Goal: Task Accomplishment & Management: Manage account settings

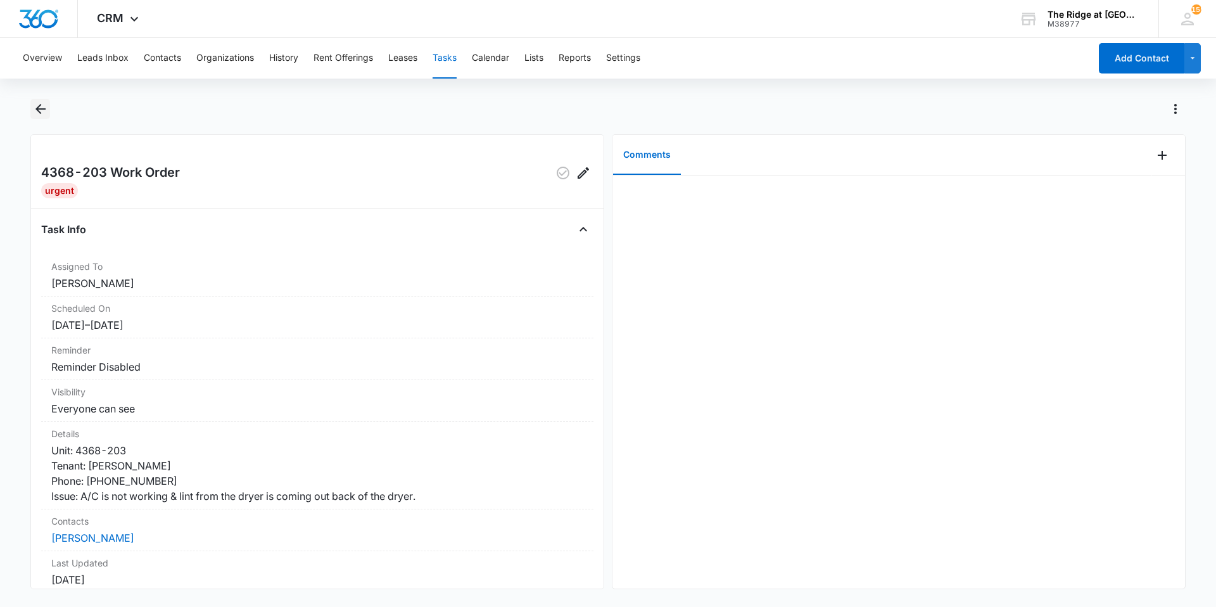
click at [39, 106] on icon "Back" at bounding box center [40, 109] width 10 height 10
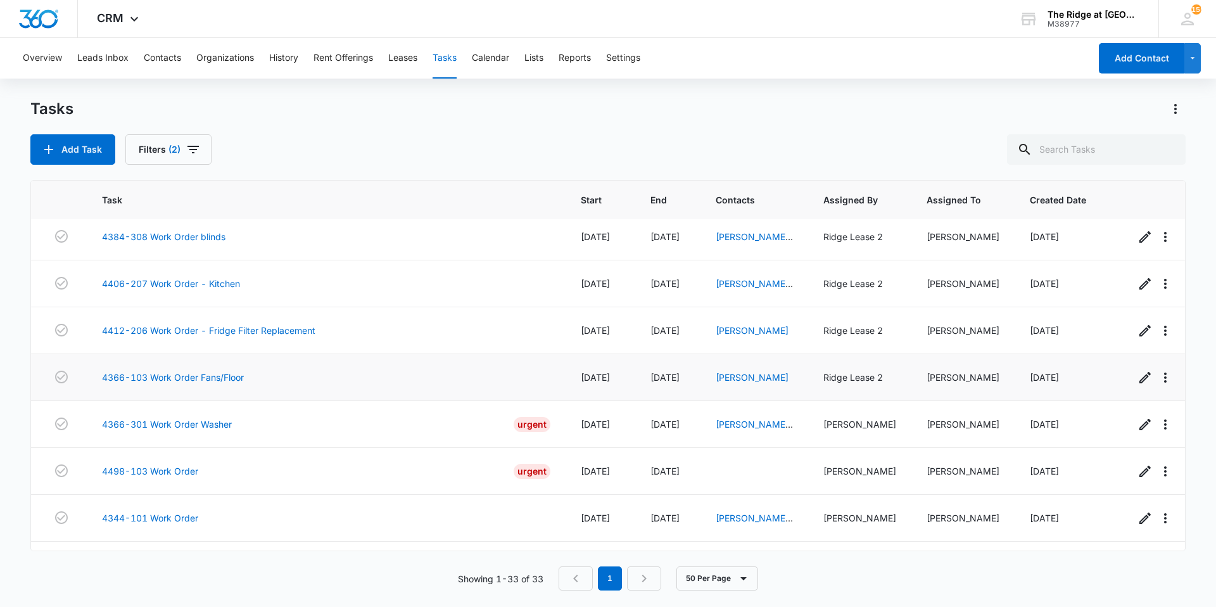
scroll to position [1237, 0]
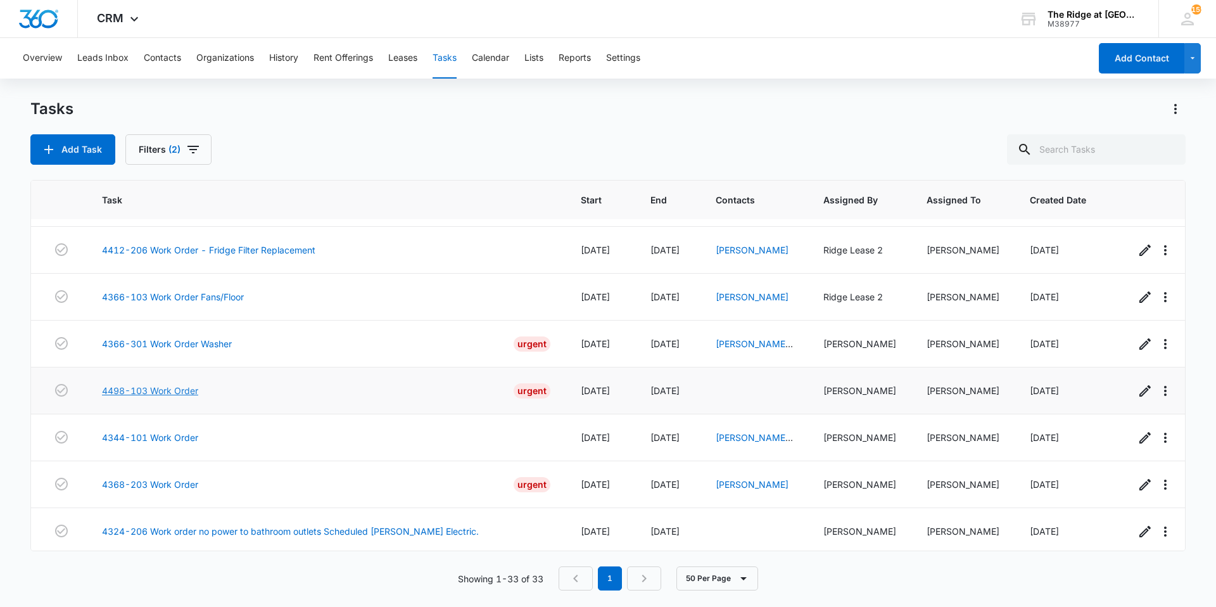
click at [195, 384] on link "4498-103 Work Order" at bounding box center [150, 390] width 96 height 13
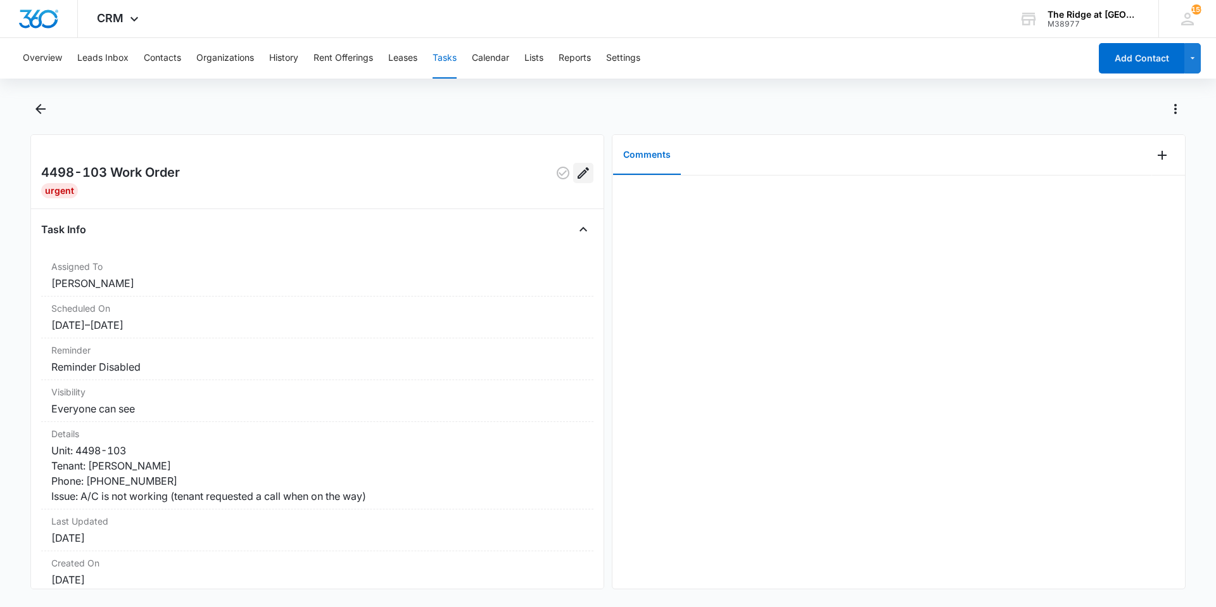
click at [582, 179] on button "Edit" at bounding box center [583, 173] width 20 height 20
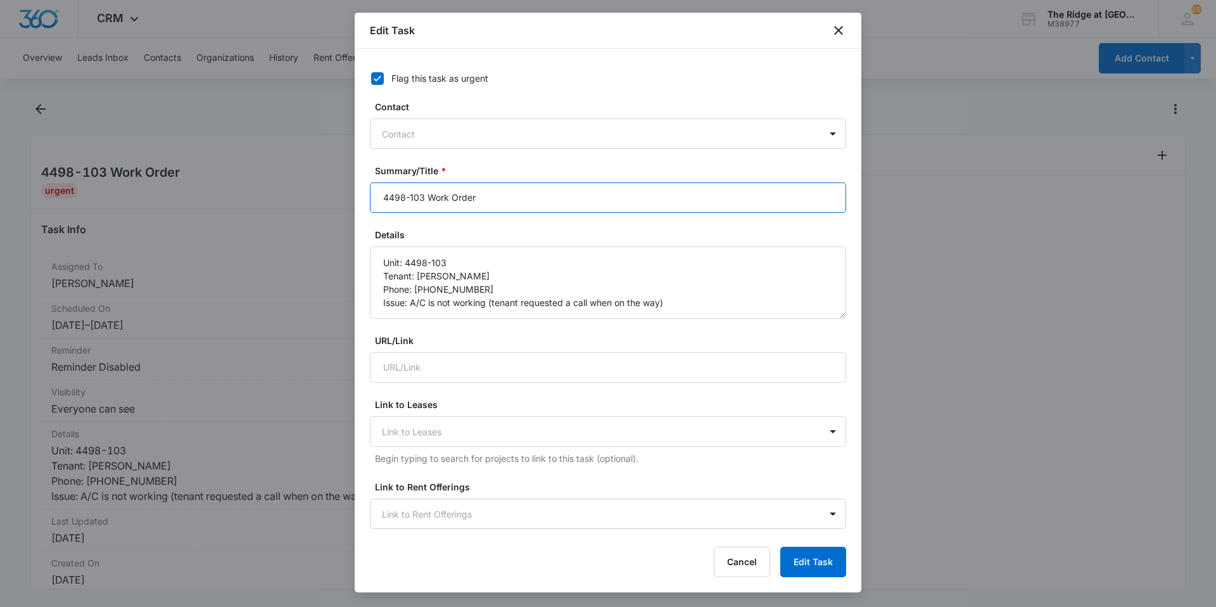
click at [530, 205] on input "4498-103 Work Order" at bounding box center [608, 197] width 476 height 30
type input "4498-103 Work Order AC not working Scheduled Rocky Mountain Mechanical"
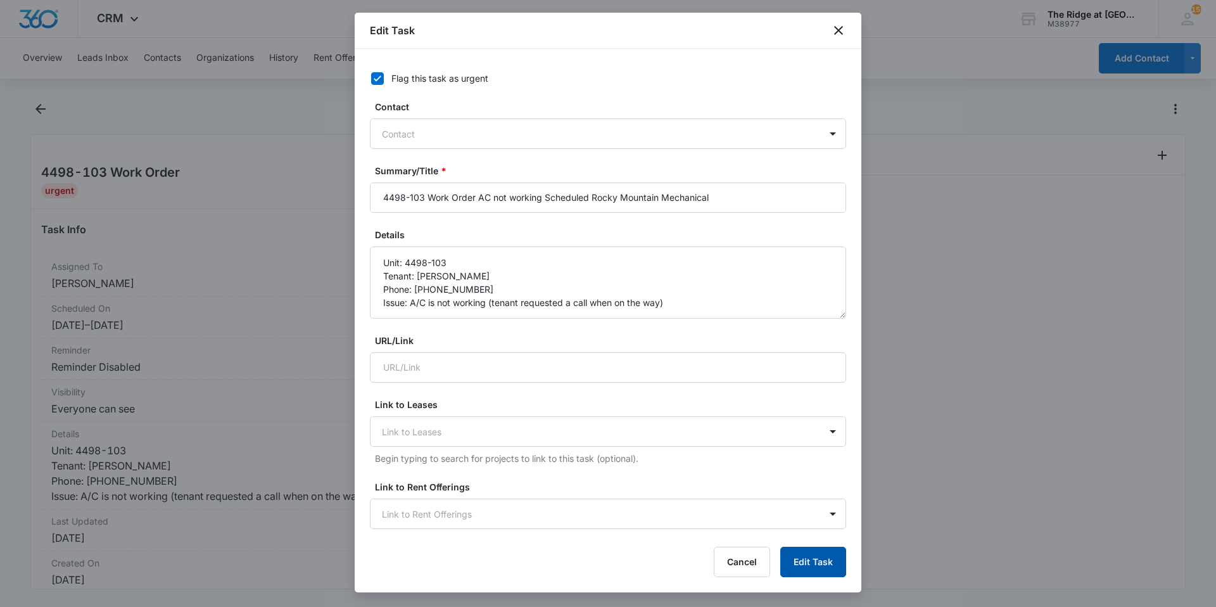
click at [822, 571] on button "Edit Task" at bounding box center [814, 562] width 66 height 30
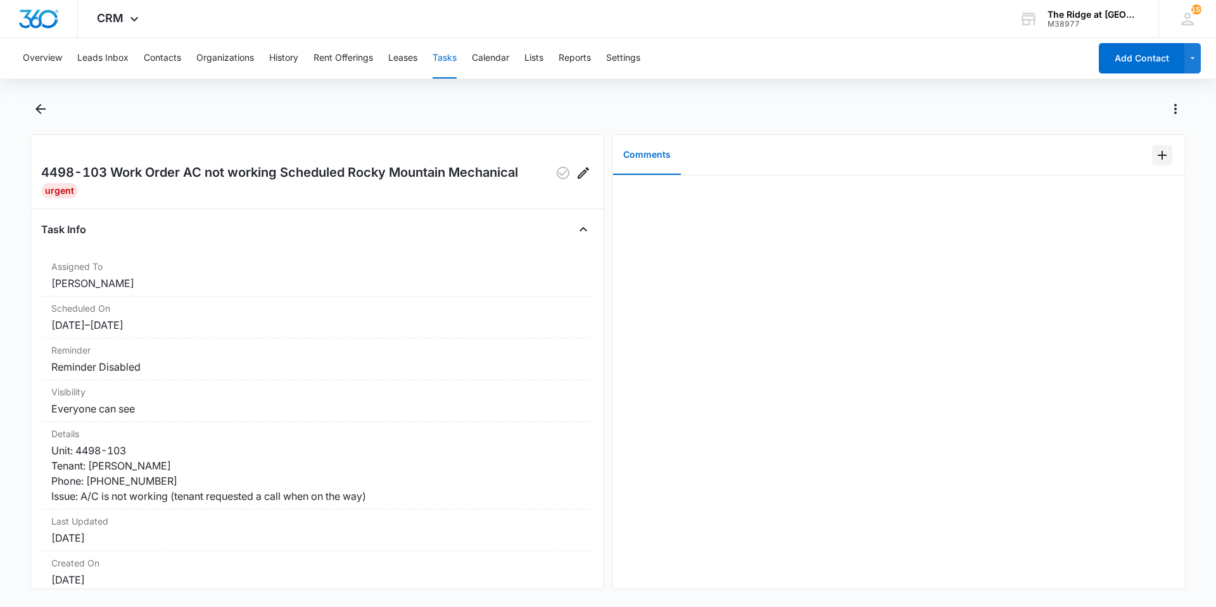
click at [1155, 156] on icon "Add Comment" at bounding box center [1162, 155] width 15 height 15
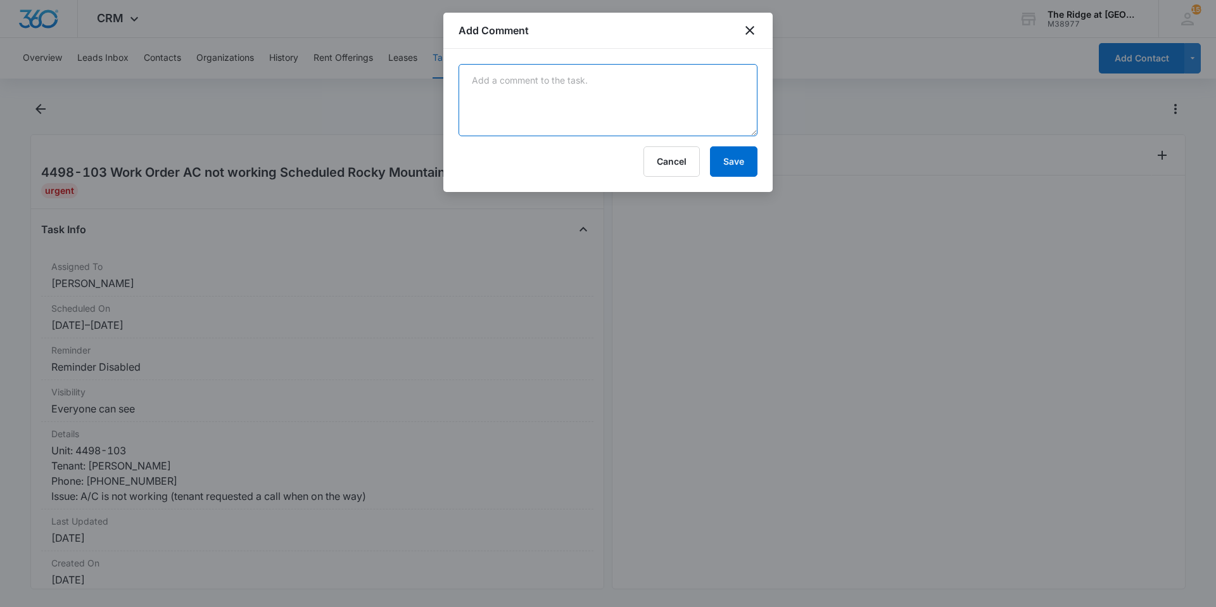
click at [687, 103] on textarea at bounding box center [608, 100] width 299 height 72
type textarea "scheduled RMM for 8/13/25 in the afternoon."
click at [725, 170] on button "Save" at bounding box center [734, 161] width 48 height 30
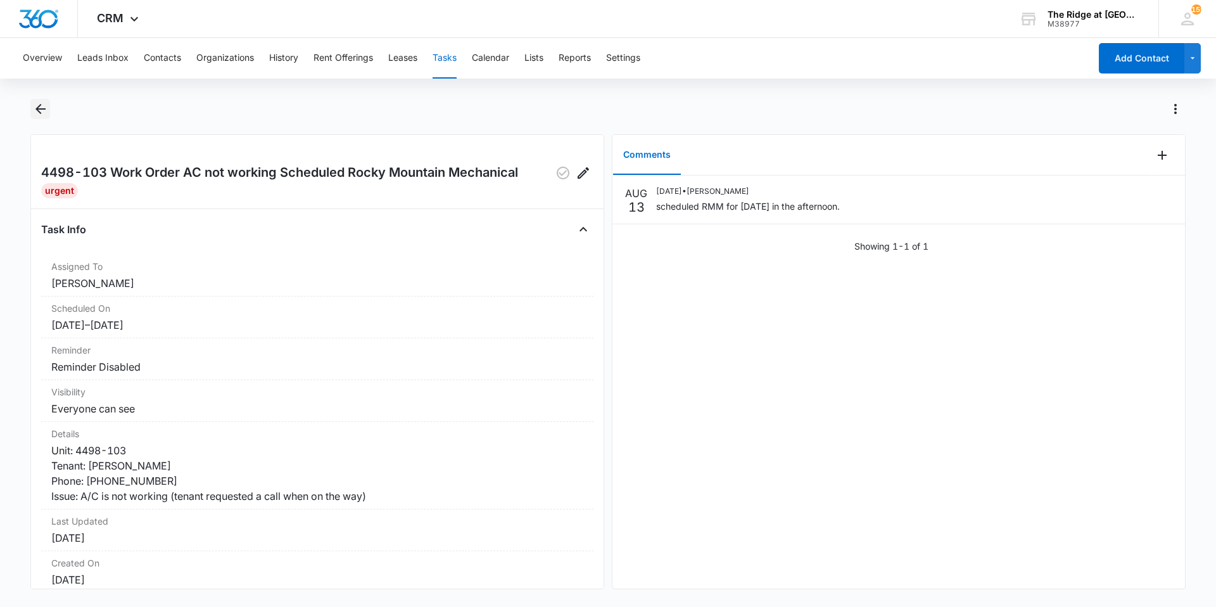
click at [43, 109] on icon "Back" at bounding box center [40, 109] width 10 height 10
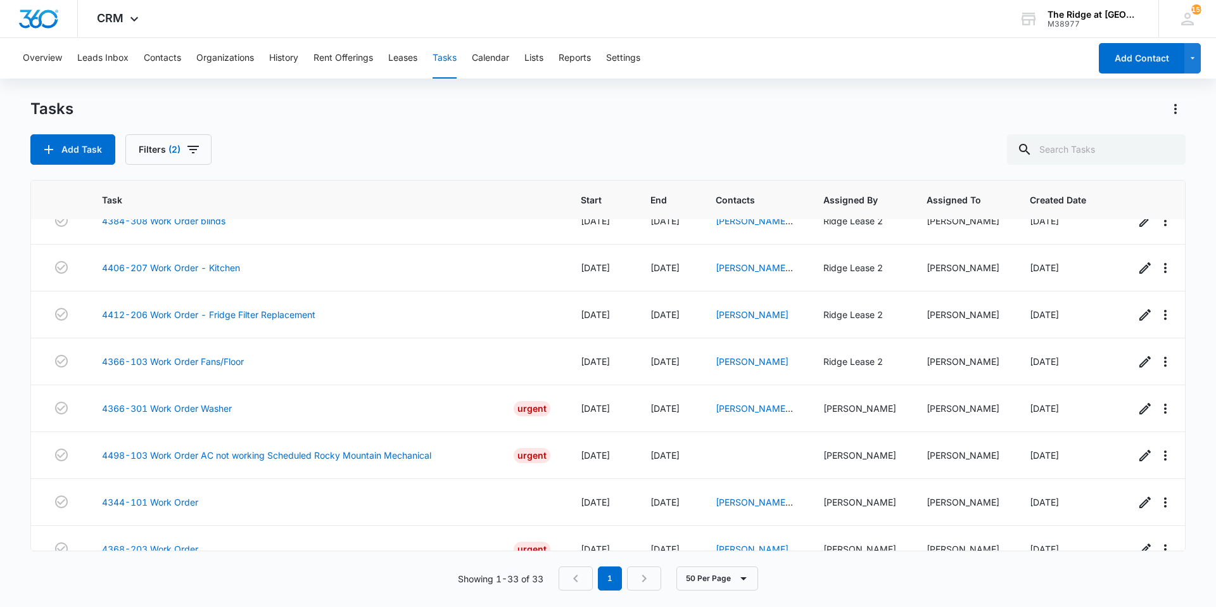
scroll to position [1237, 0]
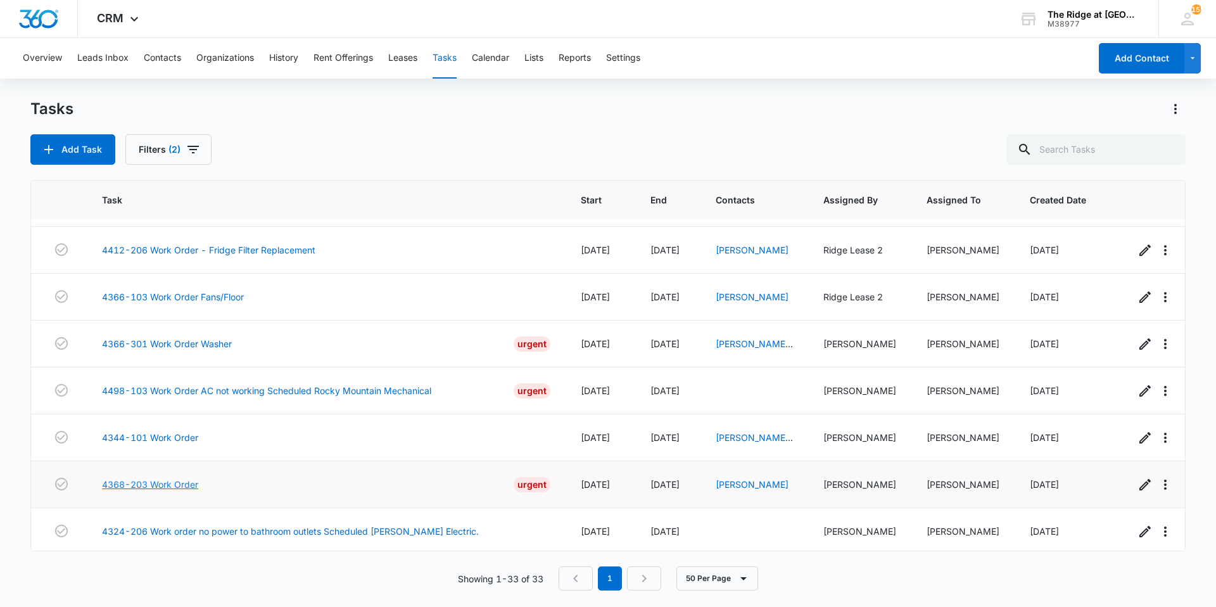
click at [154, 478] on link "4368-203 Work Order" at bounding box center [150, 484] width 96 height 13
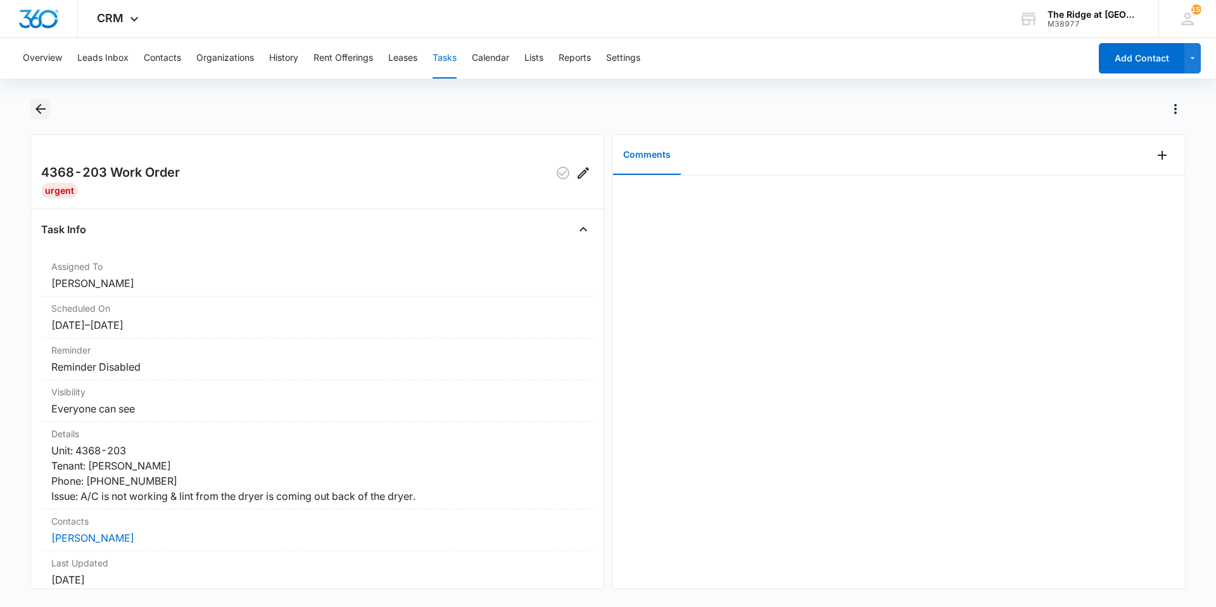
click at [33, 110] on icon "Back" at bounding box center [40, 108] width 15 height 15
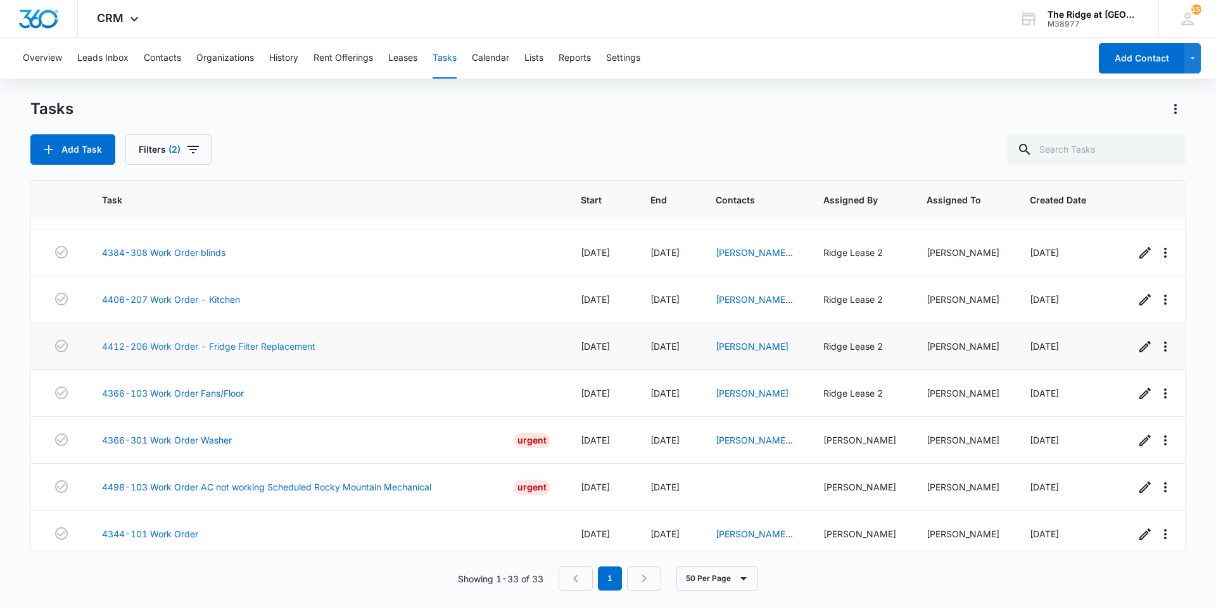
scroll to position [1237, 0]
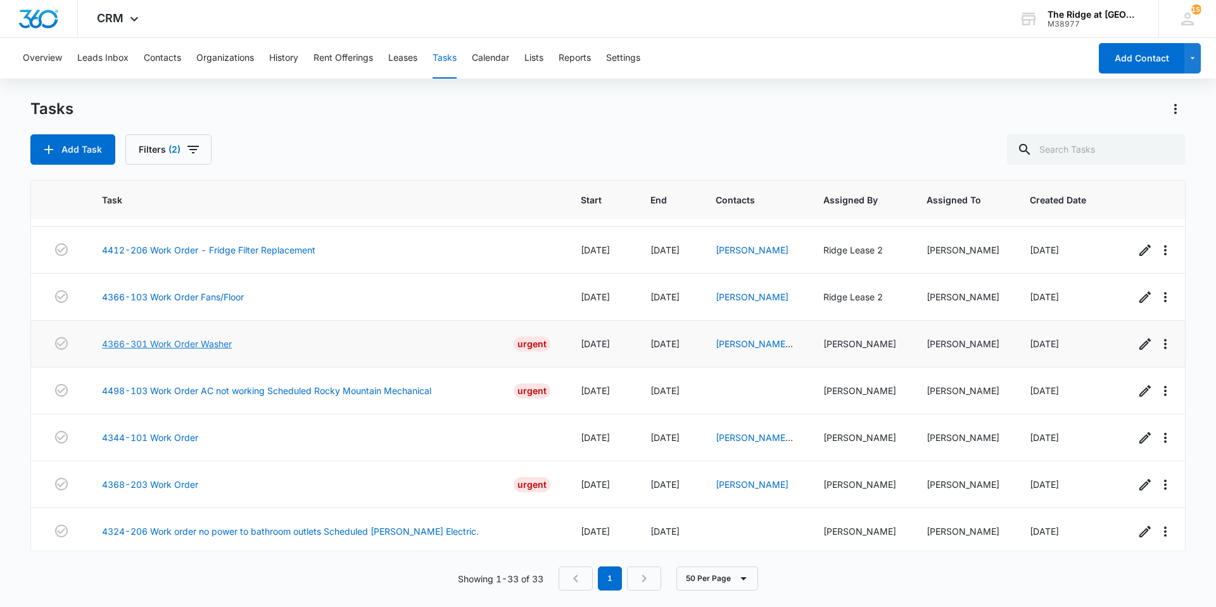
click at [217, 337] on link "4366-301 Work Order Washer" at bounding box center [167, 343] width 130 height 13
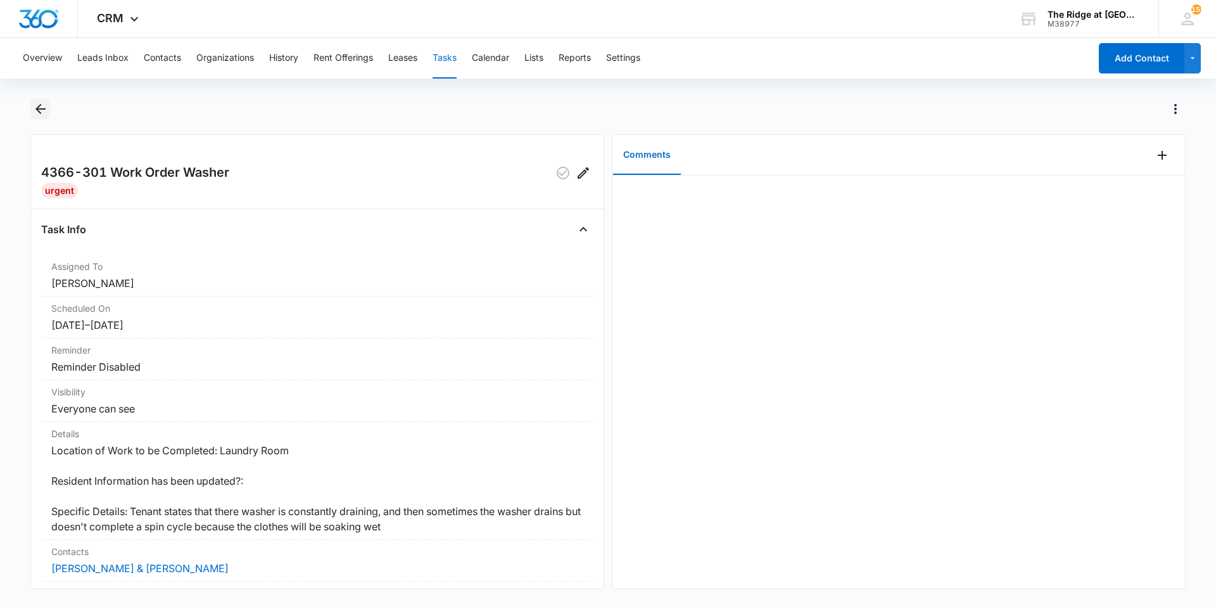
click at [37, 109] on icon "Back" at bounding box center [40, 109] width 10 height 10
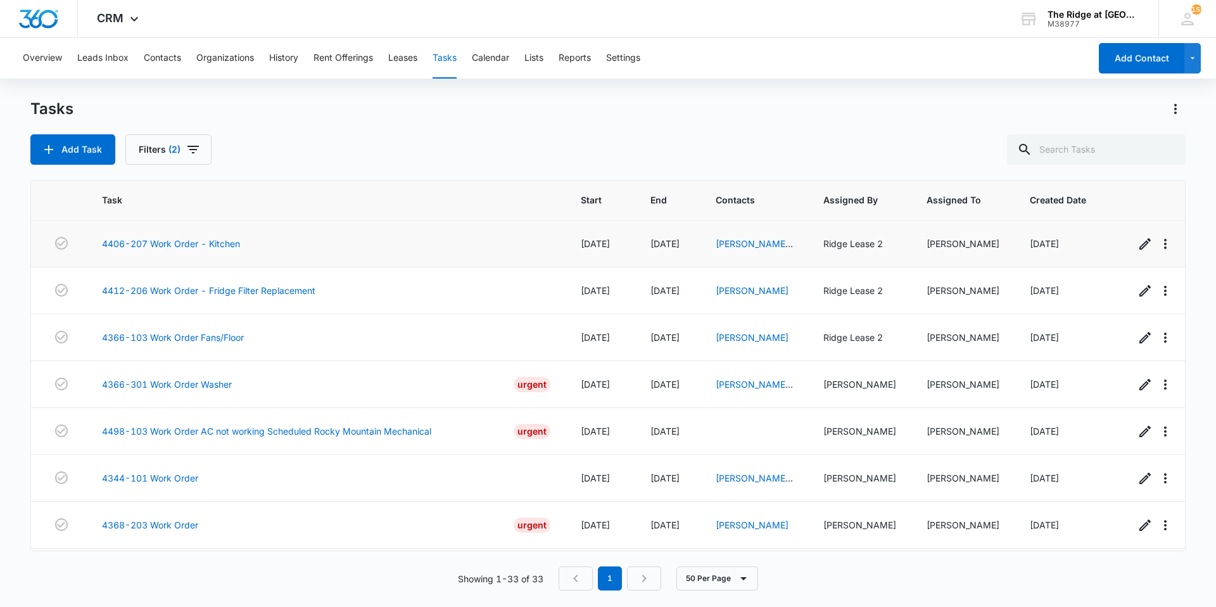
scroll to position [1237, 0]
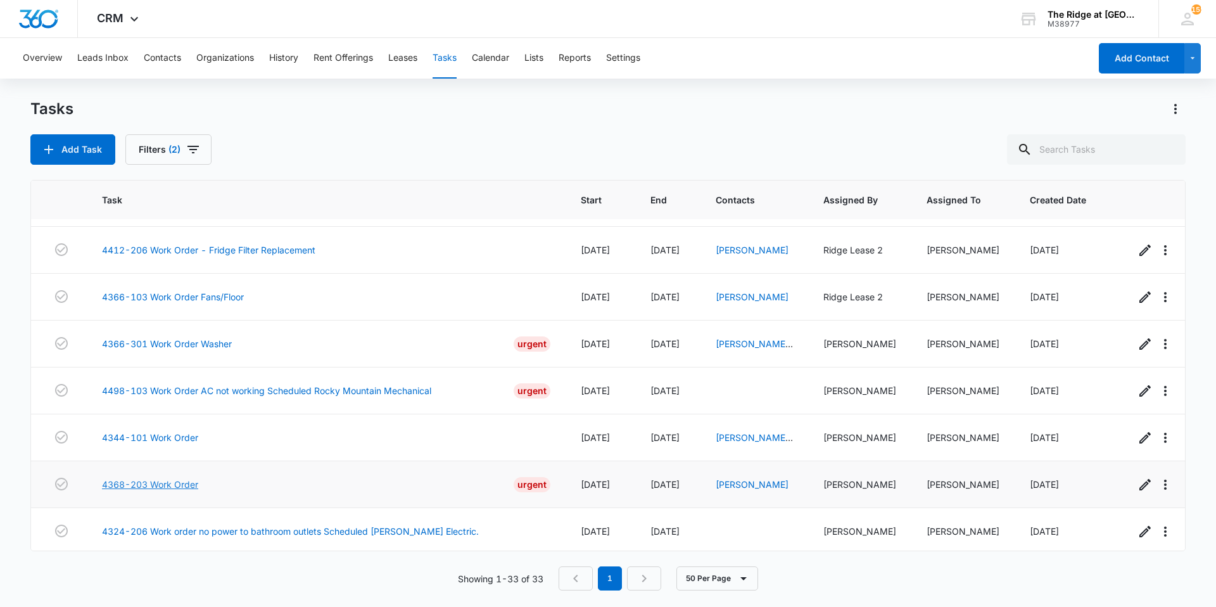
click at [195, 478] on link "4368-203 Work Order" at bounding box center [150, 484] width 96 height 13
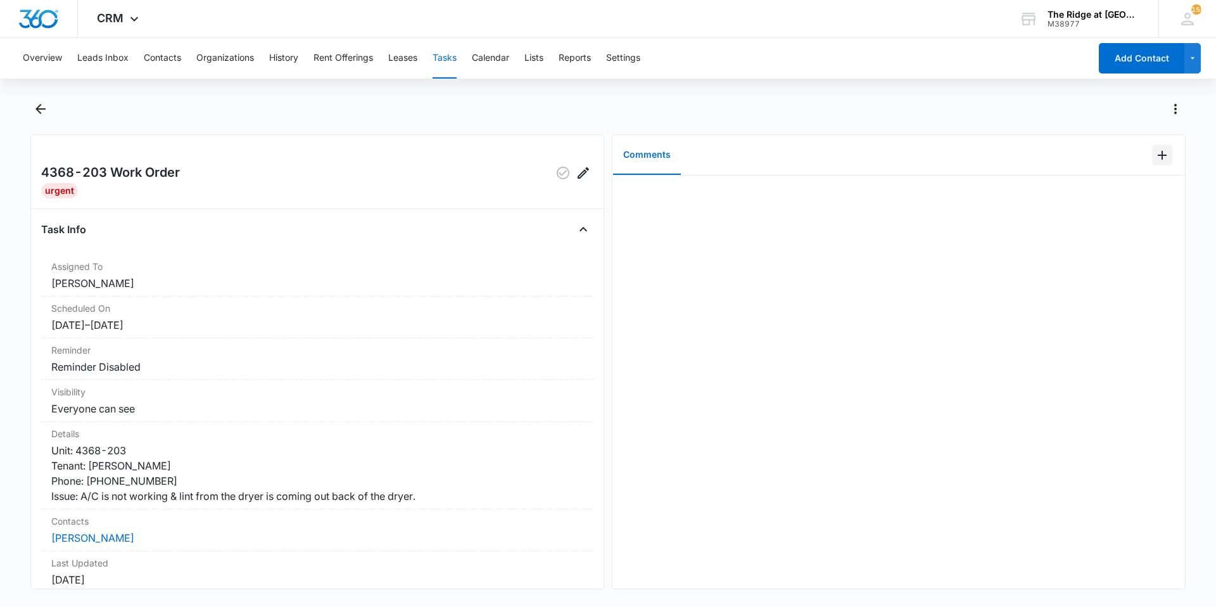
click at [1155, 162] on icon "Add Comment" at bounding box center [1162, 155] width 15 height 15
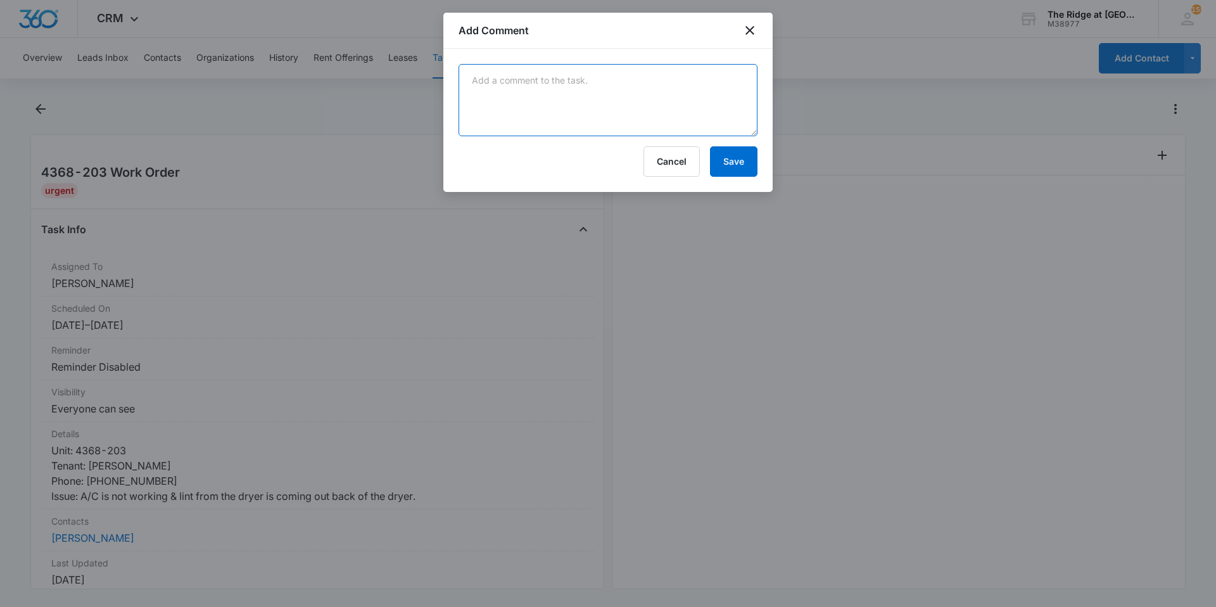
click at [468, 118] on textarea at bounding box center [608, 100] width 299 height 72
type textarea "was circulation fan got it running again. dryer hose came loose made sure it ha…"
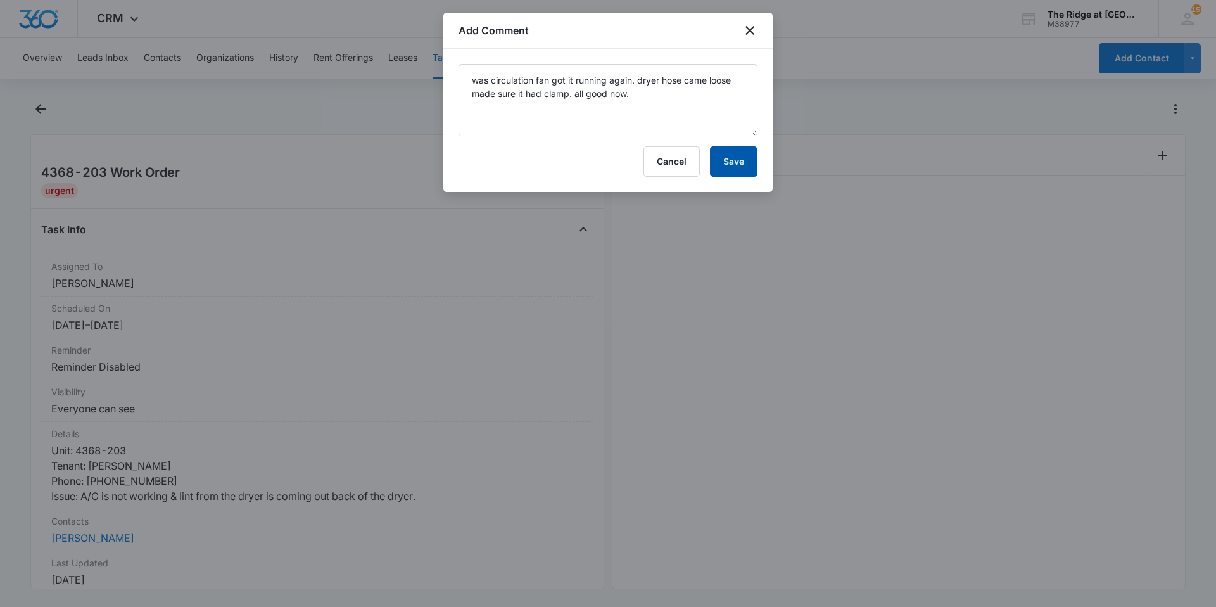
click at [736, 159] on button "Save" at bounding box center [734, 161] width 48 height 30
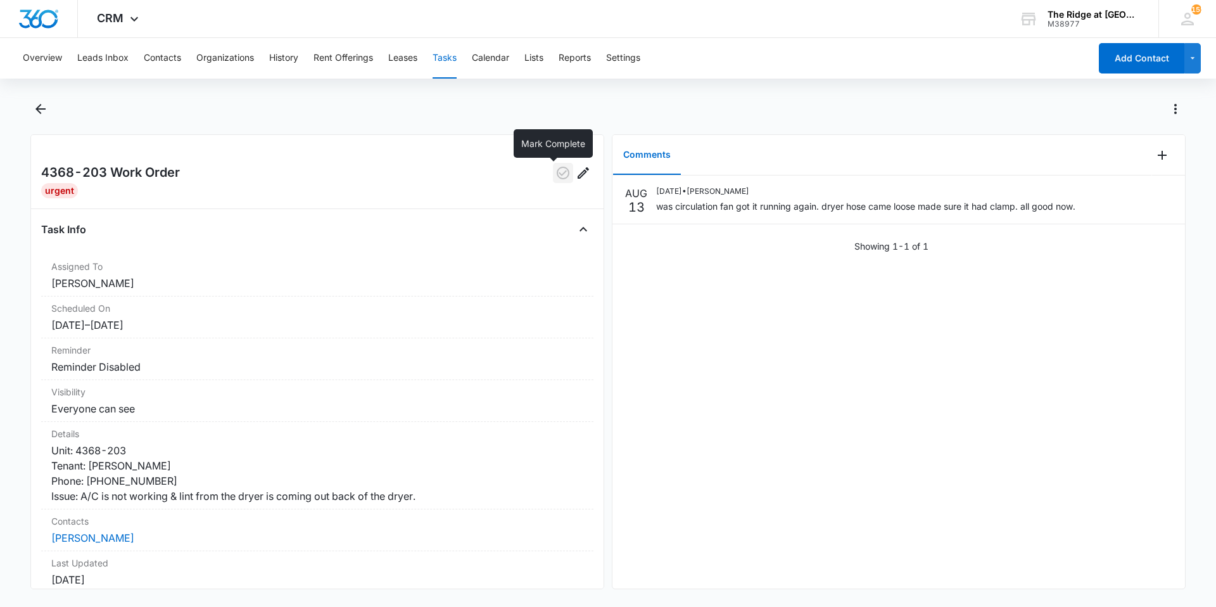
click at [556, 174] on icon "button" at bounding box center [563, 172] width 15 height 15
click at [43, 108] on icon "Back" at bounding box center [40, 109] width 10 height 10
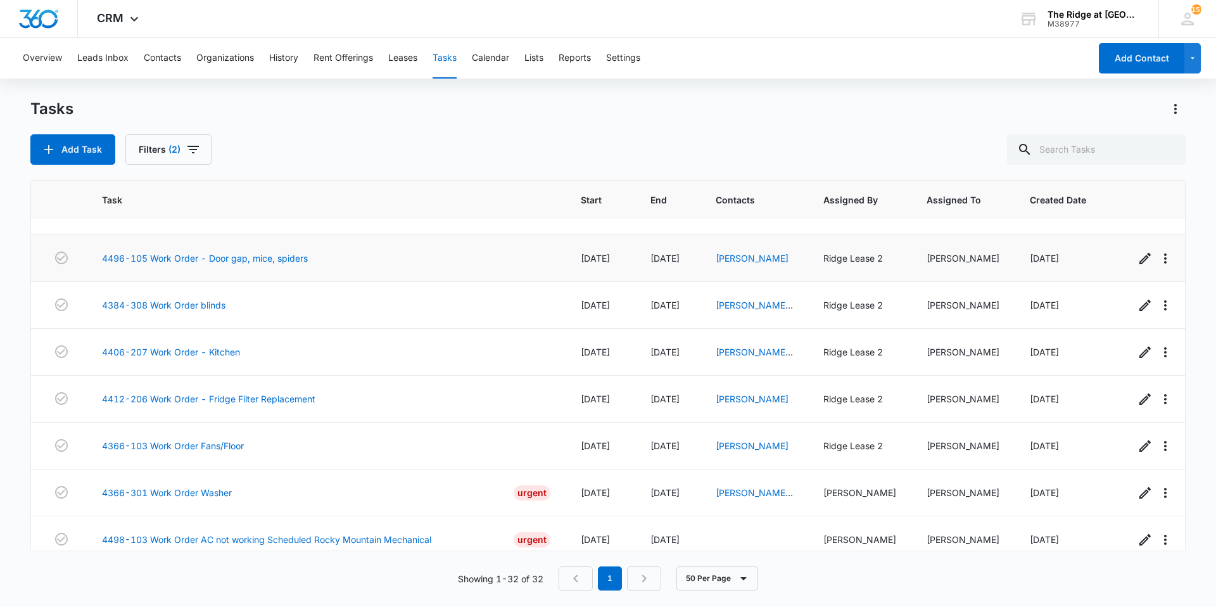
scroll to position [1190, 0]
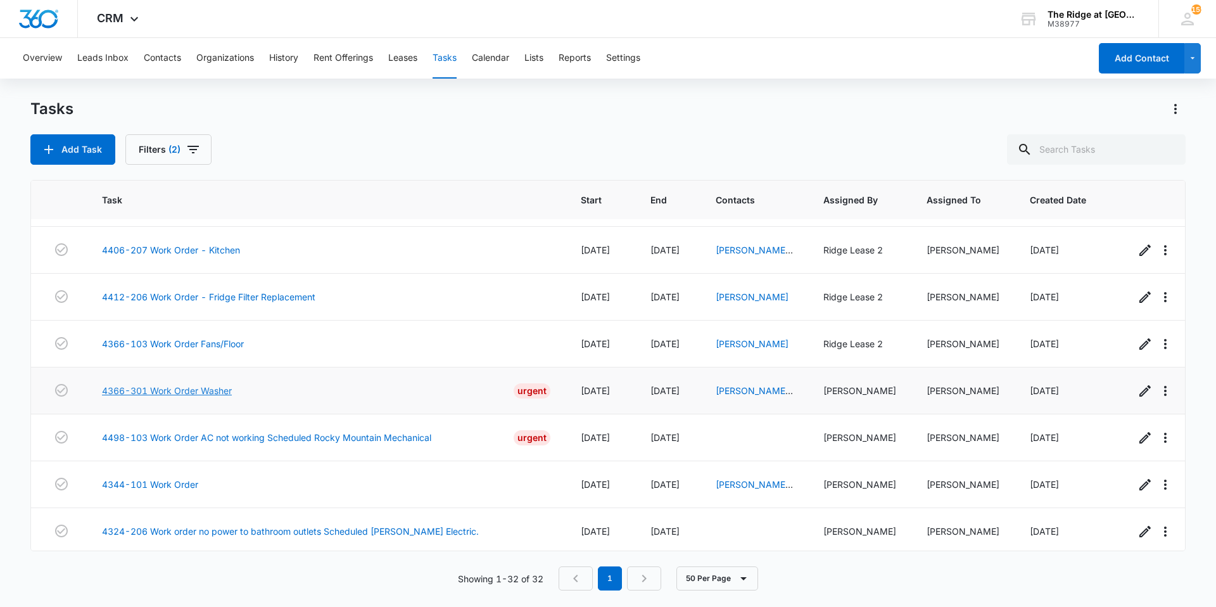
click at [196, 384] on link "4366-301 Work Order Washer" at bounding box center [167, 390] width 130 height 13
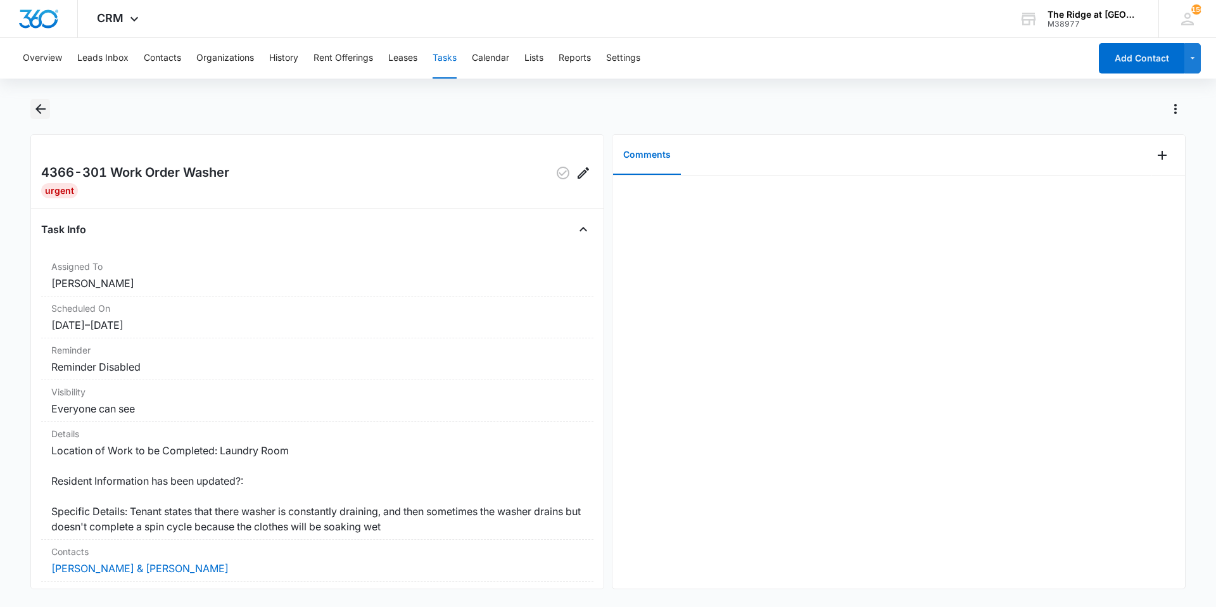
click at [45, 112] on icon "Back" at bounding box center [40, 108] width 15 height 15
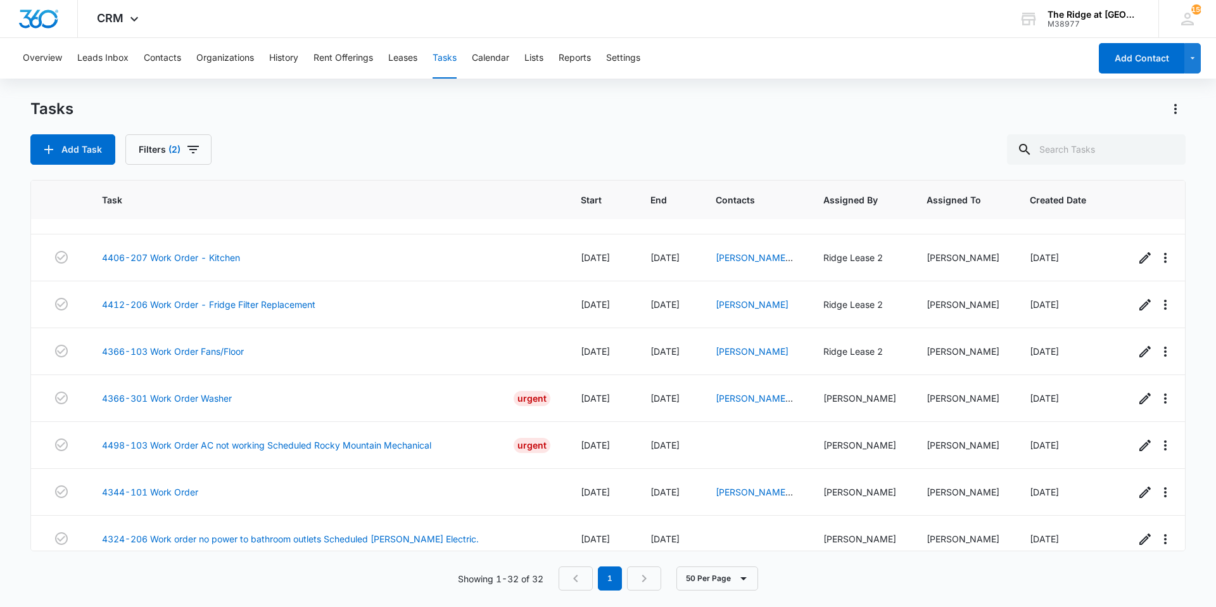
scroll to position [1190, 0]
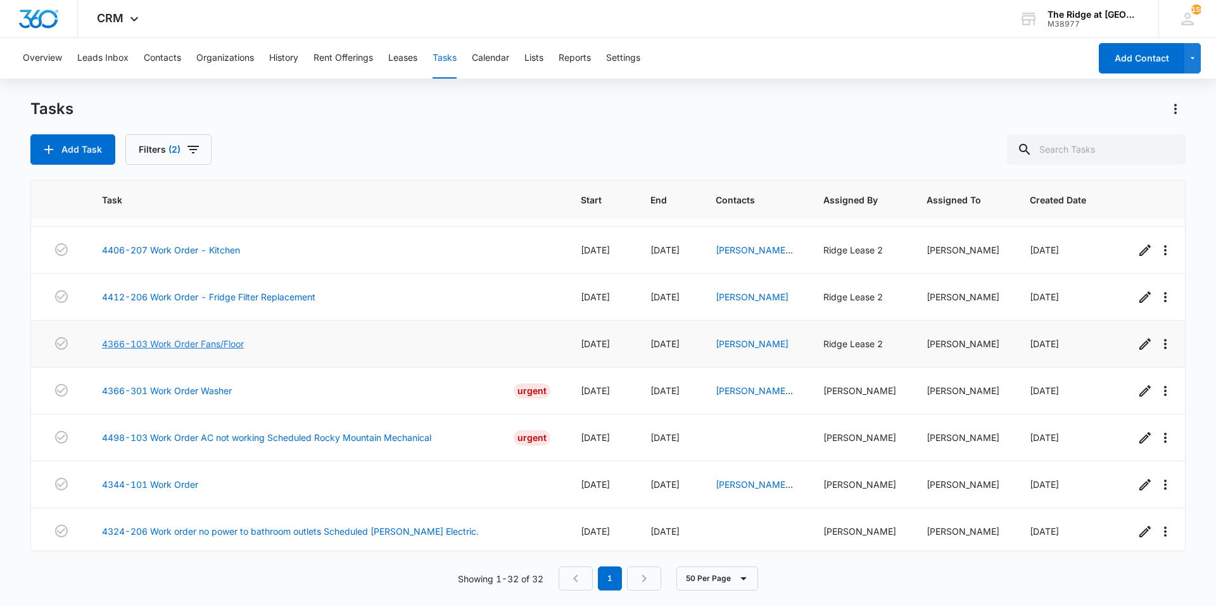
click at [132, 337] on link "4366-103 Work Order Fans/Floor" at bounding box center [173, 343] width 142 height 13
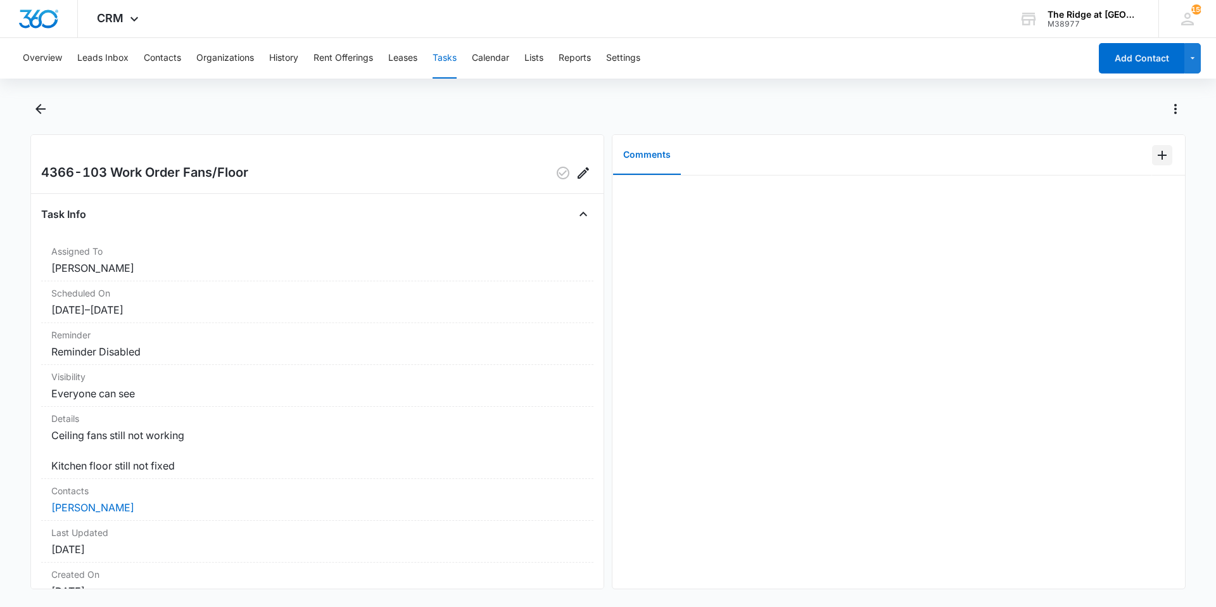
click at [1152, 156] on button "Add Comment" at bounding box center [1162, 155] width 20 height 20
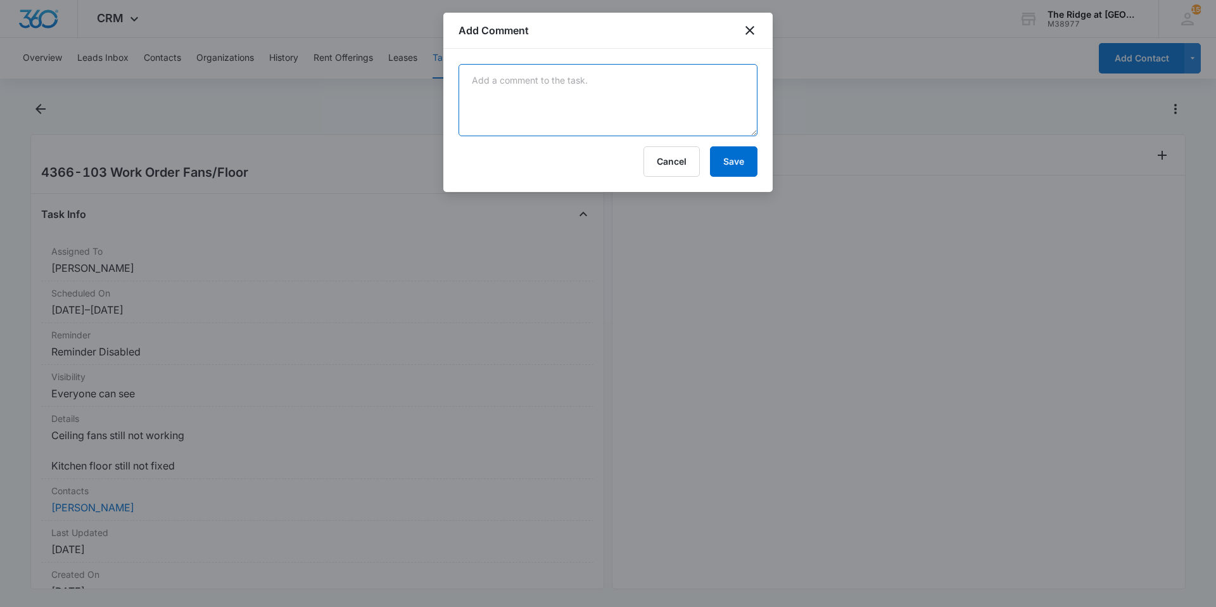
click at [699, 117] on textarea at bounding box center [608, 100] width 299 height 72
type textarea "fiske reported fan works great. will reach out to tenant to find out flooring i…"
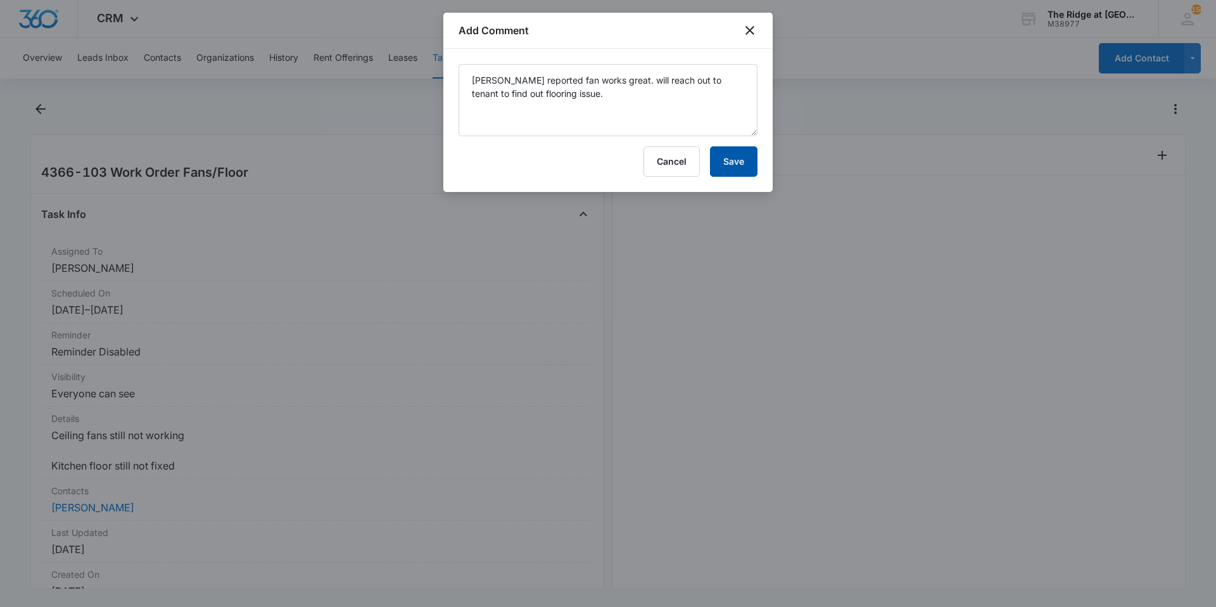
click at [723, 163] on button "Save" at bounding box center [734, 161] width 48 height 30
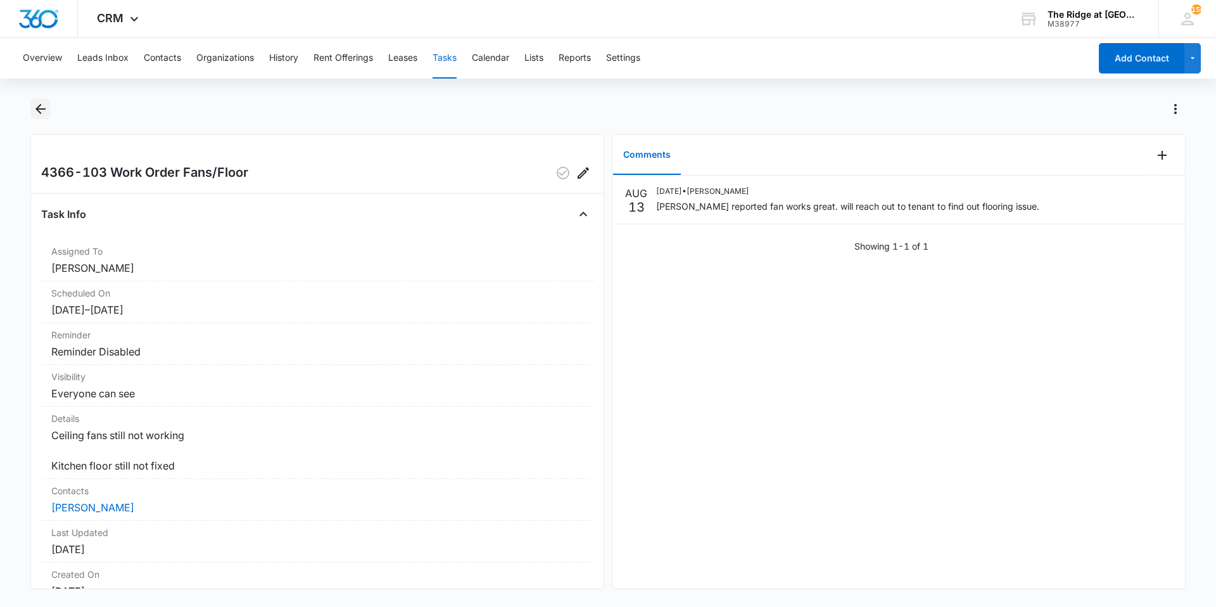
click at [49, 113] on button "Back" at bounding box center [40, 109] width 20 height 20
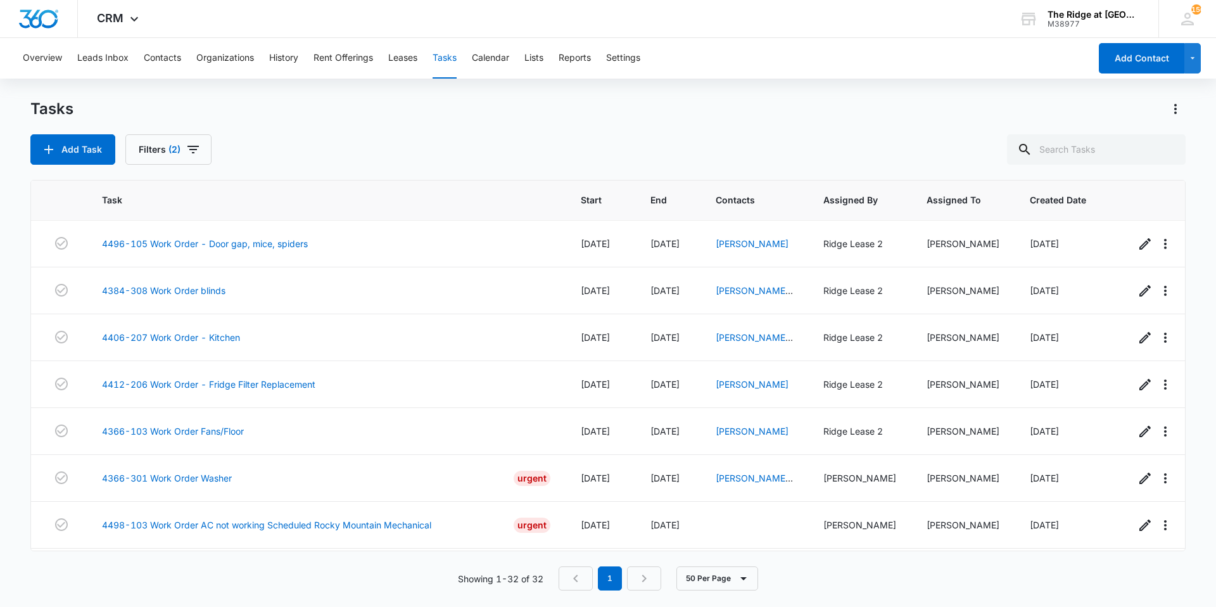
scroll to position [1190, 0]
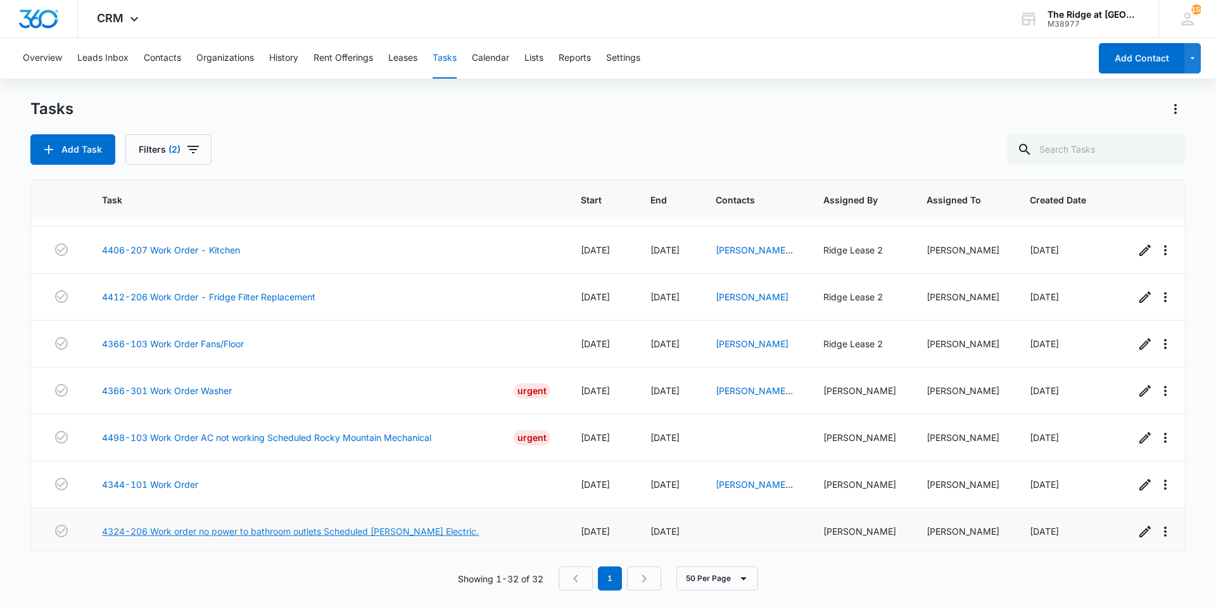
click at [386, 525] on link "4324-206 Work order no power to bathroom outlets Scheduled Fiske Electric." at bounding box center [290, 531] width 377 height 13
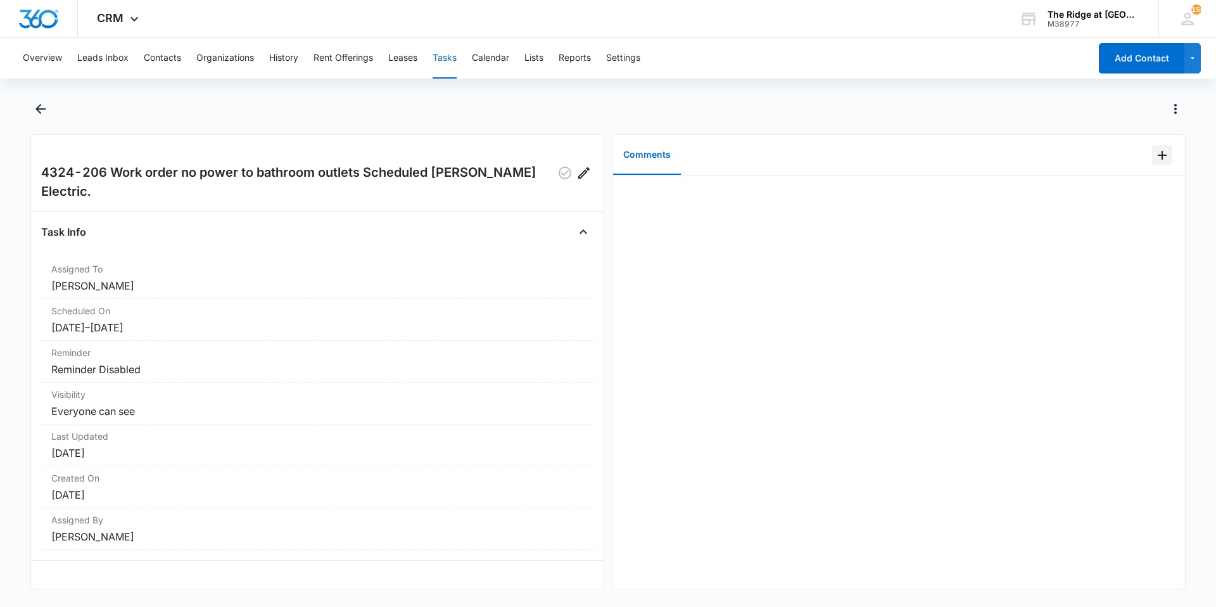
click at [1155, 154] on icon "Add Comment" at bounding box center [1162, 155] width 15 height 15
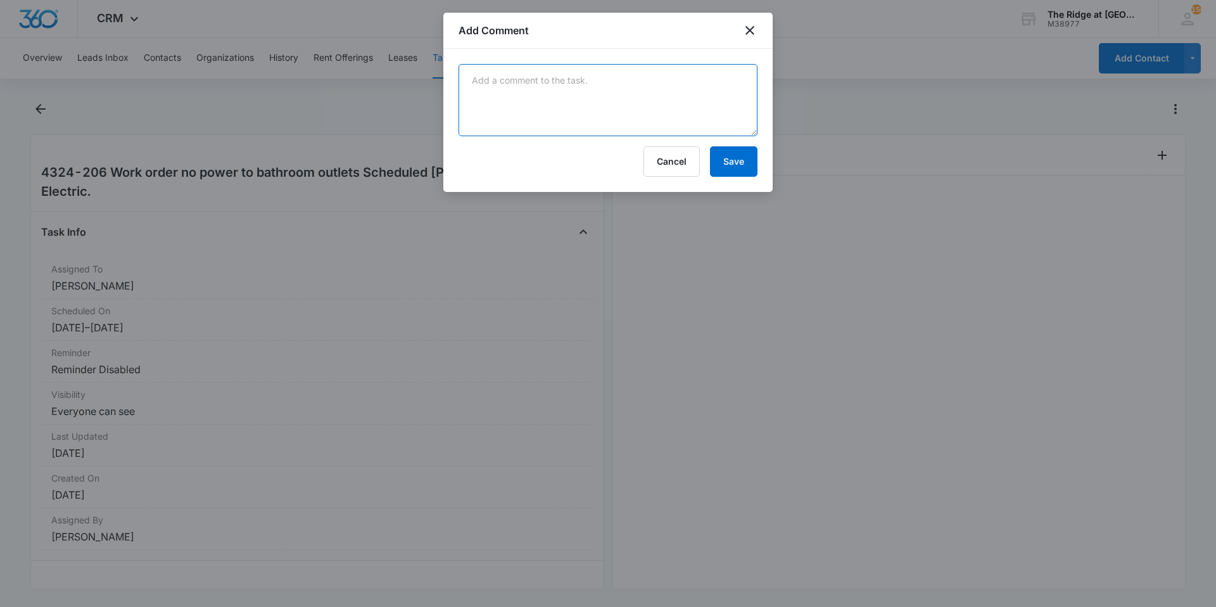
click at [607, 77] on textarea at bounding box center [608, 100] width 299 height 72
type textarea "[PERSON_NAME] resolved on [DATE]"
click at [732, 164] on button "Save" at bounding box center [734, 161] width 48 height 30
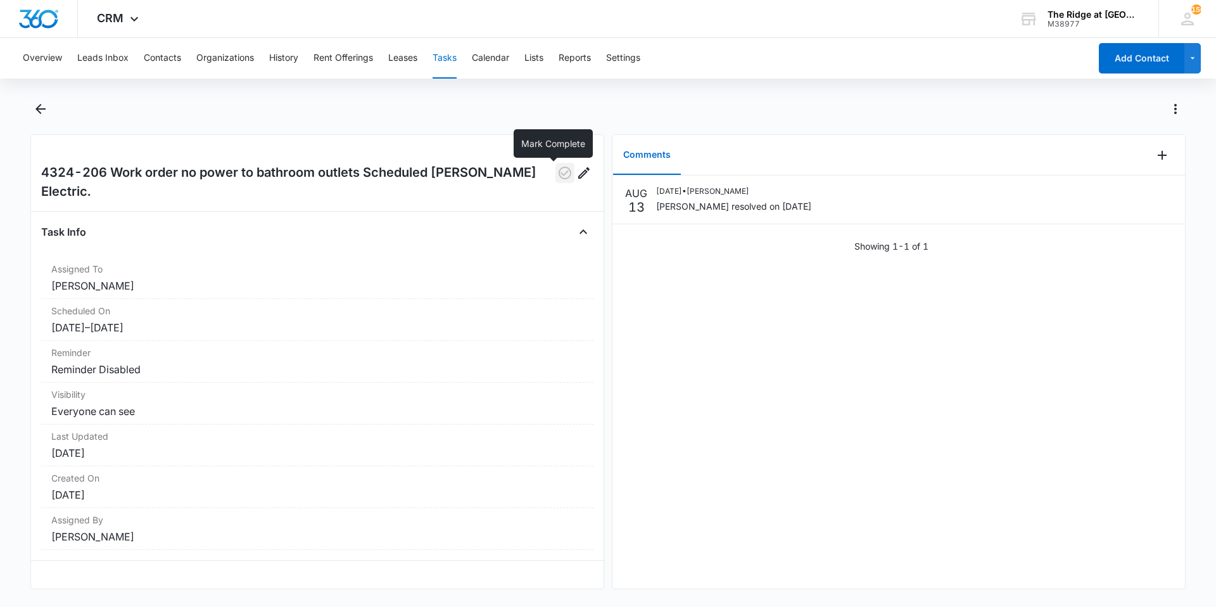
click at [558, 174] on icon "button" at bounding box center [565, 172] width 15 height 15
click at [30, 113] on main "4324-206 Work order no power to bathroom outlets Scheduled Fiske Electric. Task…" at bounding box center [608, 352] width 1216 height 506
click at [37, 113] on icon "Back" at bounding box center [40, 108] width 15 height 15
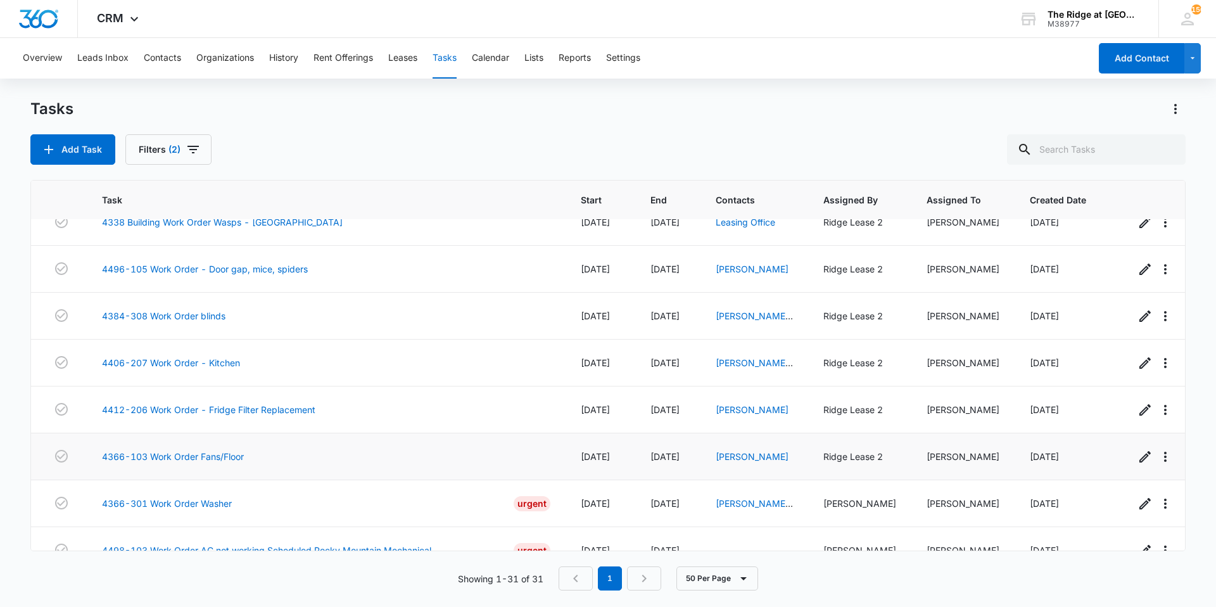
scroll to position [1143, 0]
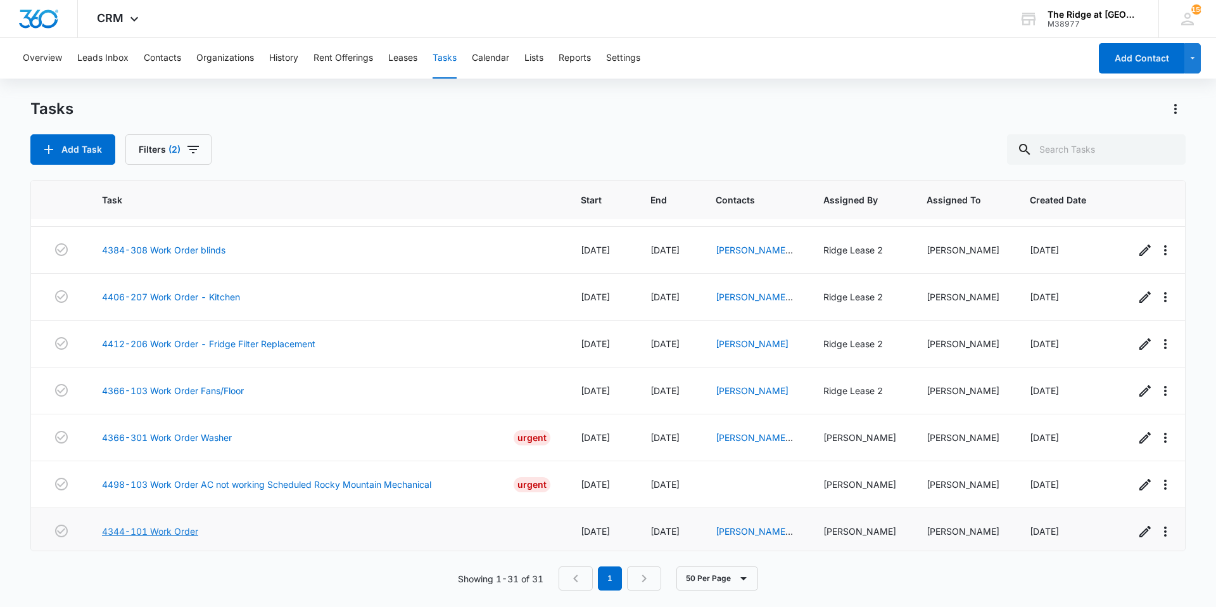
click at [156, 525] on link "4344-101 Work Order" at bounding box center [150, 531] width 96 height 13
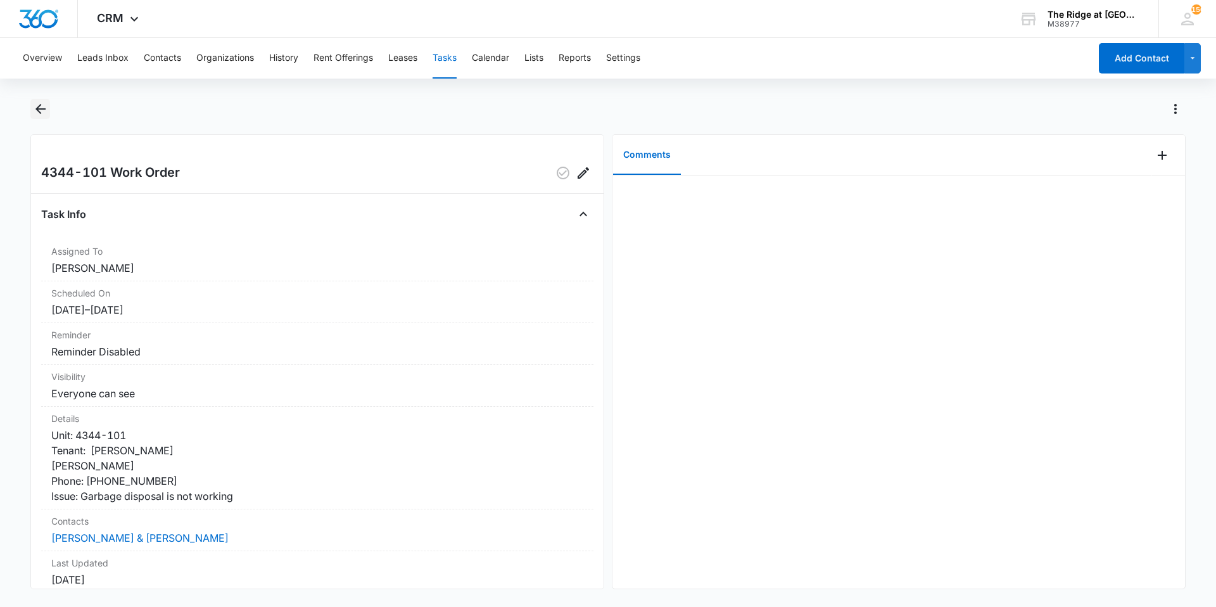
click at [41, 115] on icon "Back" at bounding box center [40, 108] width 15 height 15
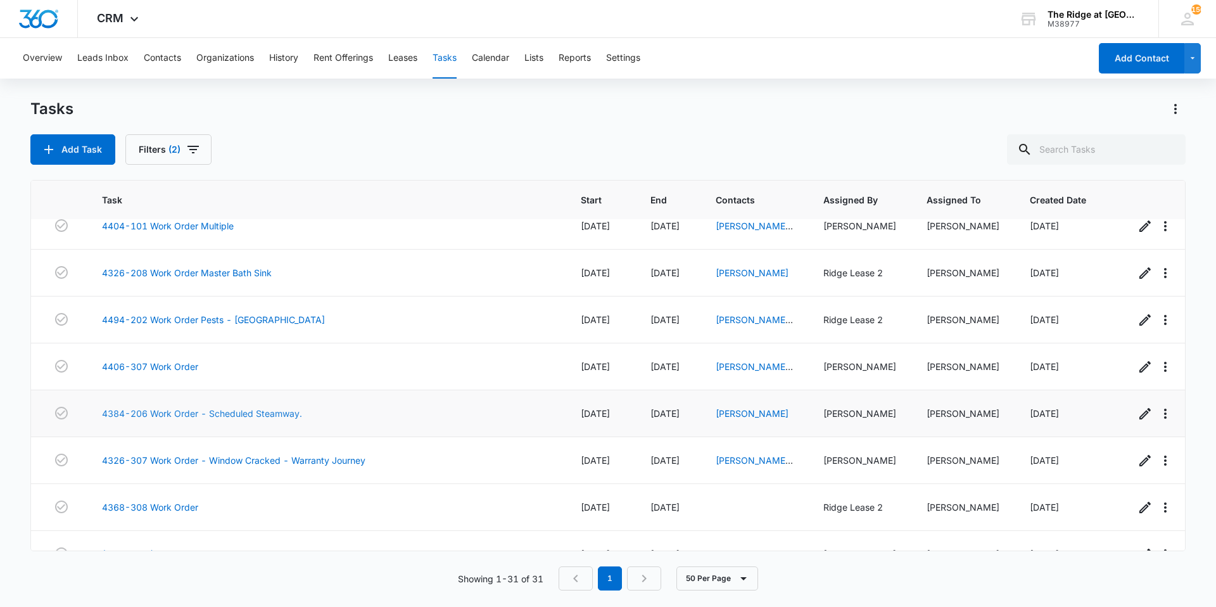
scroll to position [380, 0]
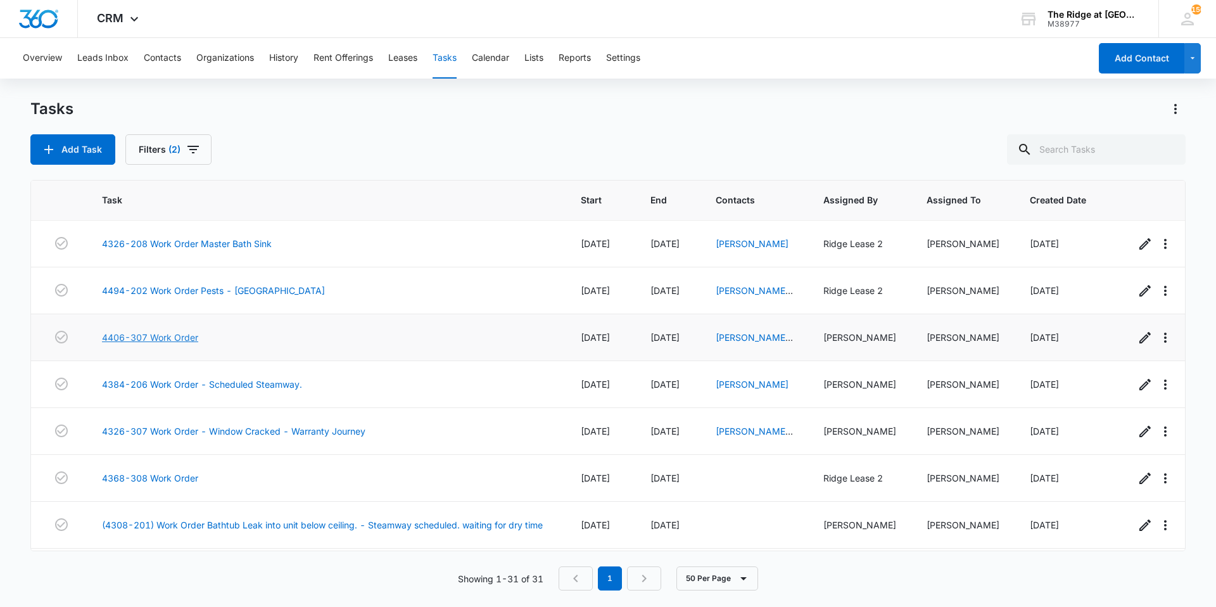
click at [182, 336] on link "4406-307 Work Order" at bounding box center [150, 337] width 96 height 13
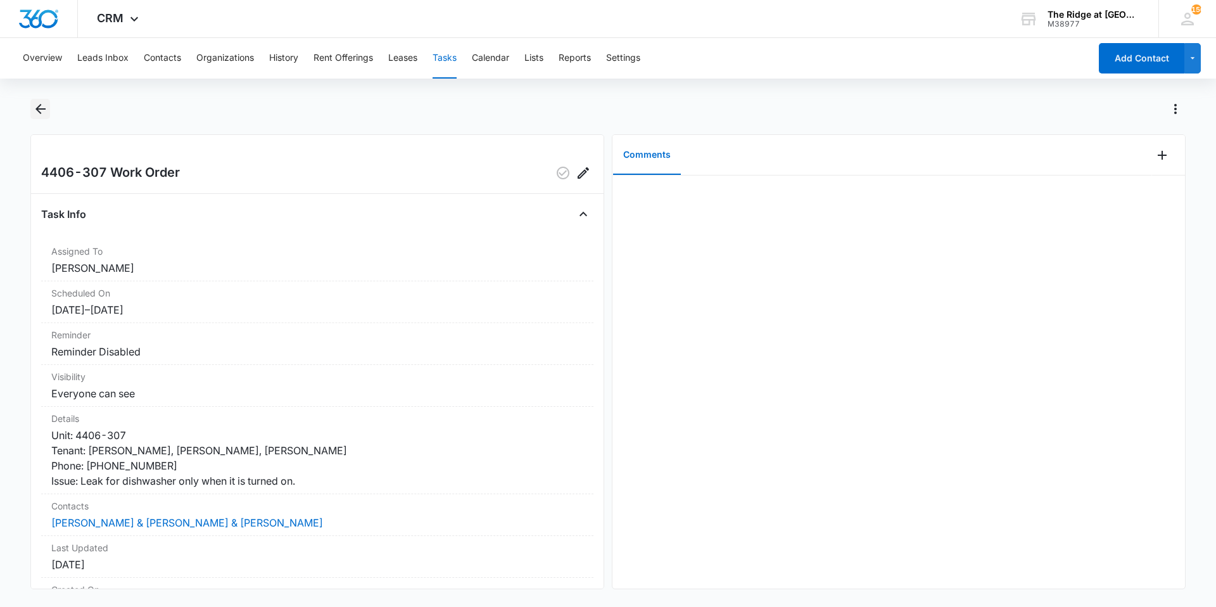
click at [41, 107] on icon "Back" at bounding box center [40, 108] width 15 height 15
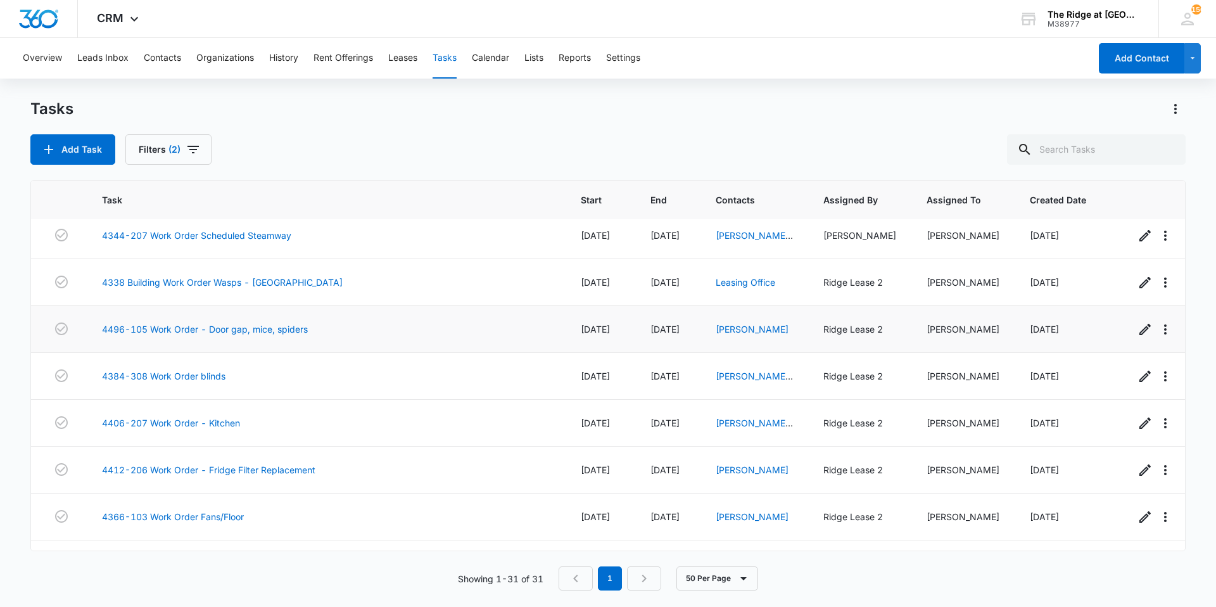
scroll to position [1016, 0]
click at [212, 417] on link "4406-207 Work Order - Kitchen" at bounding box center [171, 423] width 138 height 13
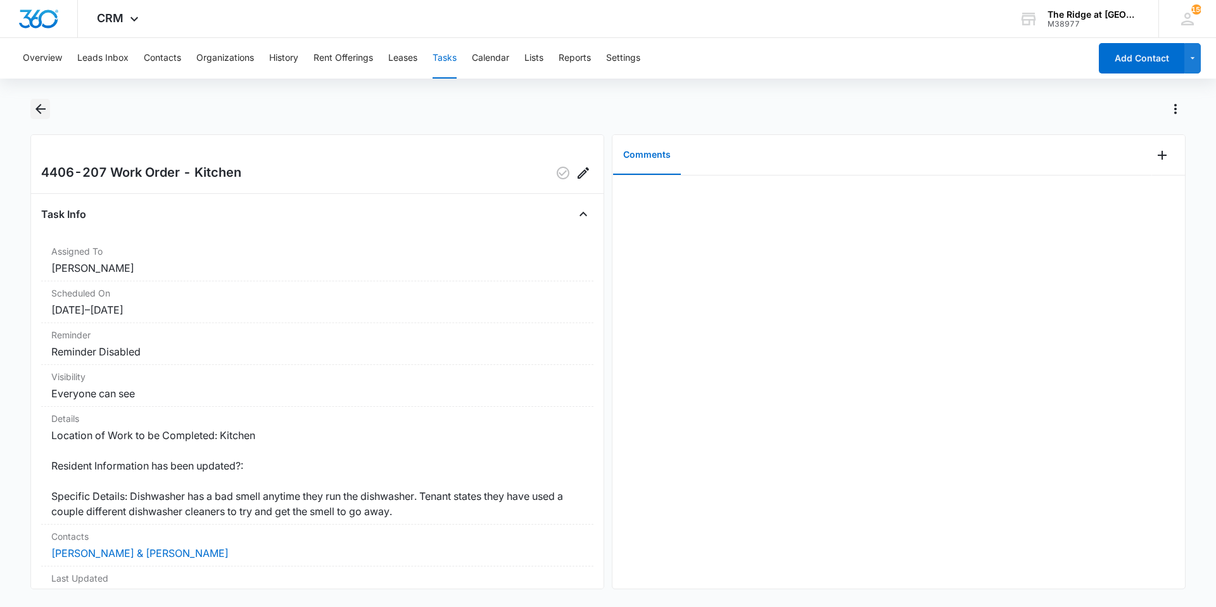
click at [43, 104] on icon "Back" at bounding box center [40, 108] width 15 height 15
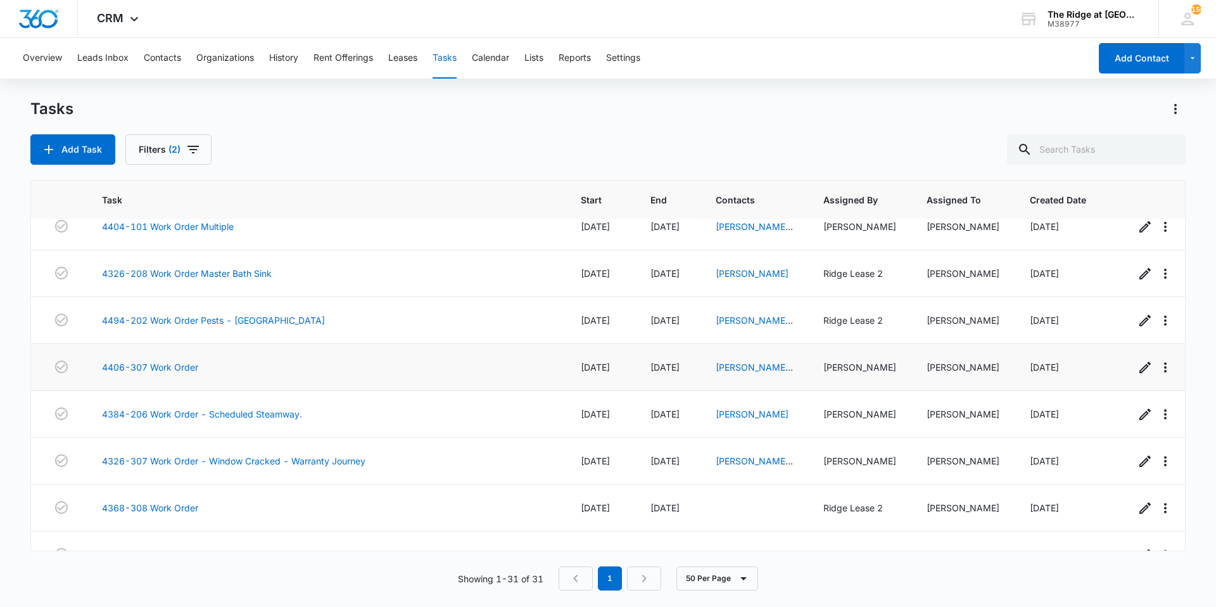
scroll to position [380, 0]
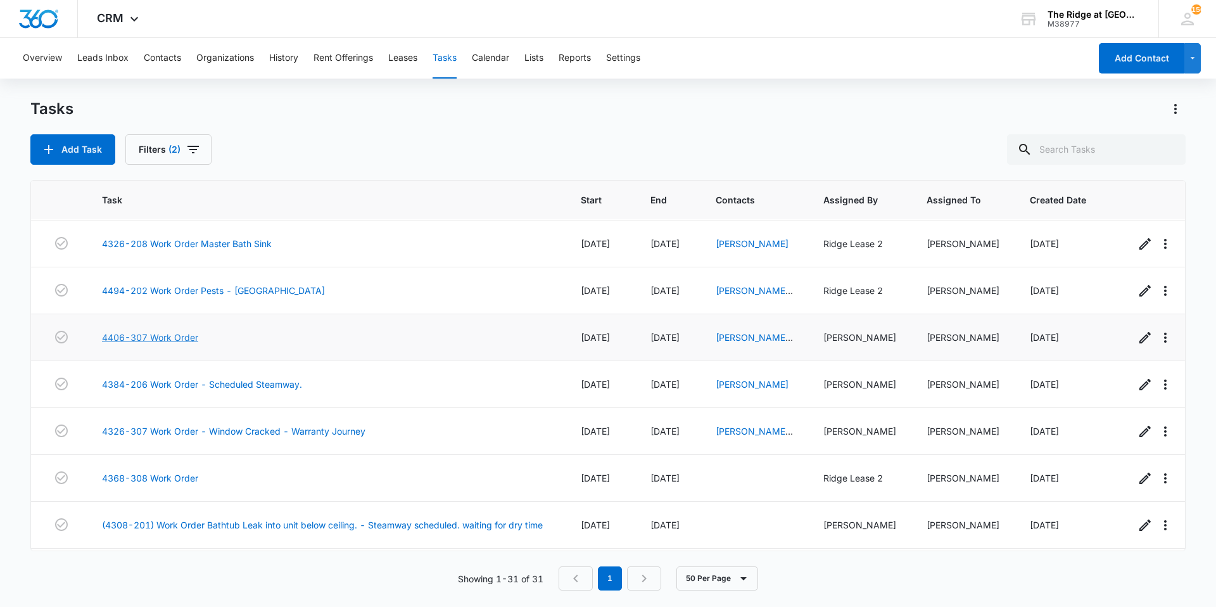
drag, startPoint x: 176, startPoint y: 338, endPoint x: 170, endPoint y: 335, distance: 6.9
click at [170, 335] on link "4406-307 Work Order" at bounding box center [150, 337] width 96 height 13
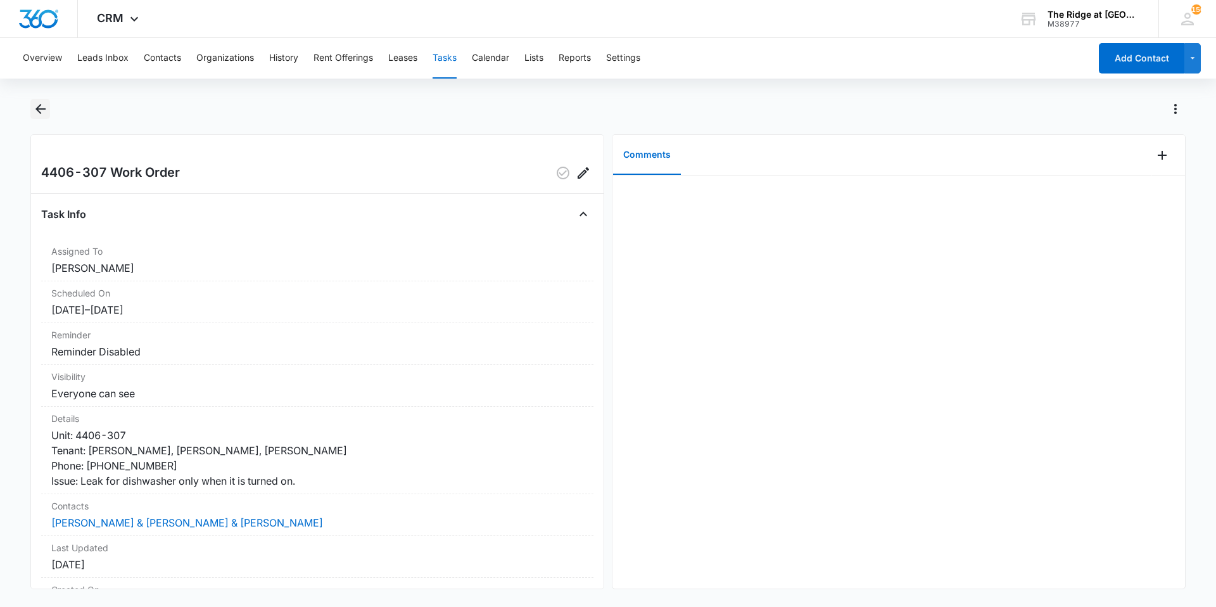
click at [37, 110] on icon "Back" at bounding box center [40, 109] width 10 height 10
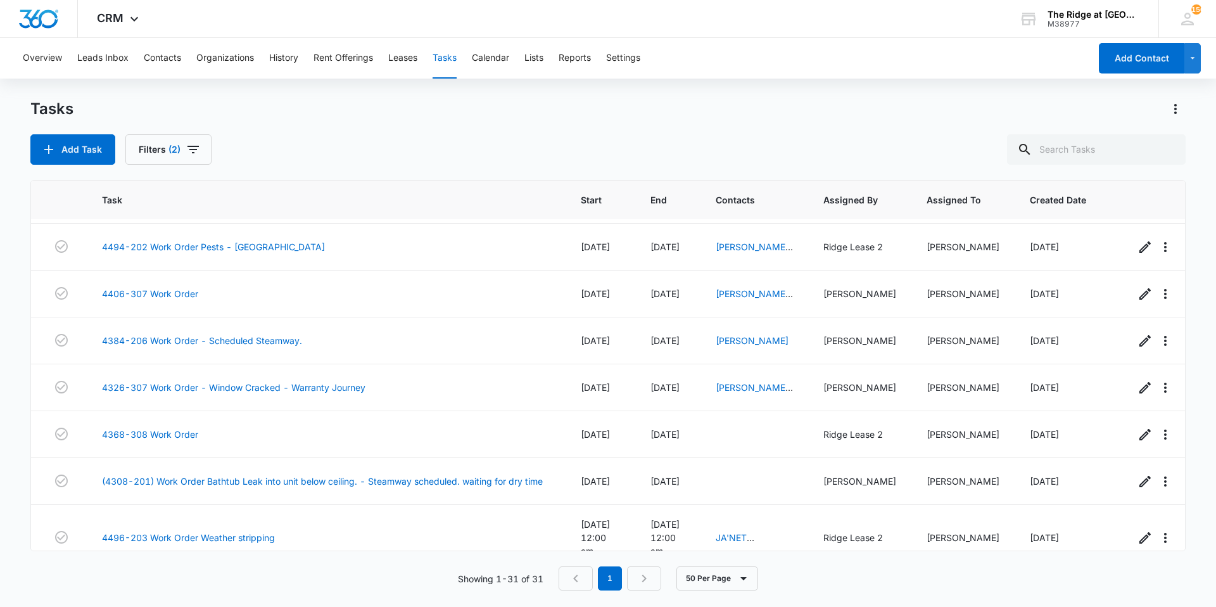
scroll to position [444, 0]
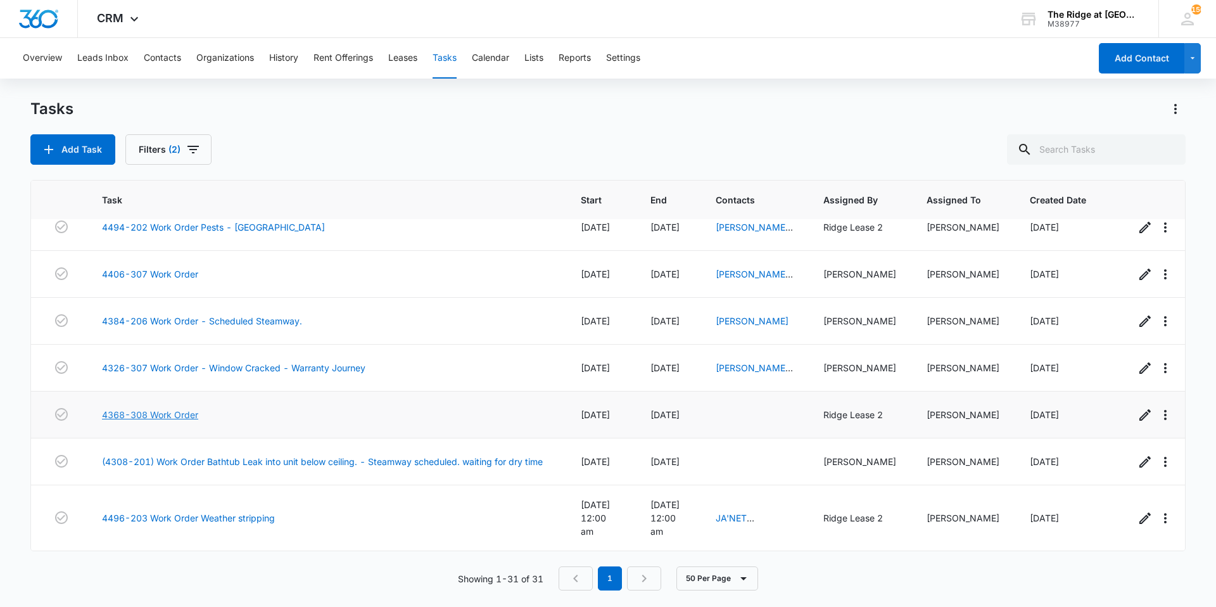
click at [182, 414] on link "4368-308 Work Order" at bounding box center [150, 414] width 96 height 13
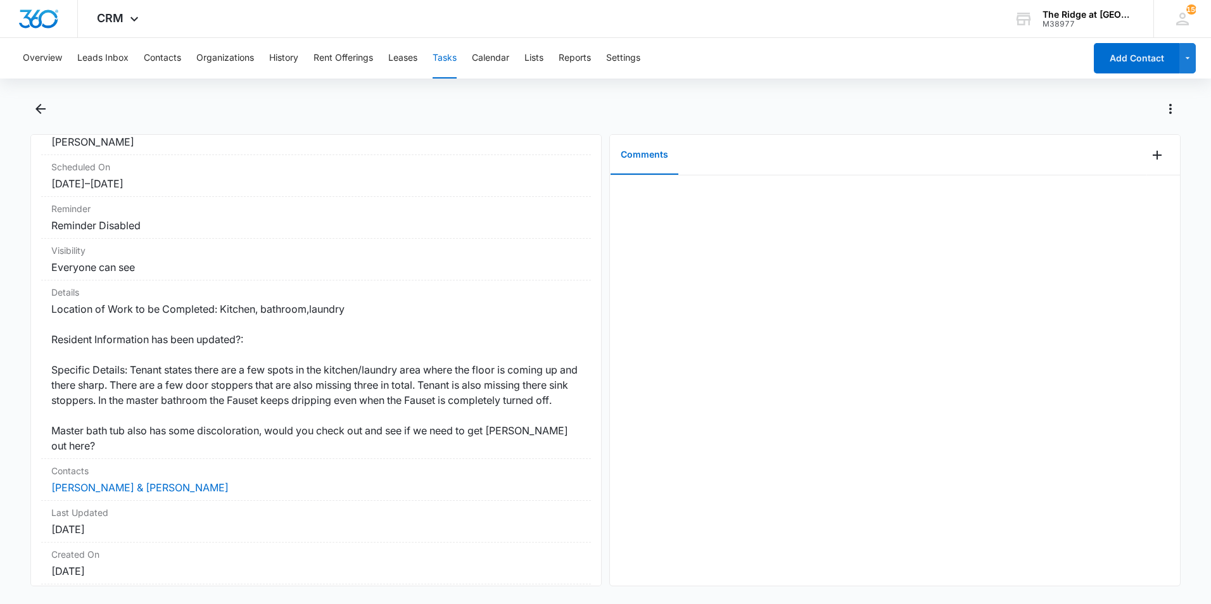
scroll to position [127, 0]
click at [34, 106] on icon "Back" at bounding box center [40, 108] width 15 height 15
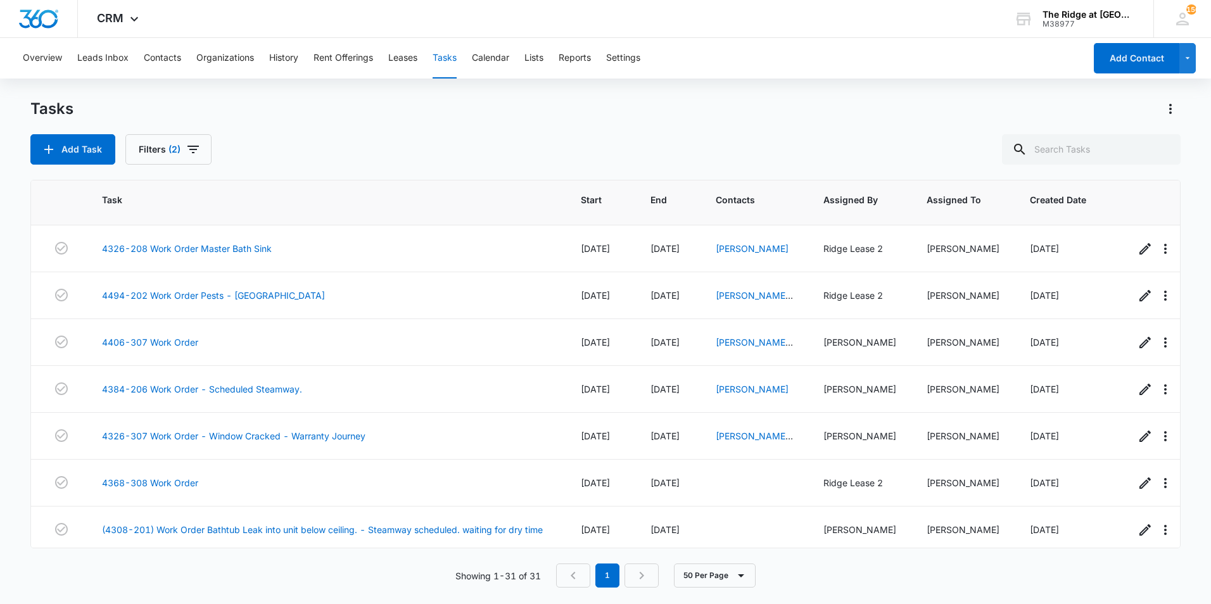
scroll to position [380, 0]
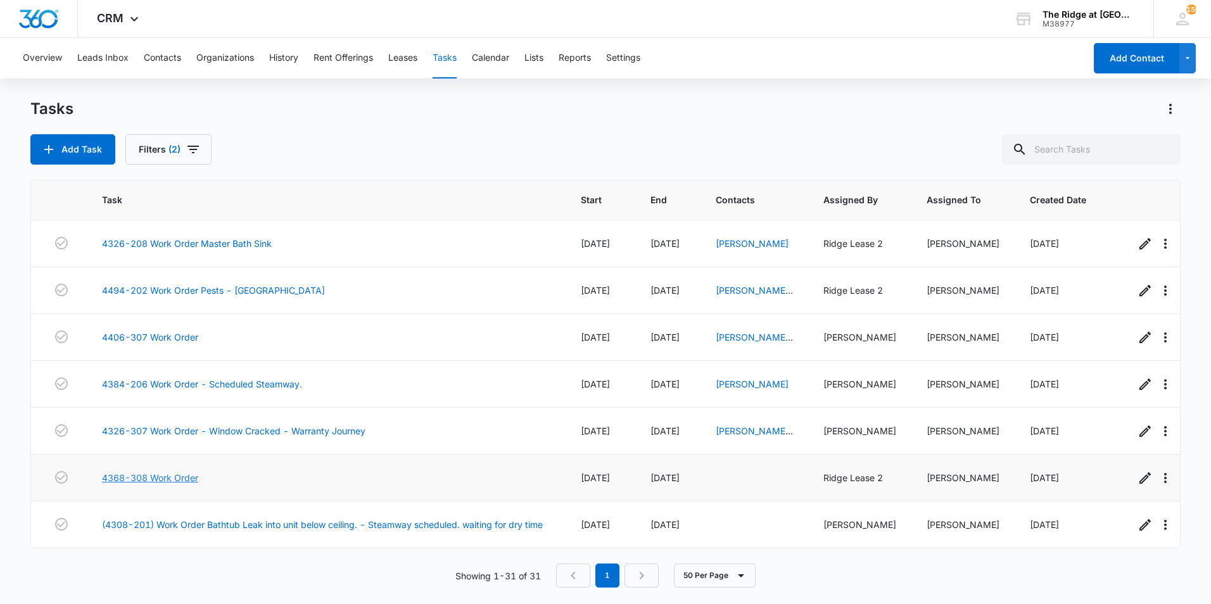
click at [174, 483] on link "4368-308 Work Order" at bounding box center [150, 477] width 96 height 13
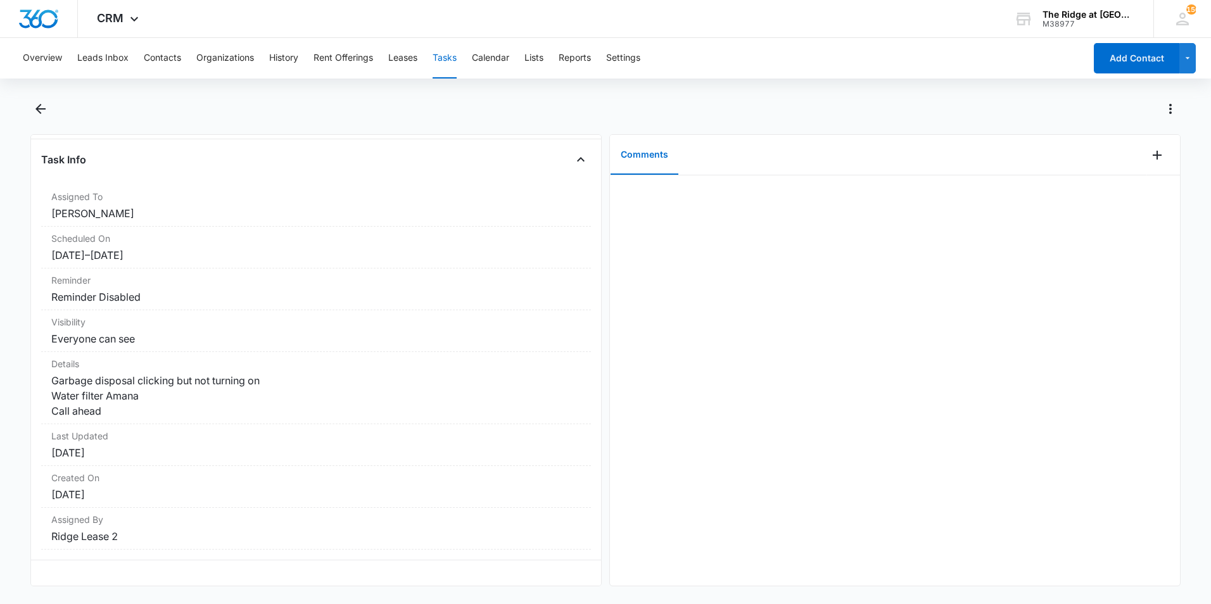
scroll to position [64, 0]
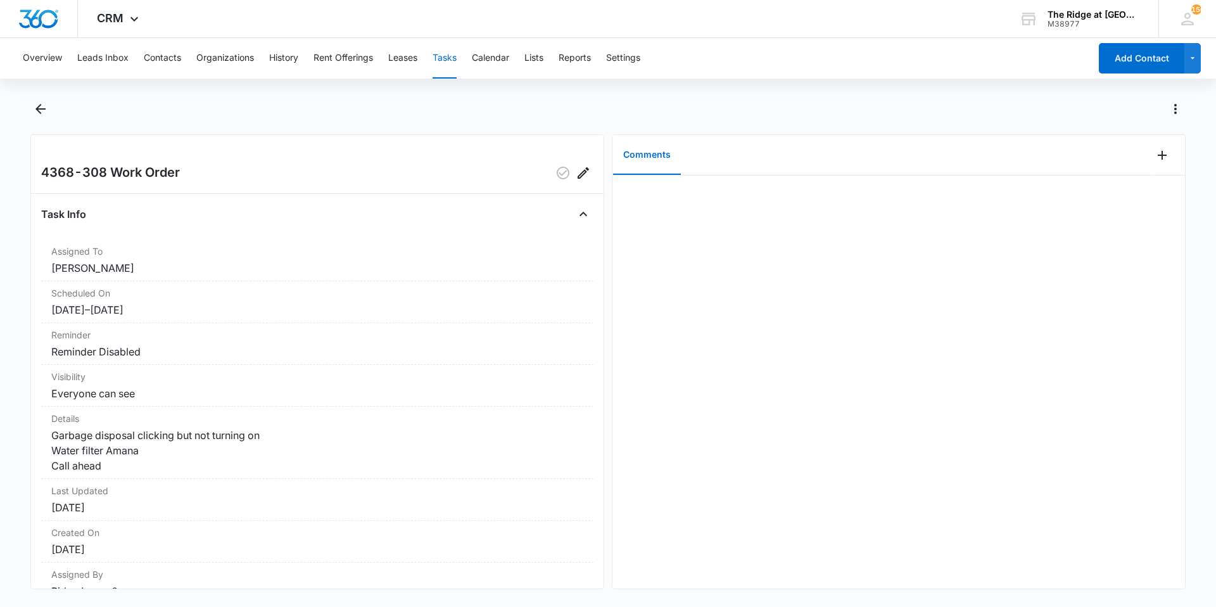
click at [51, 113] on div at bounding box center [608, 116] width 1156 height 35
click at [39, 107] on icon "Back" at bounding box center [40, 109] width 10 height 10
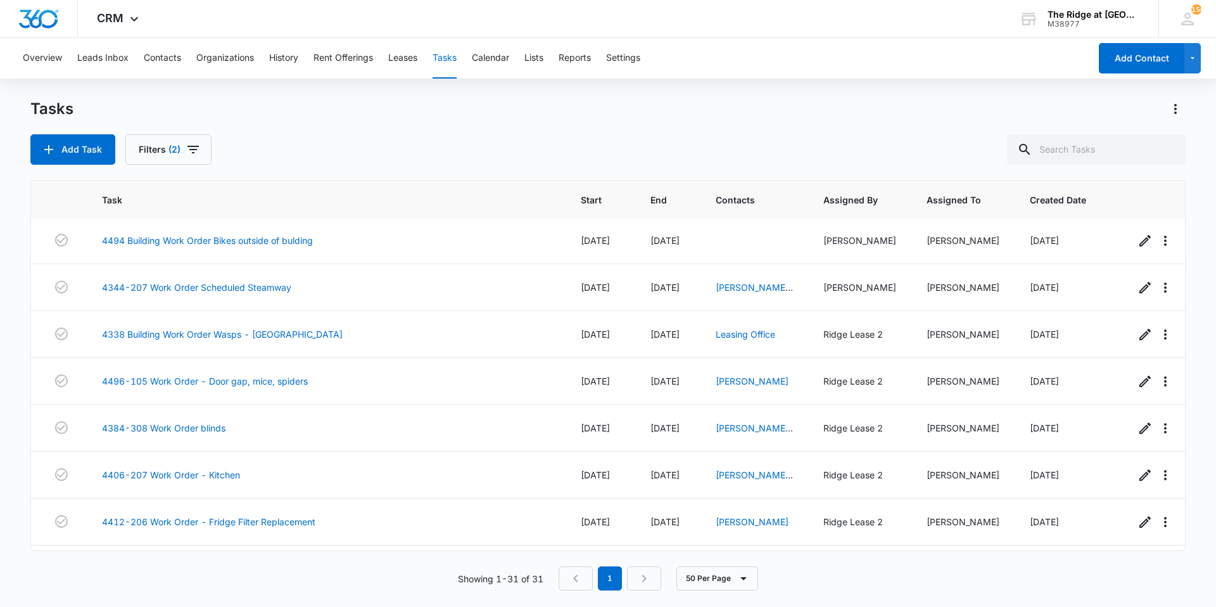
scroll to position [1143, 0]
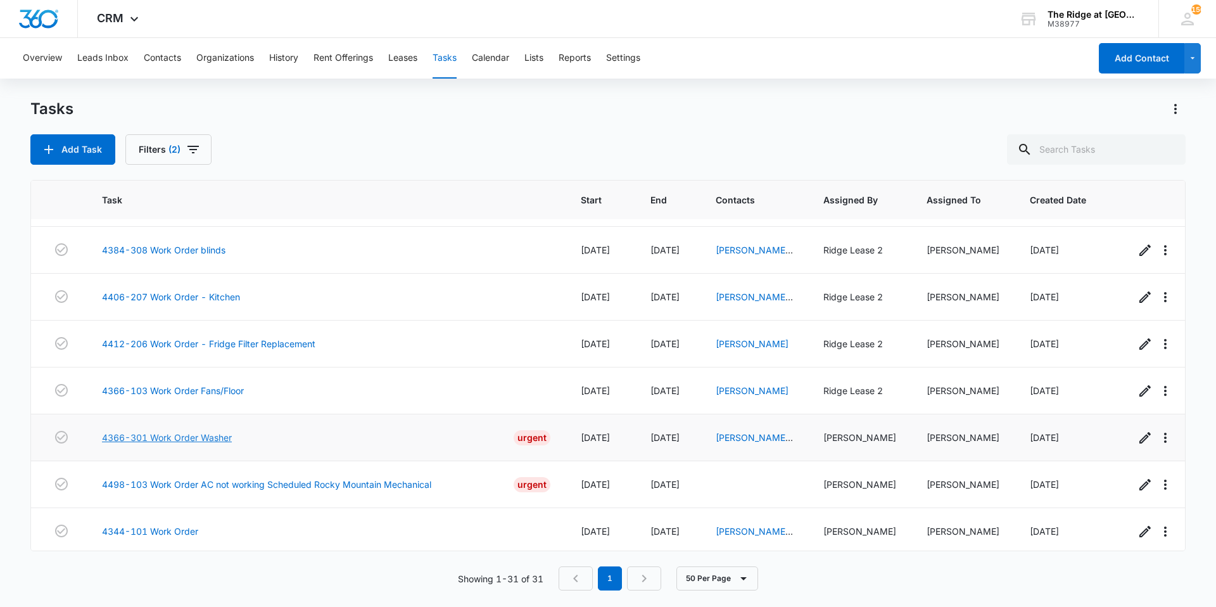
click at [219, 431] on link "4366-301 Work Order Washer" at bounding box center [167, 437] width 130 height 13
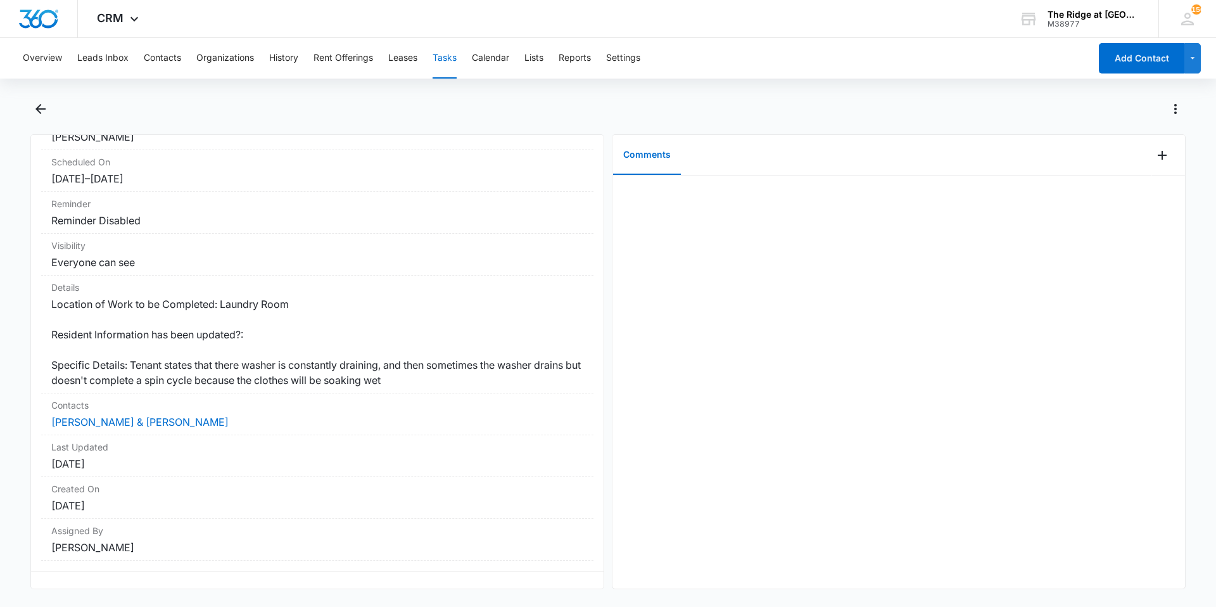
scroll to position [164, 0]
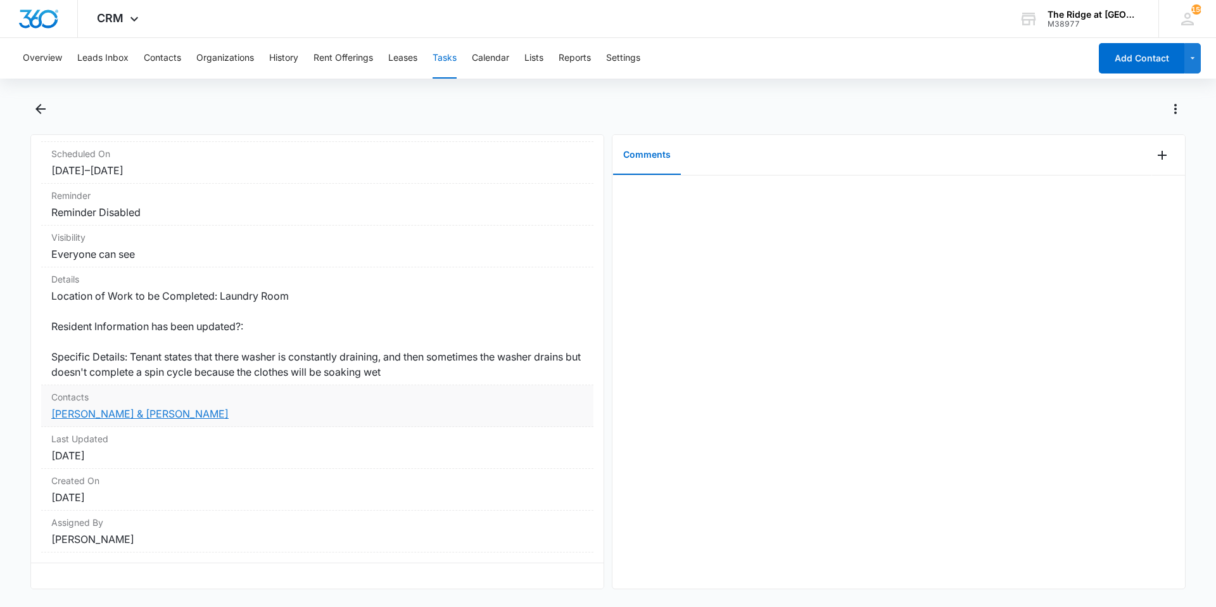
click at [147, 407] on link "Matthew Zayas & Mikah Ovalle" at bounding box center [139, 413] width 177 height 13
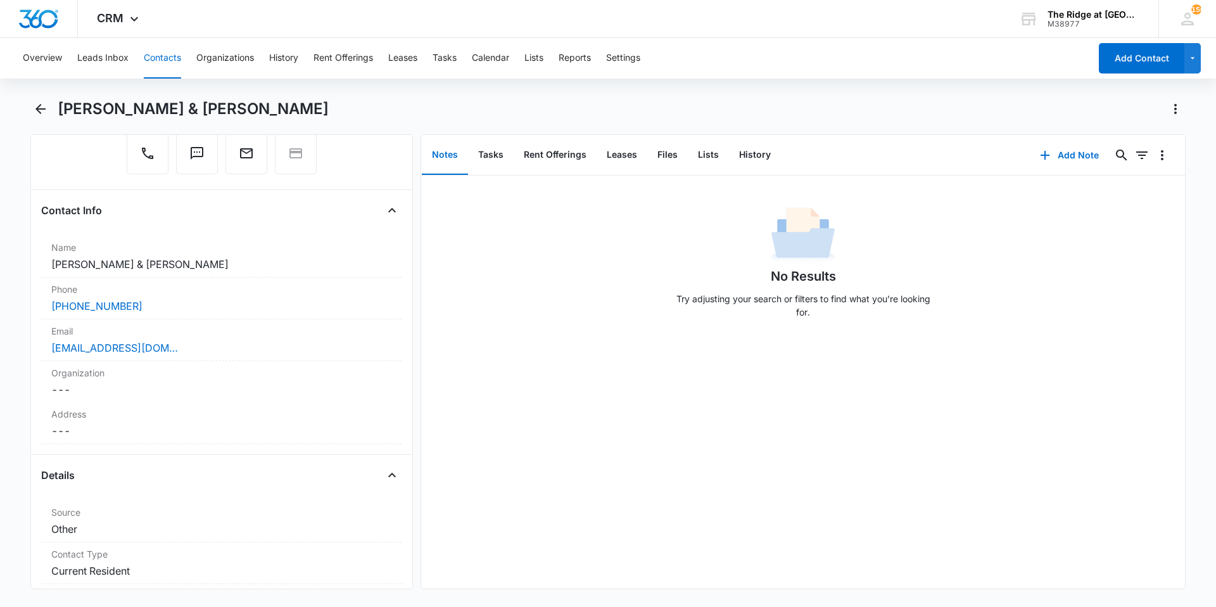
scroll to position [127, 0]
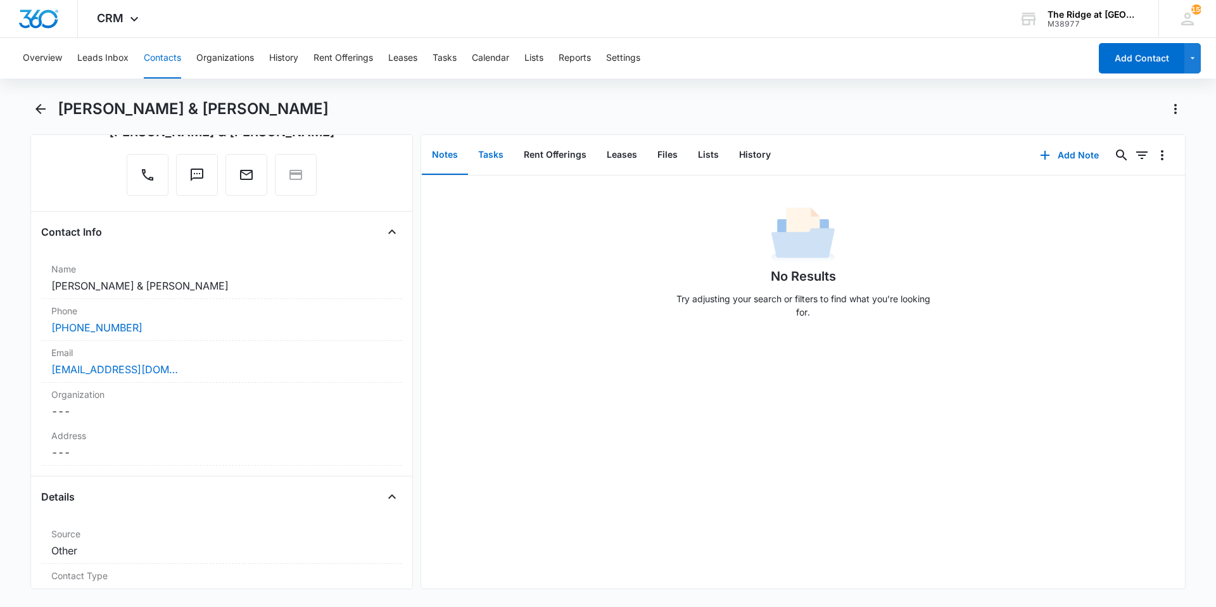
click at [477, 157] on button "Tasks" at bounding box center [491, 155] width 46 height 39
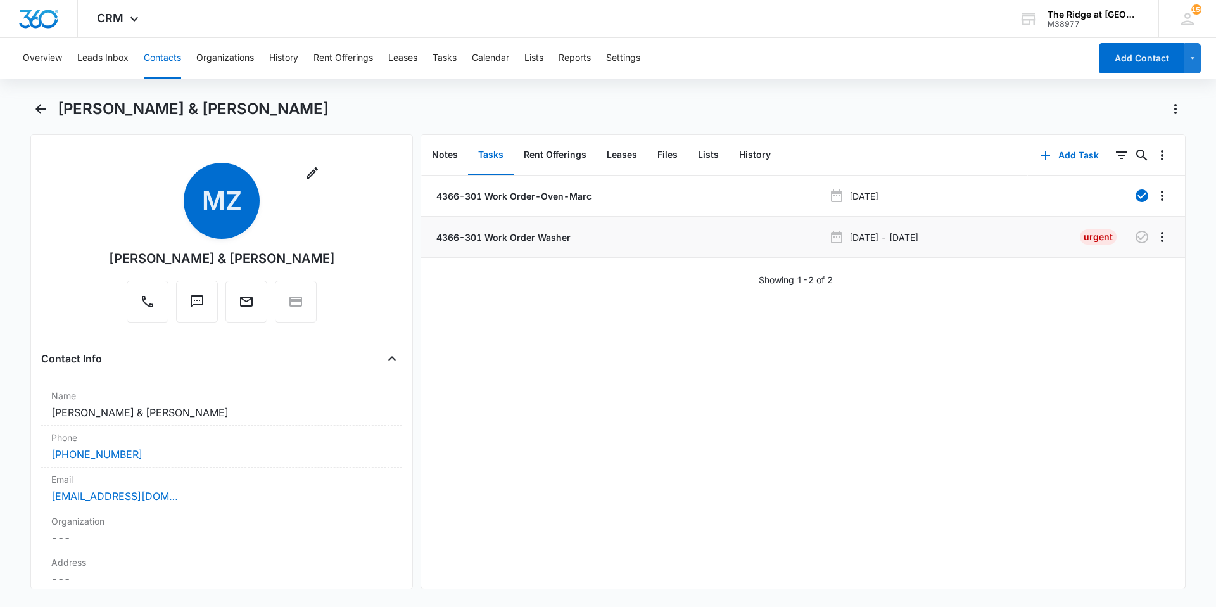
click at [483, 249] on li "4366-301 Work Order Washer Aug 13, 2025 - Aug 14, 2025 Urgent" at bounding box center [803, 237] width 764 height 41
click at [488, 243] on p "4366-301 Work Order Washer" at bounding box center [502, 237] width 137 height 13
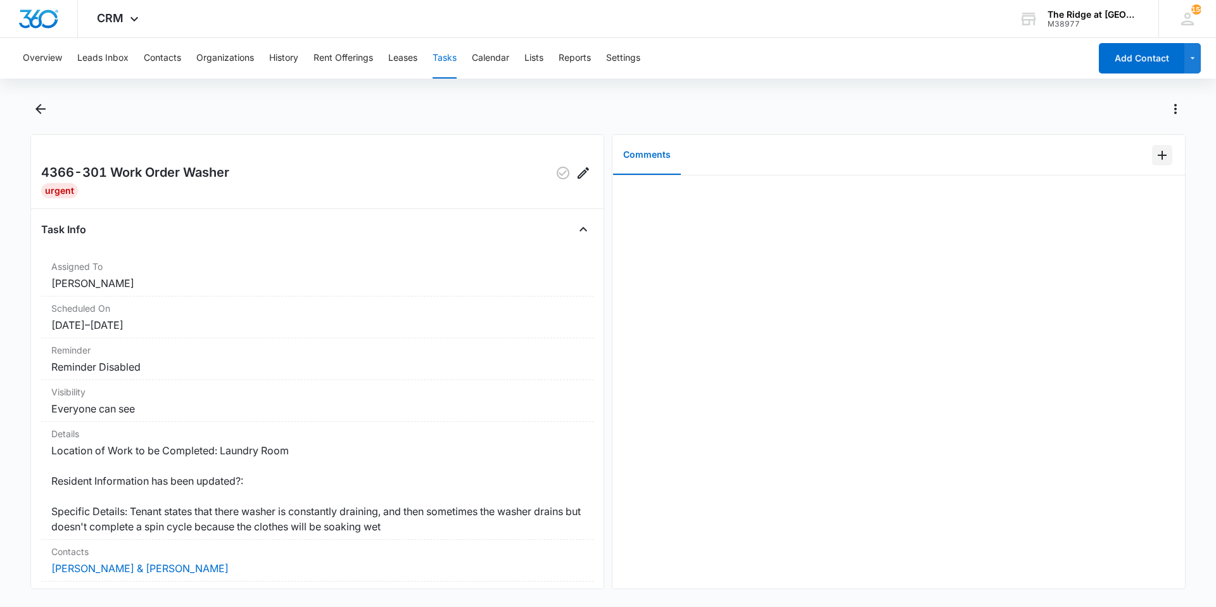
click at [1157, 154] on icon "Add Comment" at bounding box center [1162, 155] width 15 height 15
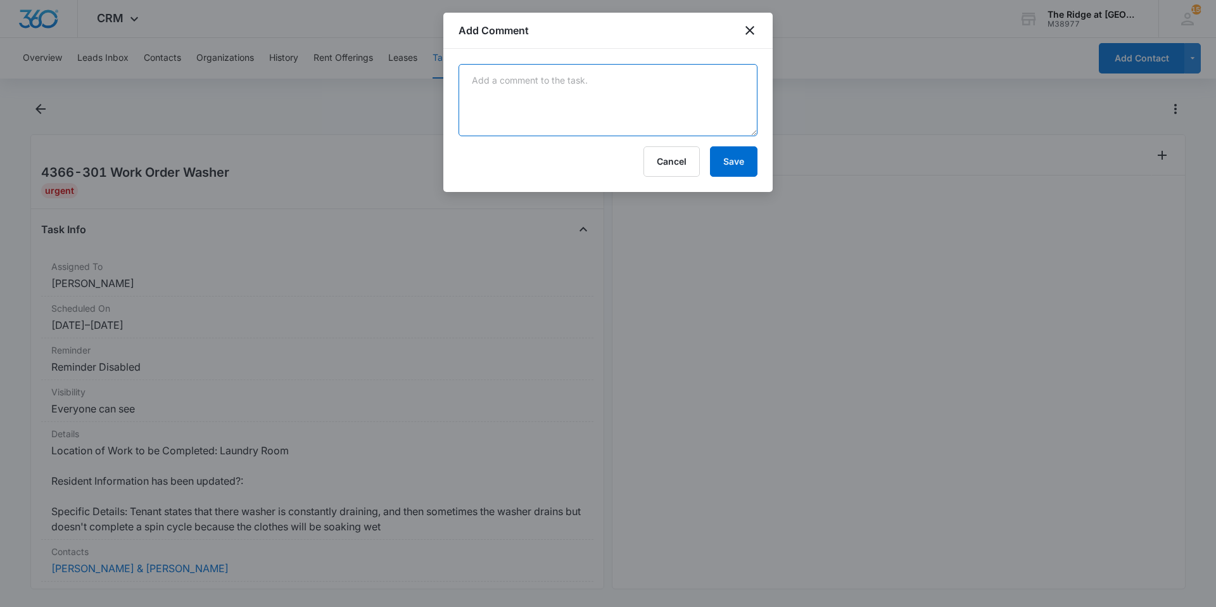
click at [663, 106] on textarea at bounding box center [608, 100] width 299 height 72
type textarea "reset unit, and ran a cycle with nothing. ran like normal."
click at [742, 162] on button "Save" at bounding box center [734, 161] width 48 height 30
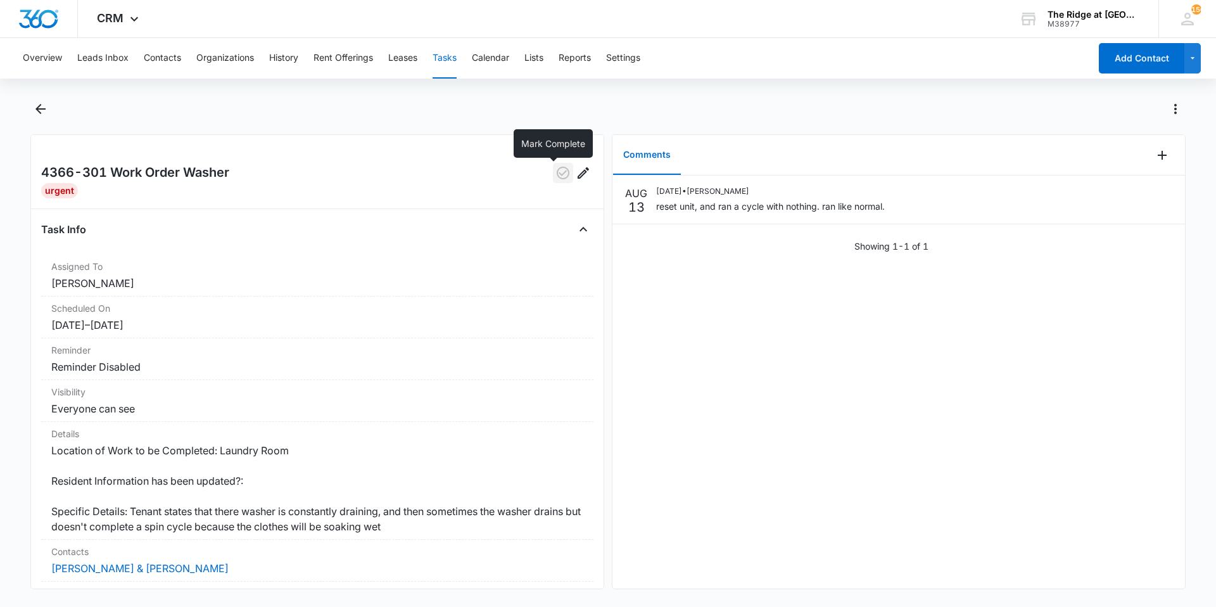
click at [556, 181] on button "button" at bounding box center [563, 173] width 20 height 20
click at [36, 114] on icon "Back" at bounding box center [40, 108] width 15 height 15
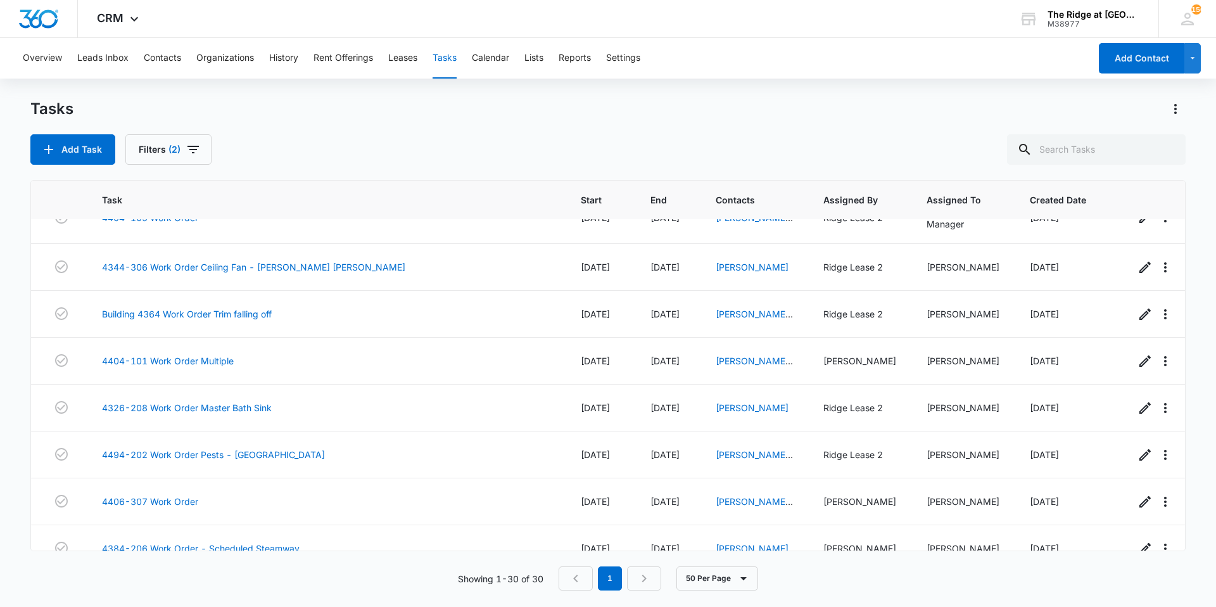
scroll to position [63, 0]
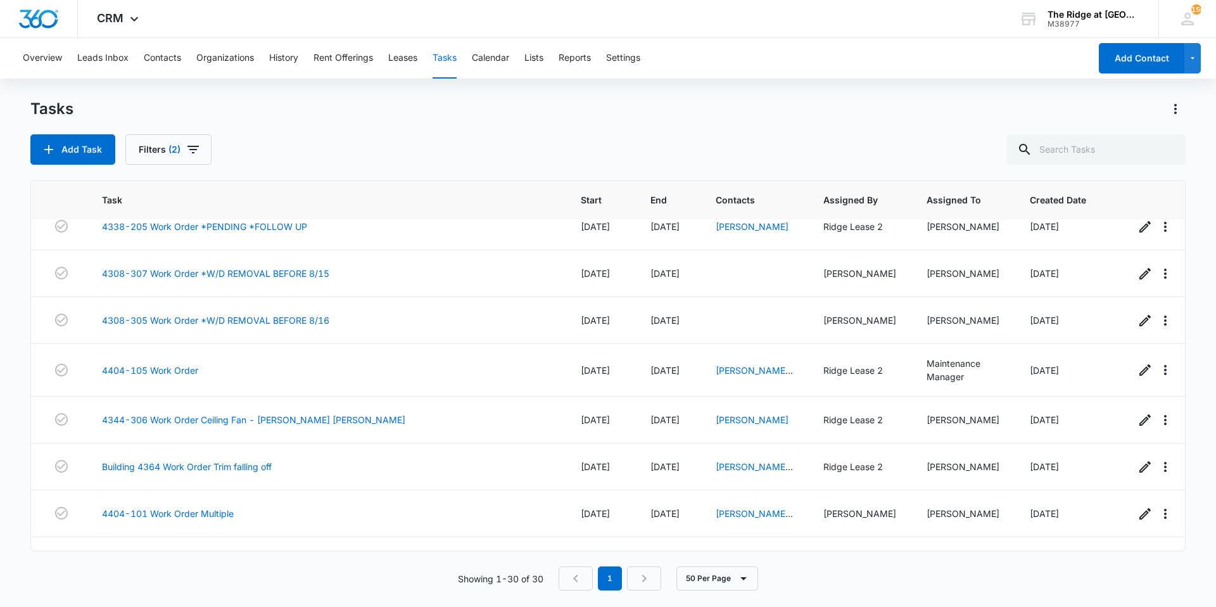
click at [543, 130] on div "Tasks Add Task Filters (2)" at bounding box center [608, 132] width 1156 height 66
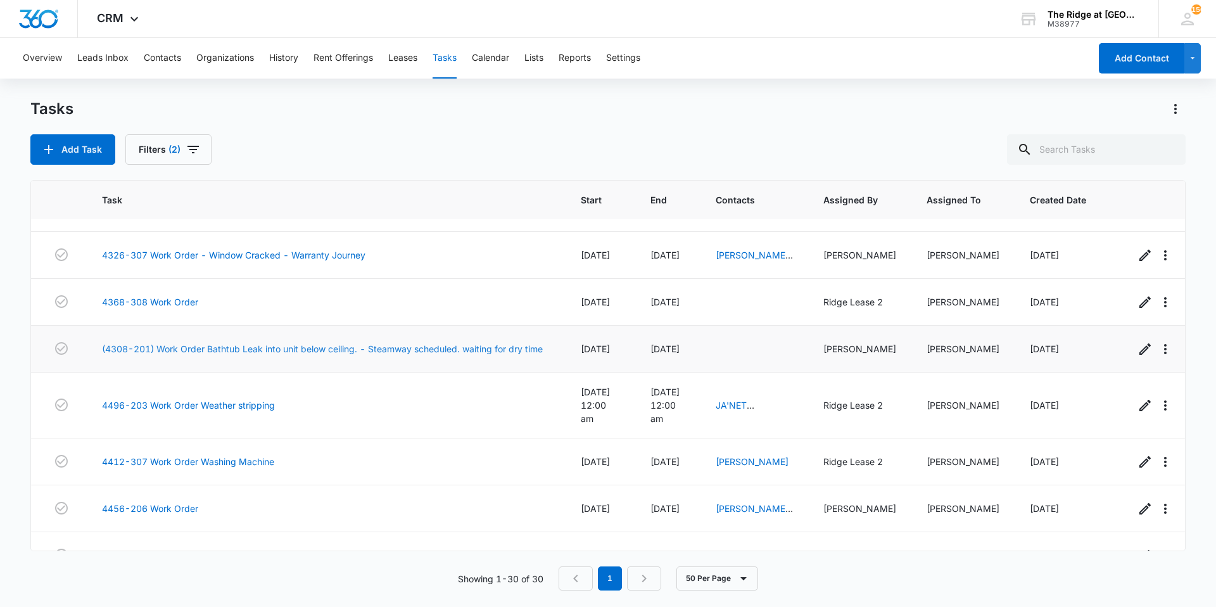
scroll to position [526, 0]
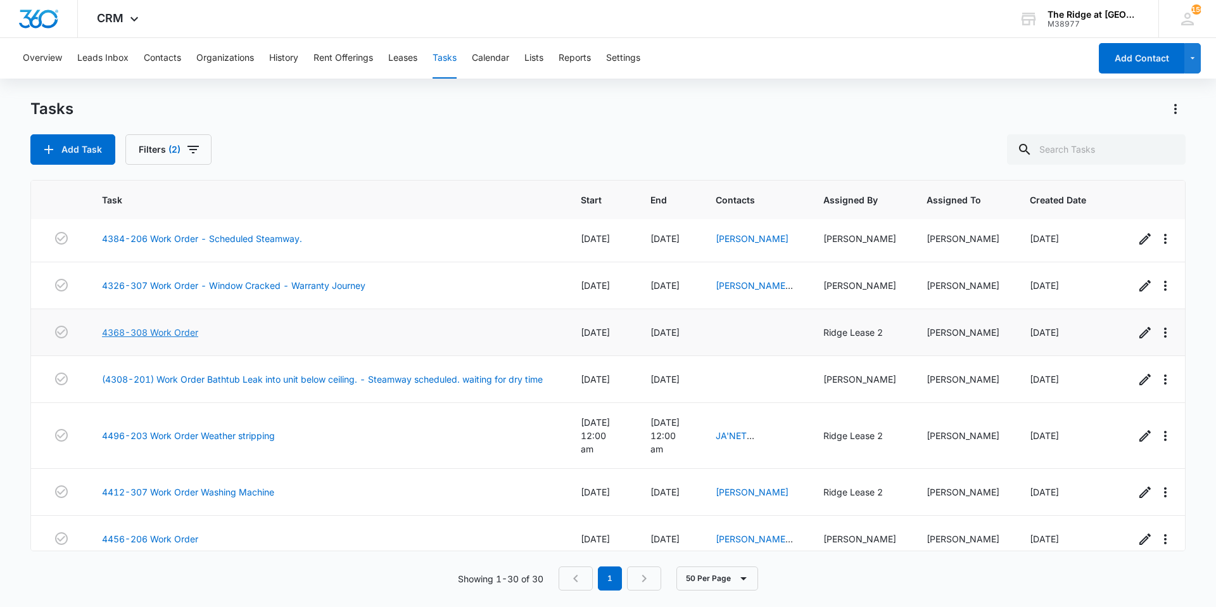
click at [184, 328] on link "4368-308 Work Order" at bounding box center [150, 332] width 96 height 13
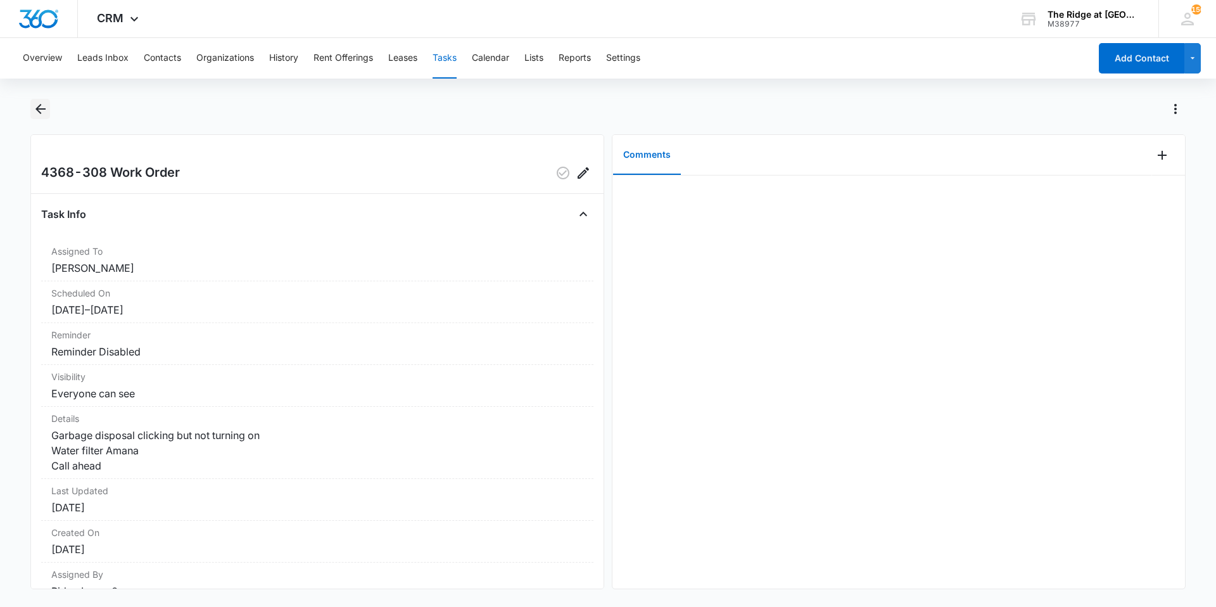
click at [43, 106] on icon "Back" at bounding box center [40, 108] width 15 height 15
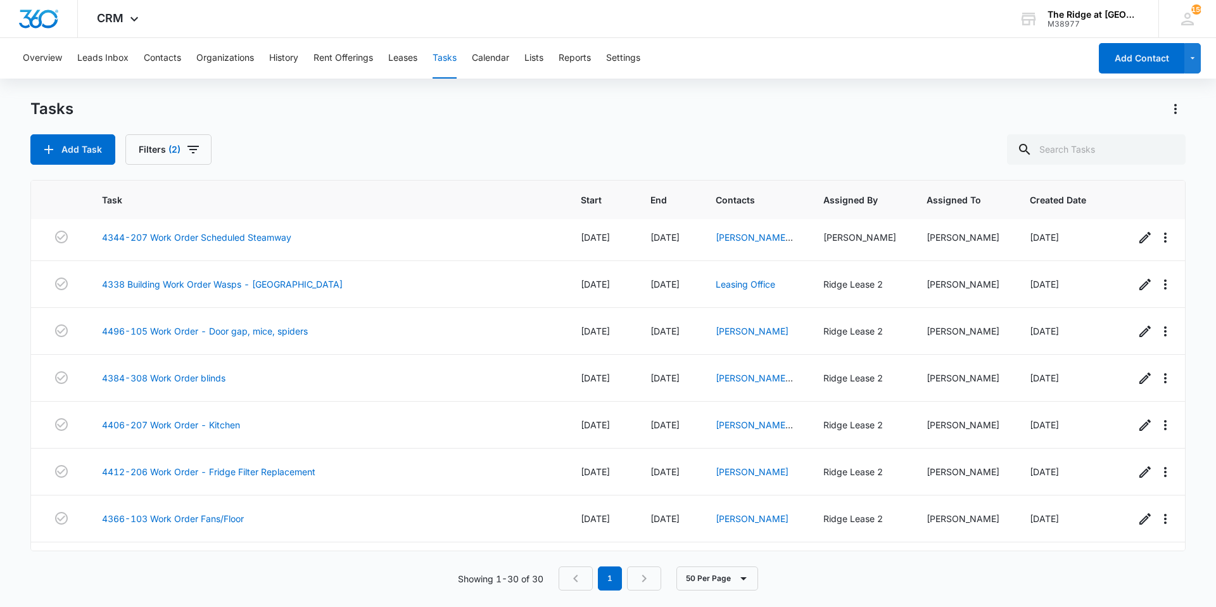
scroll to position [1096, 0]
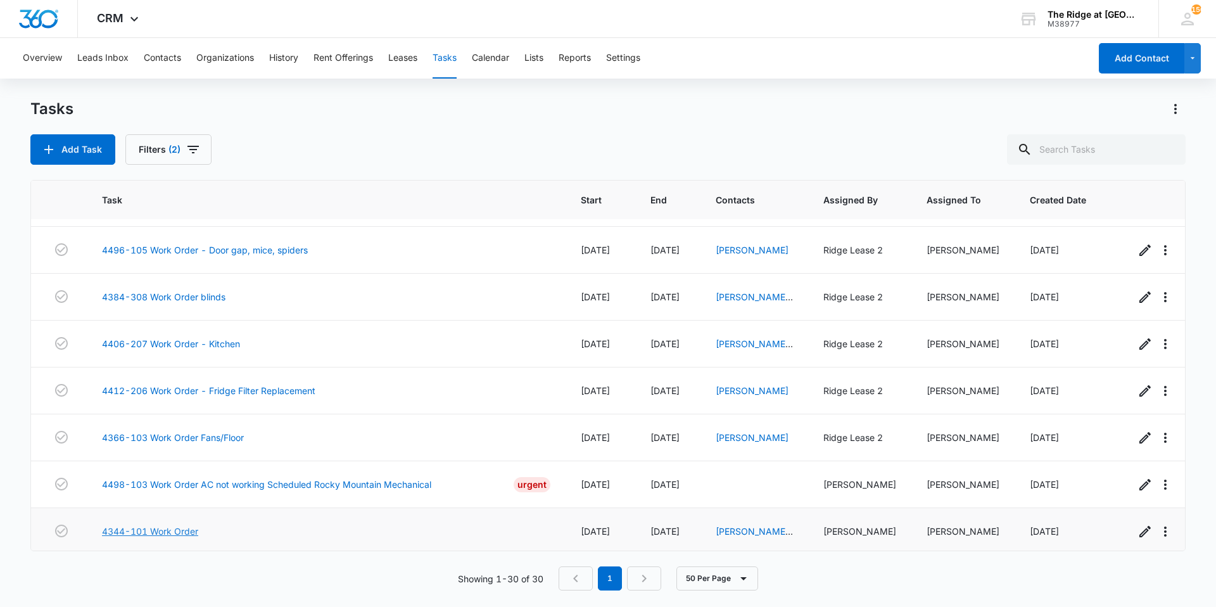
click at [122, 525] on link "4344-101 Work Order" at bounding box center [150, 531] width 96 height 13
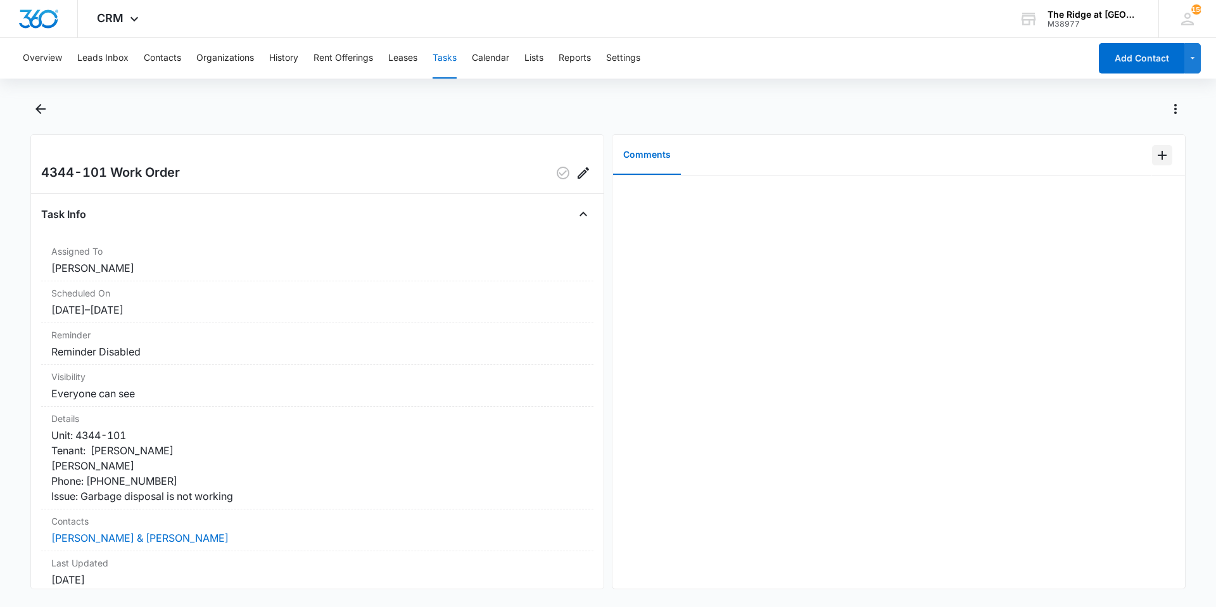
click at [1152, 155] on button "Add Comment" at bounding box center [1162, 155] width 20 height 20
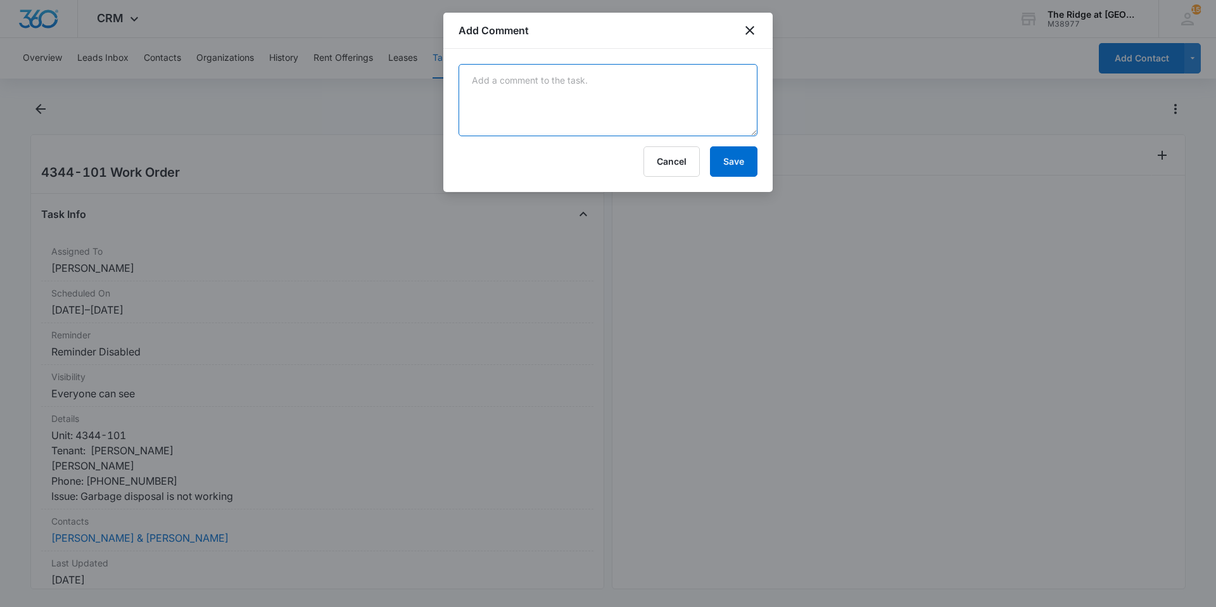
click at [602, 103] on textarea at bounding box center [608, 100] width 299 height 72
type textarea "found screw in disposal fixed."
click at [713, 159] on button "Save" at bounding box center [734, 161] width 48 height 30
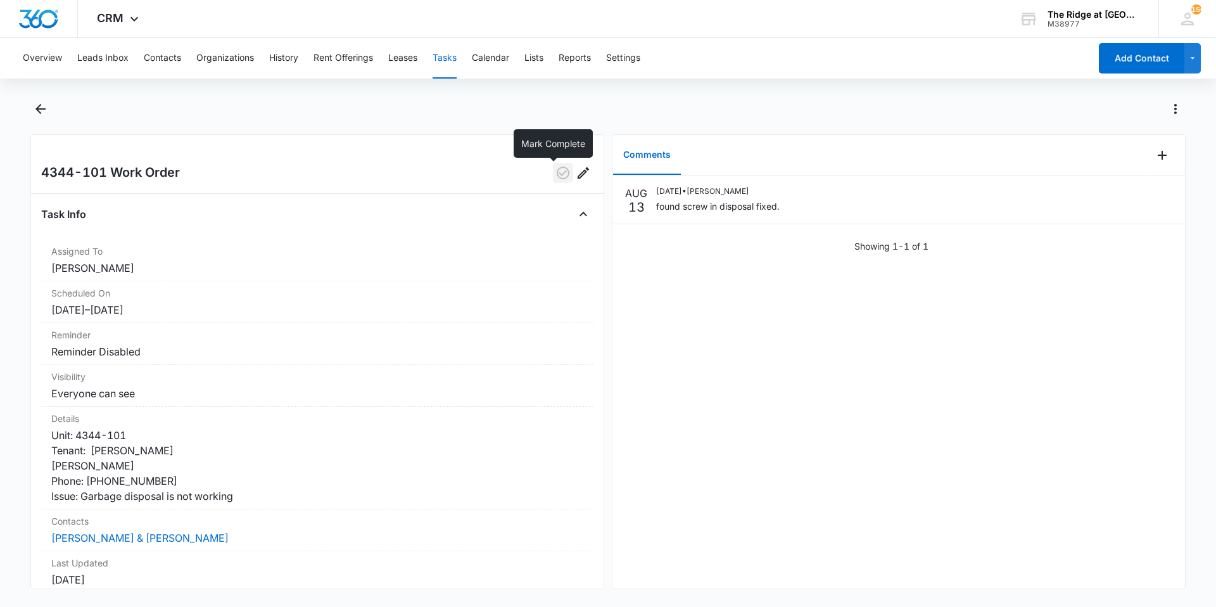
click at [553, 173] on button "button" at bounding box center [563, 173] width 20 height 20
click at [29, 106] on main "4344-101 Work Order Task Info Assigned To Ricardo Marin Scheduled On 8/13/25 – …" at bounding box center [608, 352] width 1216 height 506
click at [37, 110] on icon "Back" at bounding box center [40, 109] width 10 height 10
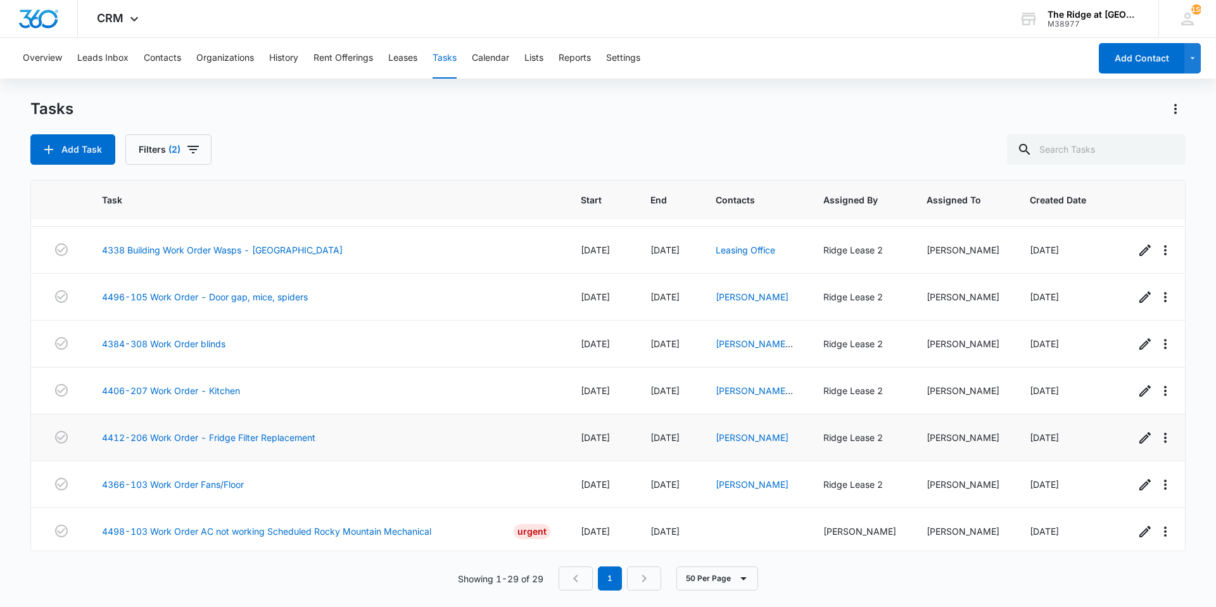
scroll to position [986, 0]
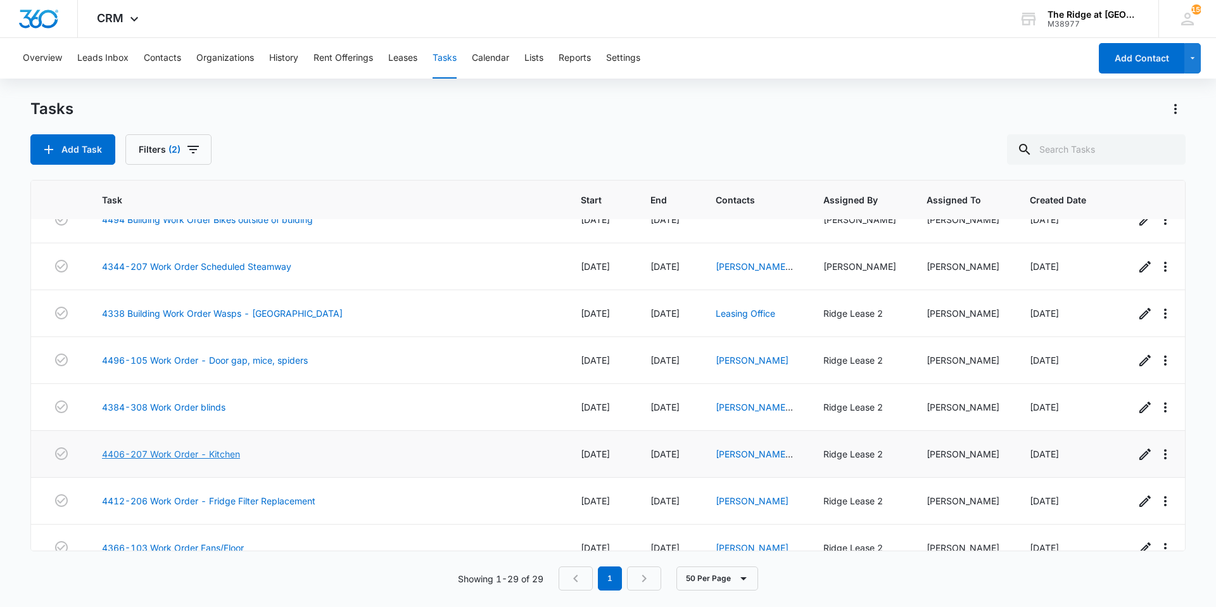
click at [212, 447] on link "4406-207 Work Order - Kitchen" at bounding box center [171, 453] width 138 height 13
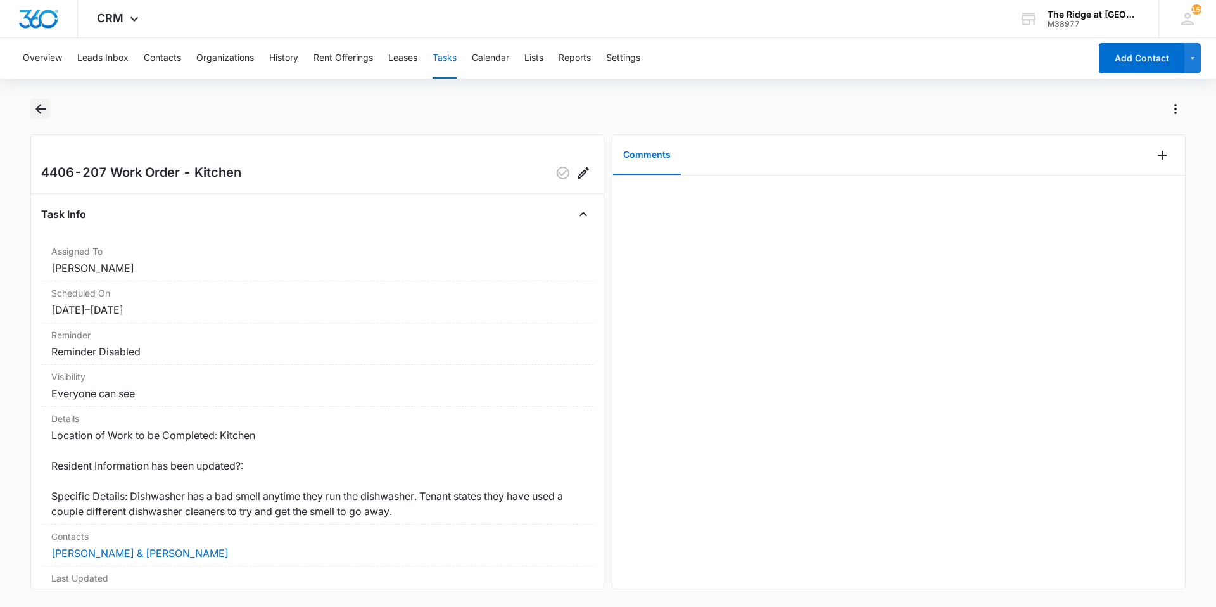
click at [44, 117] on button "Back" at bounding box center [40, 109] width 20 height 20
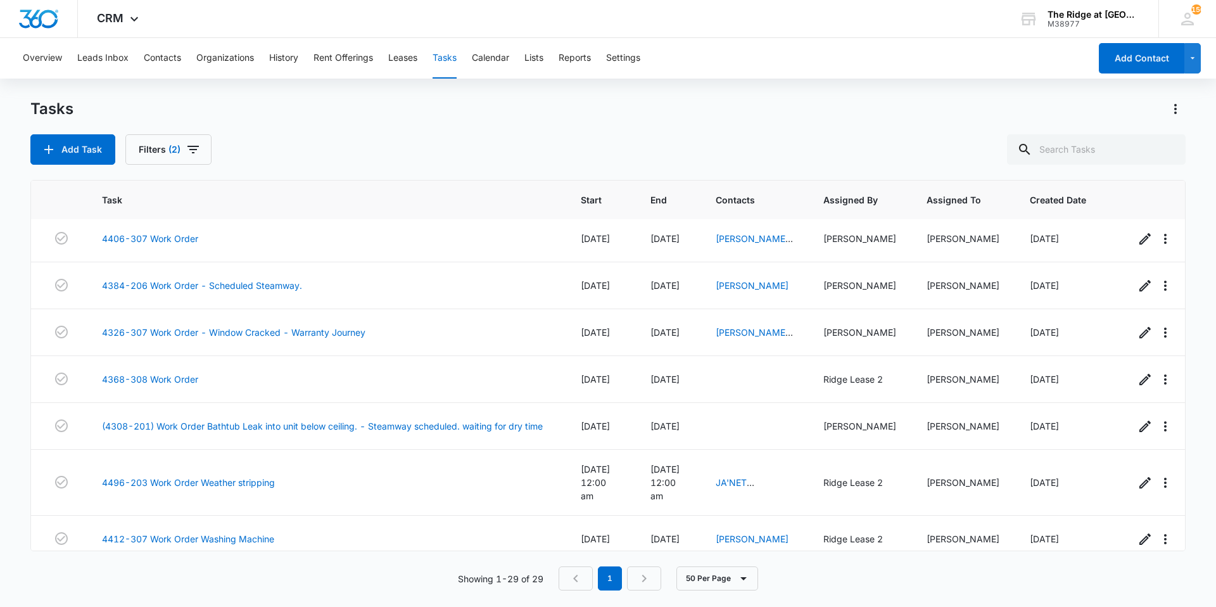
scroll to position [416, 0]
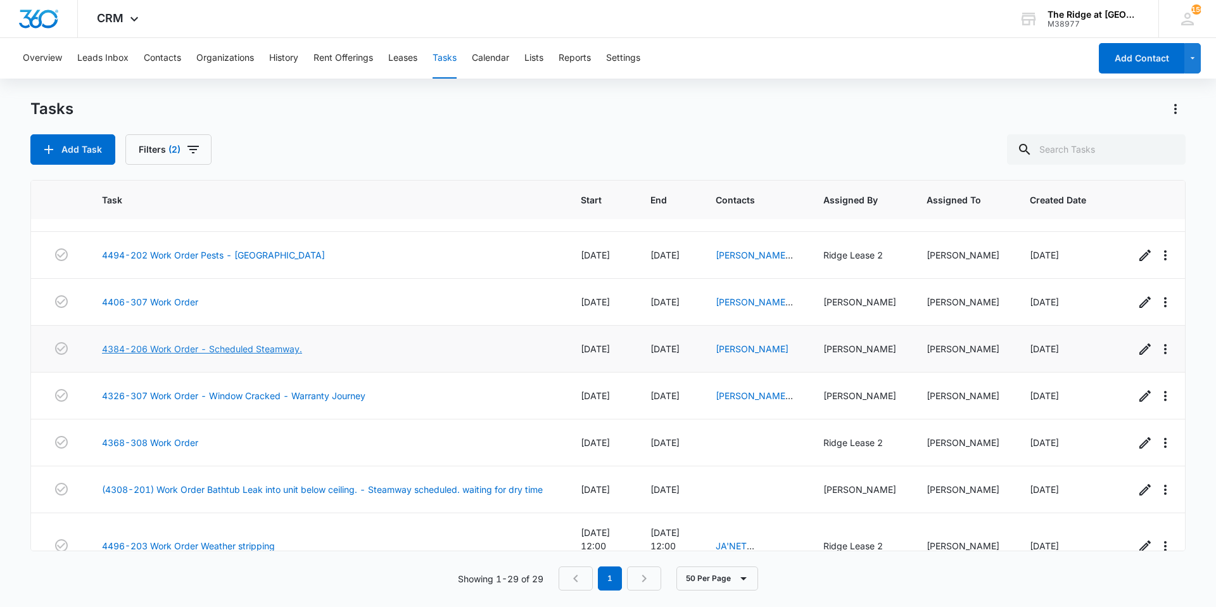
click at [252, 352] on link "4384-206 Work Order - Scheduled Steamway." at bounding box center [202, 348] width 200 height 13
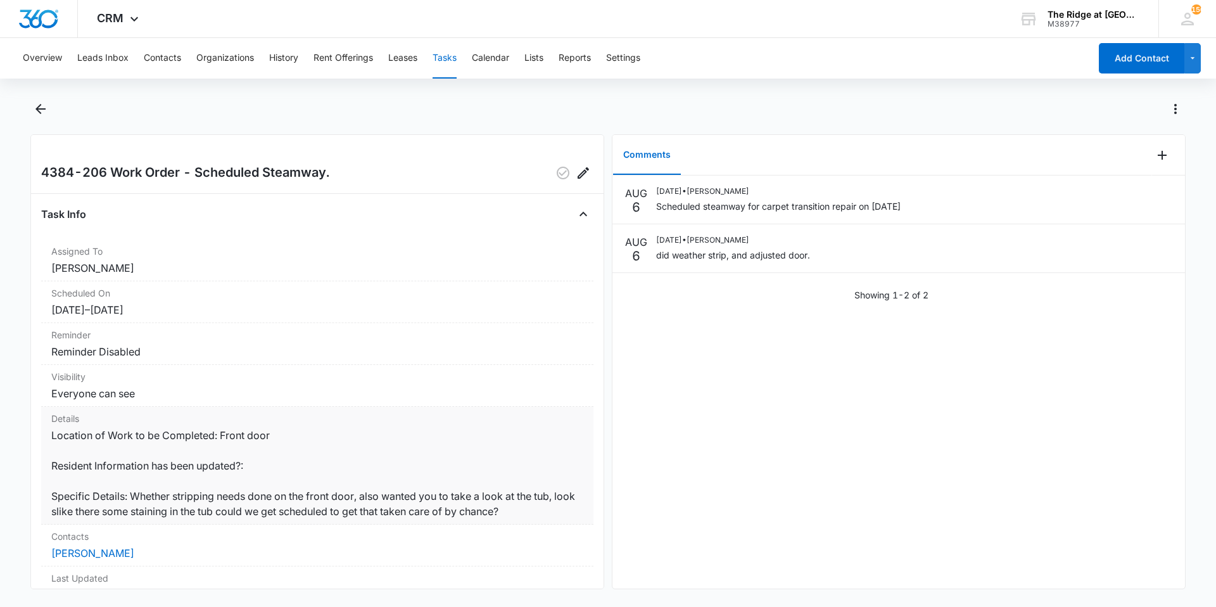
scroll to position [149, 0]
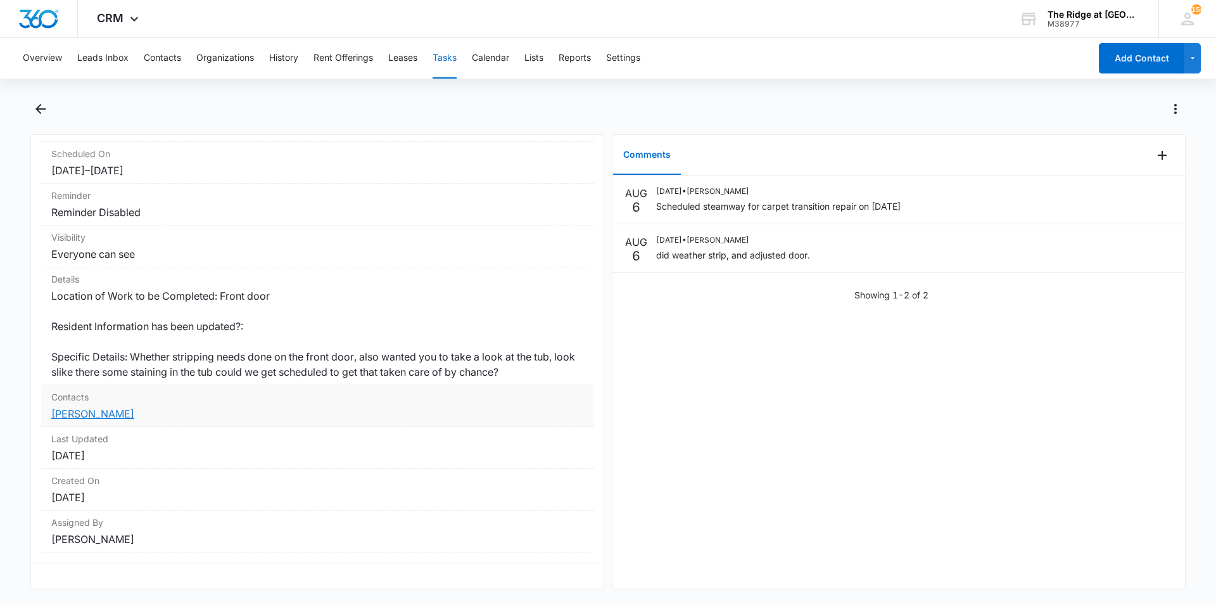
click at [128, 407] on link "[PERSON_NAME]" at bounding box center [92, 413] width 83 height 13
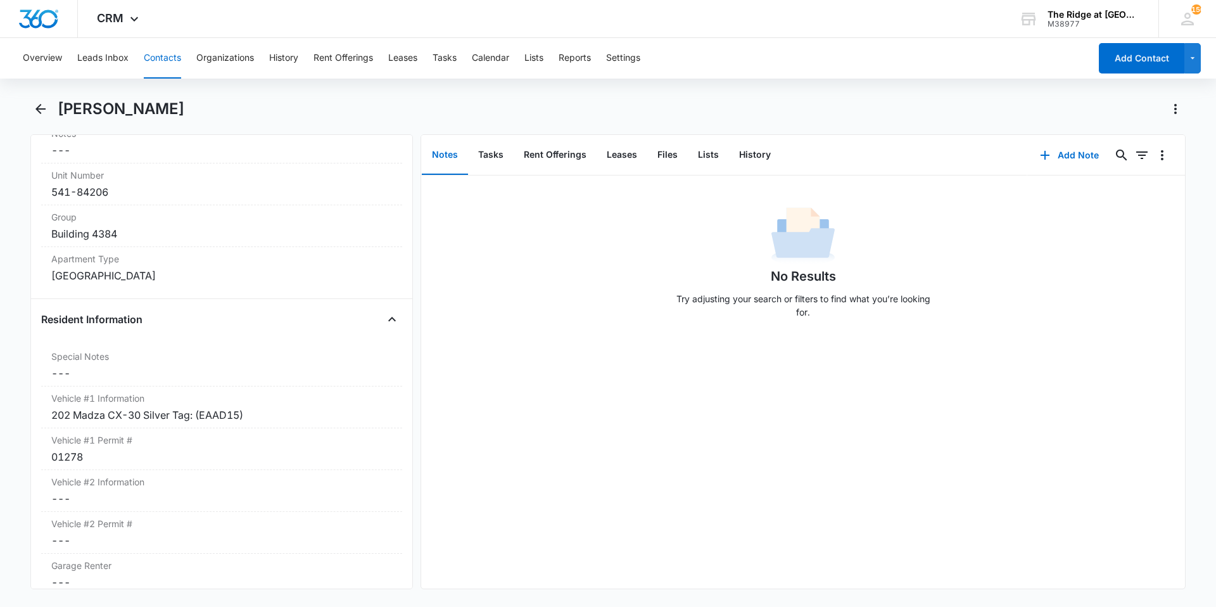
scroll to position [1140, 0]
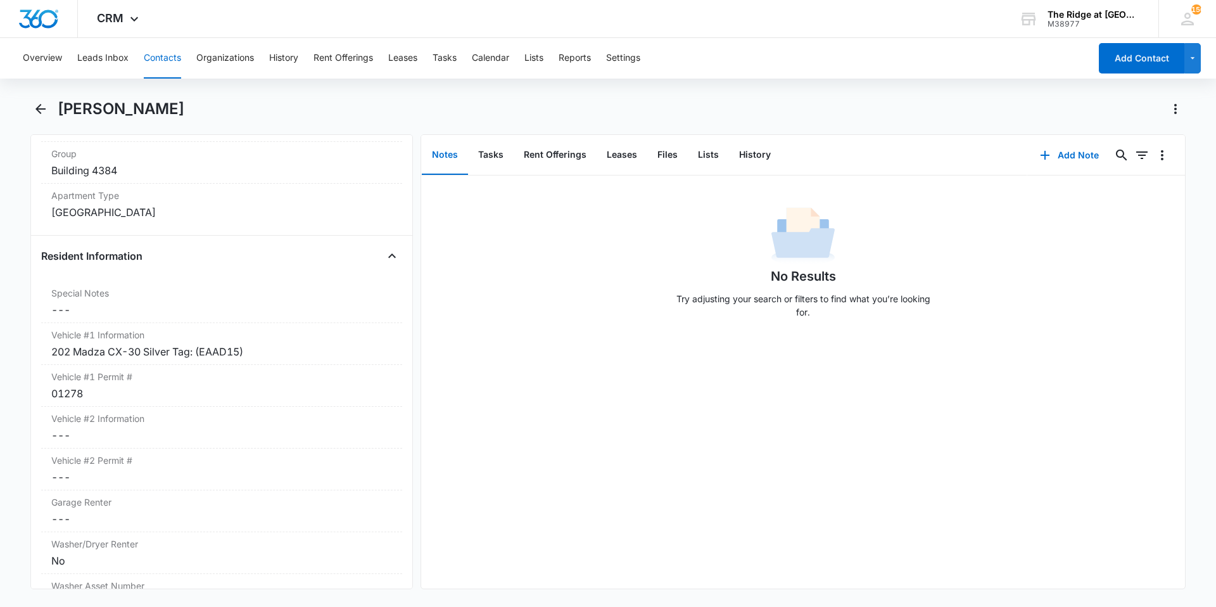
click at [46, 98] on div "Overview Leads Inbox Contacts Organizations History Rent Offerings Leases Tasks…" at bounding box center [608, 321] width 1216 height 566
click at [44, 112] on icon "Back" at bounding box center [40, 108] width 15 height 15
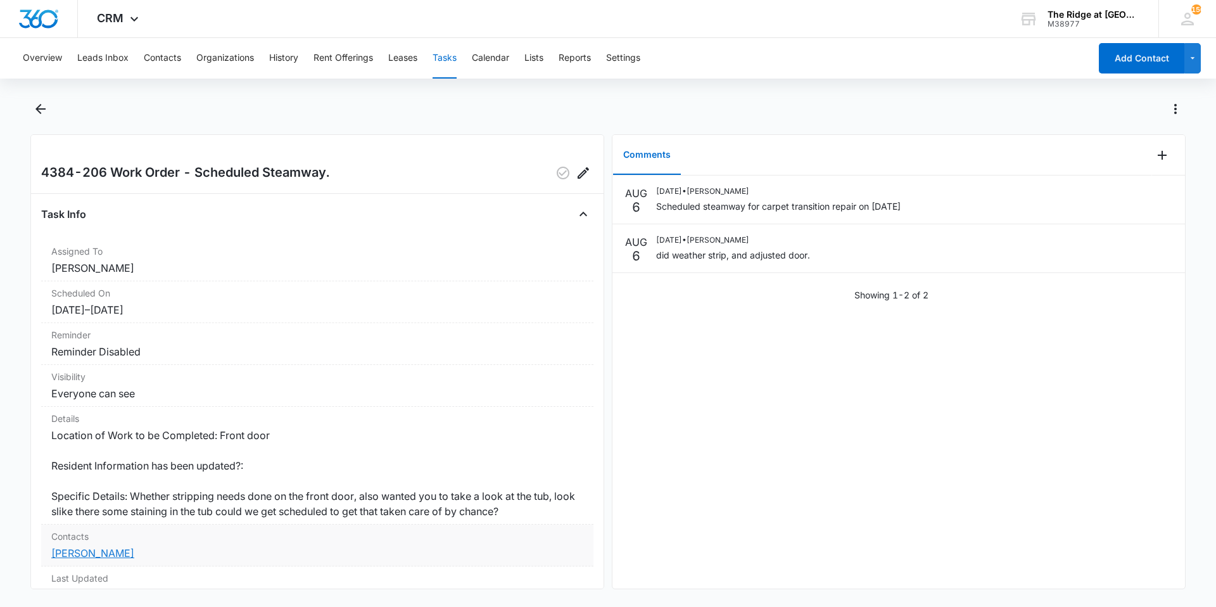
click at [134, 550] on link "[PERSON_NAME]" at bounding box center [92, 553] width 83 height 13
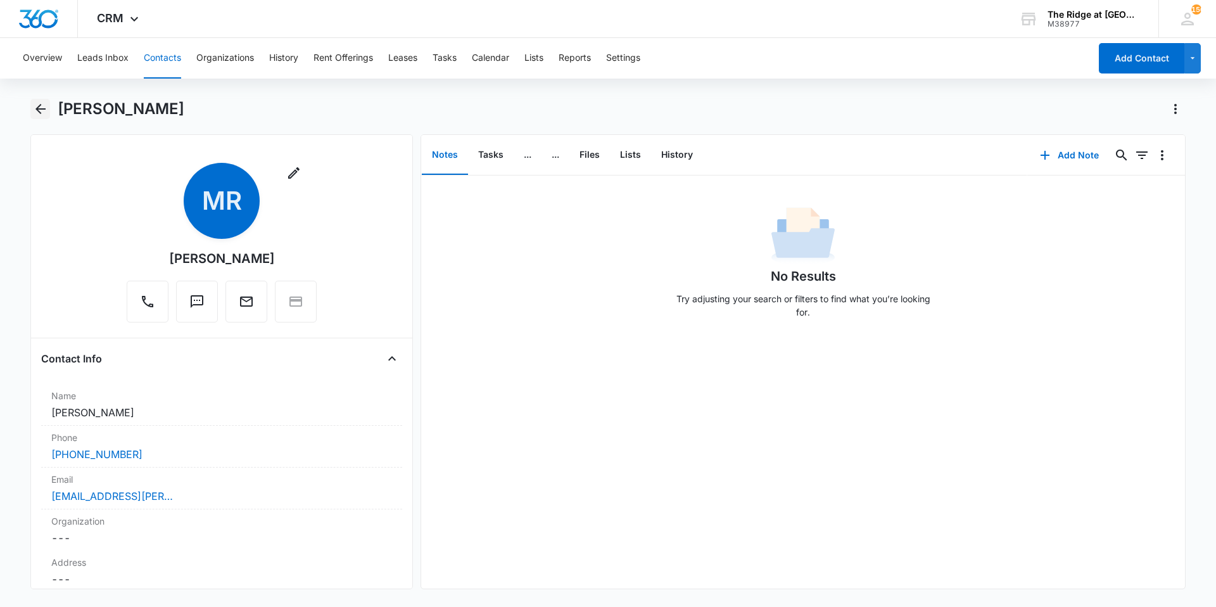
click at [31, 115] on button "Back" at bounding box center [40, 109] width 20 height 20
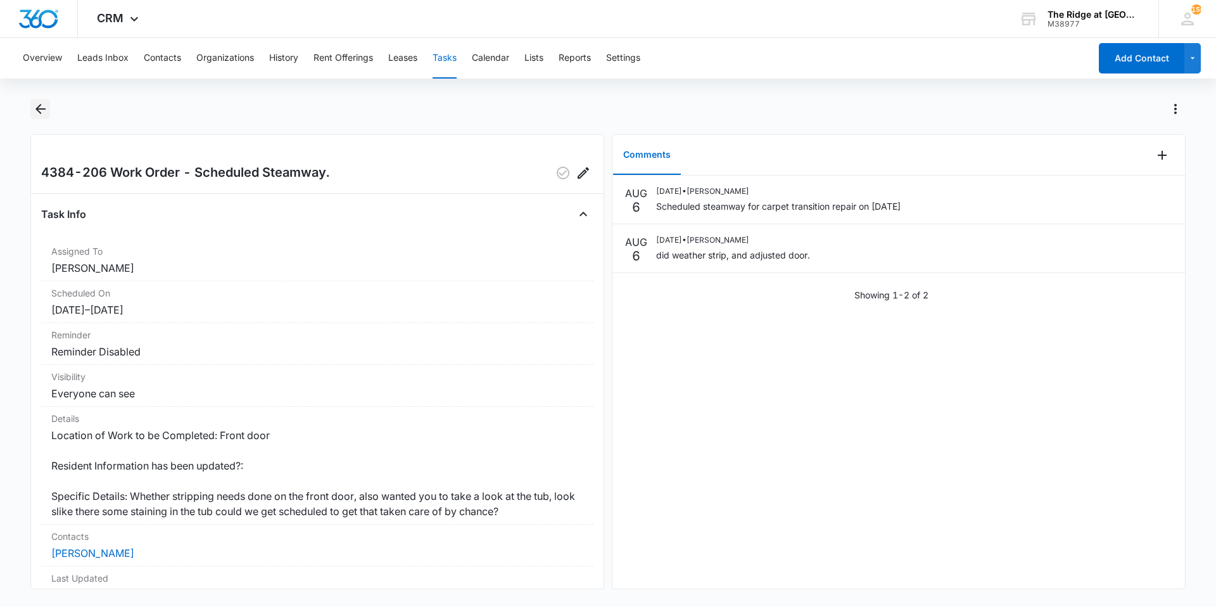
click at [50, 102] on button "Back" at bounding box center [40, 109] width 20 height 20
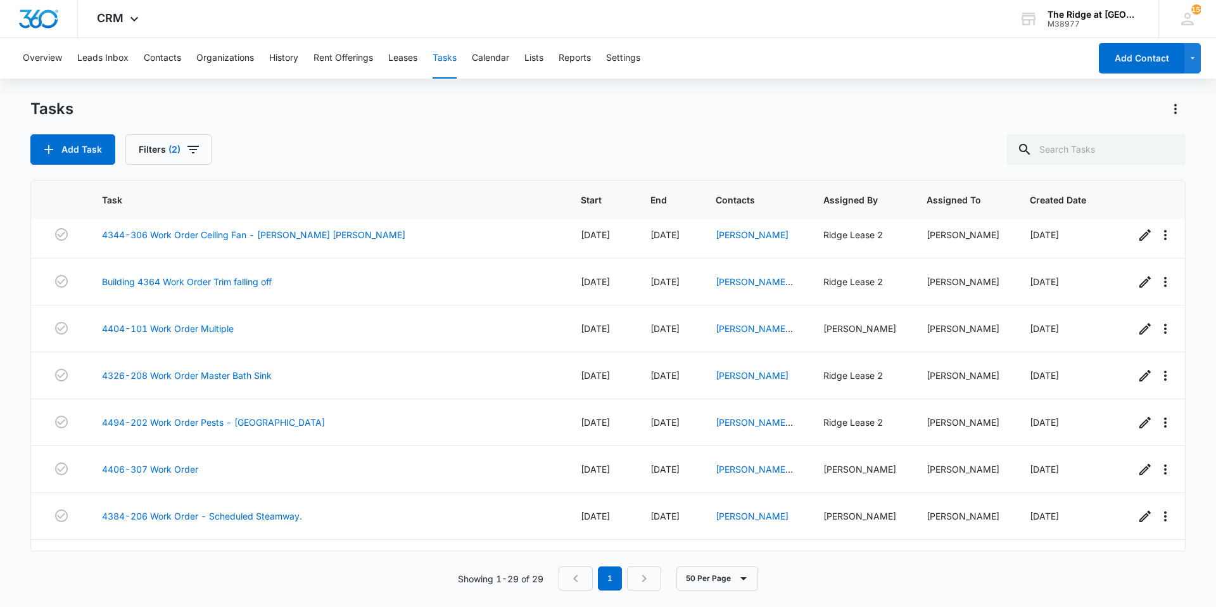
scroll to position [253, 0]
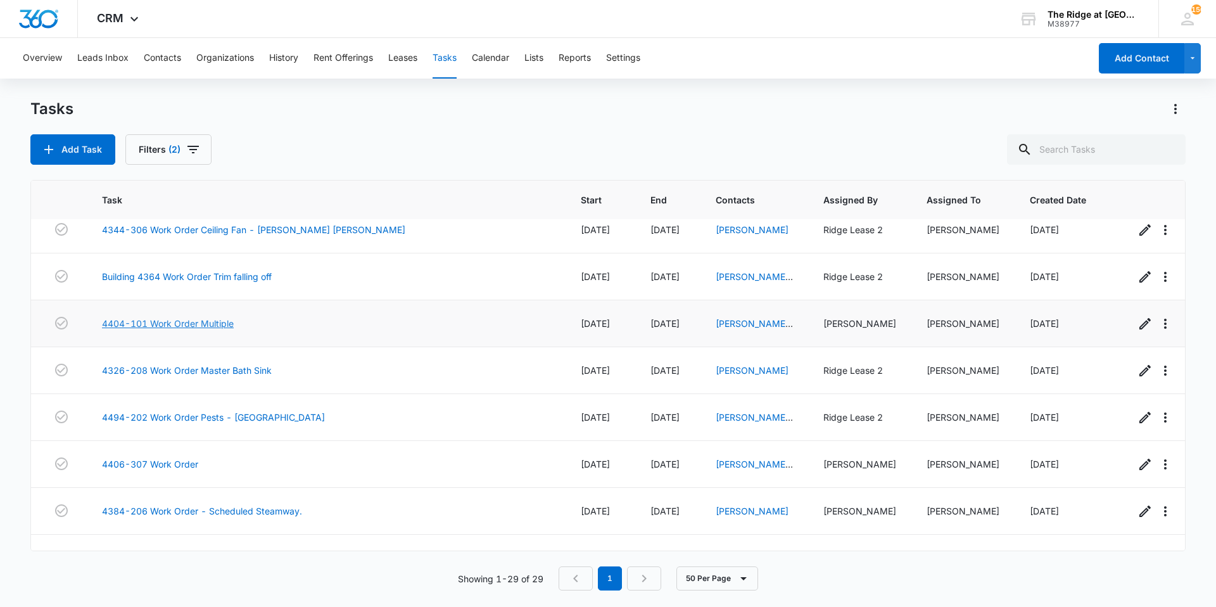
click at [223, 324] on link "4404-101 Work Order Multiple" at bounding box center [168, 323] width 132 height 13
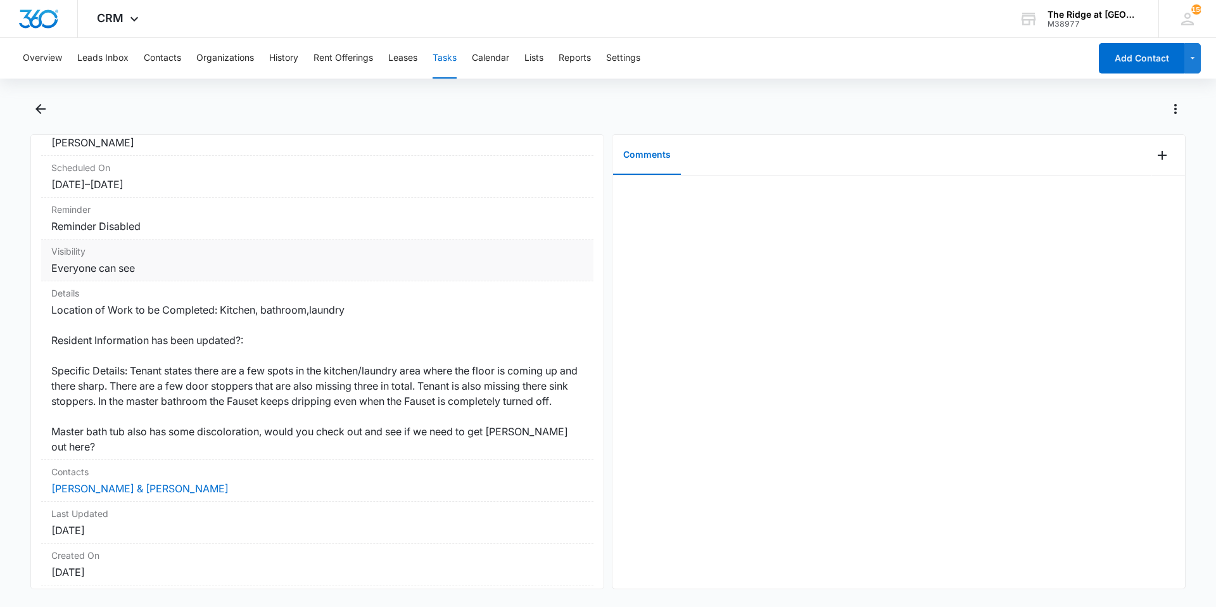
scroll to position [127, 0]
click at [46, 112] on icon "Back" at bounding box center [40, 108] width 15 height 15
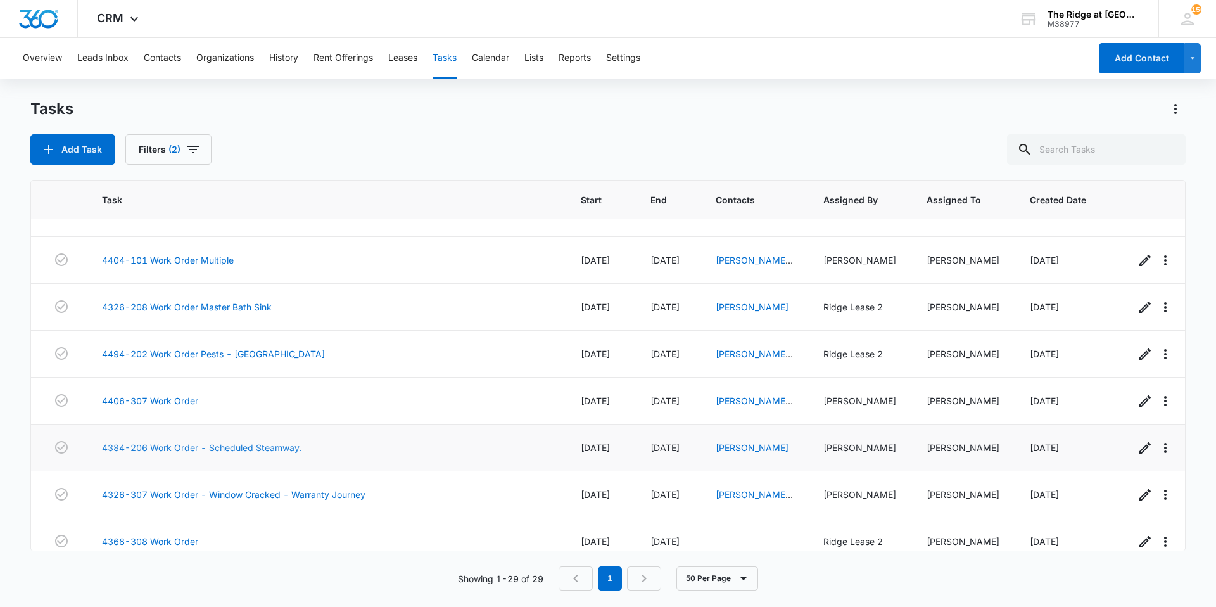
scroll to position [380, 0]
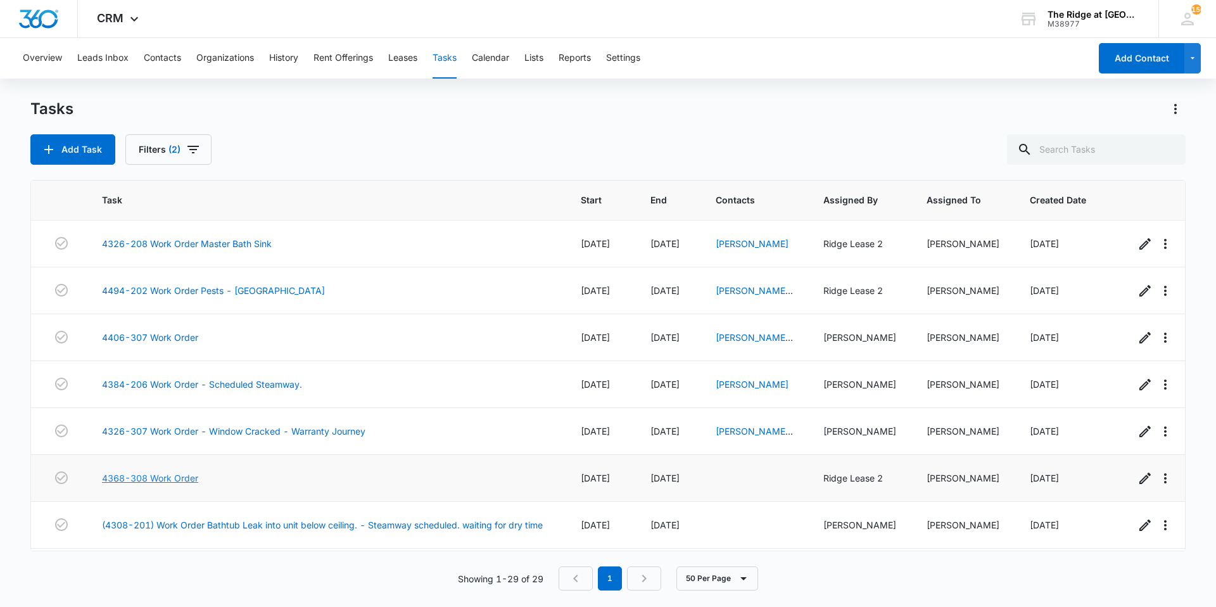
click at [150, 476] on link "4368-308 Work Order" at bounding box center [150, 477] width 96 height 13
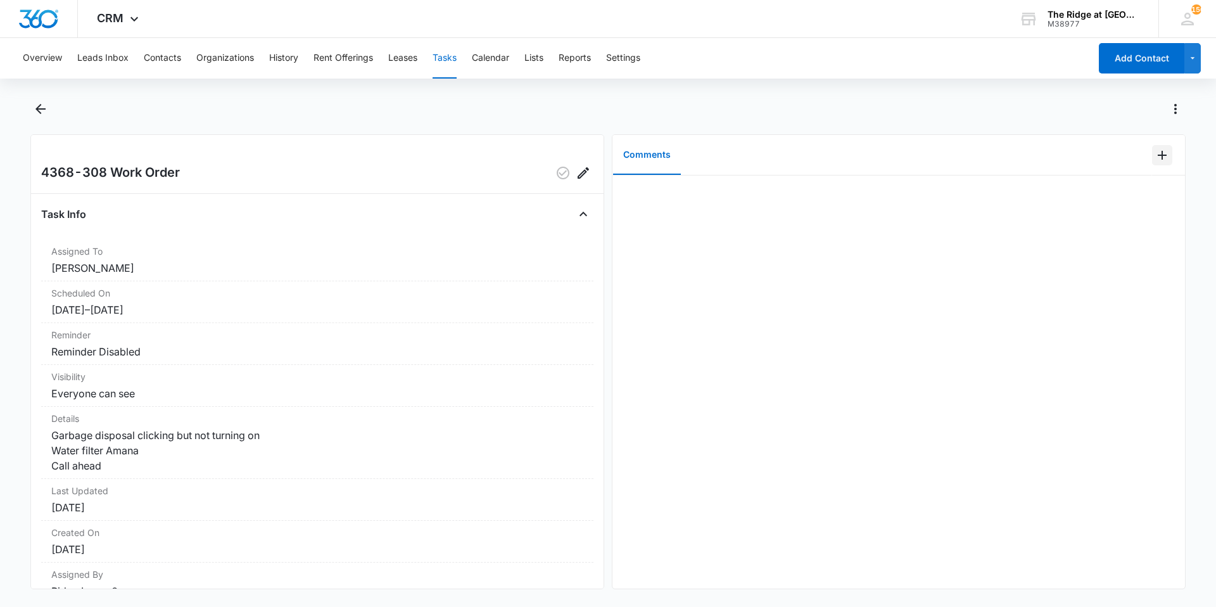
click at [1155, 160] on icon "Add Comment" at bounding box center [1162, 155] width 15 height 15
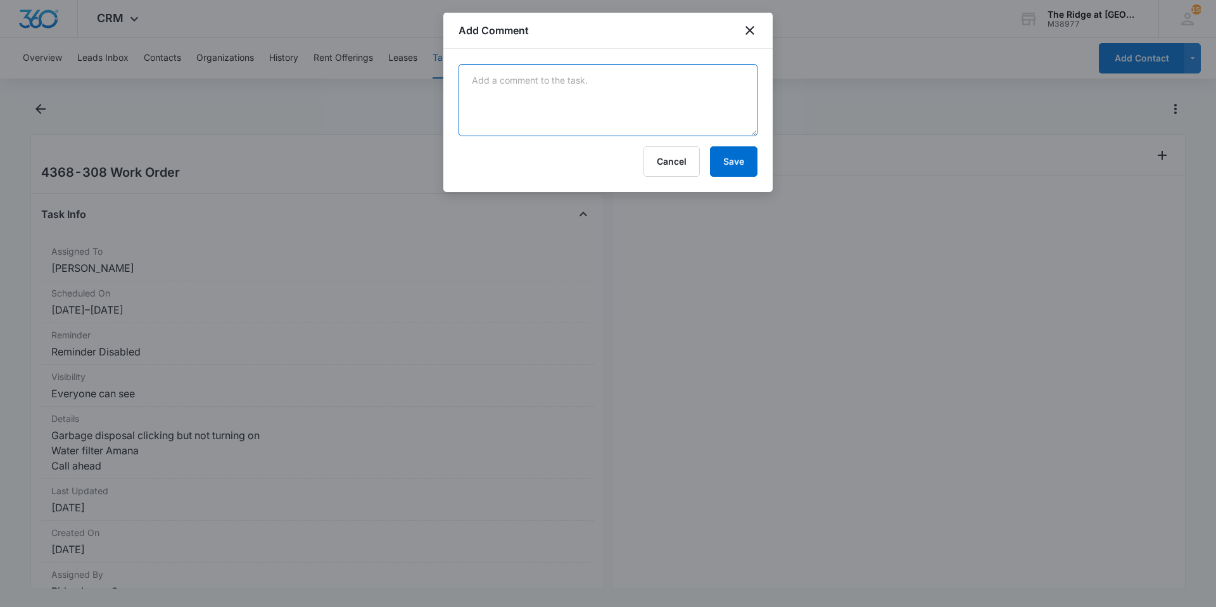
click at [709, 119] on textarea at bounding box center [608, 100] width 299 height 72
type textarea "disposal was fixed replaced water filter."
click at [737, 158] on button "Save" at bounding box center [734, 161] width 48 height 30
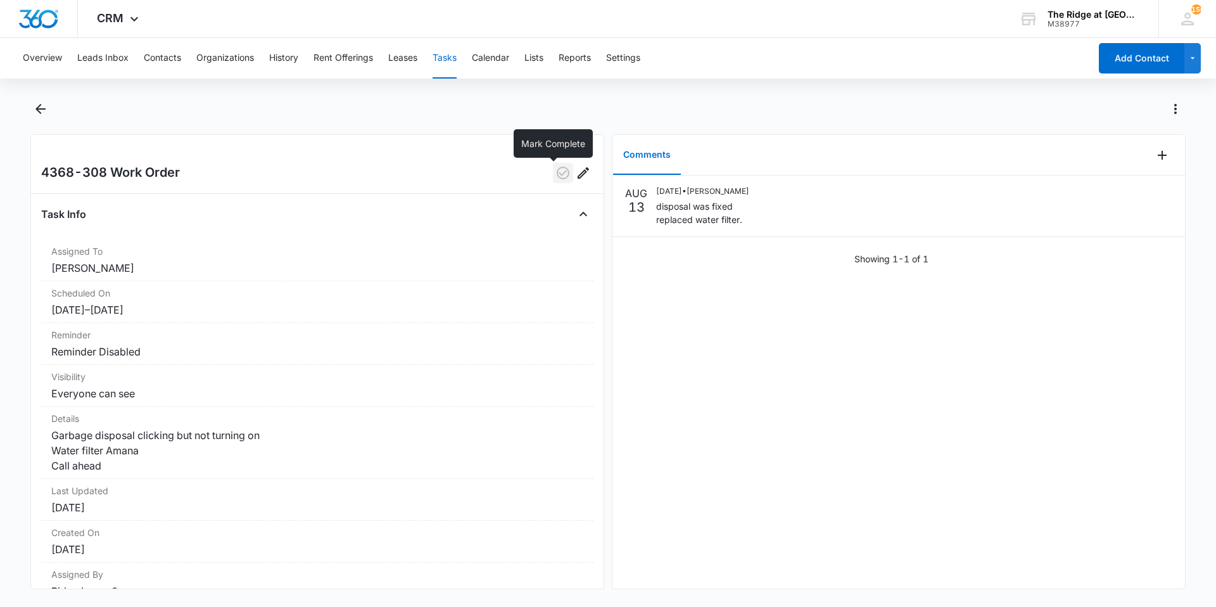
click at [561, 170] on icon "button" at bounding box center [563, 172] width 15 height 15
click at [53, 114] on div at bounding box center [608, 116] width 1156 height 35
click at [42, 112] on icon "Back" at bounding box center [40, 108] width 15 height 15
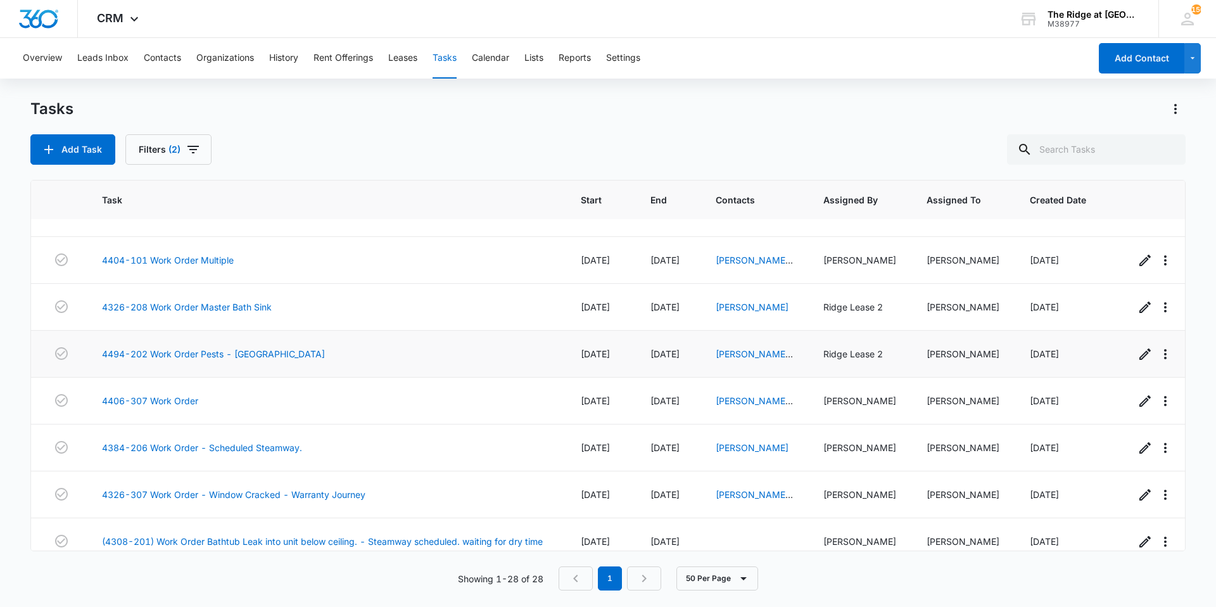
scroll to position [380, 0]
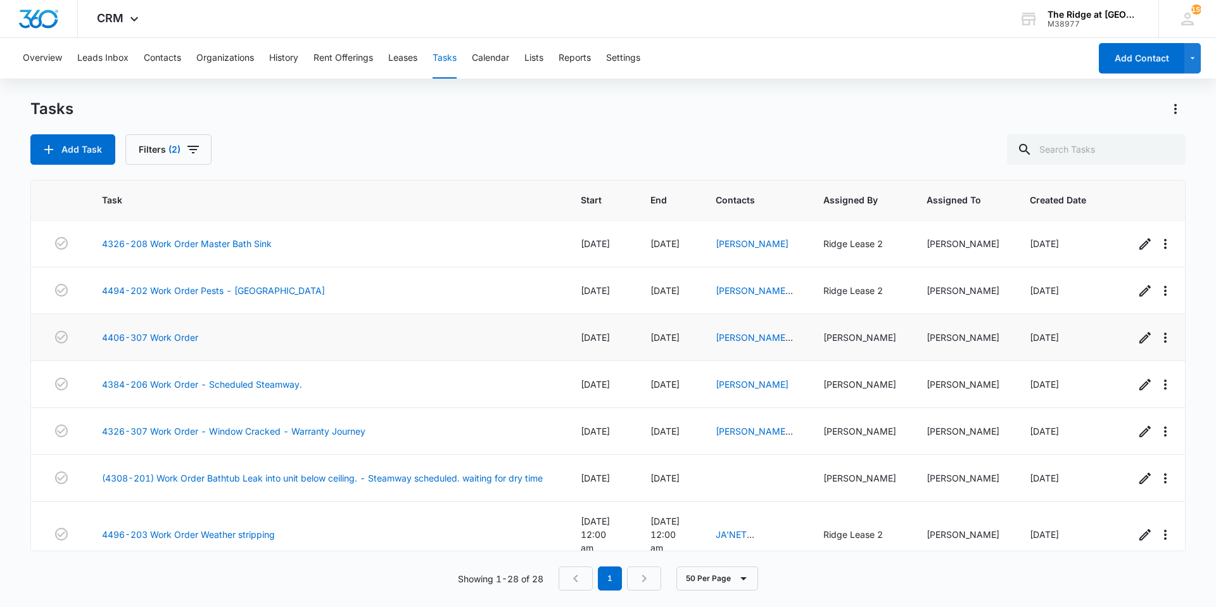
click at [163, 348] on td "4406-307 Work Order" at bounding box center [326, 337] width 479 height 47
click at [163, 337] on link "4406-307 Work Order" at bounding box center [150, 337] width 96 height 13
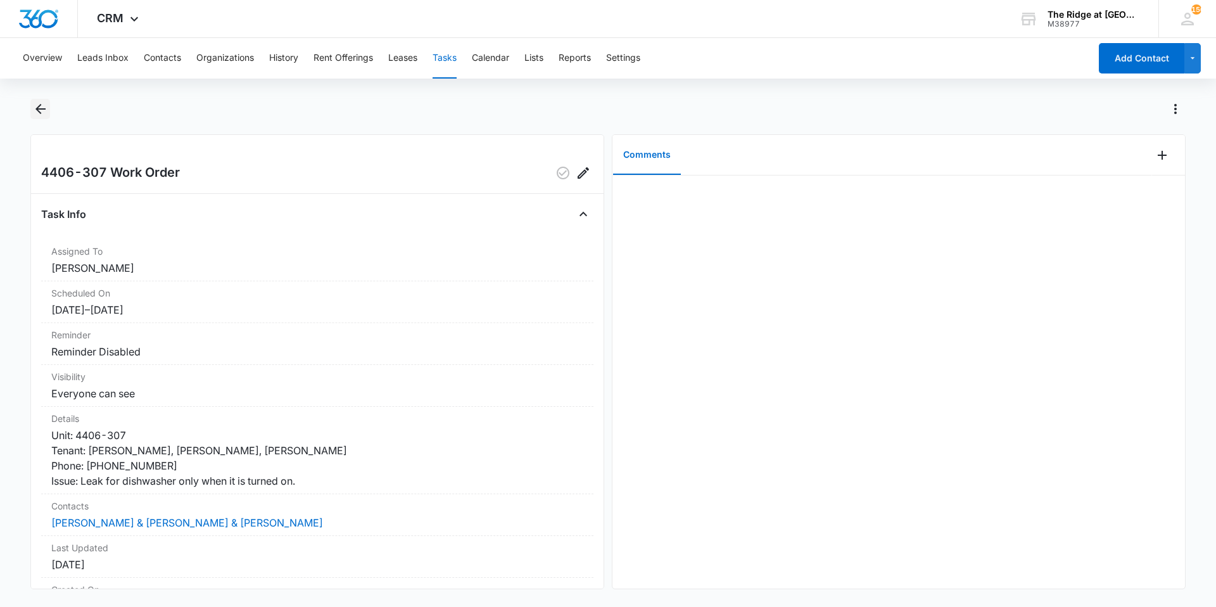
click at [43, 116] on icon "Back" at bounding box center [40, 108] width 15 height 15
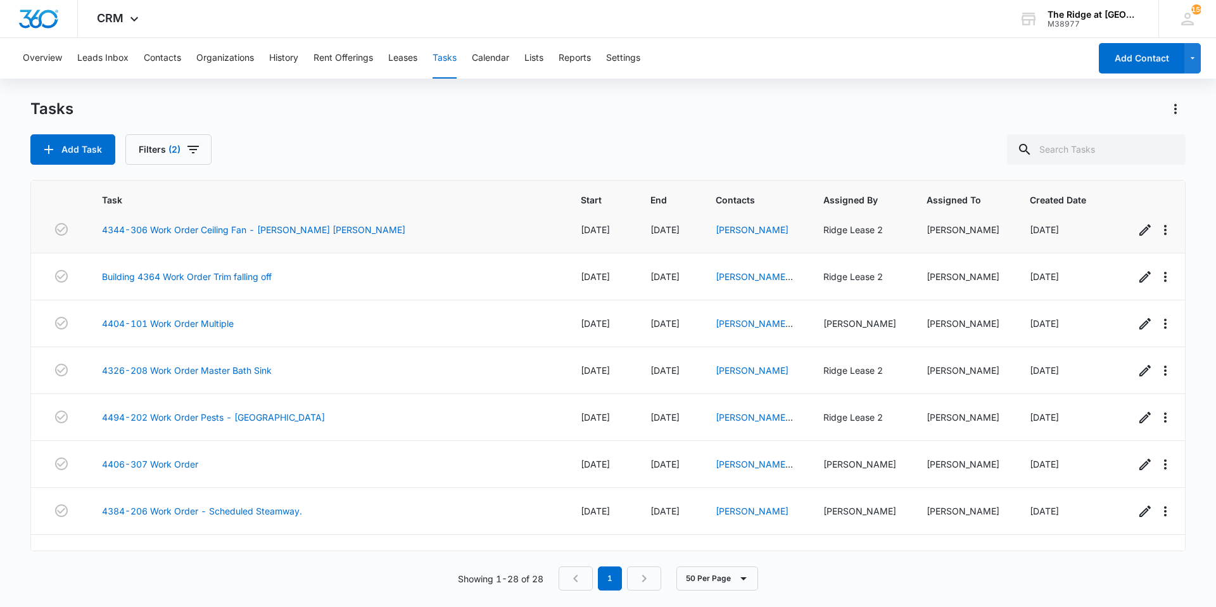
scroll to position [317, 0]
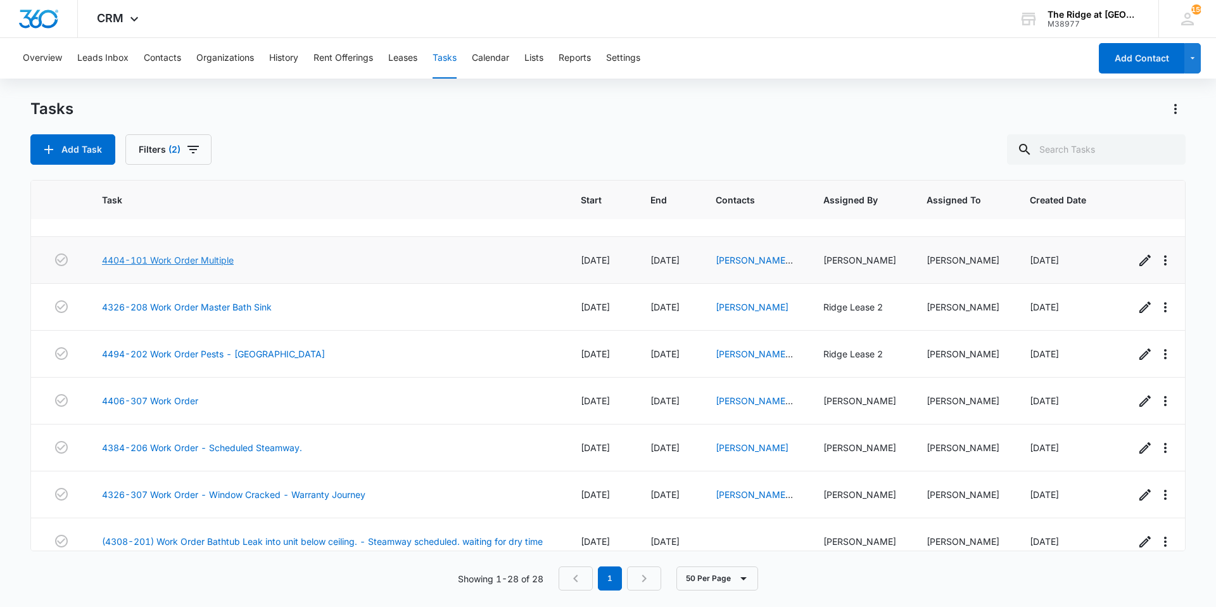
click at [191, 259] on link "4404-101 Work Order Multiple" at bounding box center [168, 259] width 132 height 13
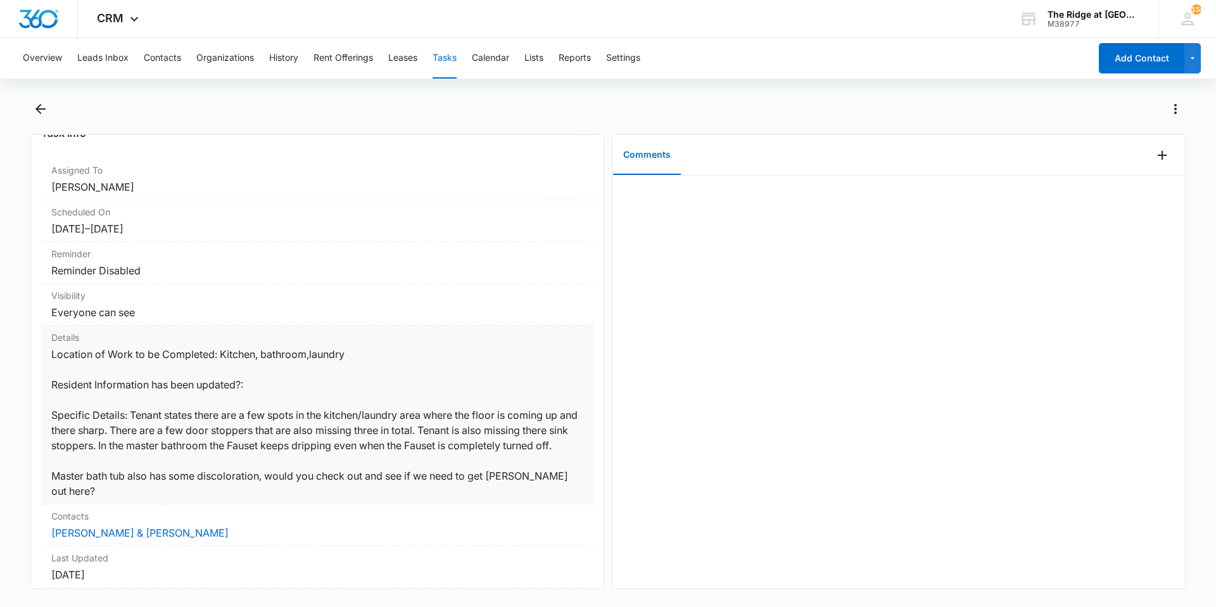
scroll to position [210, 0]
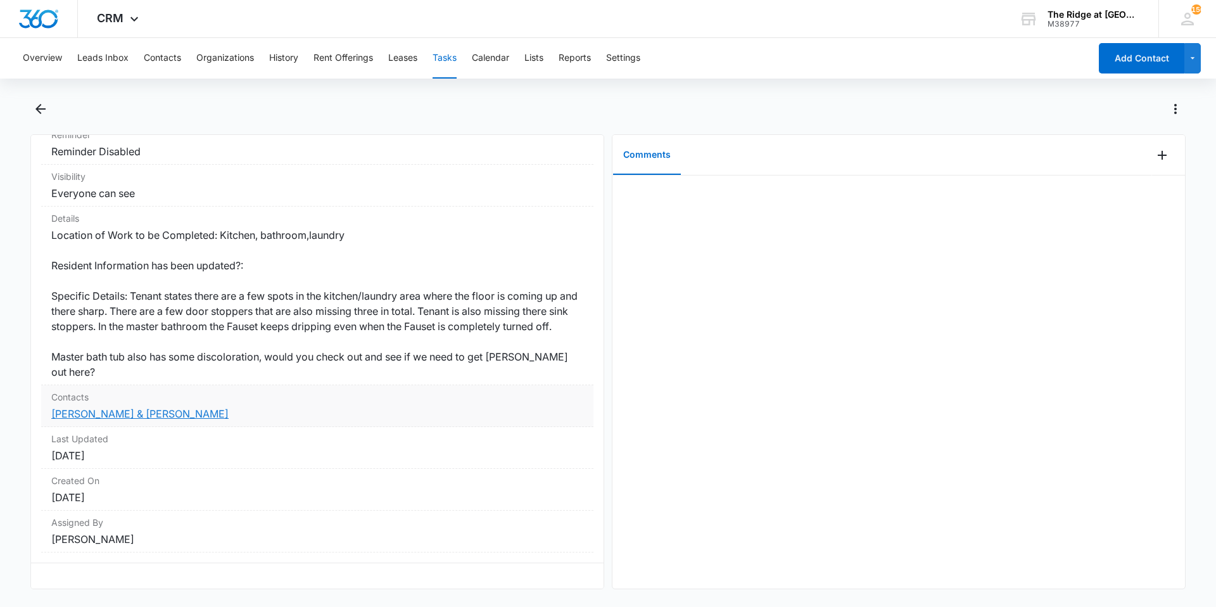
click at [79, 408] on link "[PERSON_NAME] & [PERSON_NAME]" at bounding box center [139, 413] width 177 height 13
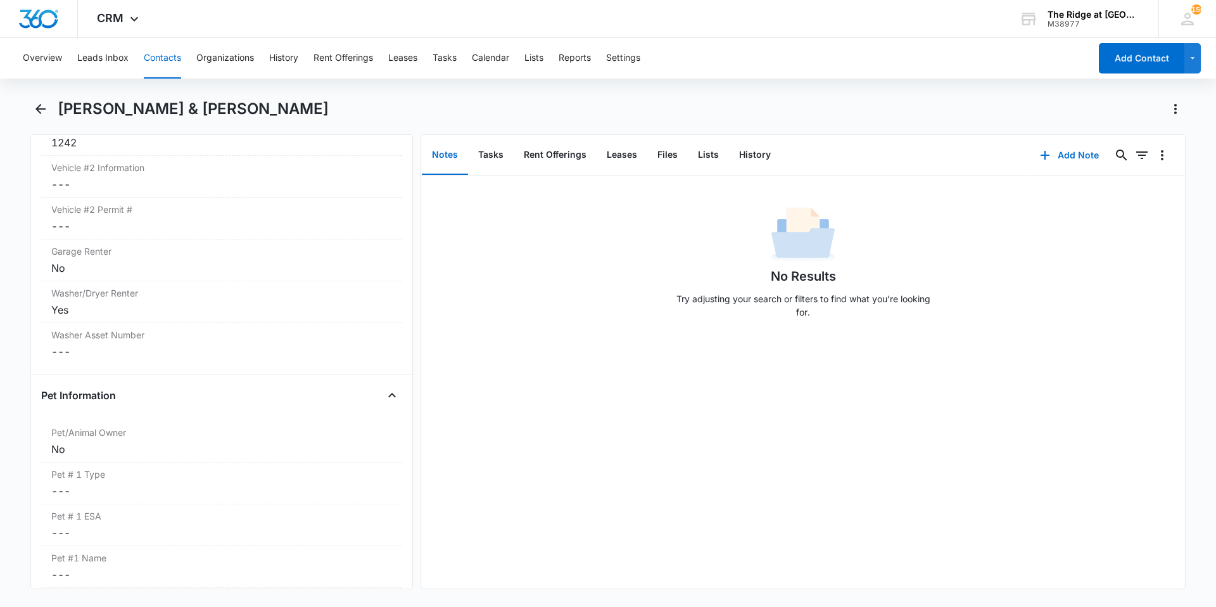
scroll to position [1394, 0]
click at [490, 155] on button "Tasks" at bounding box center [491, 155] width 46 height 39
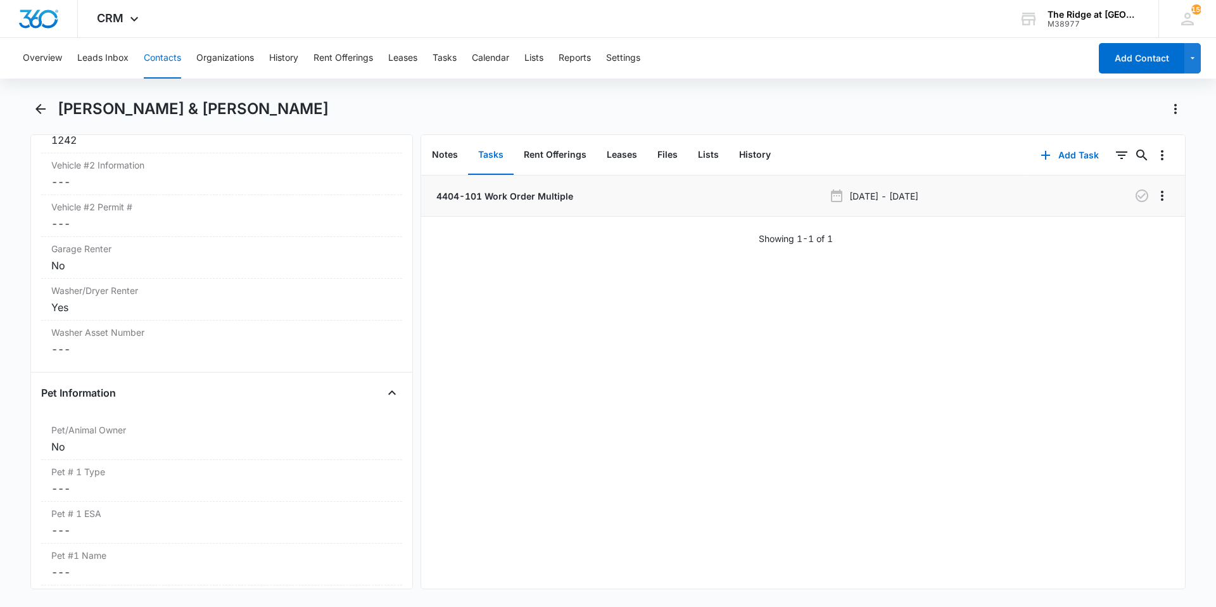
click at [525, 191] on p "4404-101 Work Order Multiple" at bounding box center [503, 195] width 139 height 13
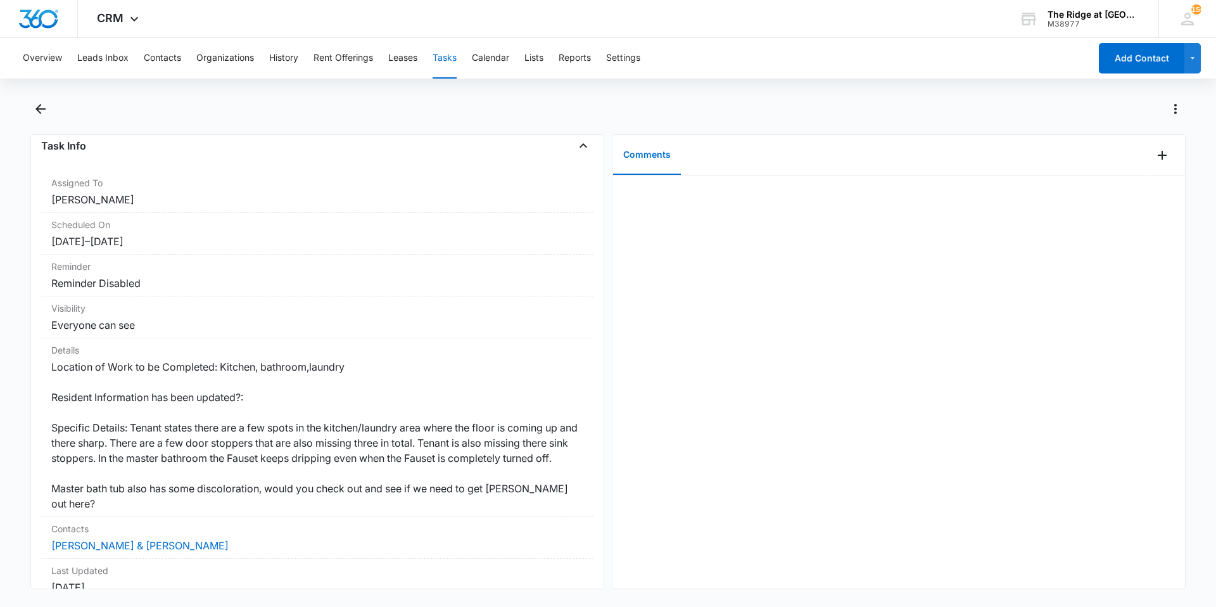
scroll to position [190, 0]
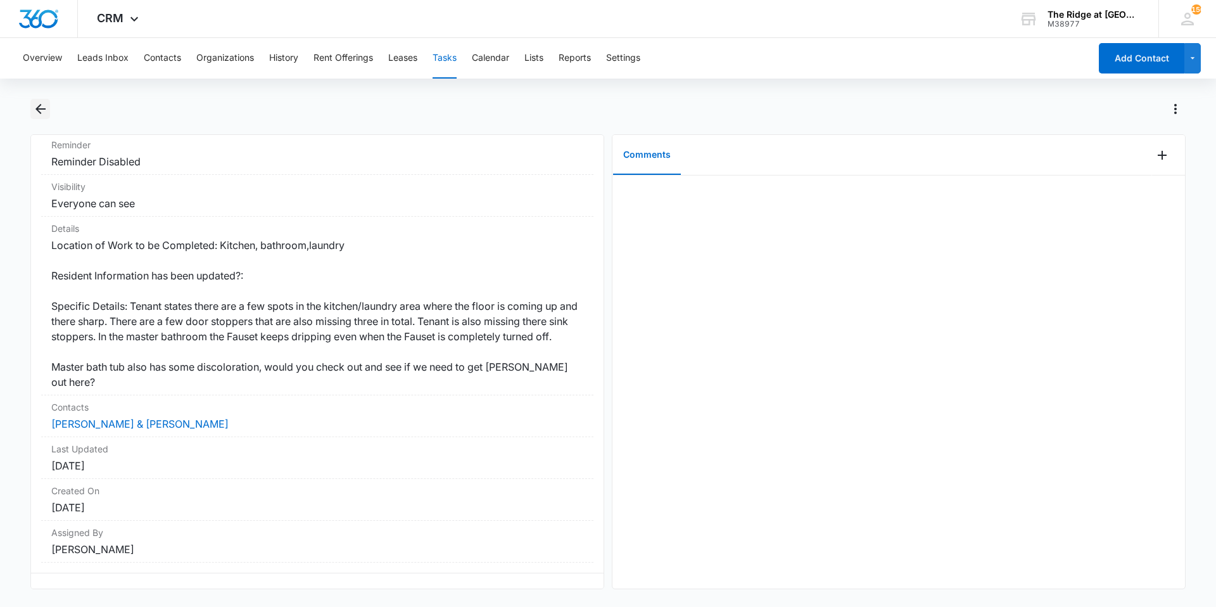
click at [41, 108] on icon "Back" at bounding box center [40, 109] width 10 height 10
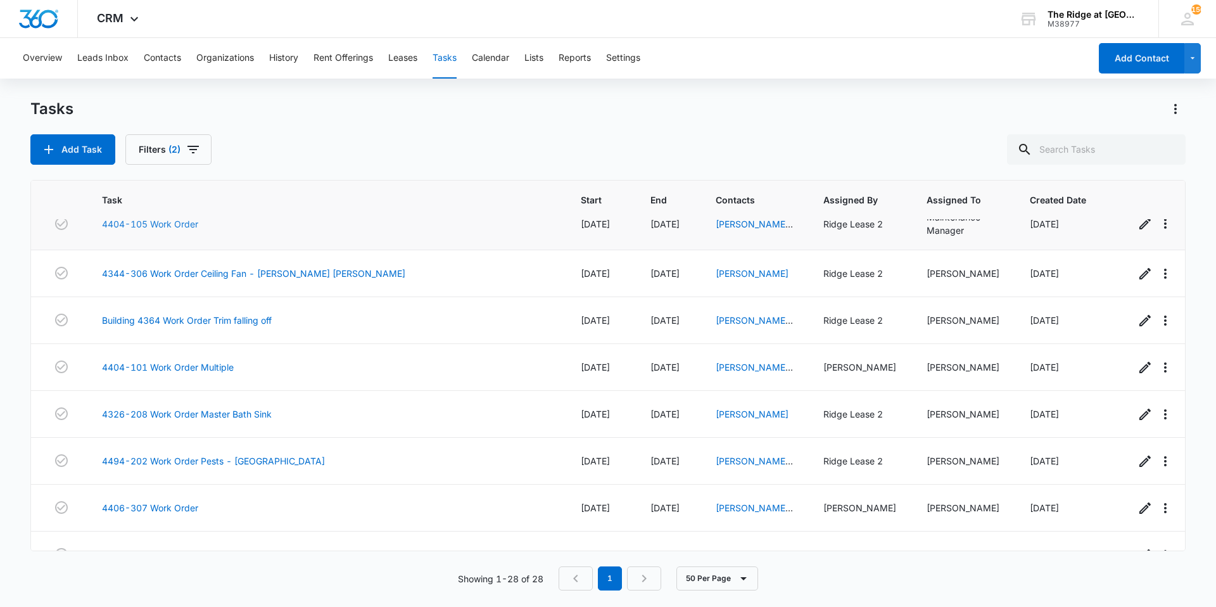
scroll to position [253, 0]
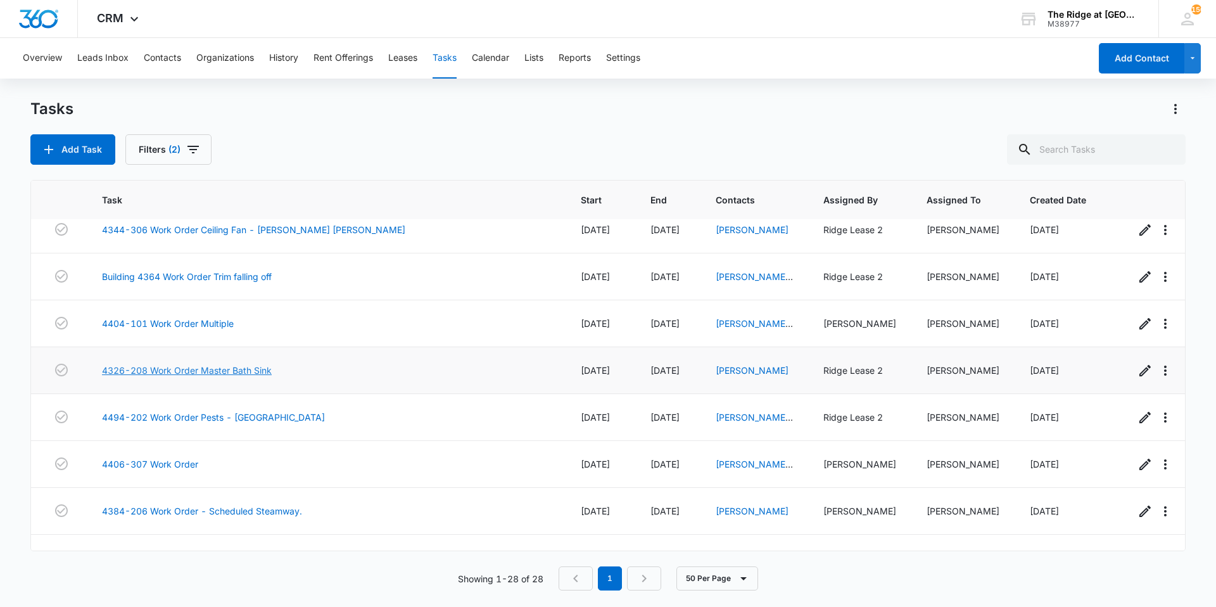
click at [192, 376] on link "4326-208 Work Order Master Bath Sink" at bounding box center [187, 370] width 170 height 13
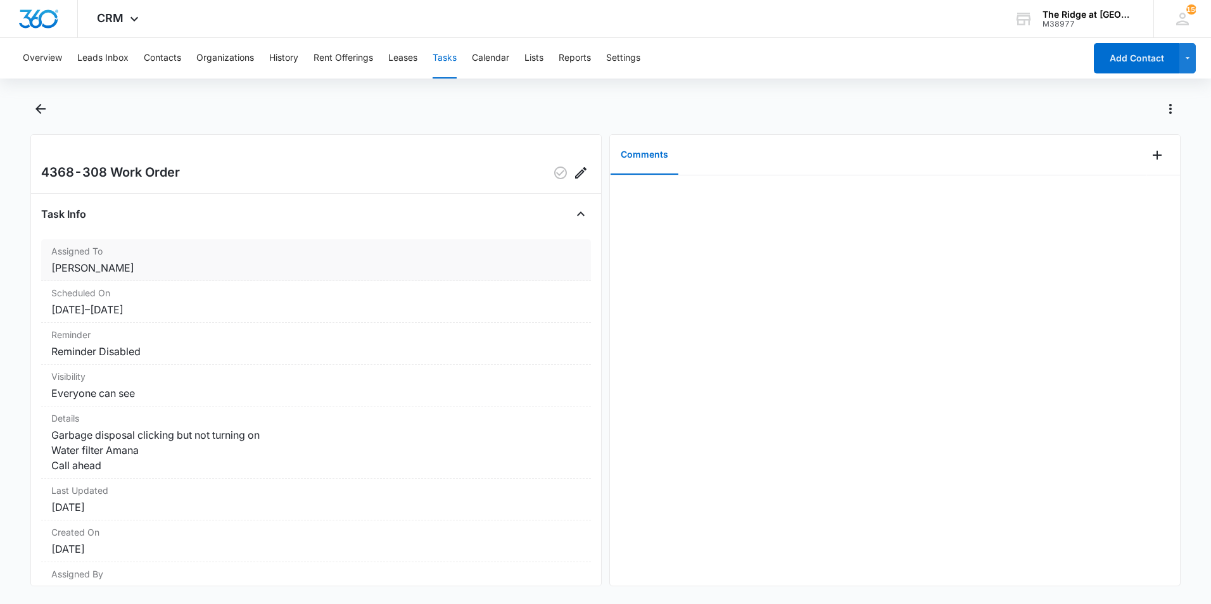
scroll to position [64, 0]
click at [112, 477] on link "[PERSON_NAME]" at bounding box center [92, 477] width 83 height 13
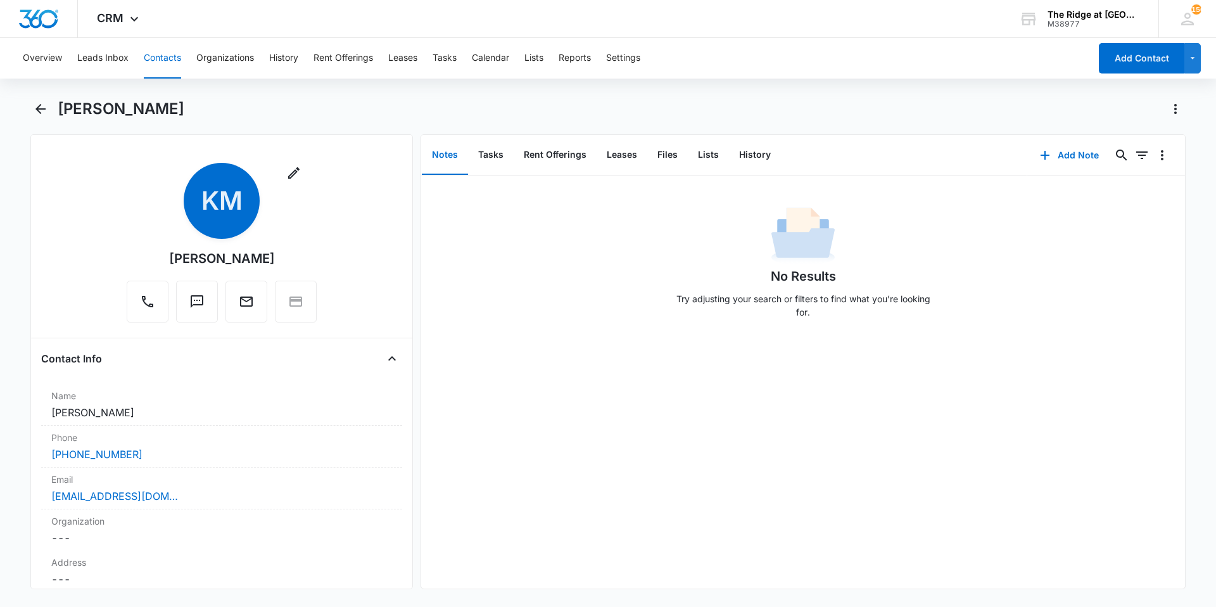
click at [817, 451] on div "No Results Try adjusting your search or filters to find what you’re looking for." at bounding box center [803, 382] width 764 height 413
click at [48, 103] on icon "Back" at bounding box center [40, 108] width 15 height 15
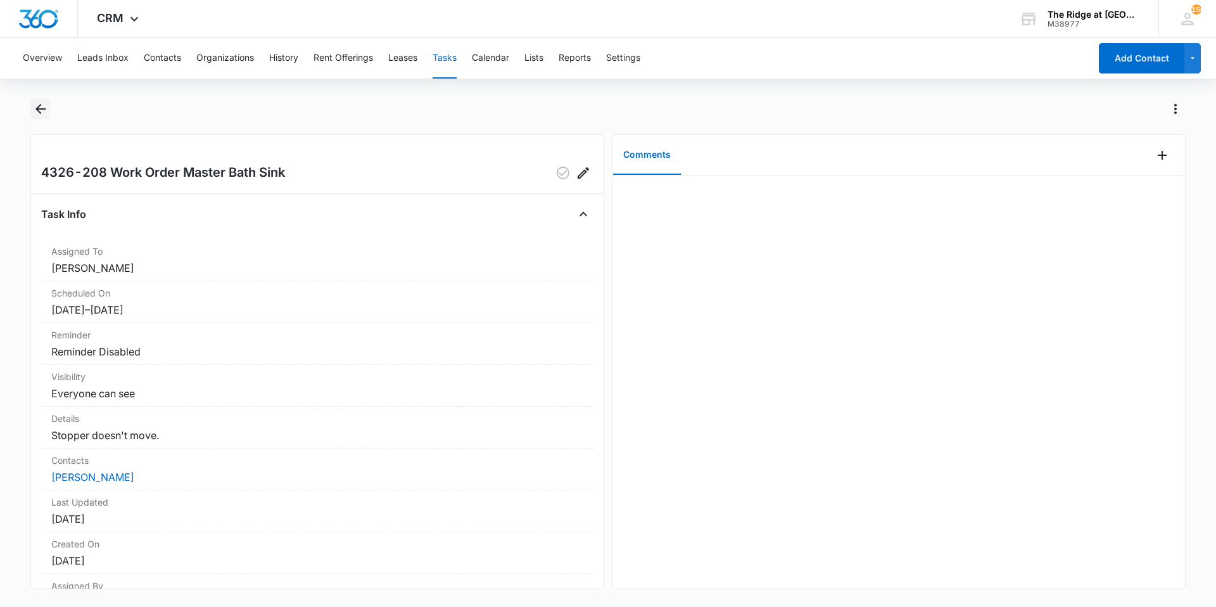
click at [34, 113] on icon "Back" at bounding box center [40, 108] width 15 height 15
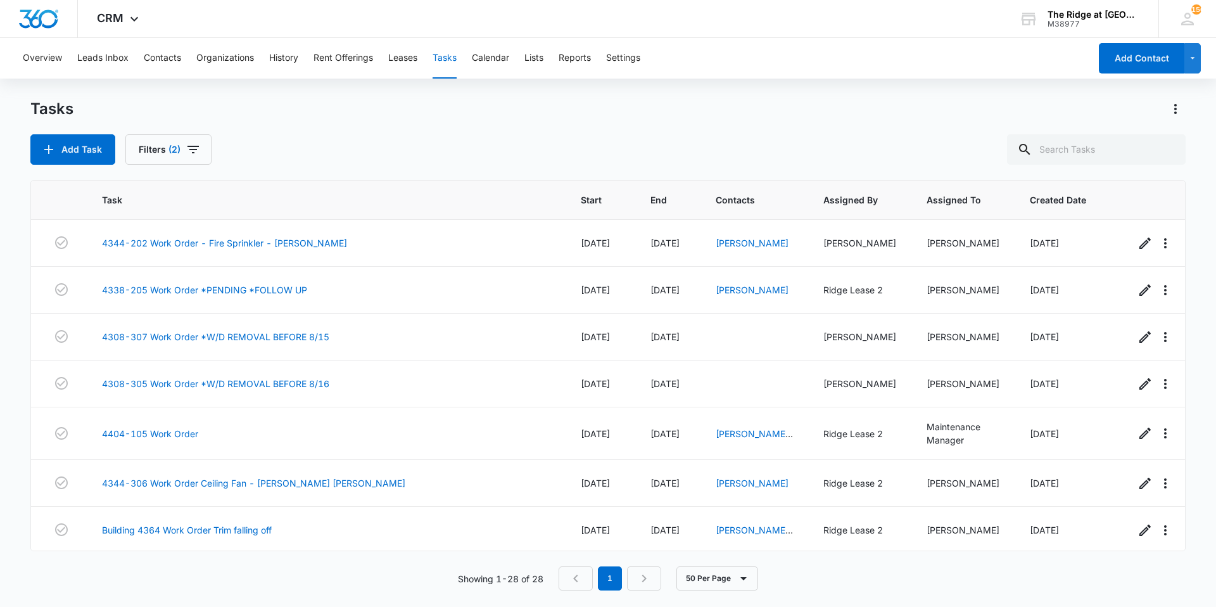
click at [297, 127] on div "Tasks Add Task Filters (2)" at bounding box center [608, 132] width 1156 height 66
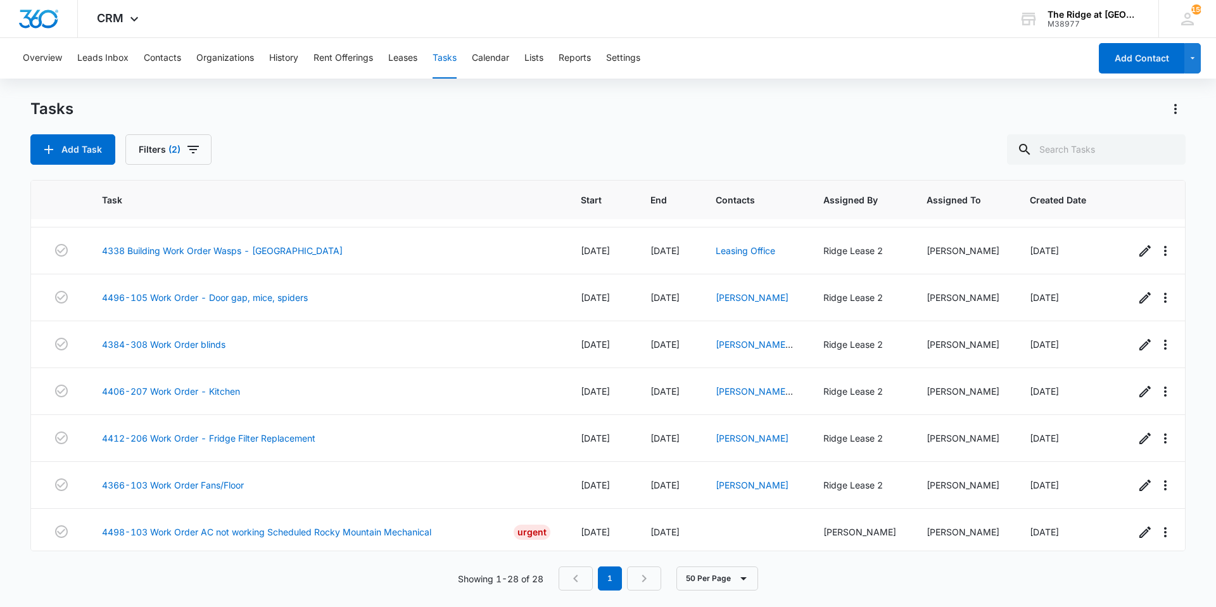
scroll to position [1002, 0]
click at [270, 243] on link "4338 Building Work Order Wasps - Old Town" at bounding box center [222, 249] width 241 height 13
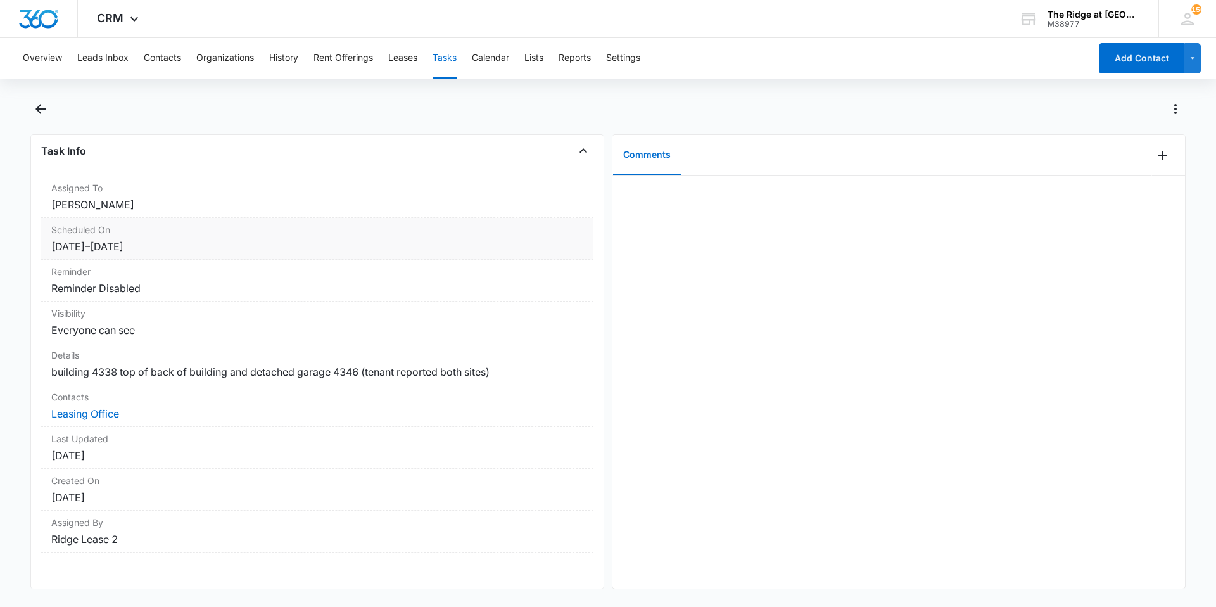
scroll to position [88, 0]
click at [1155, 157] on icon "Add Comment" at bounding box center [1162, 155] width 15 height 15
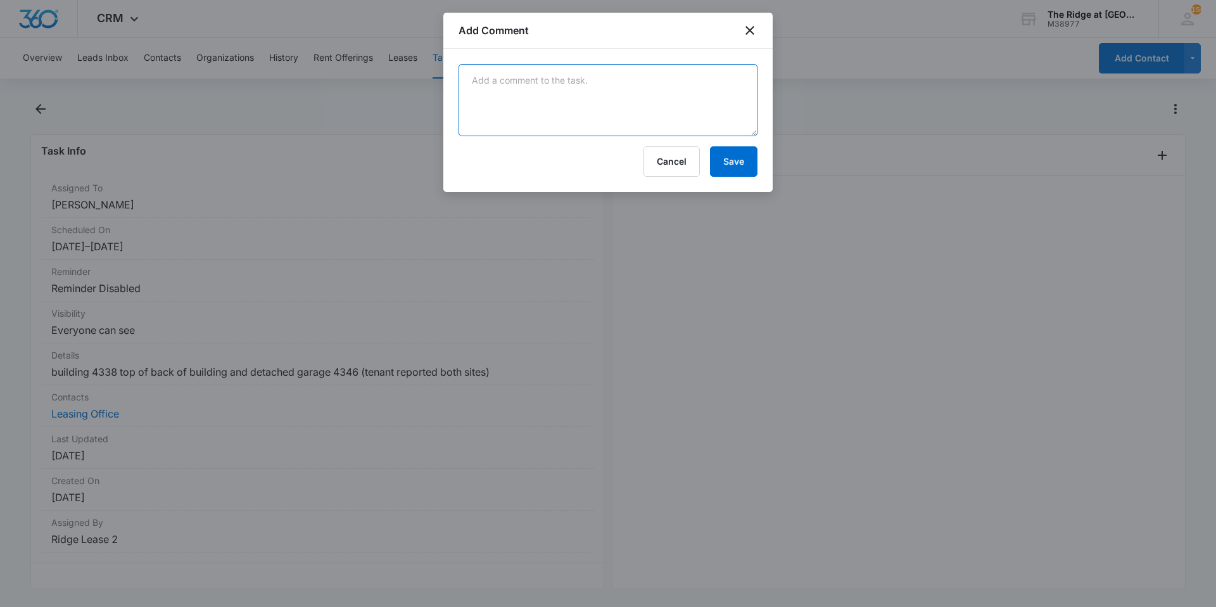
click at [666, 96] on textarea at bounding box center [608, 100] width 299 height 72
type textarea "OTP treated on 8/11/25"
click at [732, 154] on button "Save" at bounding box center [734, 161] width 48 height 30
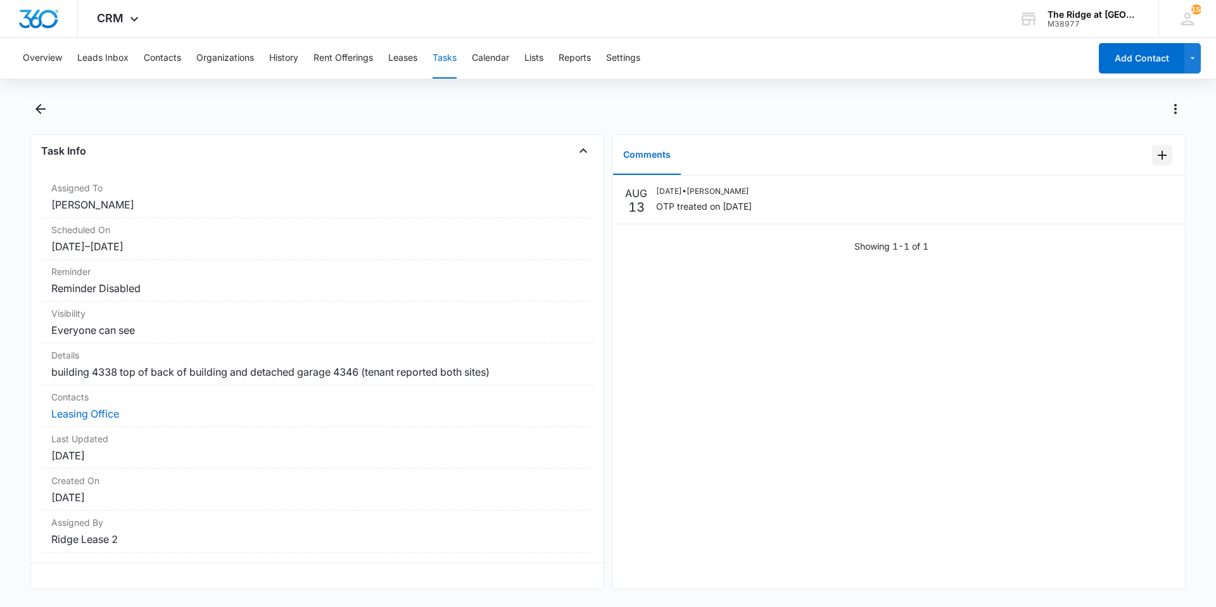
scroll to position [0, 0]
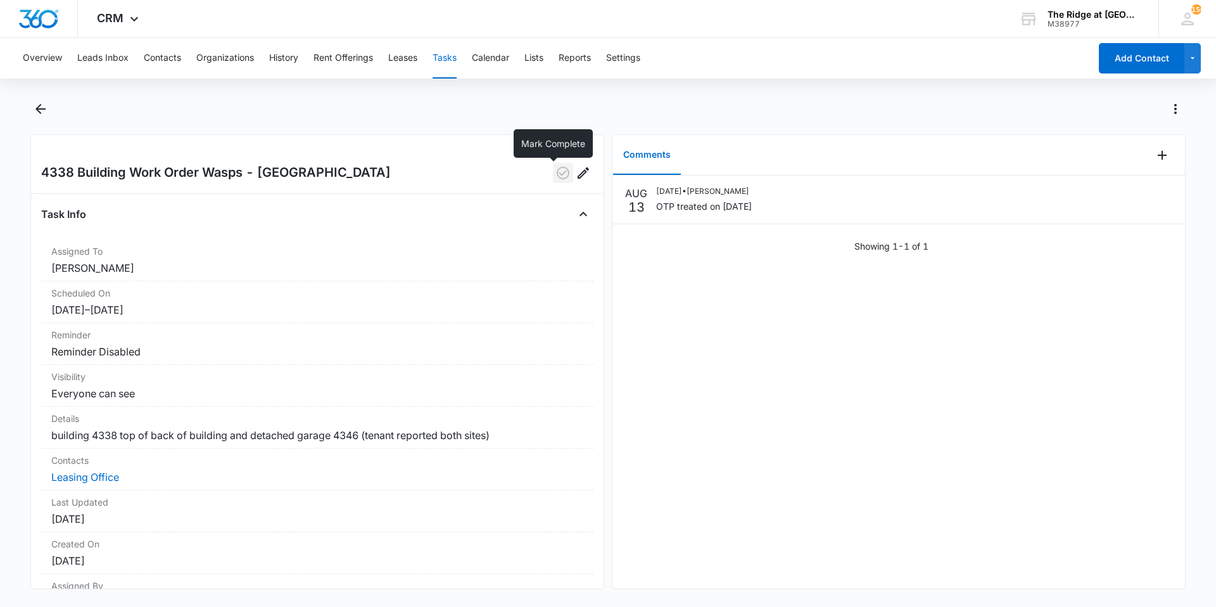
click at [556, 165] on icon "button" at bounding box center [563, 172] width 15 height 15
click at [42, 115] on icon "Back" at bounding box center [40, 108] width 15 height 15
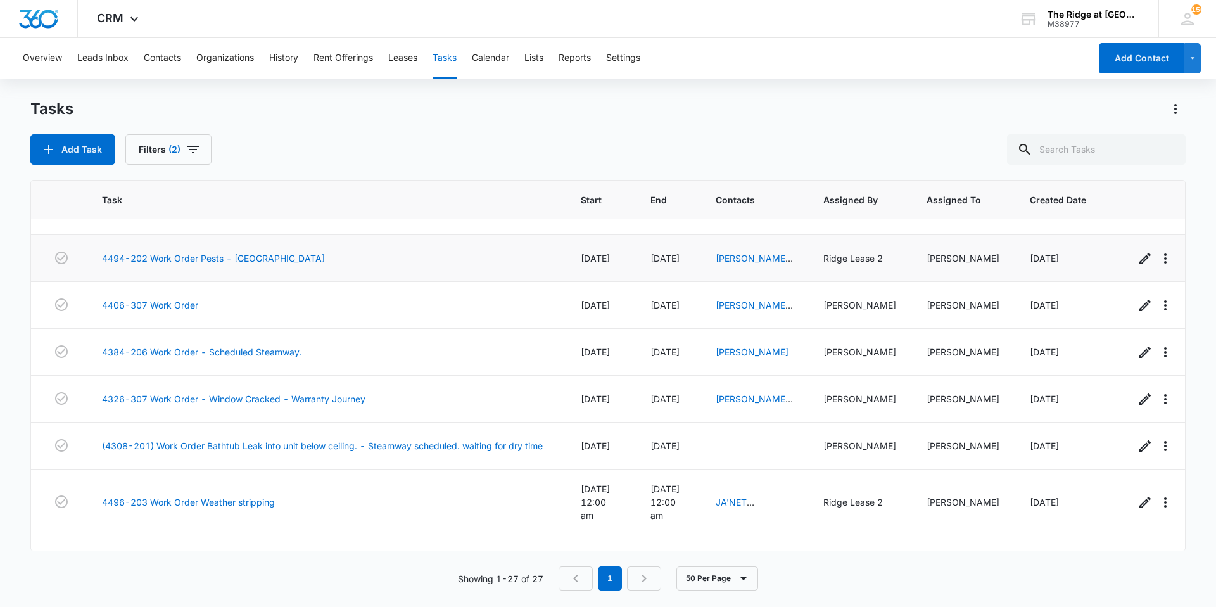
scroll to position [444, 0]
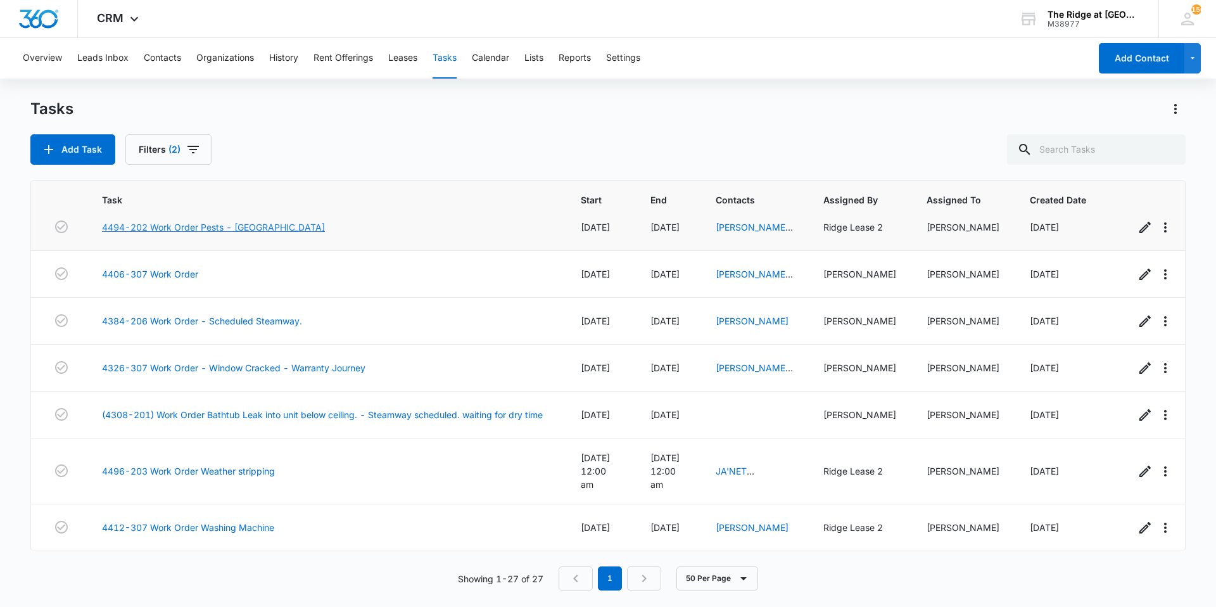
click at [197, 228] on link "4494-202 Work Order Pests - [GEOGRAPHIC_DATA]" at bounding box center [213, 226] width 223 height 13
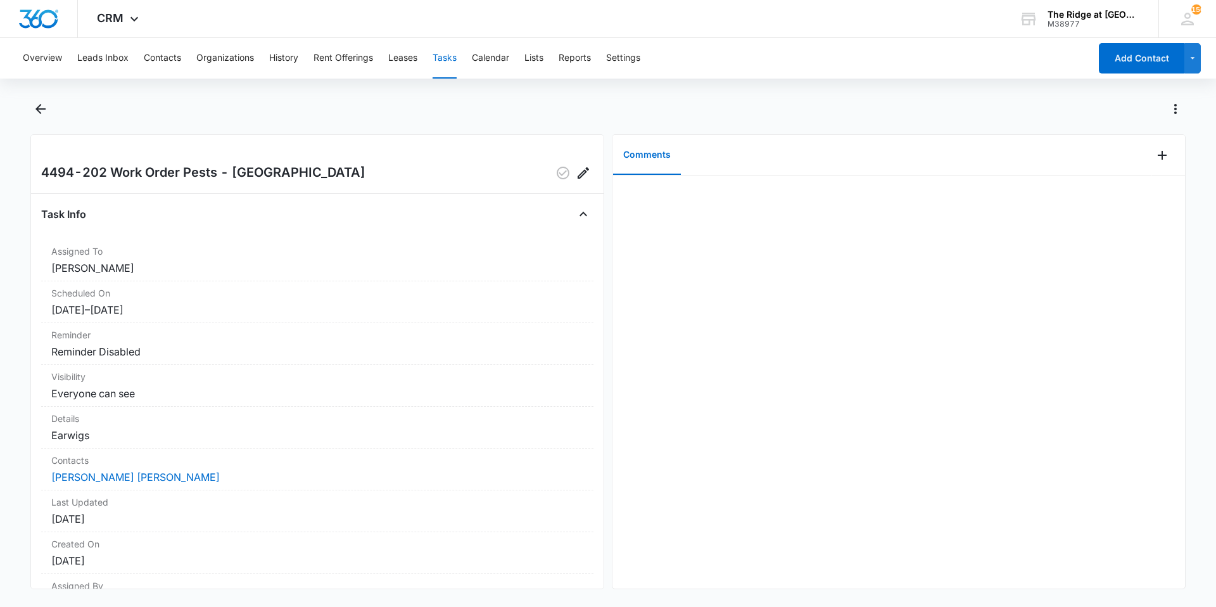
click at [777, 435] on div at bounding box center [899, 382] width 573 height 413
click at [1155, 161] on icon "Add Comment" at bounding box center [1162, 155] width 15 height 15
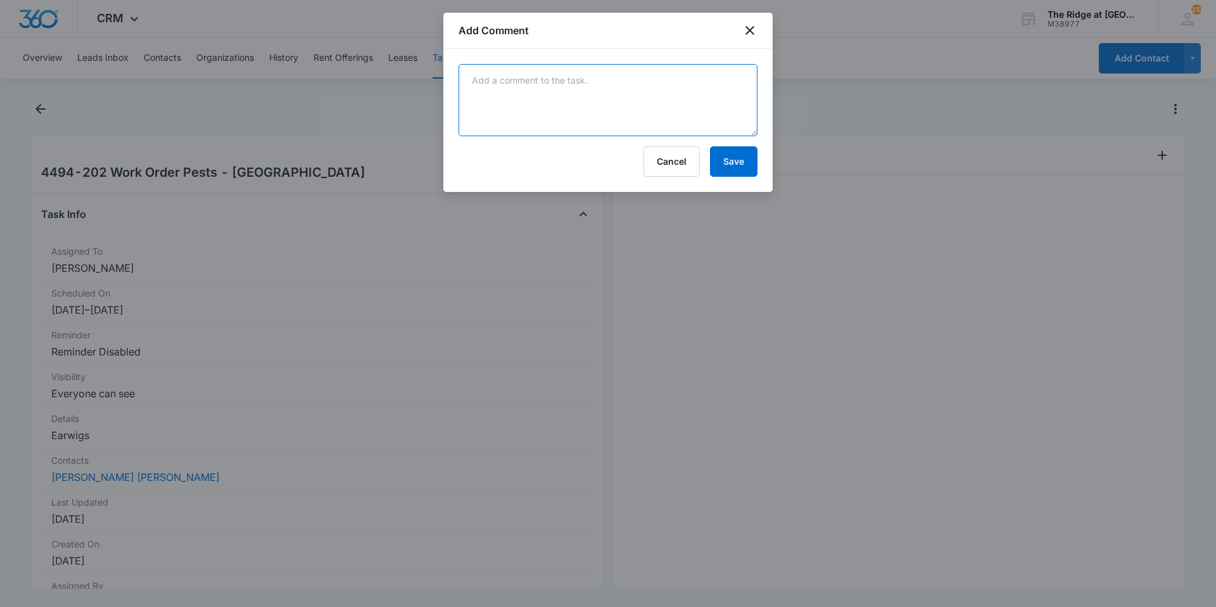
click at [673, 112] on textarea at bounding box center [608, 100] width 299 height 72
type textarea "OTP treated on [DATE]"
click at [726, 167] on button "Save" at bounding box center [734, 161] width 48 height 30
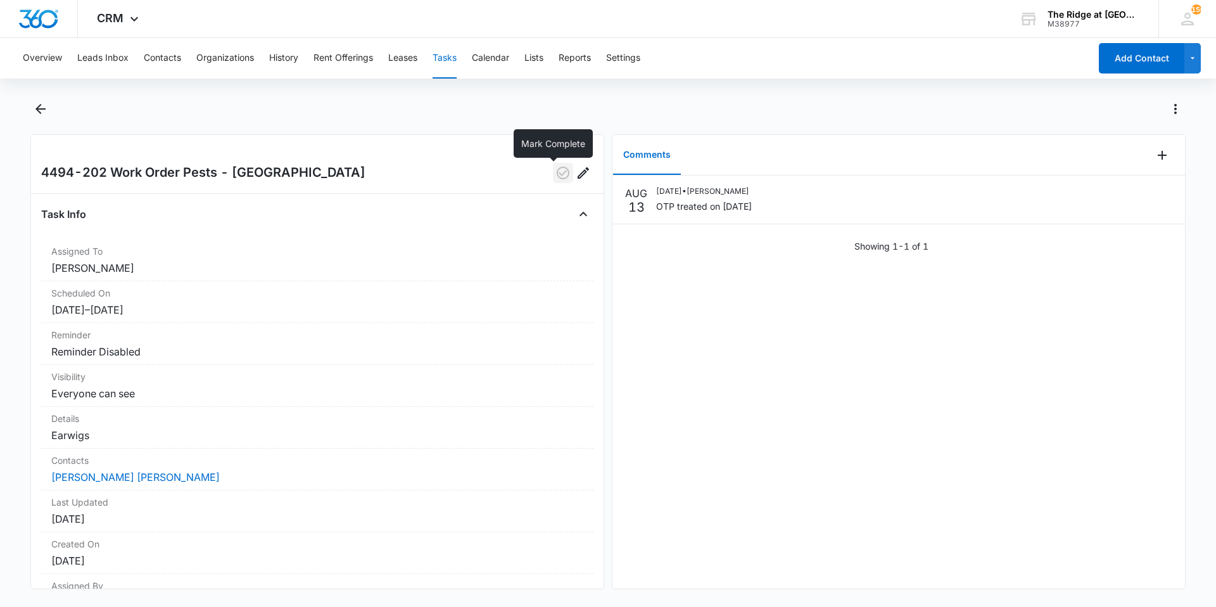
click at [558, 172] on icon "button" at bounding box center [563, 172] width 15 height 15
click at [35, 104] on icon "Back" at bounding box center [40, 108] width 15 height 15
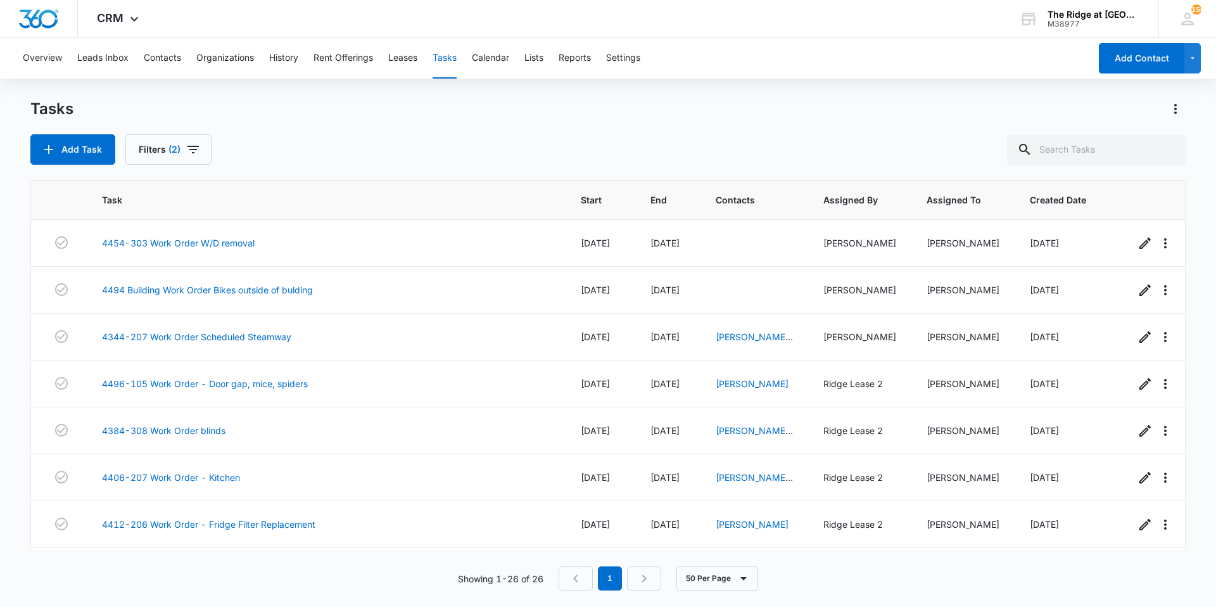
scroll to position [909, 0]
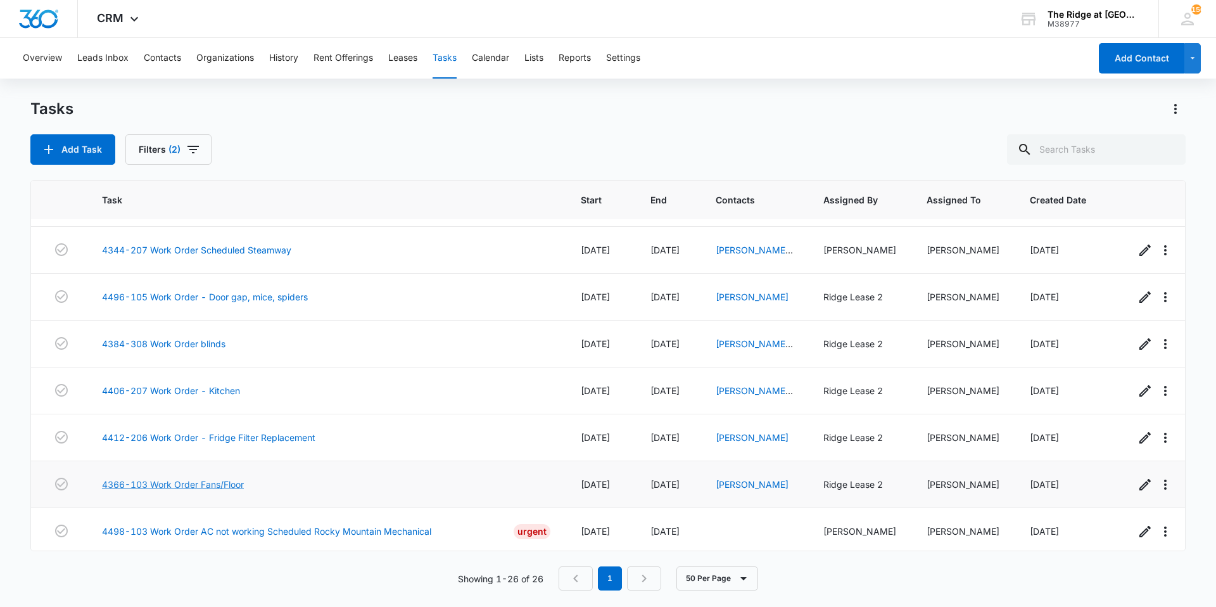
click at [203, 478] on link "4366-103 Work Order Fans/Floor" at bounding box center [173, 484] width 142 height 13
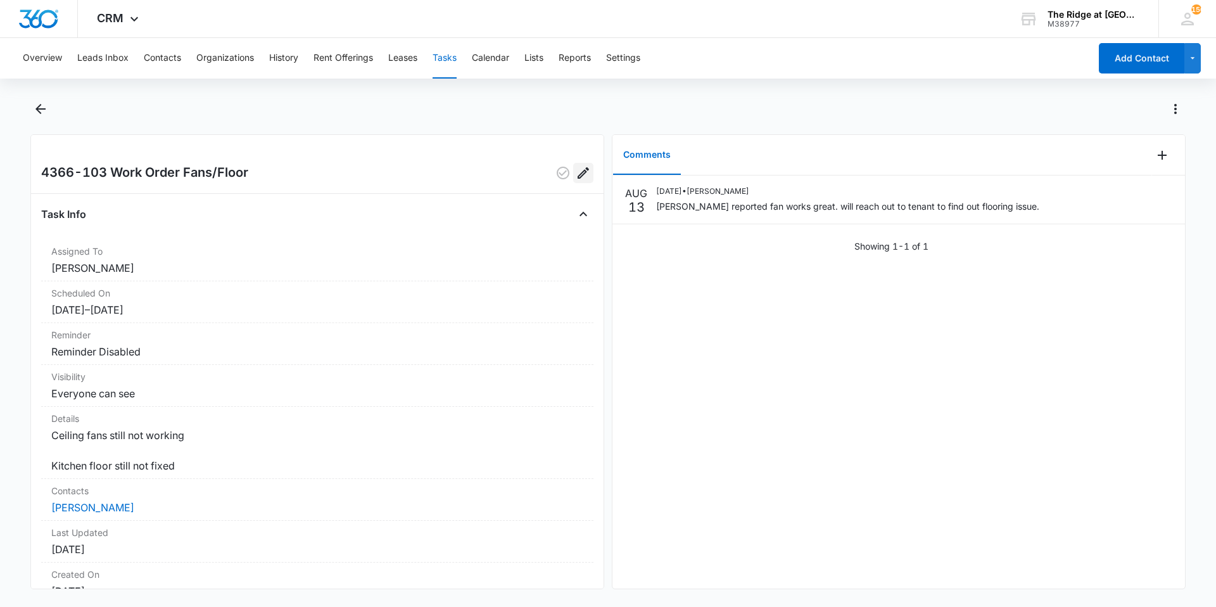
click at [581, 179] on icon "Edit" at bounding box center [583, 172] width 15 height 15
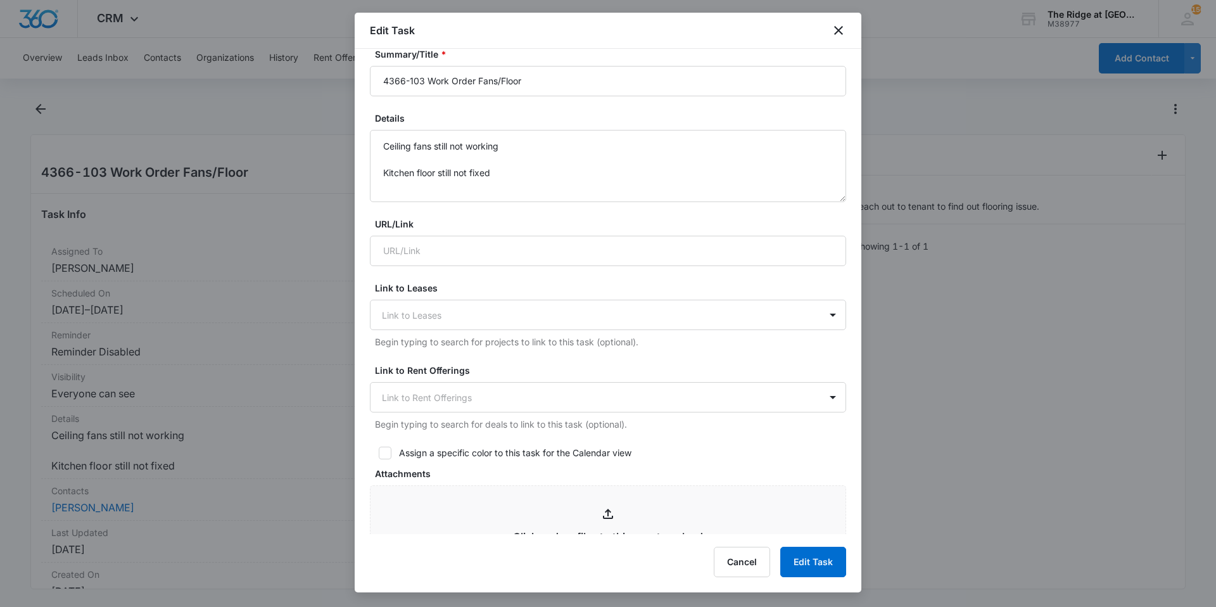
scroll to position [127, 0]
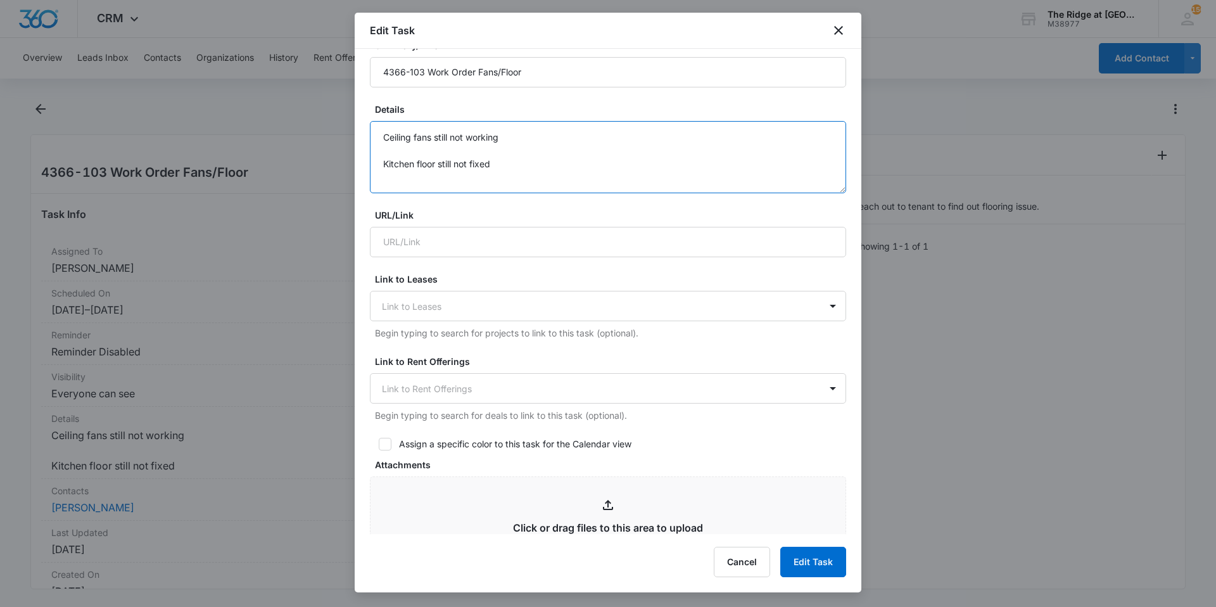
drag, startPoint x: 510, startPoint y: 137, endPoint x: 375, endPoint y: 152, distance: 135.7
click at [375, 152] on textarea "Ceiling fans still not working Kitchen floor still not fixed" at bounding box center [608, 157] width 476 height 72
click at [388, 153] on textarea "Kitchen floor still not fixed" at bounding box center [608, 157] width 476 height 72
click at [386, 151] on textarea "Kitchen floor still not fixed" at bounding box center [608, 157] width 476 height 72
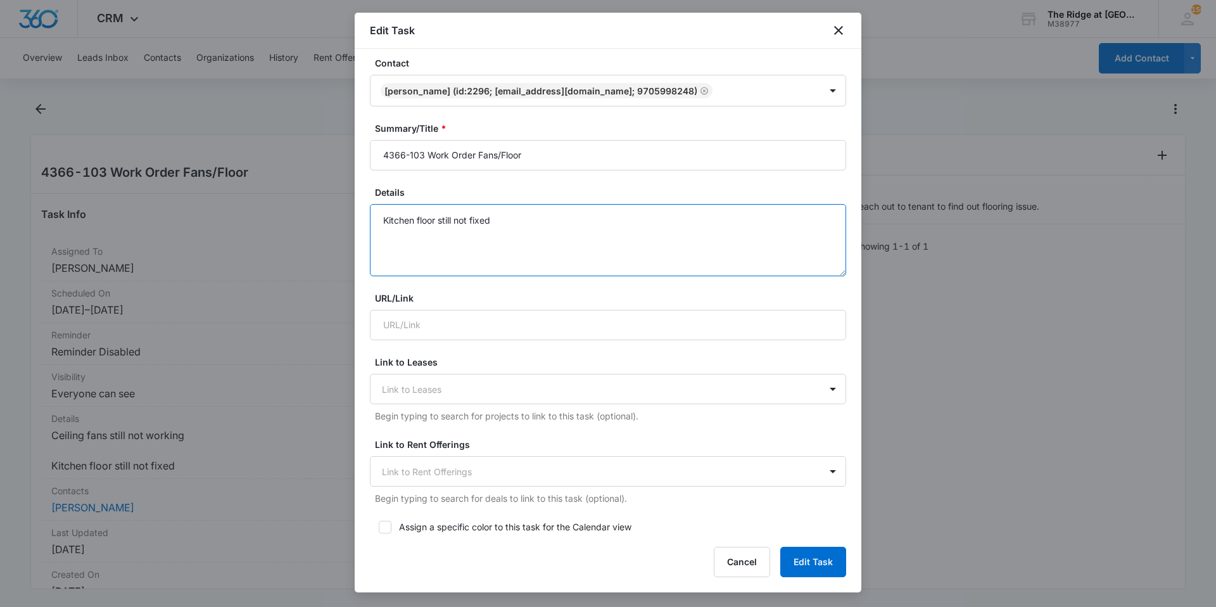
scroll to position [0, 0]
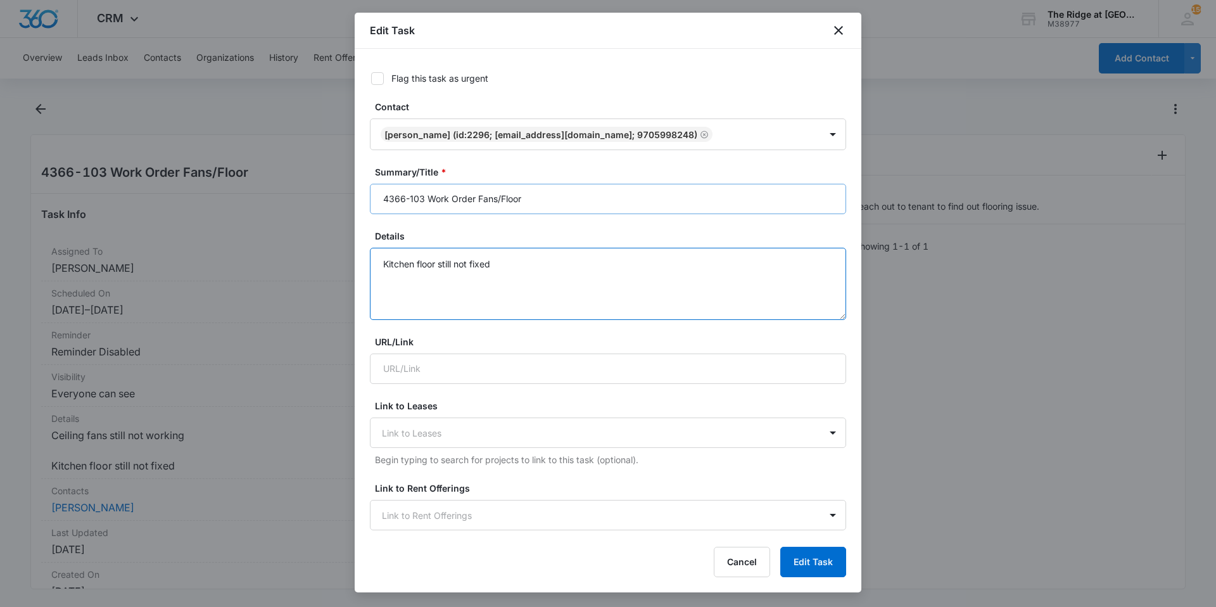
type textarea "Kitchen floor still not fixed"
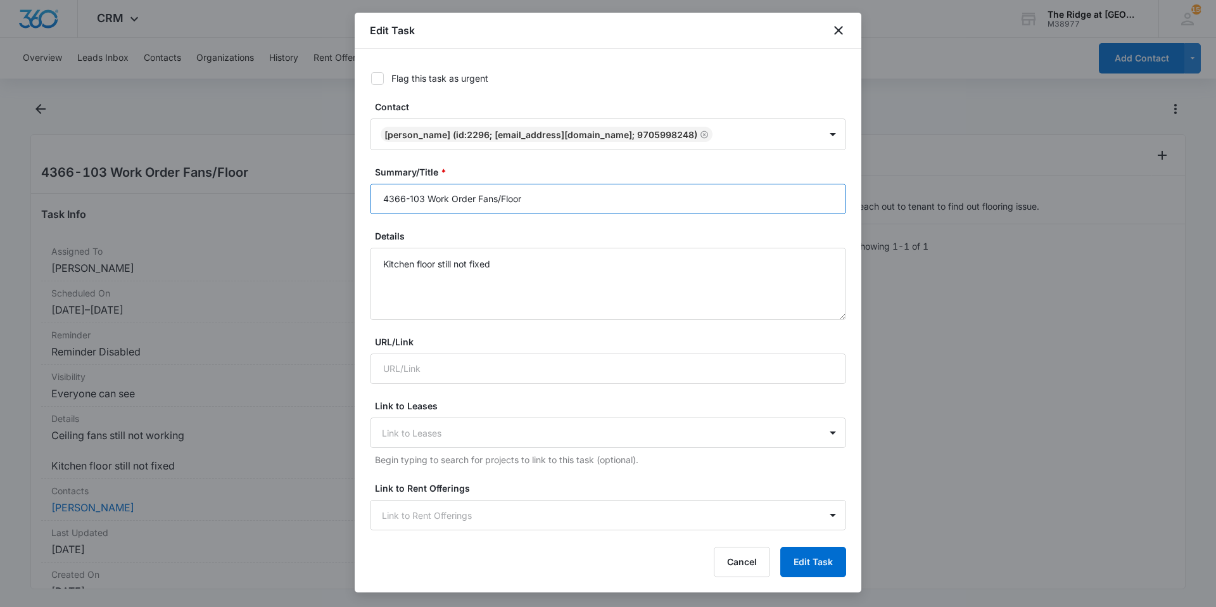
click at [635, 190] on input "4366-103 Work Order Fans/Floor" at bounding box center [608, 199] width 476 height 30
drag, startPoint x: 473, startPoint y: 201, endPoint x: 495, endPoint y: 201, distance: 22.8
click at [495, 201] on input "4366-103 Work Order Fans/Floor" at bounding box center [608, 199] width 476 height 30
type input "4366-103 Work Order Floor"
click at [820, 574] on button "Edit Task" at bounding box center [814, 562] width 66 height 30
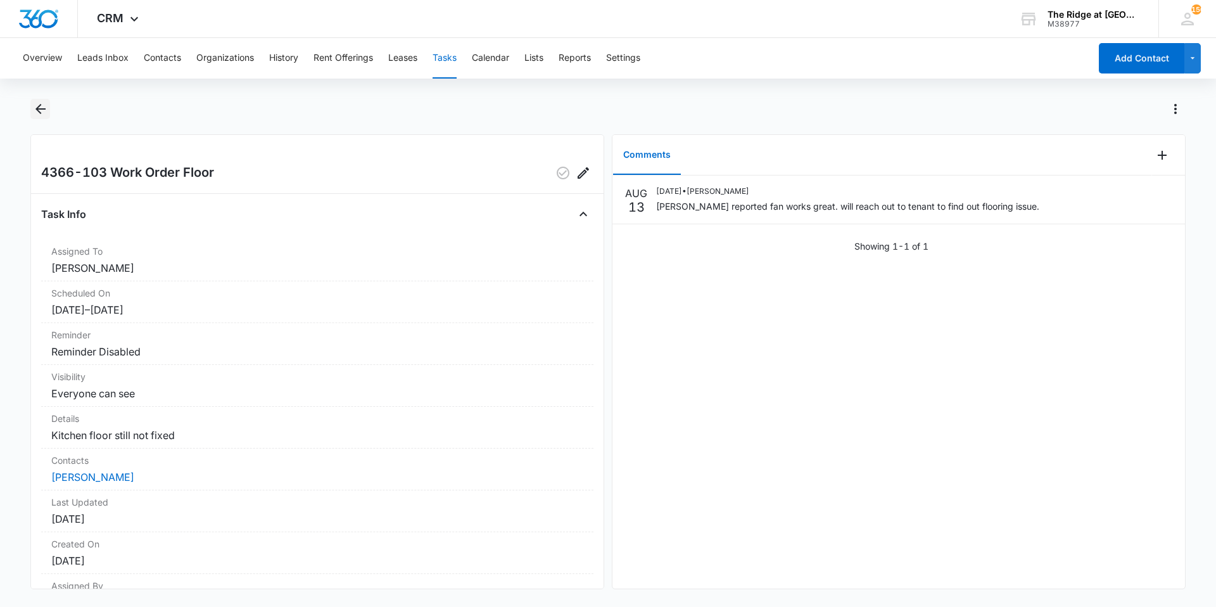
click at [45, 110] on icon "Back" at bounding box center [40, 109] width 10 height 10
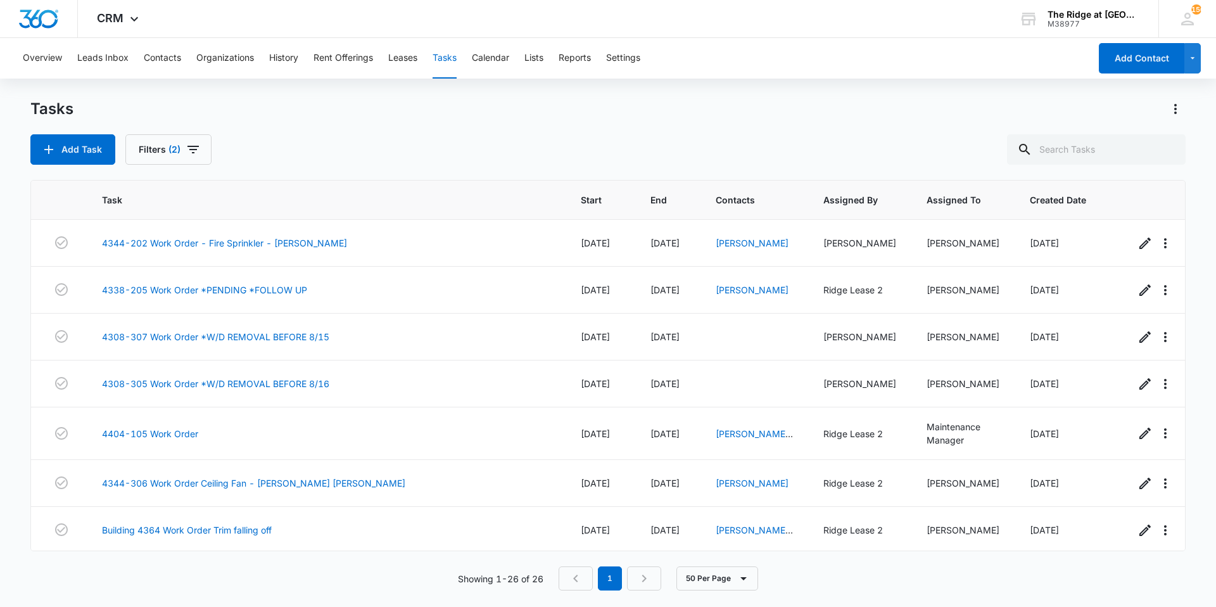
click at [589, 580] on nav "1" at bounding box center [610, 578] width 103 height 24
click at [610, 578] on em "1" at bounding box center [610, 578] width 24 height 24
click at [572, 572] on nav "1" at bounding box center [610, 578] width 103 height 24
click at [601, 578] on em "1" at bounding box center [610, 578] width 24 height 24
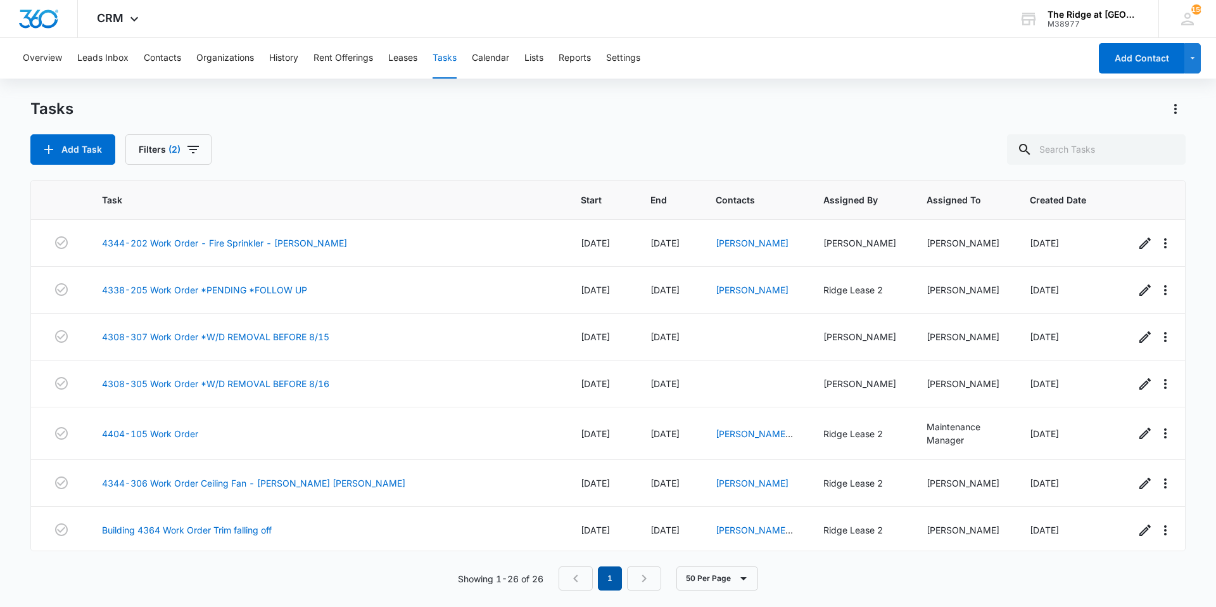
click at [610, 577] on em "1" at bounding box center [610, 578] width 24 height 24
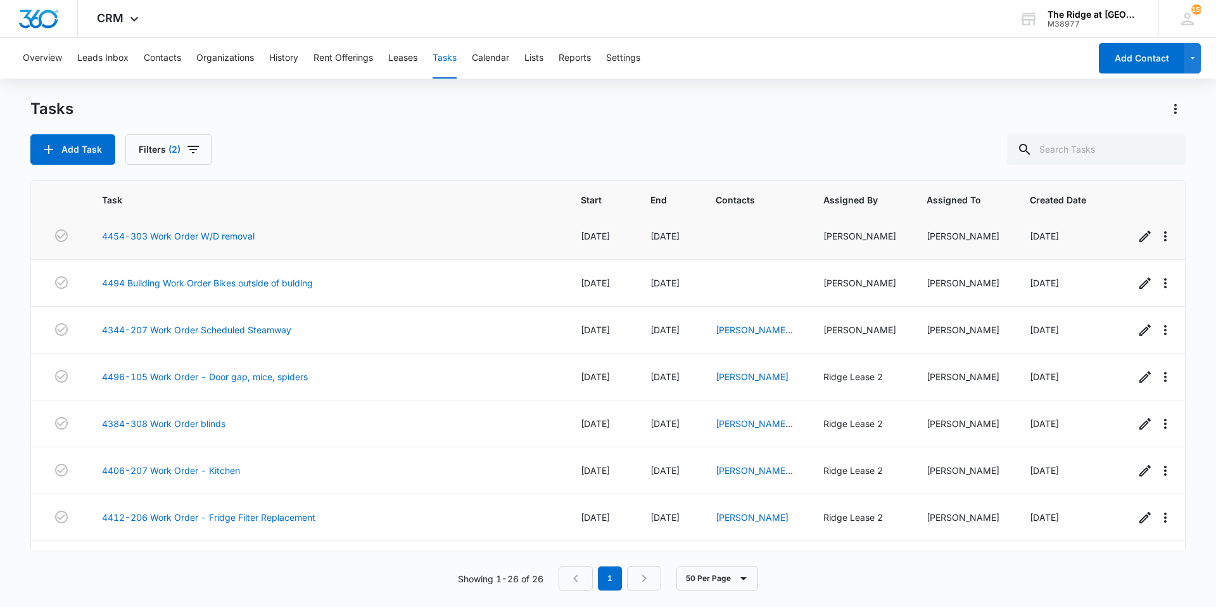
scroll to position [909, 0]
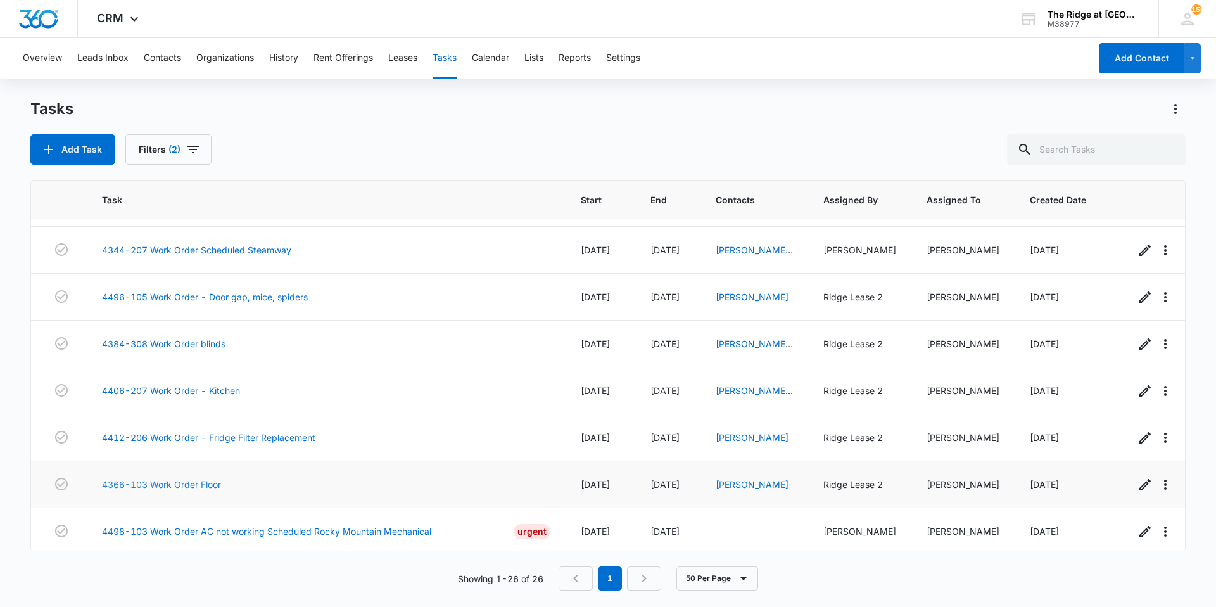
click at [194, 478] on link "4366-103 Work Order Floor" at bounding box center [161, 484] width 119 height 13
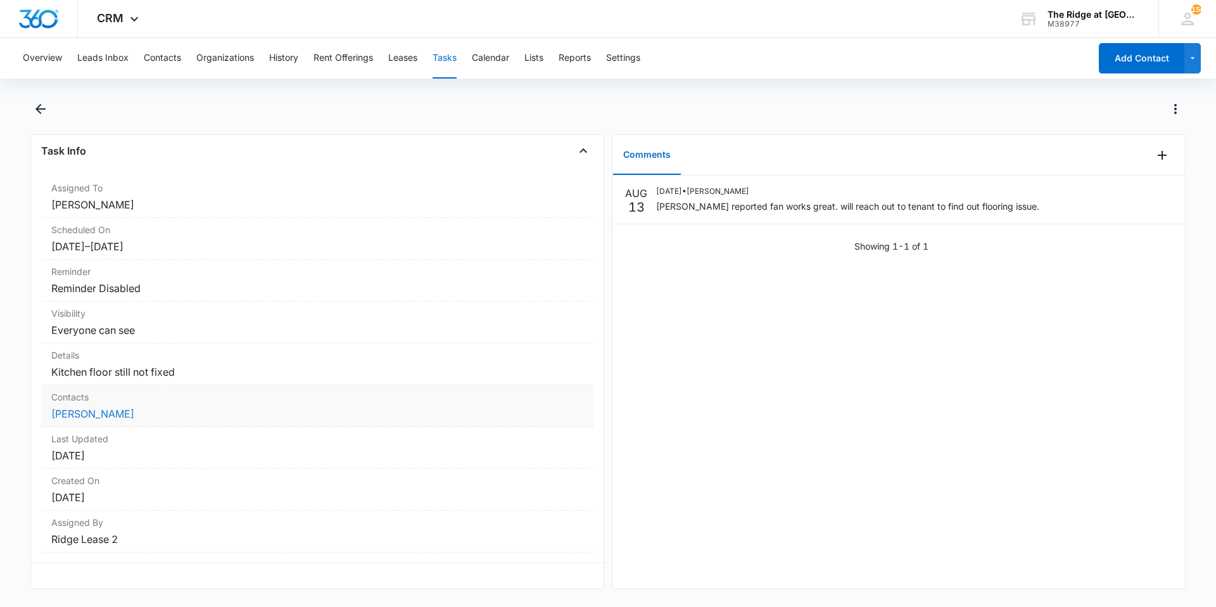
scroll to position [73, 0]
click at [43, 113] on icon "Back" at bounding box center [40, 108] width 15 height 15
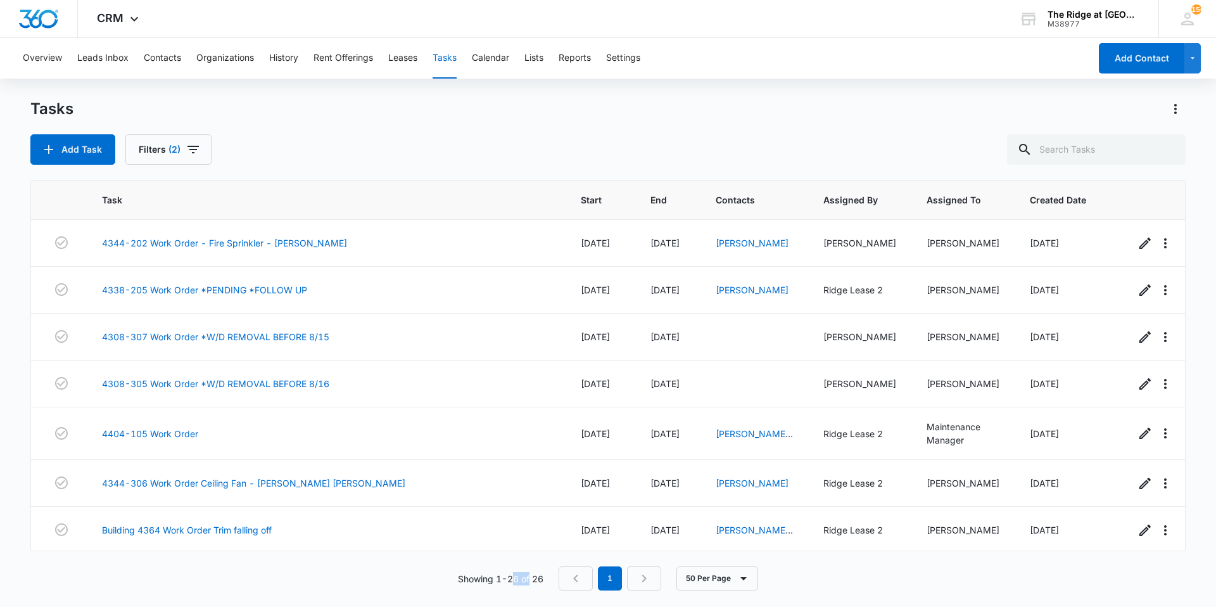
drag, startPoint x: 515, startPoint y: 575, endPoint x: 530, endPoint y: 575, distance: 14.6
click at [530, 575] on p "Showing 1-26 of 26" at bounding box center [501, 578] width 86 height 13
click at [528, 575] on p "Showing 1-26 of 26" at bounding box center [501, 578] width 86 height 13
drag, startPoint x: 510, startPoint y: 577, endPoint x: 527, endPoint y: 581, distance: 16.9
click at [527, 581] on p "Showing 1-26 of 26" at bounding box center [501, 578] width 86 height 13
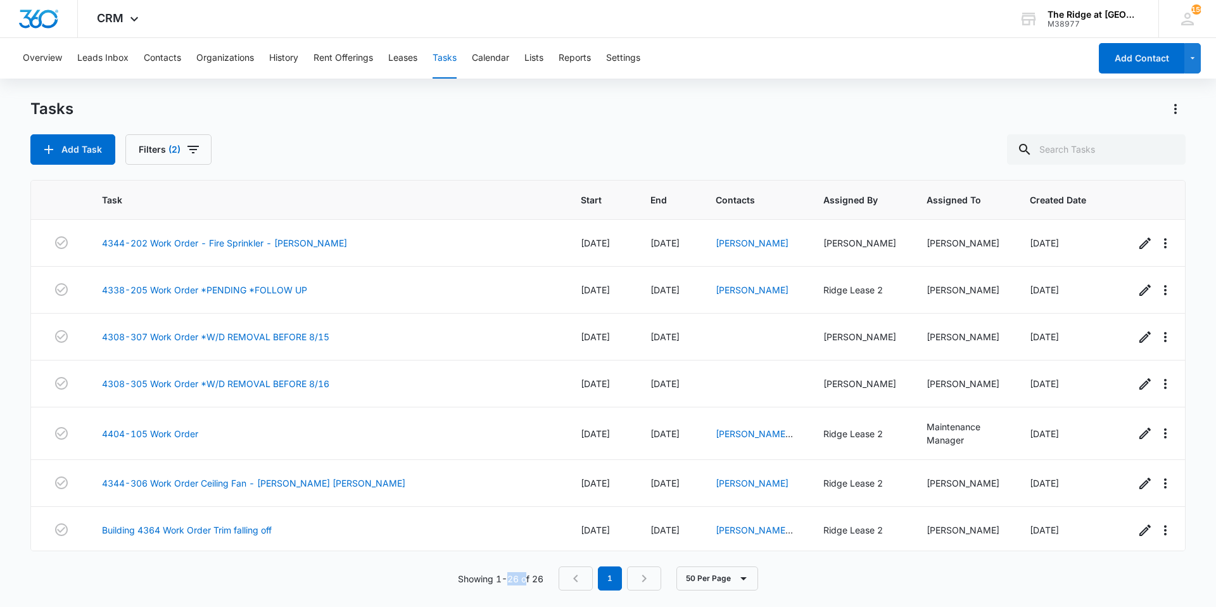
click at [527, 581] on p "Showing 1-26 of 26" at bounding box center [501, 578] width 86 height 13
drag, startPoint x: 511, startPoint y: 582, endPoint x: 521, endPoint y: 583, distance: 9.6
click at [521, 583] on p "Showing 1-26 of 26" at bounding box center [501, 578] width 86 height 13
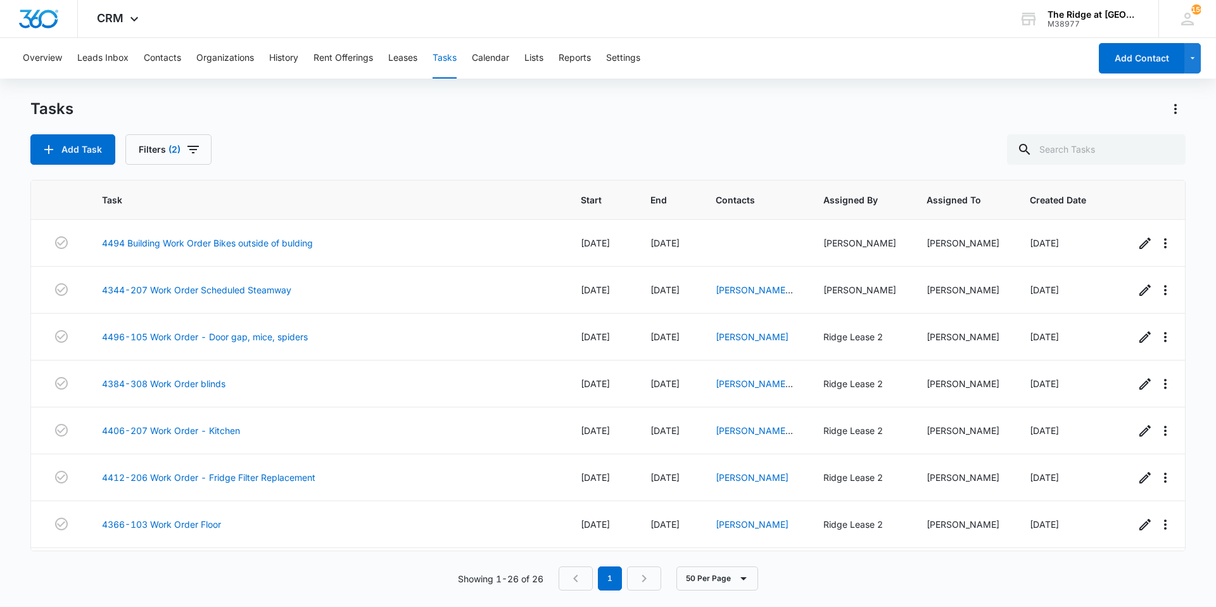
scroll to position [909, 0]
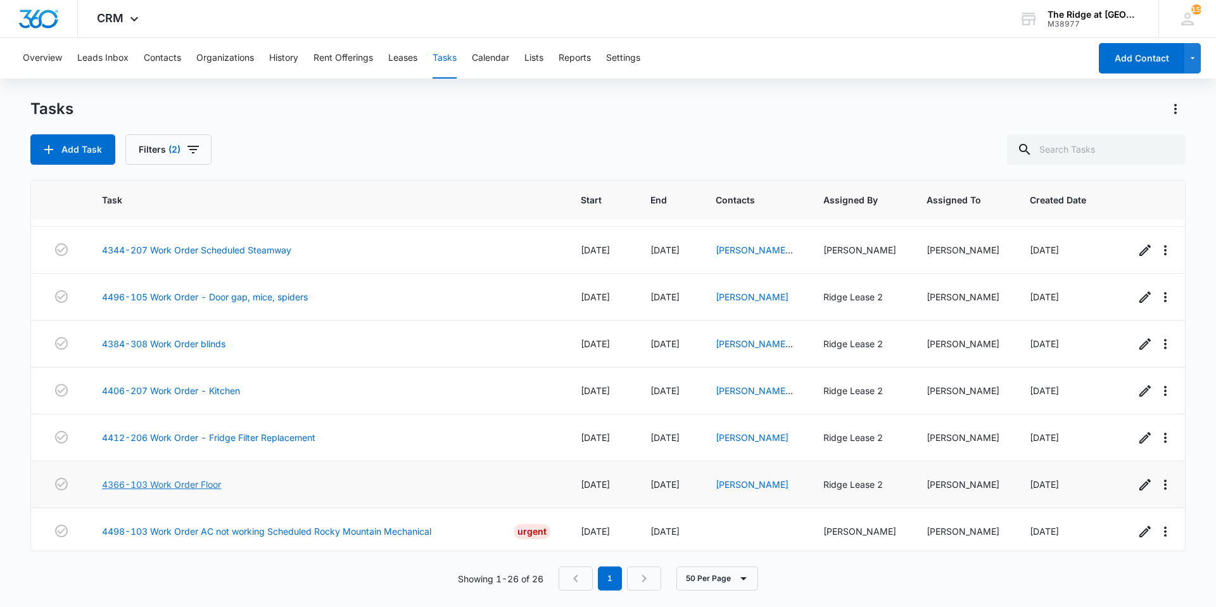
click at [203, 478] on link "4366-103 Work Order Floor" at bounding box center [161, 484] width 119 height 13
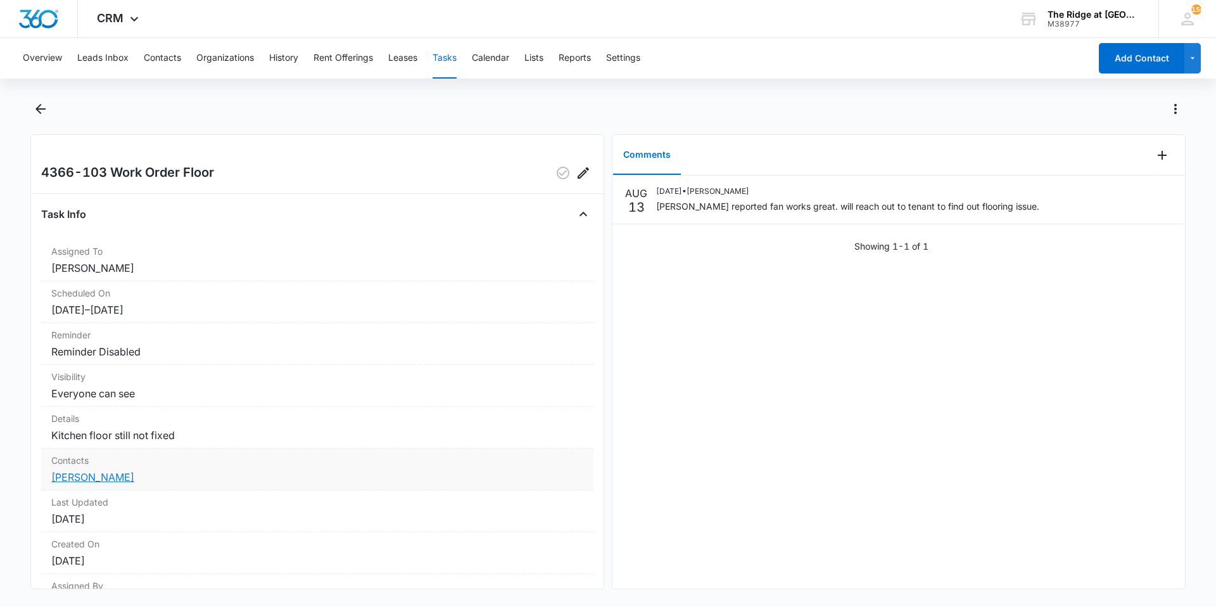
click at [123, 477] on link "[PERSON_NAME]" at bounding box center [92, 477] width 83 height 13
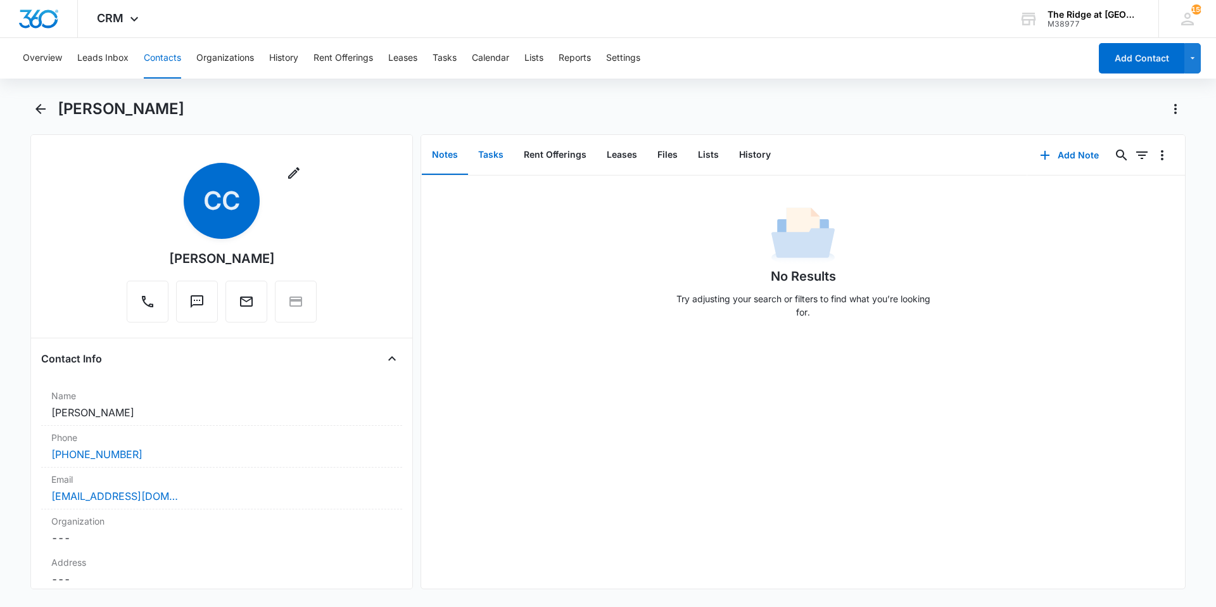
click at [493, 165] on button "Tasks" at bounding box center [491, 155] width 46 height 39
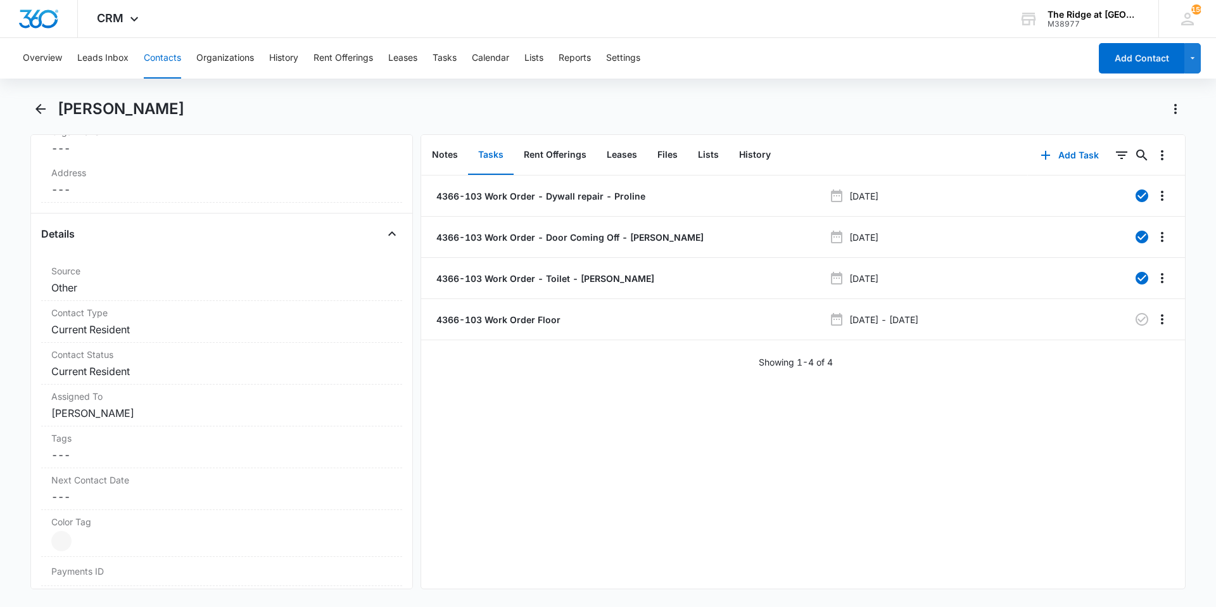
scroll to position [444, 0]
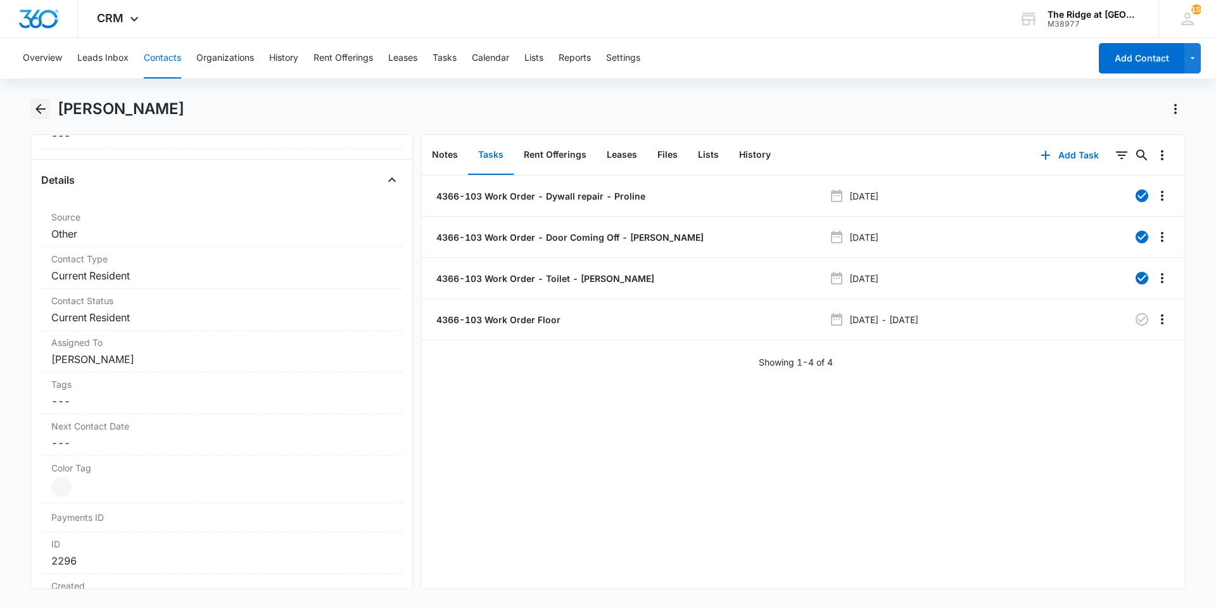
click at [36, 112] on icon "Back" at bounding box center [40, 108] width 15 height 15
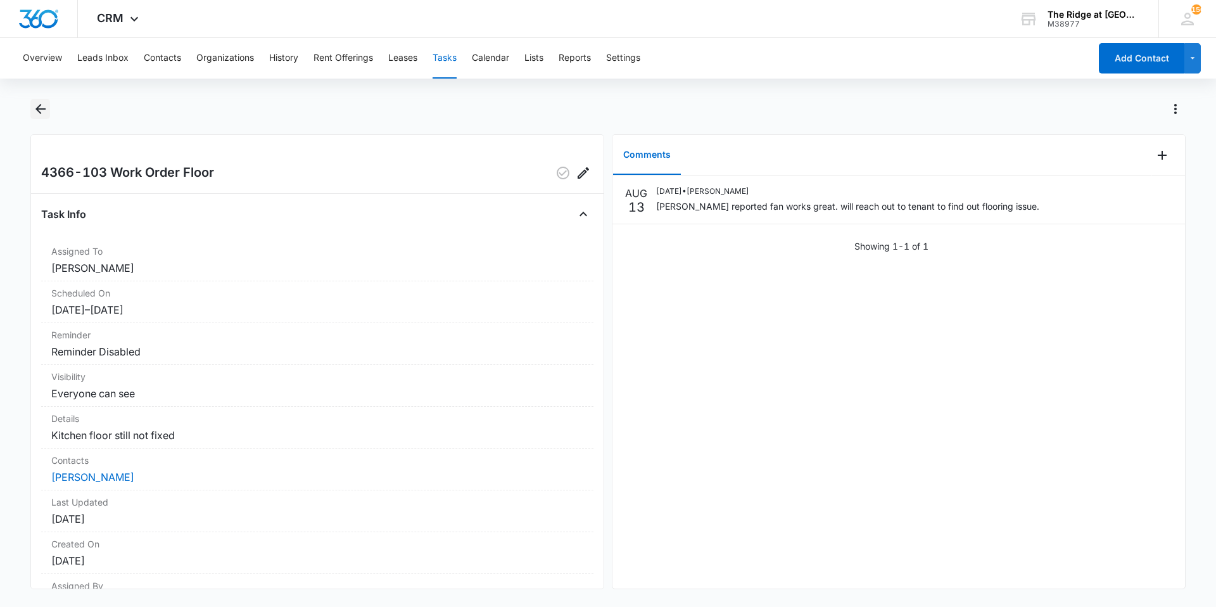
click at [38, 105] on icon "Back" at bounding box center [40, 108] width 15 height 15
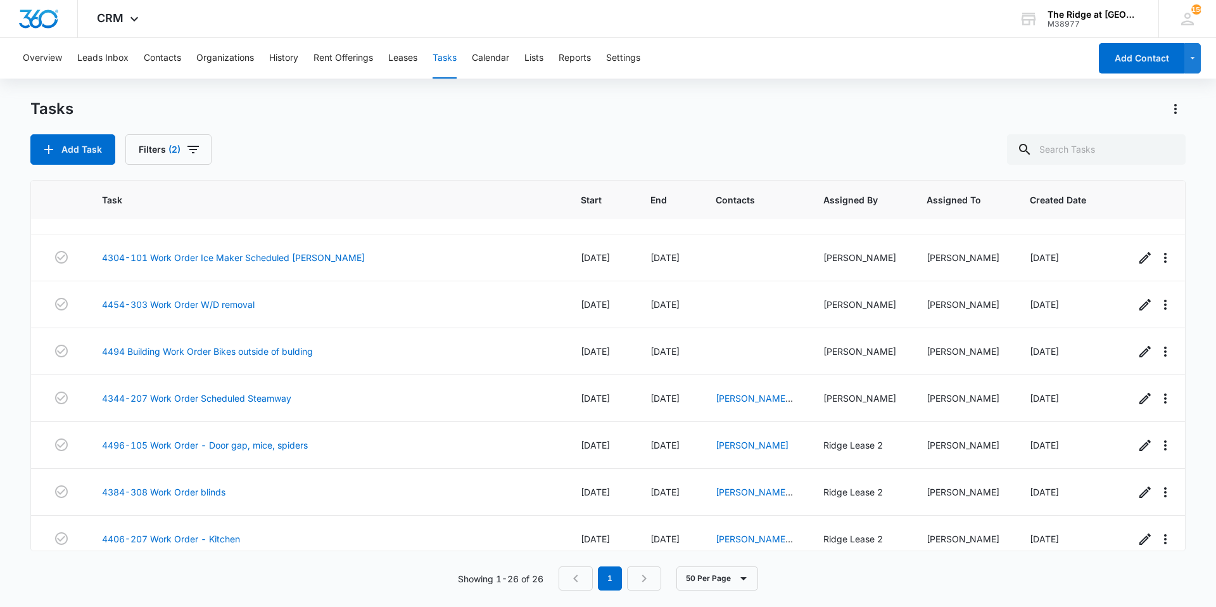
scroll to position [909, 0]
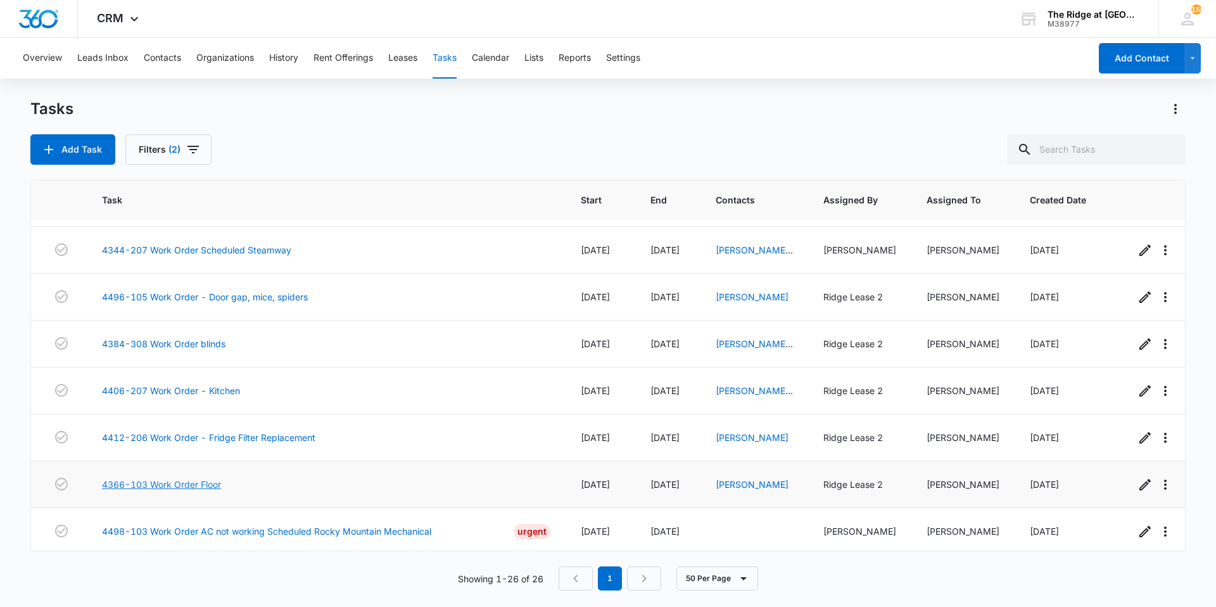
click at [191, 478] on link "4366-103 Work Order Floor" at bounding box center [161, 484] width 119 height 13
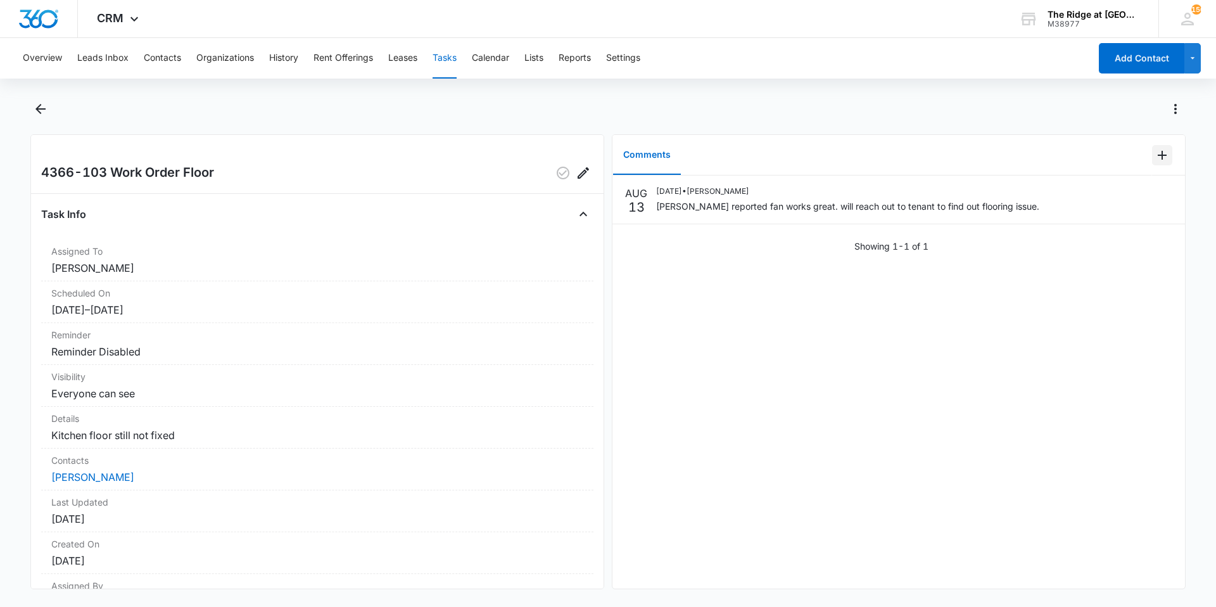
click at [1155, 157] on icon "Add Comment" at bounding box center [1162, 155] width 15 height 15
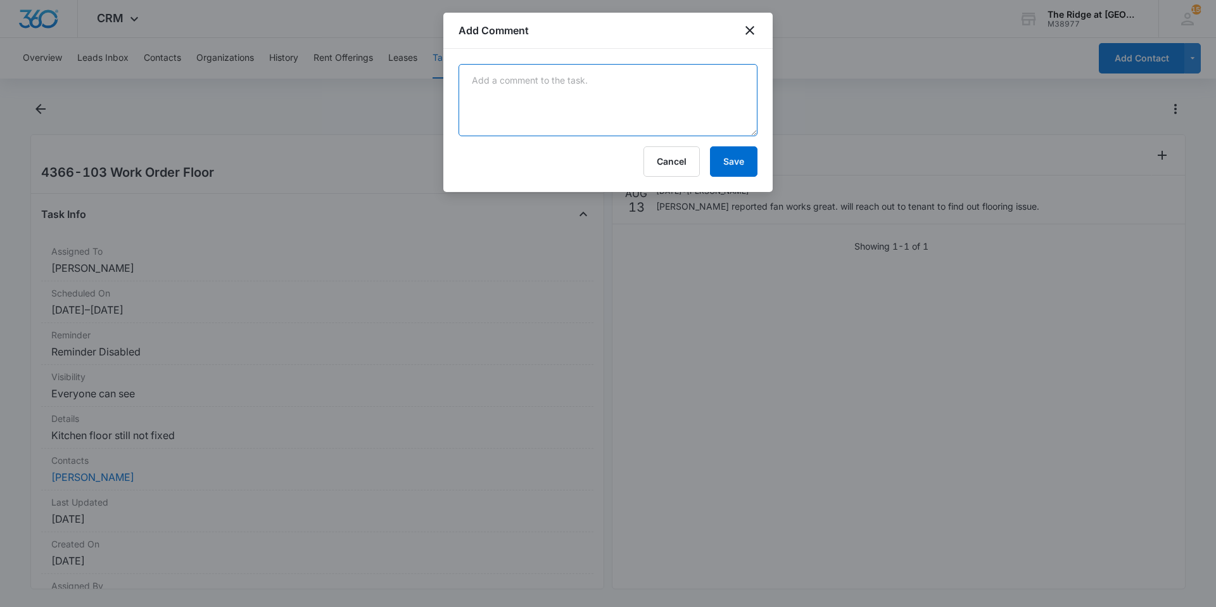
click at [611, 125] on textarea at bounding box center [608, 100] width 299 height 72
type textarea "burn mark on LVP near sink don't remember seeing this on Turn. might be tenant …"
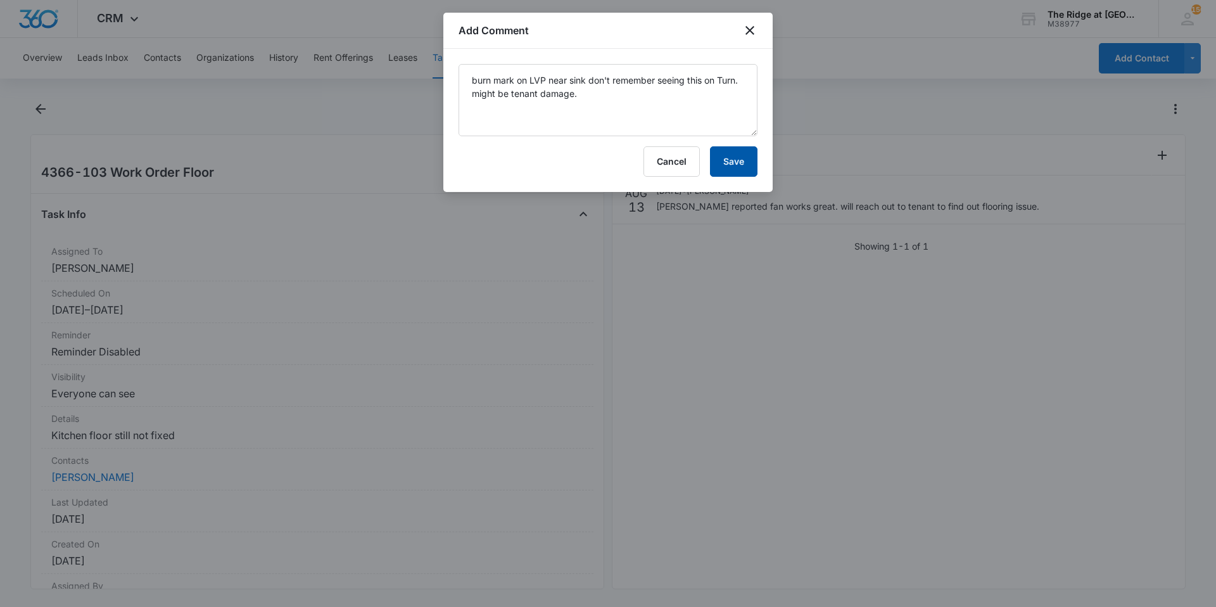
click at [724, 155] on button "Save" at bounding box center [734, 161] width 48 height 30
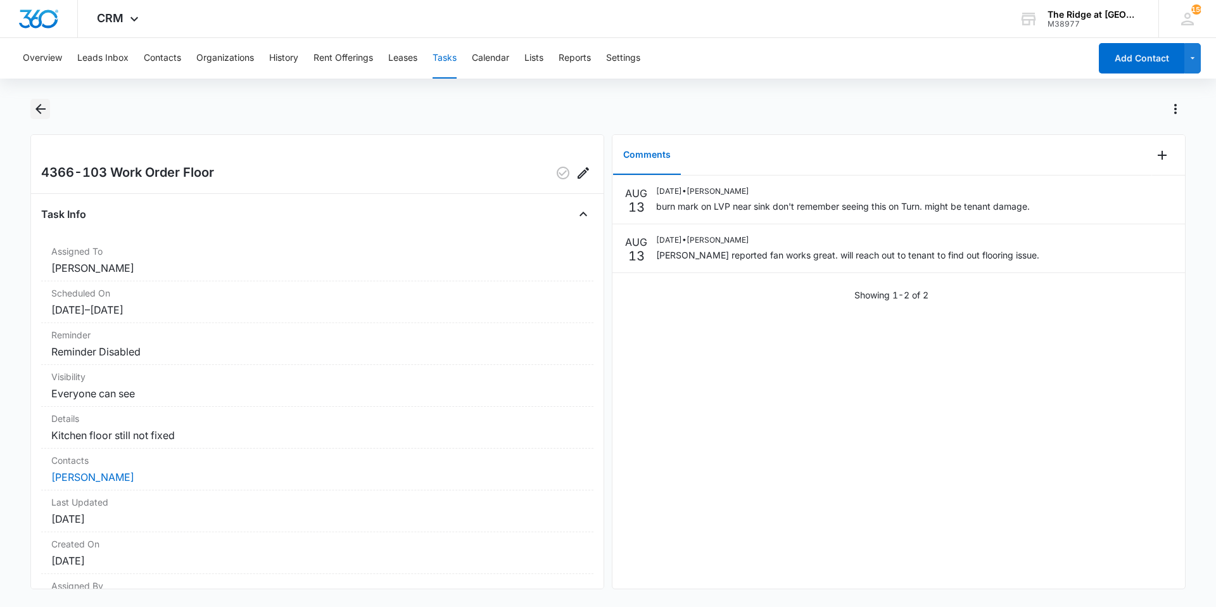
click at [42, 104] on icon "Back" at bounding box center [40, 108] width 15 height 15
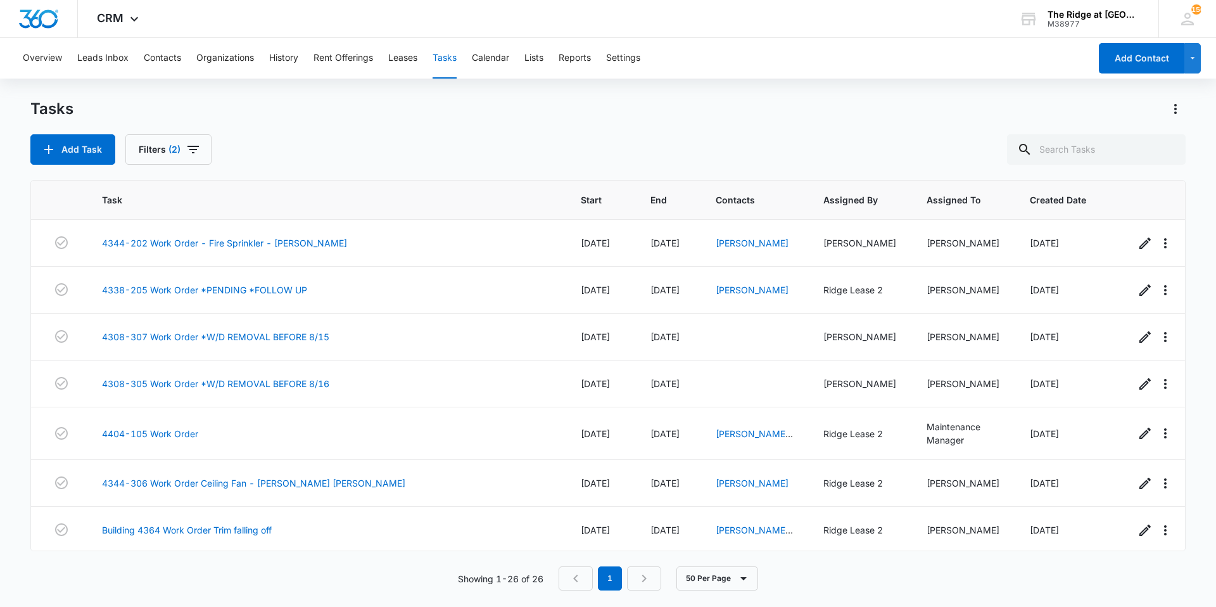
click at [772, 136] on div "Add Task Filters (2)" at bounding box center [608, 149] width 1156 height 30
click at [260, 338] on link "4308-307 Work Order *W/D REMOVAL BEFORE 8/15" at bounding box center [215, 336] width 227 height 13
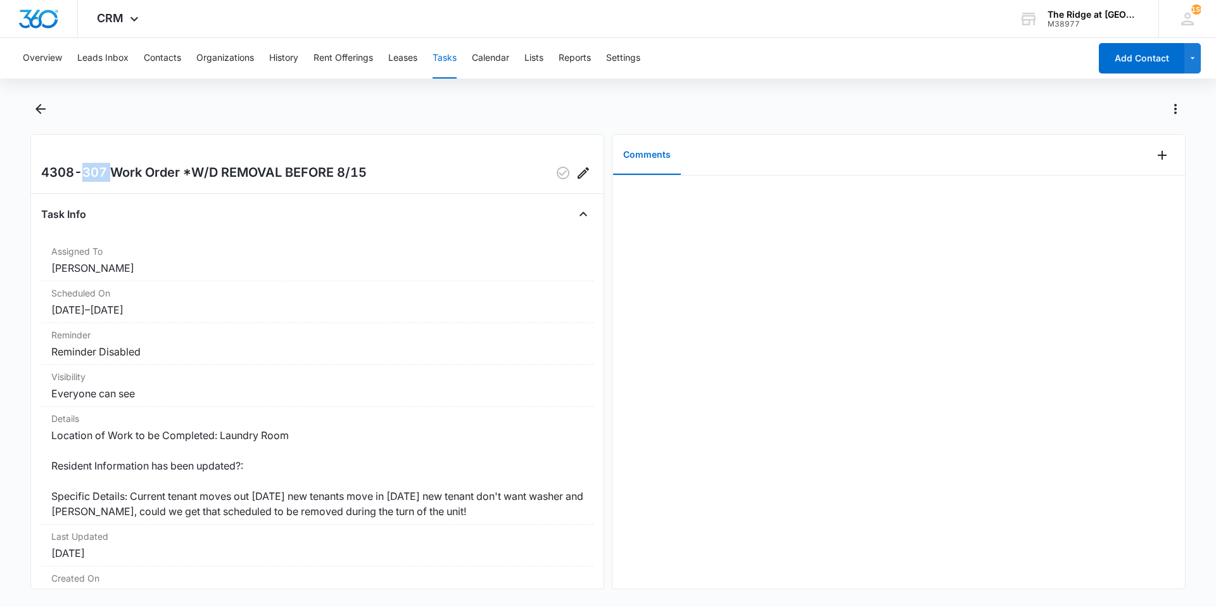
drag, startPoint x: 86, startPoint y: 167, endPoint x: 113, endPoint y: 179, distance: 30.1
click at [113, 179] on h2 "4308-307 Work Order *W/D REMOVAL BEFORE 8/15" at bounding box center [204, 173] width 326 height 20
click at [108, 180] on h2 "4308-307 Work Order *W/D REMOVAL BEFORE 8/15" at bounding box center [204, 173] width 326 height 20
drag, startPoint x: 107, startPoint y: 174, endPoint x: 85, endPoint y: 169, distance: 22.6
click at [85, 169] on h2 "4308-307 Work Order *W/D REMOVAL BEFORE 8/15" at bounding box center [204, 173] width 326 height 20
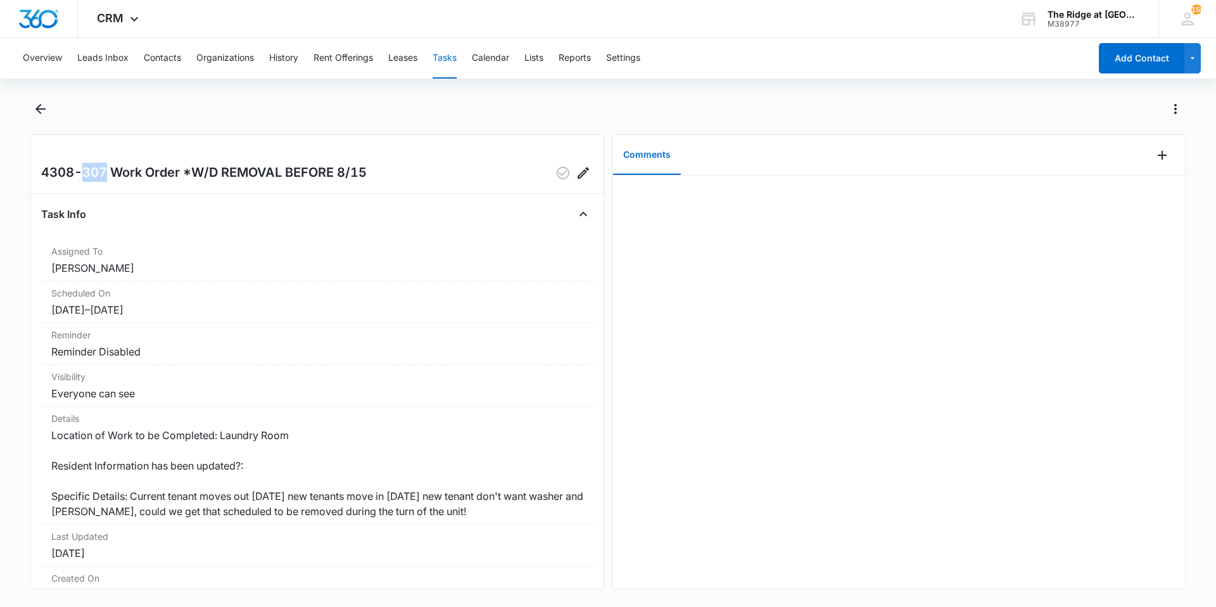
click at [85, 169] on h2 "4308-307 Work Order *W/D REMOVAL BEFORE 8/15" at bounding box center [204, 173] width 326 height 20
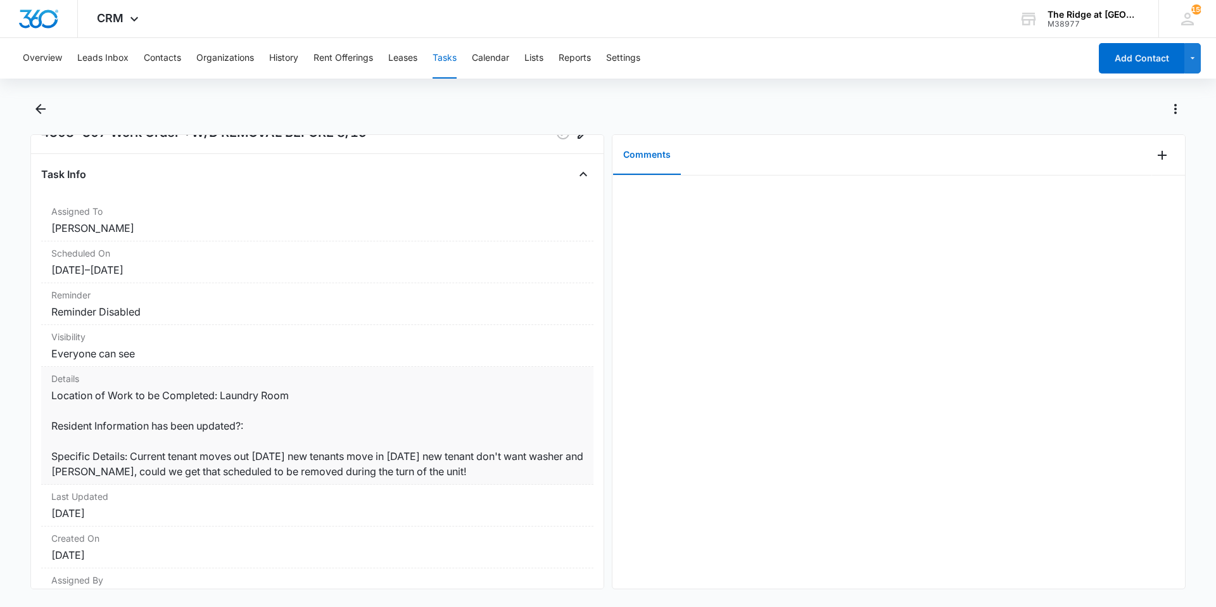
scroll to position [107, 0]
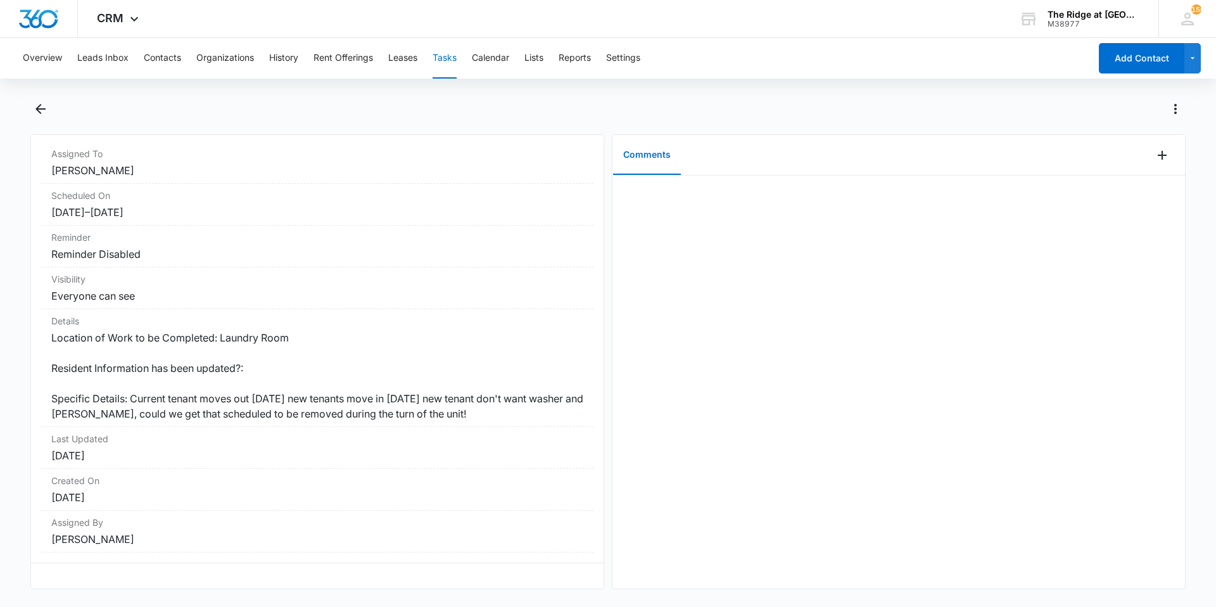
click at [954, 445] on div at bounding box center [899, 382] width 573 height 413
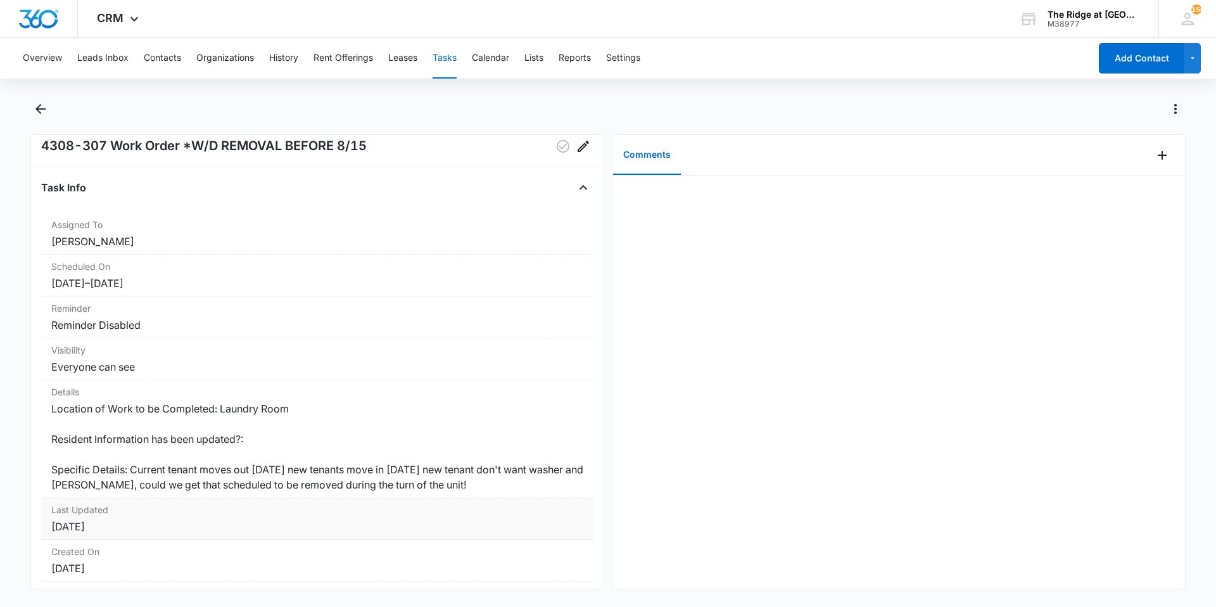
scroll to position [0, 0]
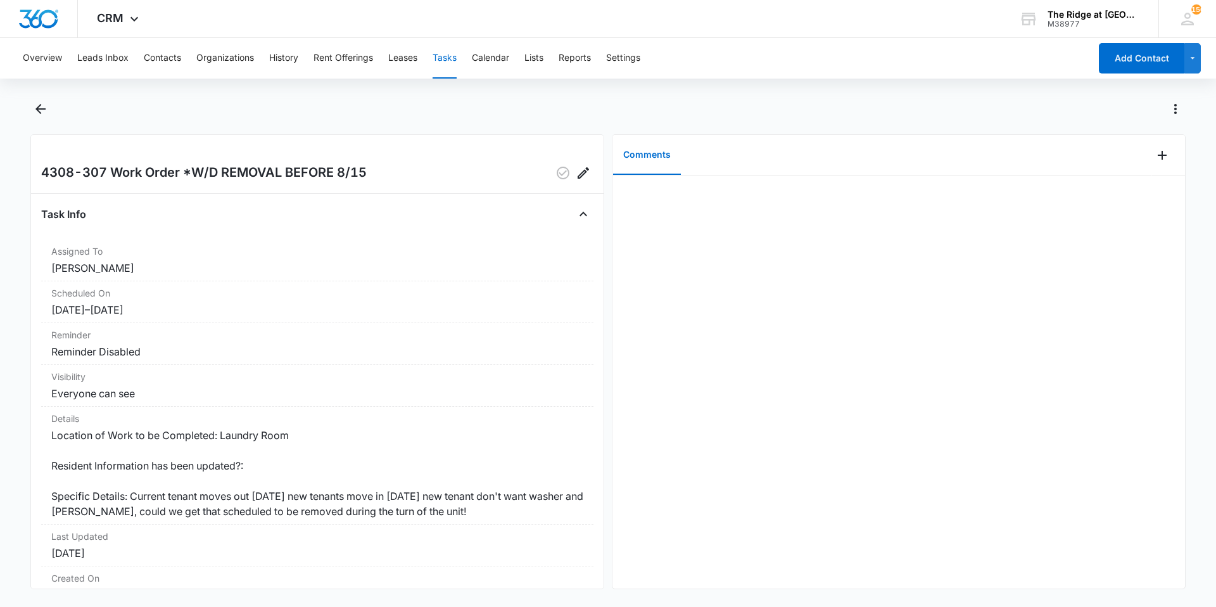
click at [53, 112] on div at bounding box center [608, 116] width 1156 height 35
click at [34, 102] on icon "Back" at bounding box center [40, 108] width 15 height 15
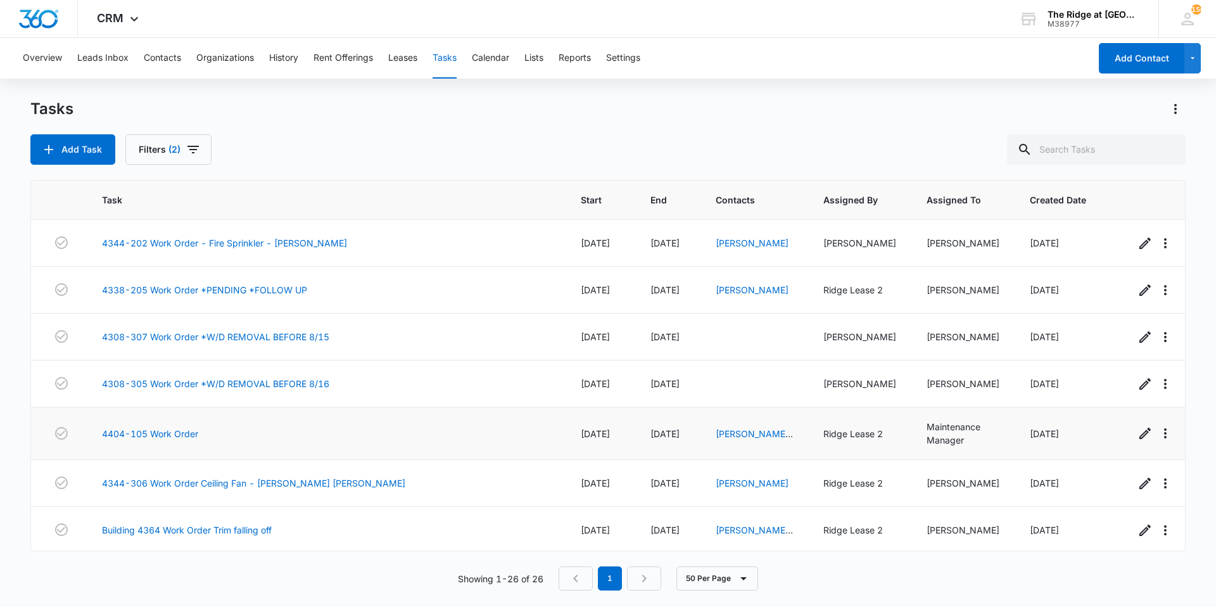
scroll to position [63, 0]
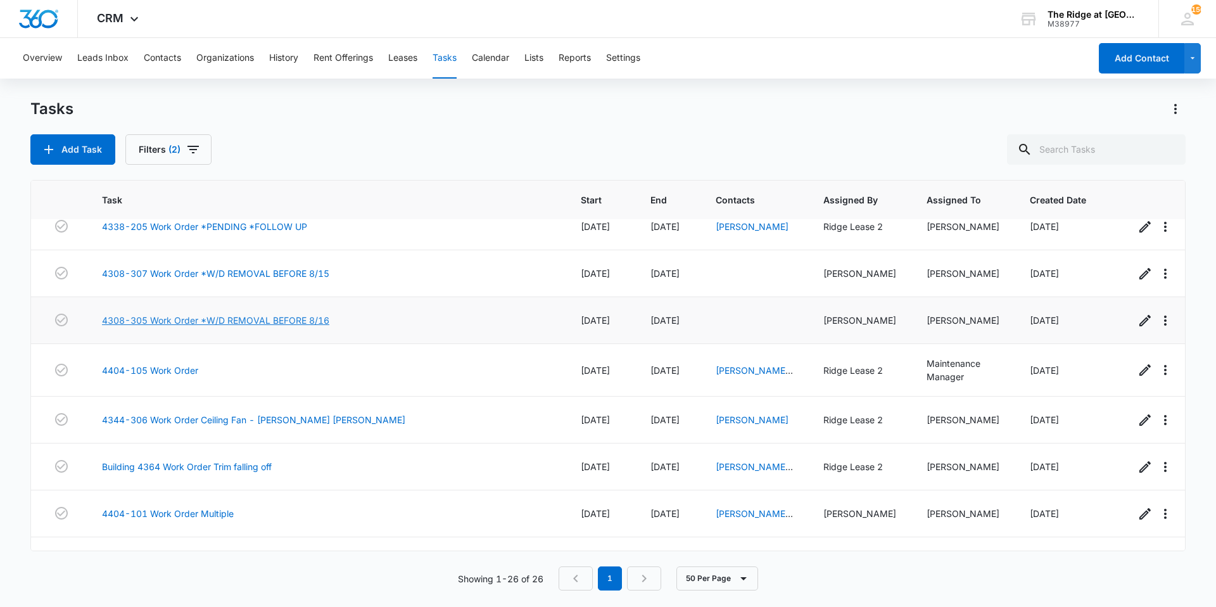
click at [262, 322] on link "4308-305 Work Order *W/D REMOVAL BEFORE 8/16" at bounding box center [215, 320] width 227 height 13
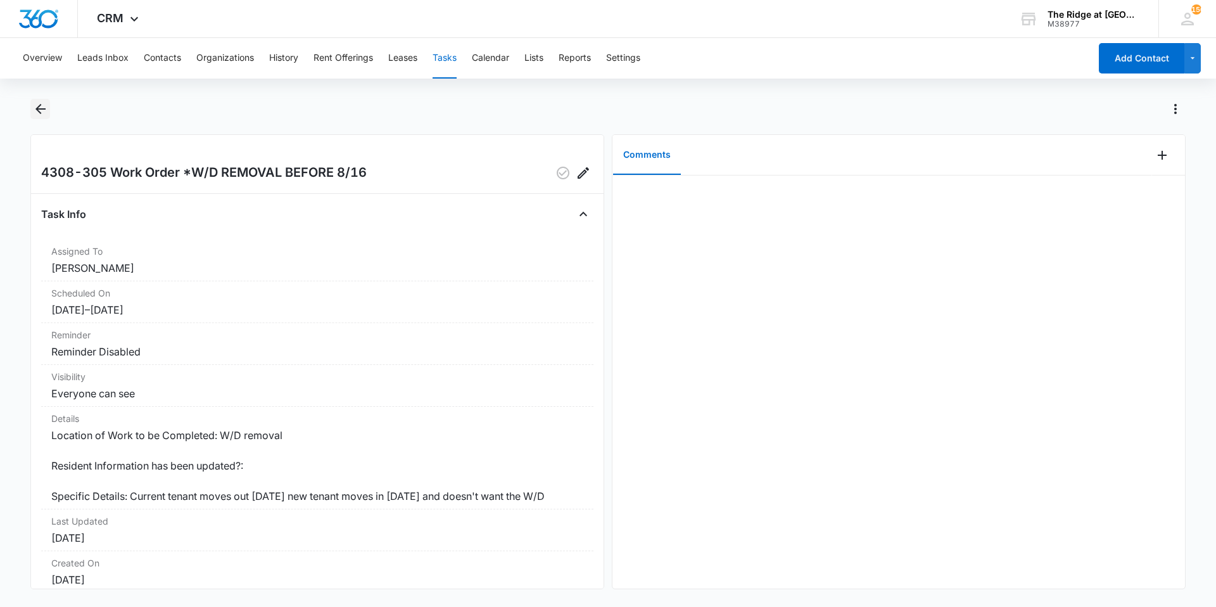
click at [41, 112] on icon "Back" at bounding box center [40, 108] width 15 height 15
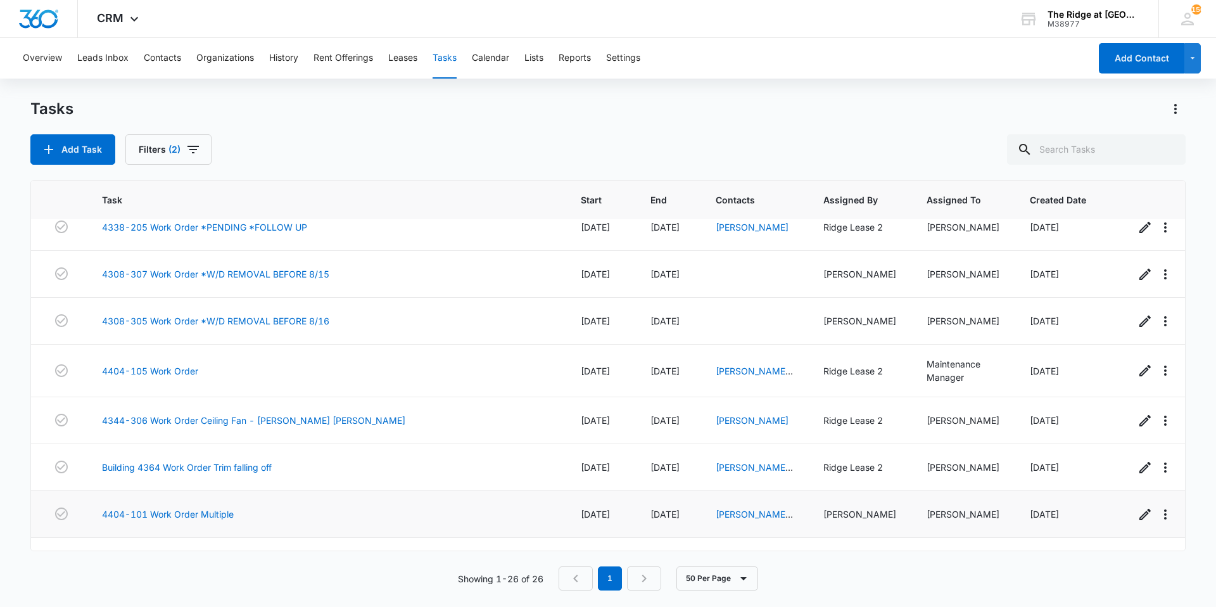
scroll to position [63, 0]
click at [191, 469] on link "Building 4364 Work Order Trim falling off" at bounding box center [187, 466] width 170 height 13
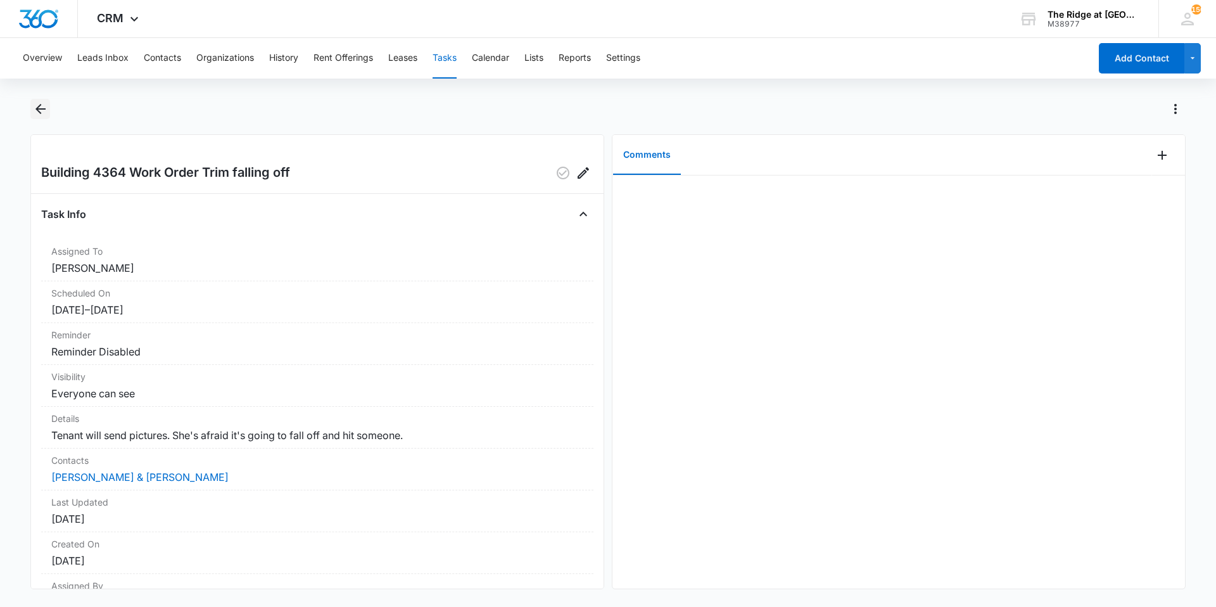
click at [37, 114] on icon "Back" at bounding box center [40, 108] width 15 height 15
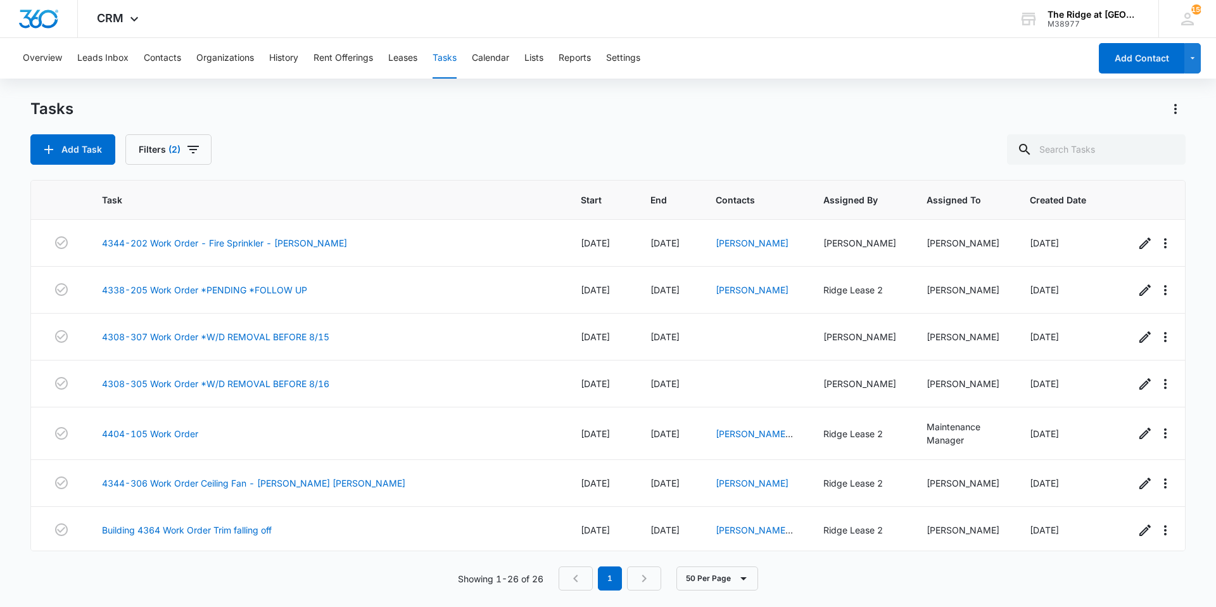
drag, startPoint x: 322, startPoint y: 447, endPoint x: 469, endPoint y: 179, distance: 305.7
click at [471, 186] on th "Task" at bounding box center [326, 200] width 479 height 39
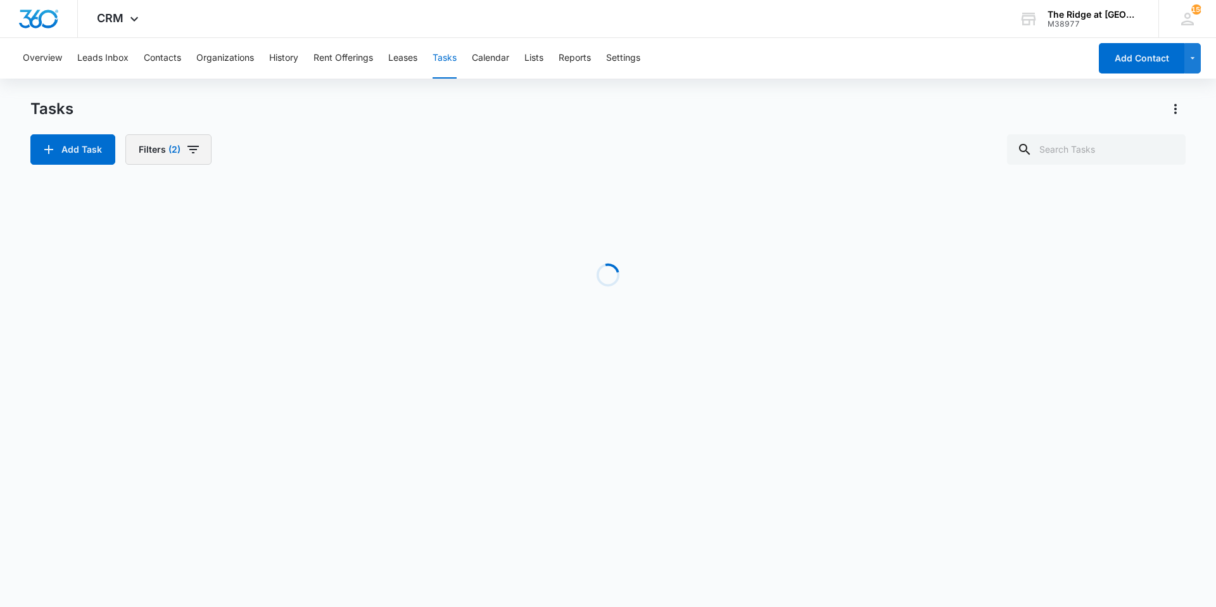
click at [144, 148] on button "Filters (2)" at bounding box center [168, 149] width 86 height 30
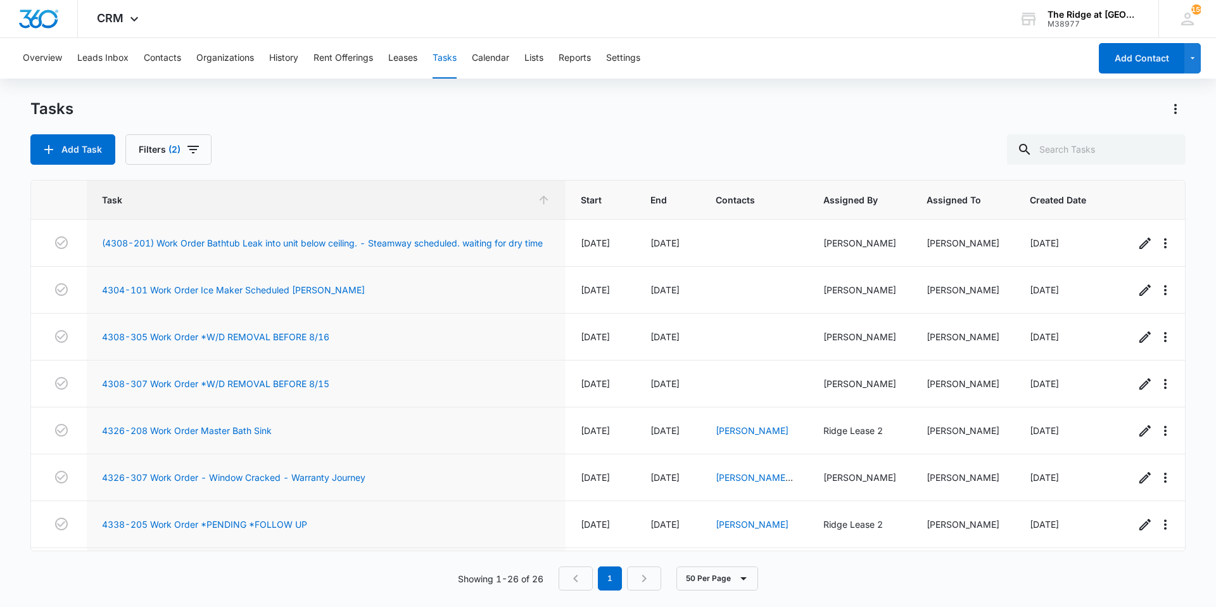
click at [564, 580] on nav "1" at bounding box center [610, 578] width 103 height 24
click at [511, 205] on span "Task" at bounding box center [317, 199] width 430 height 13
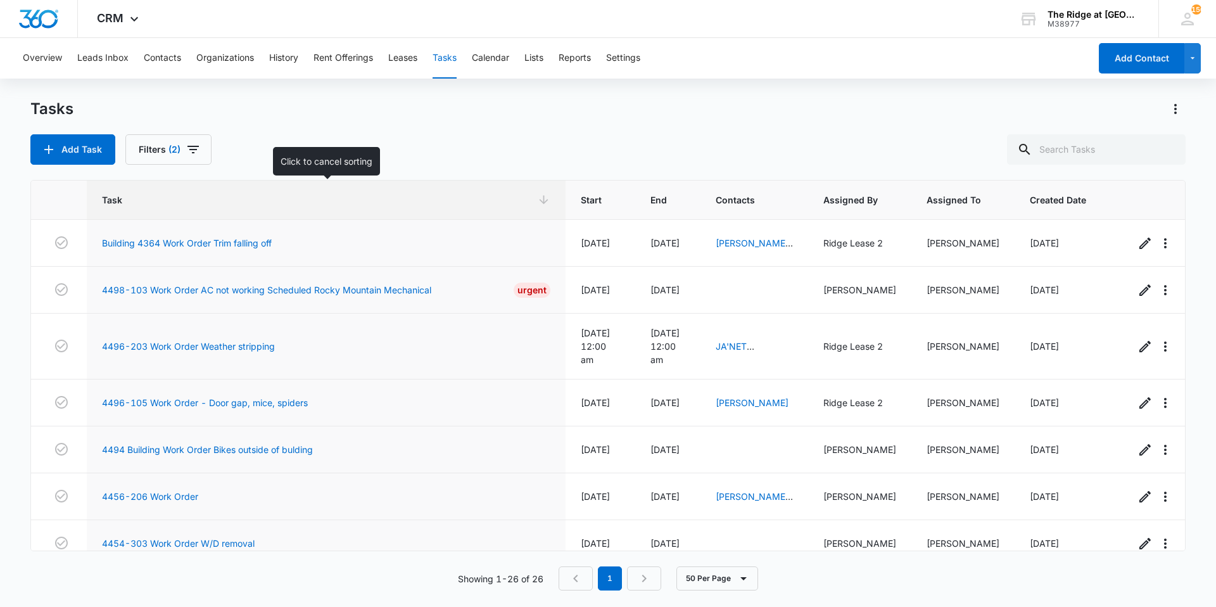
click at [511, 205] on span "Task" at bounding box center [317, 199] width 430 height 13
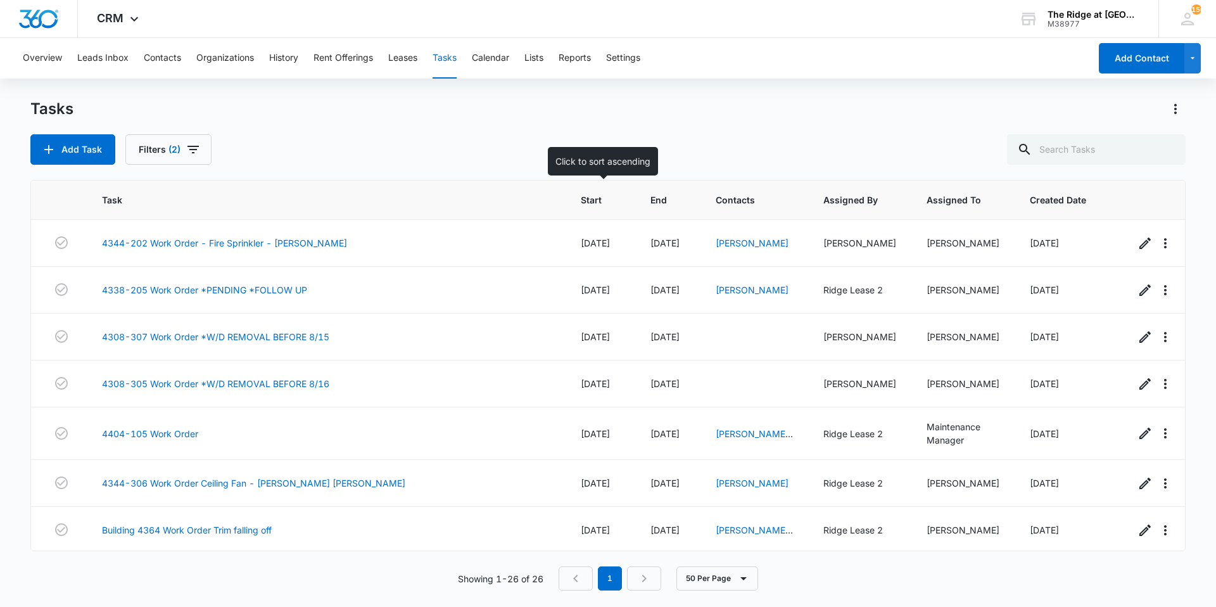
click at [585, 204] on span "Start" at bounding box center [591, 199] width 21 height 13
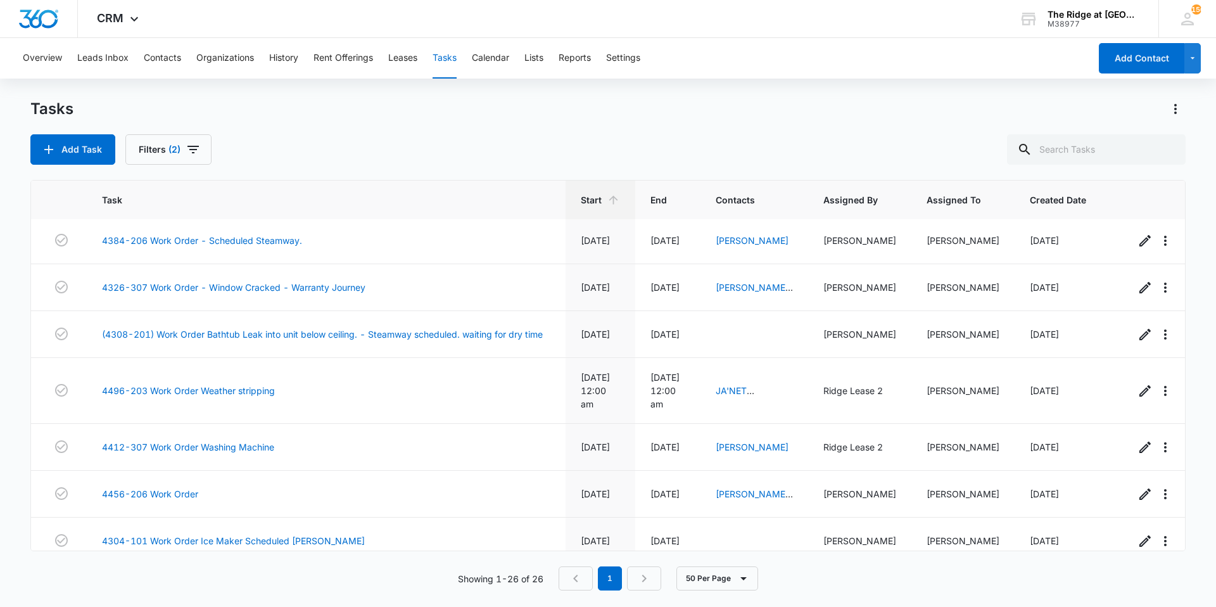
scroll to position [507, 0]
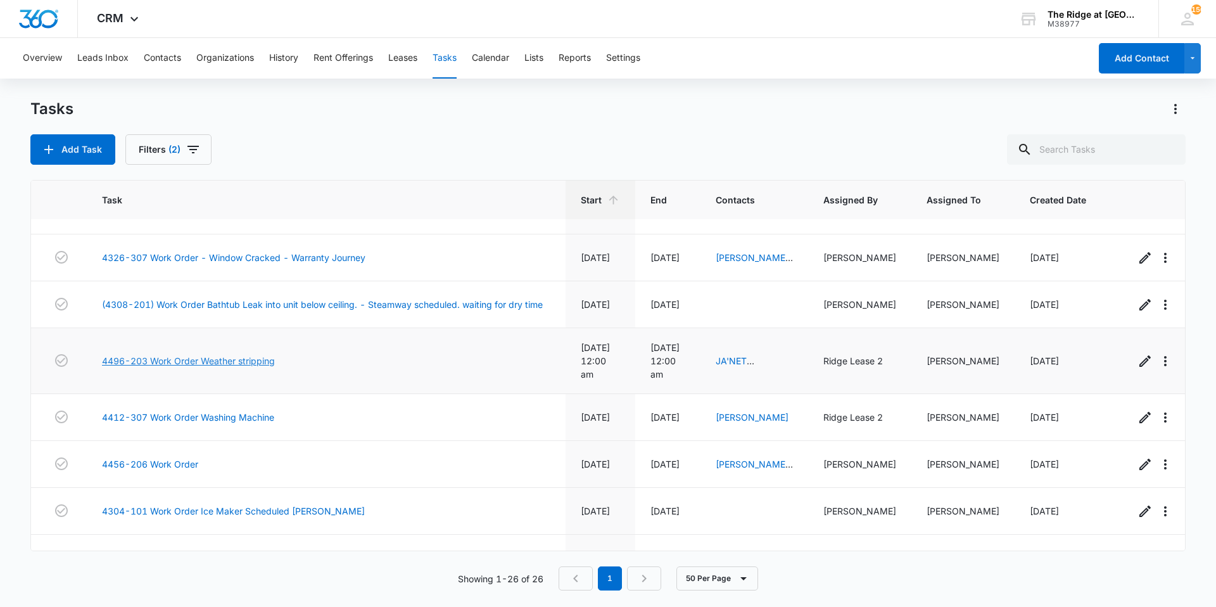
click at [237, 357] on link "4496-203 Work Order Weather stripping" at bounding box center [188, 360] width 173 height 13
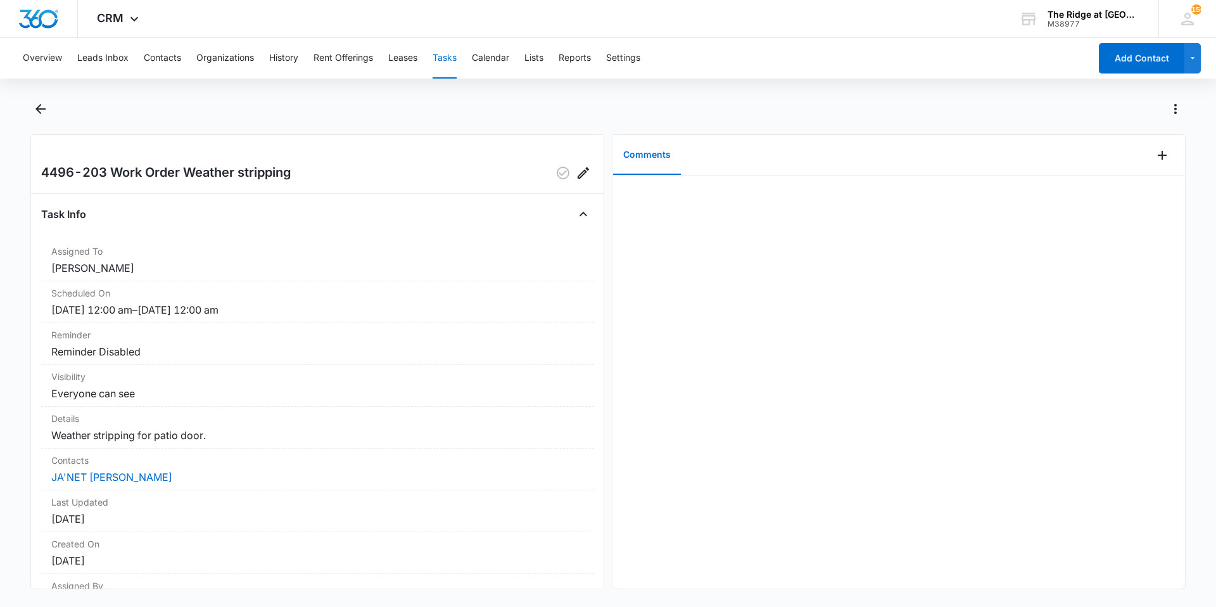
click at [47, 98] on div "Overview Leads Inbox Contacts Organizations History Rent Offerings Leases Tasks…" at bounding box center [608, 321] width 1216 height 566
click at [42, 116] on icon "Back" at bounding box center [40, 108] width 15 height 15
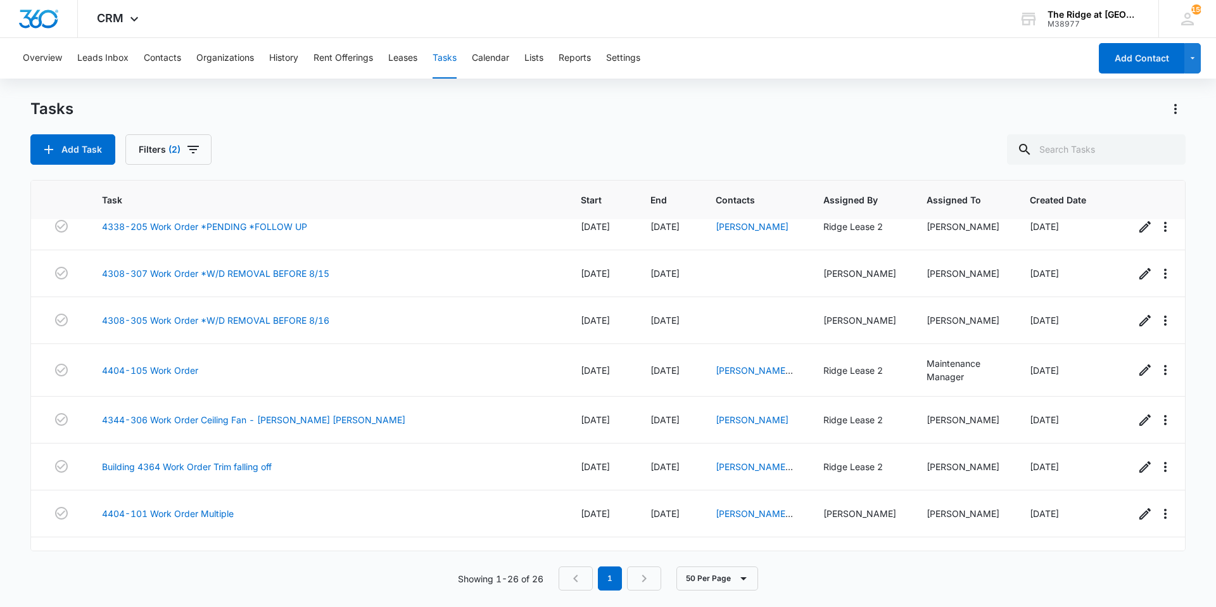
scroll to position [127, 0]
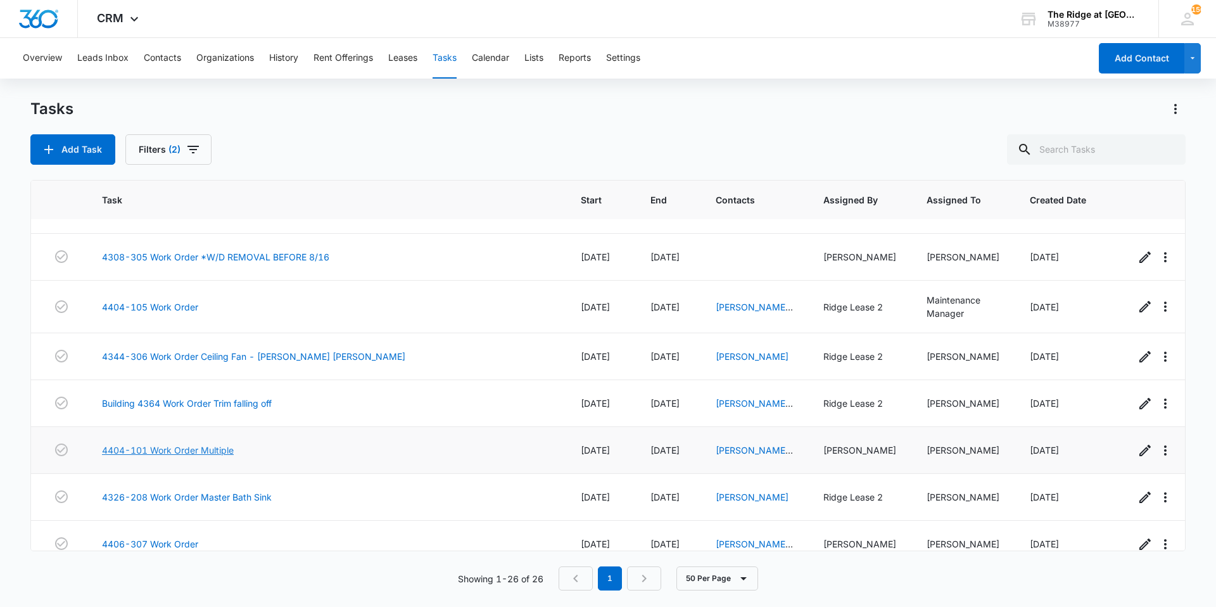
click at [176, 450] on link "4404-101 Work Order Multiple" at bounding box center [168, 450] width 132 height 13
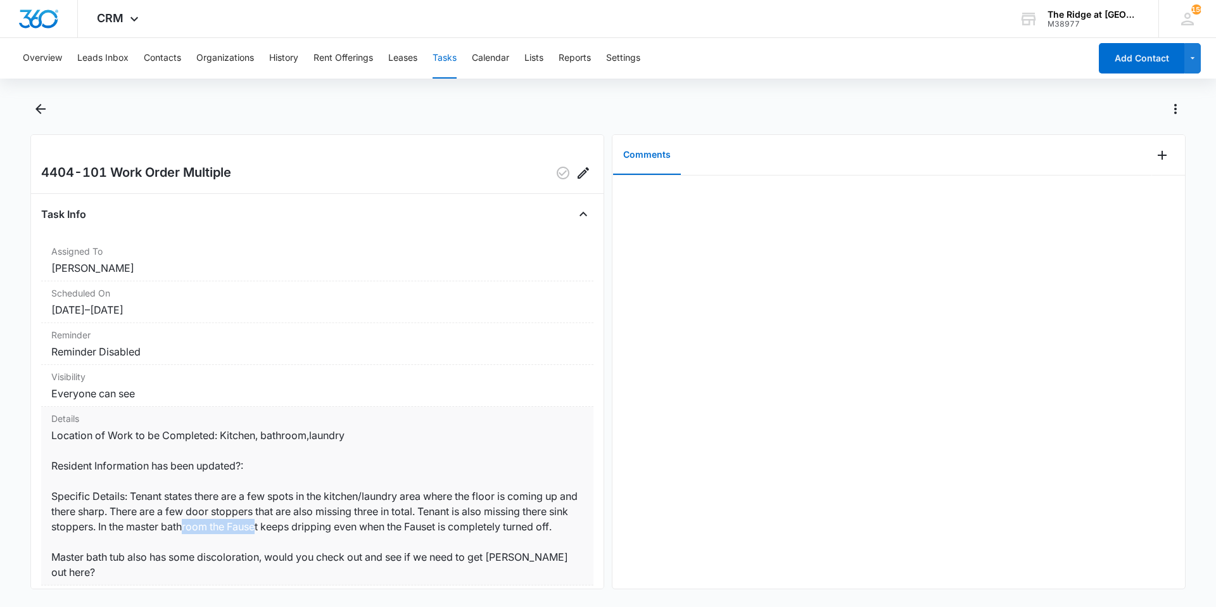
drag, startPoint x: 232, startPoint y: 528, endPoint x: 310, endPoint y: 532, distance: 78.0
click at [310, 532] on dd "Location of Work to be Completed: Kitchen, bathroom,laundry Resident Informatio…" at bounding box center [317, 504] width 532 height 152
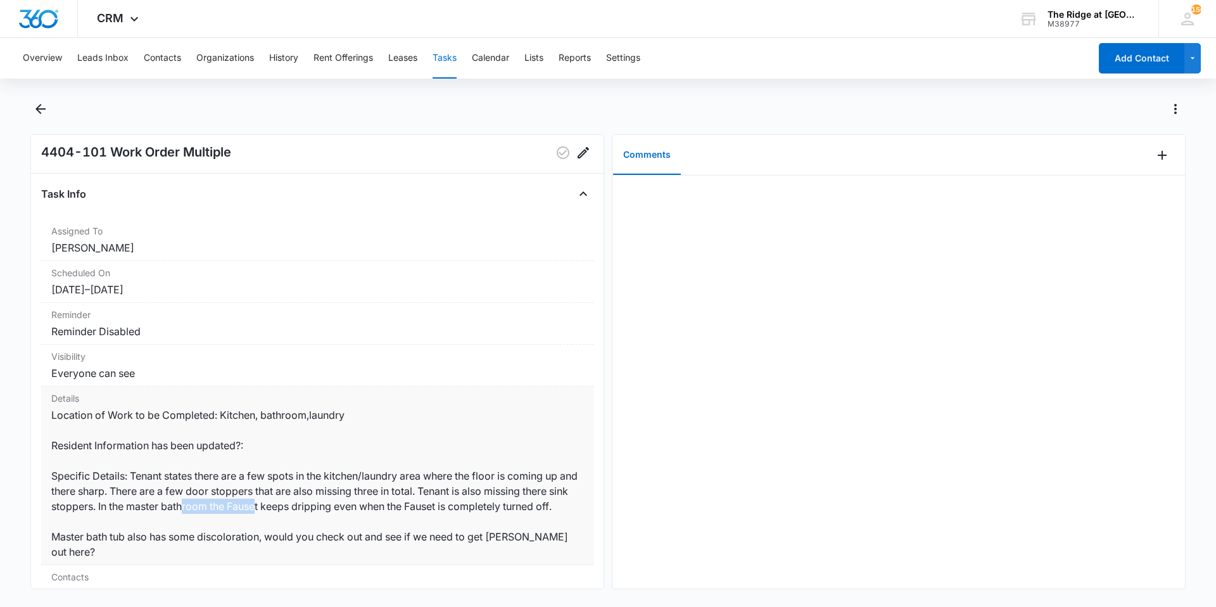
scroll to position [20, 0]
click at [37, 114] on icon "Back" at bounding box center [40, 108] width 15 height 15
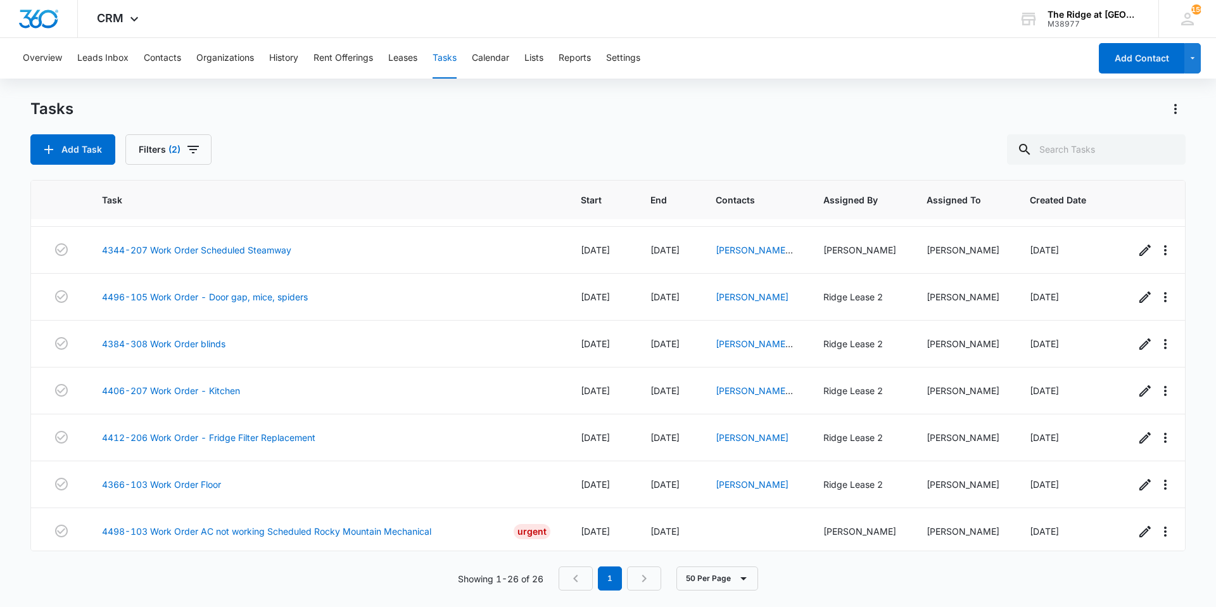
scroll to position [845, 0]
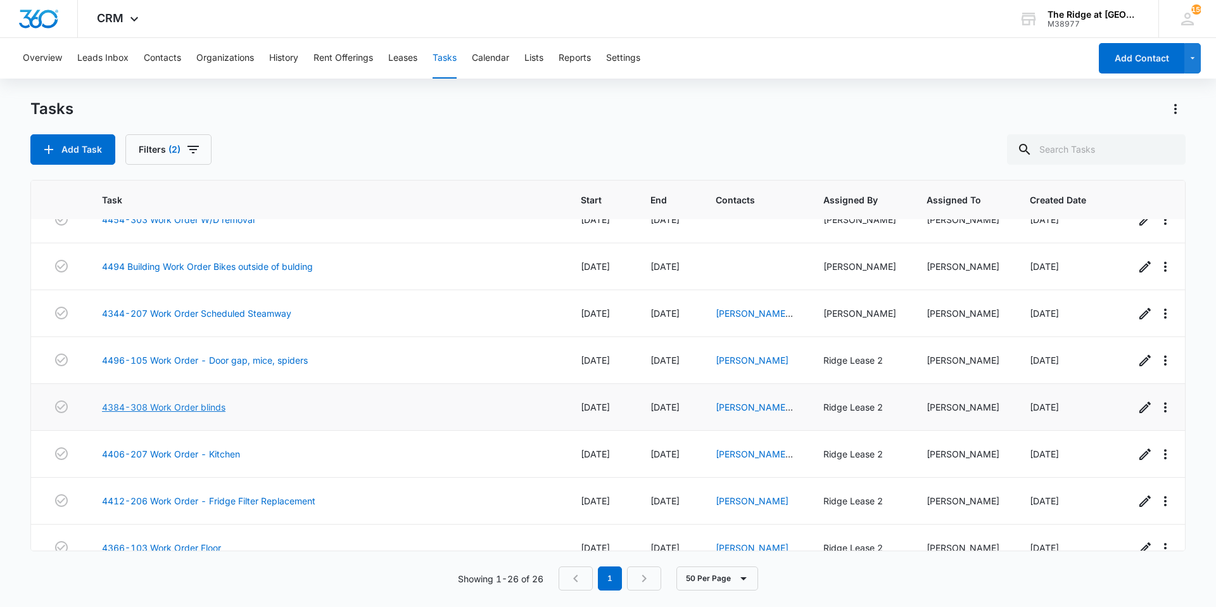
click at [162, 400] on link "4384-308 Work Order blinds" at bounding box center [164, 406] width 124 height 13
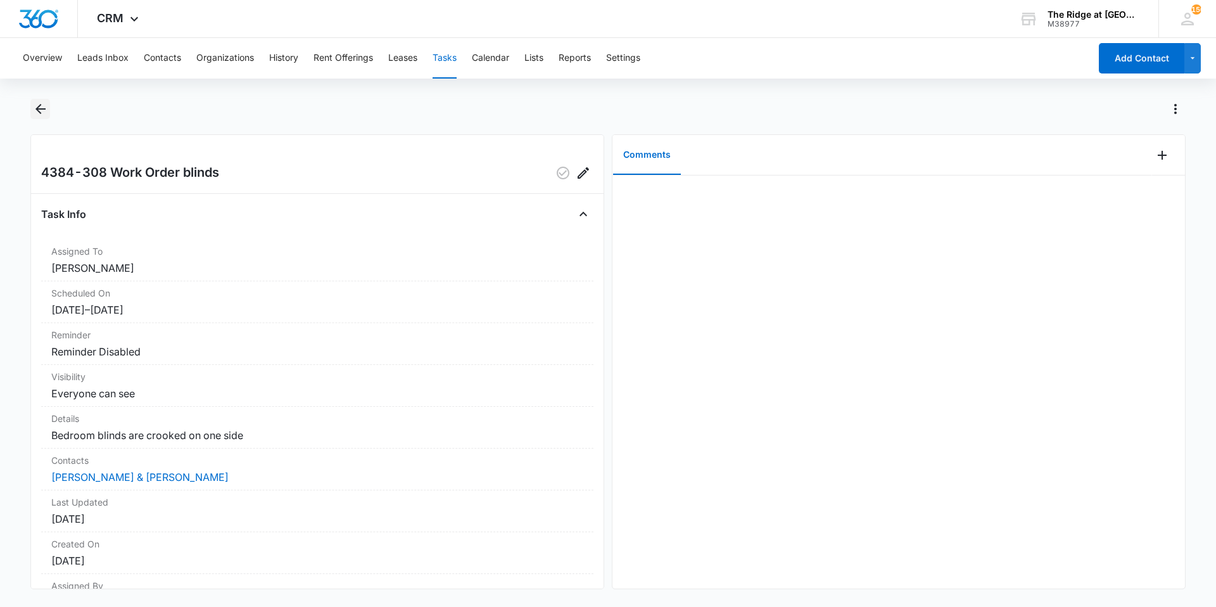
click at [41, 117] on button "Back" at bounding box center [40, 109] width 20 height 20
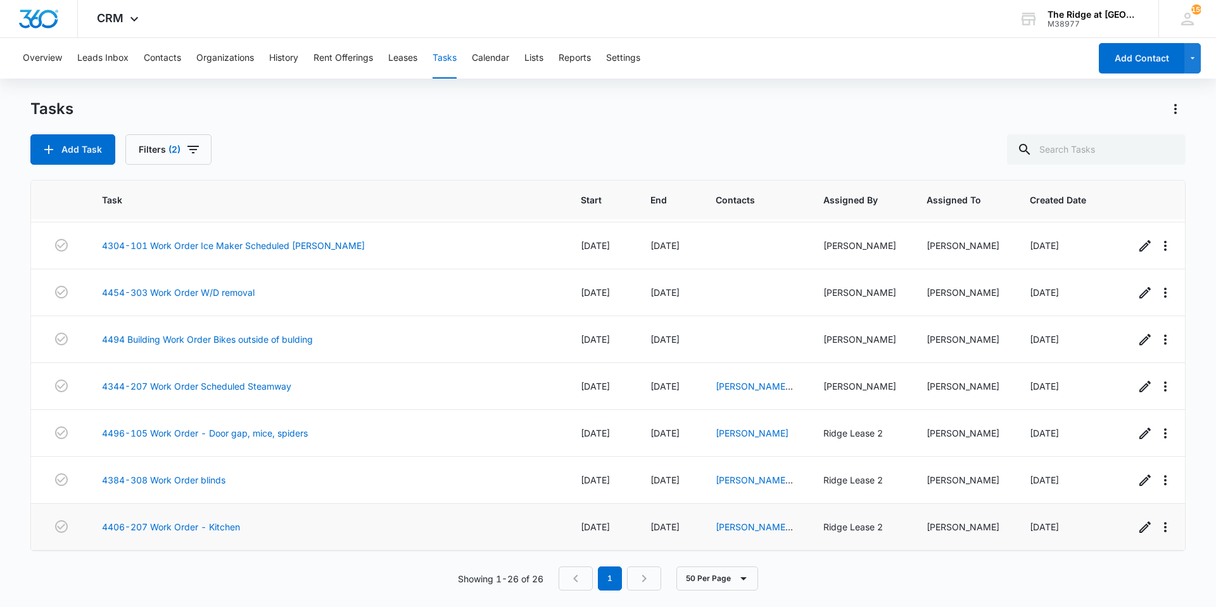
scroll to position [909, 0]
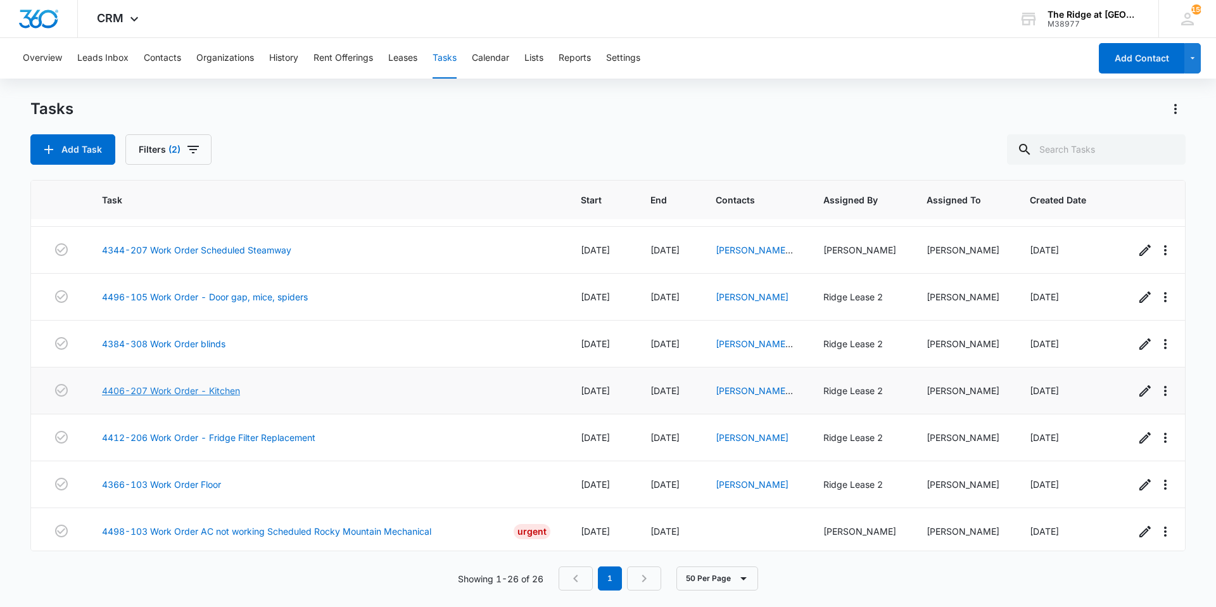
click at [203, 384] on link "4406-207 Work Order - Kitchen" at bounding box center [171, 390] width 138 height 13
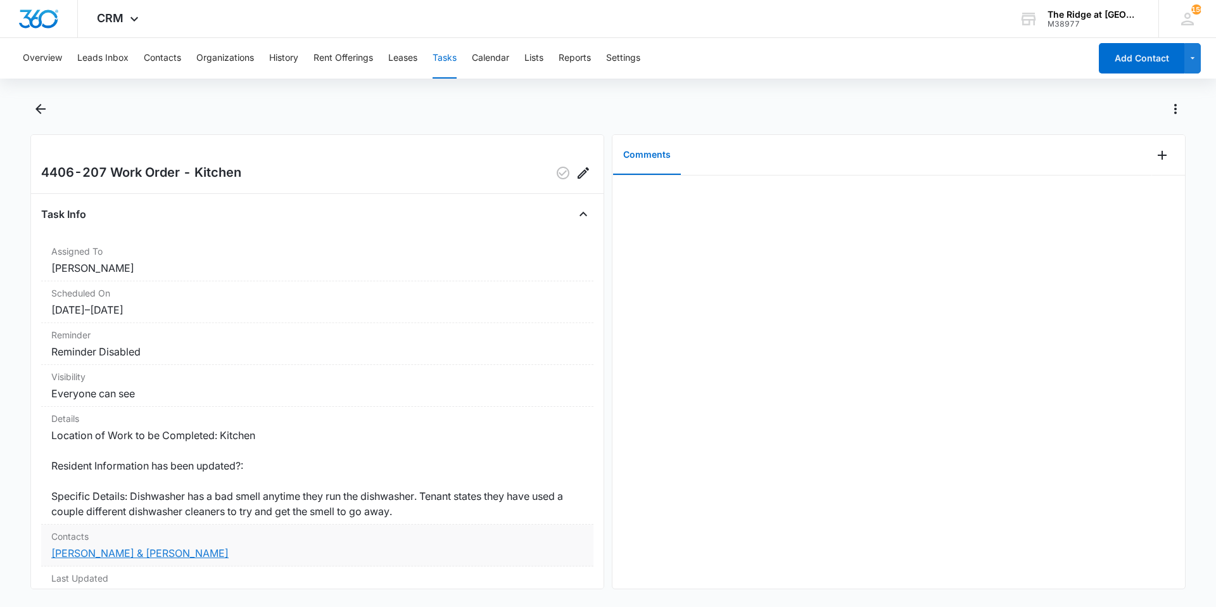
click at [103, 552] on link "[PERSON_NAME] & [PERSON_NAME]" at bounding box center [139, 553] width 177 height 13
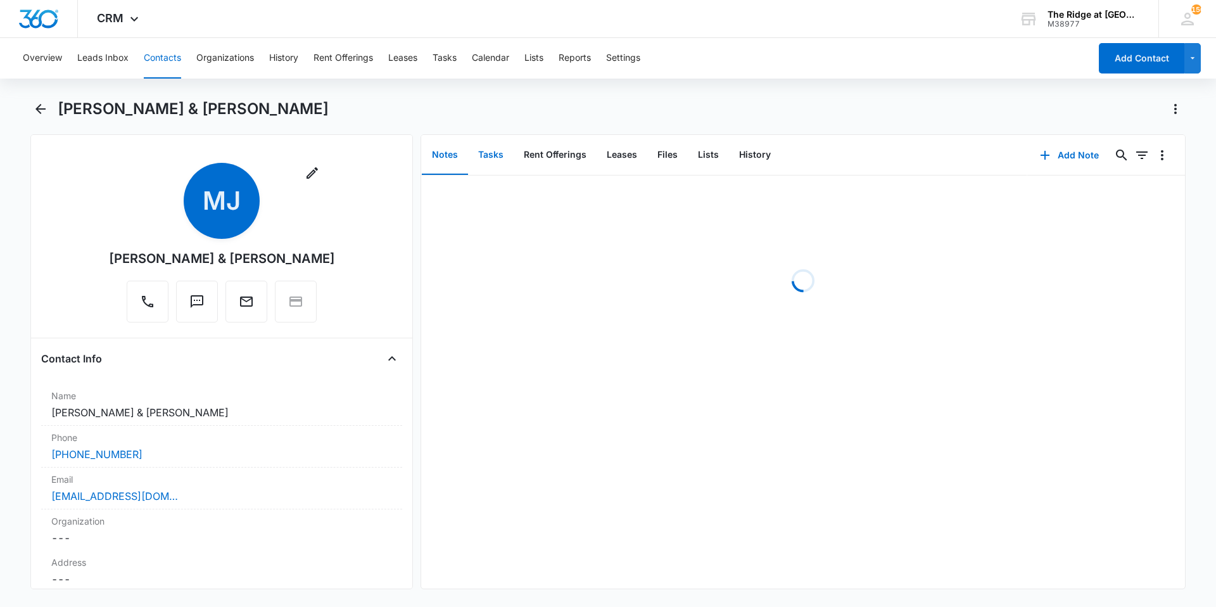
click at [493, 144] on button "Tasks" at bounding box center [491, 155] width 46 height 39
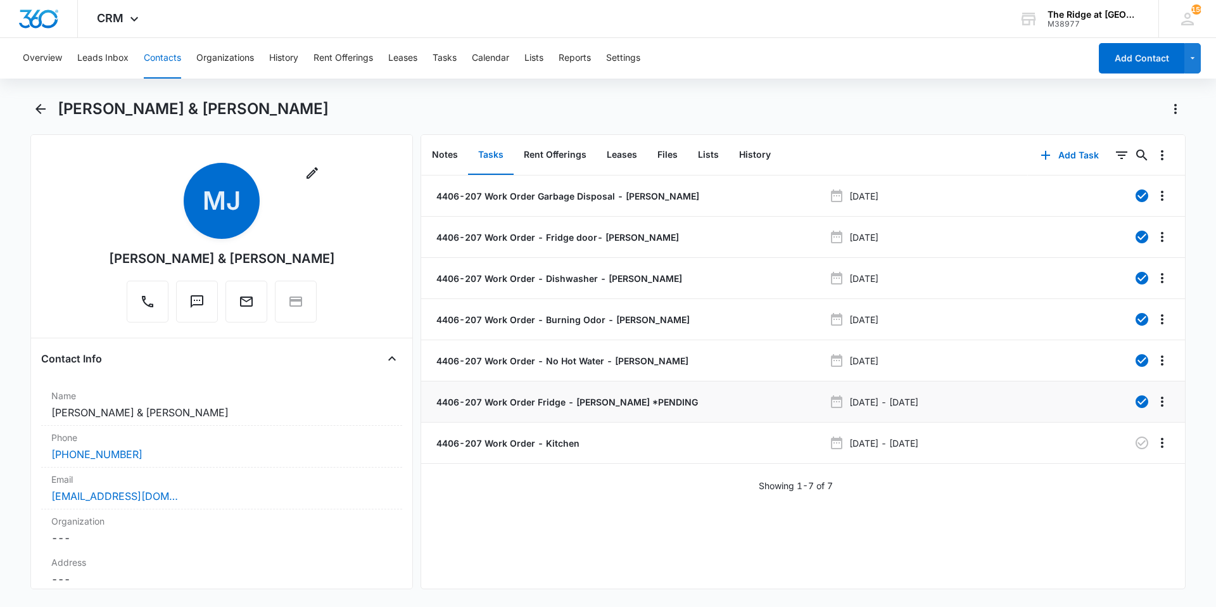
click at [576, 402] on p "4406-207 Work Order Fridge - Manweiler *PENDING" at bounding box center [566, 401] width 264 height 13
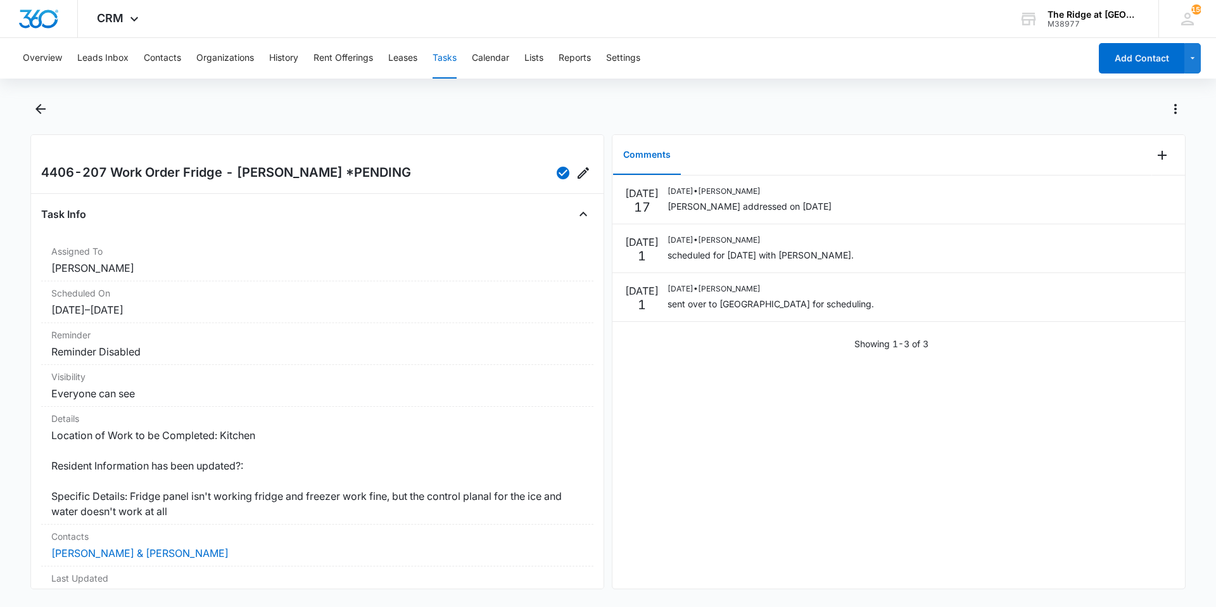
click at [25, 97] on div "Overview Leads Inbox Contacts Organizations History Rent Offerings Leases Tasks…" at bounding box center [608, 321] width 1216 height 566
click at [46, 115] on icon "Back" at bounding box center [40, 108] width 15 height 15
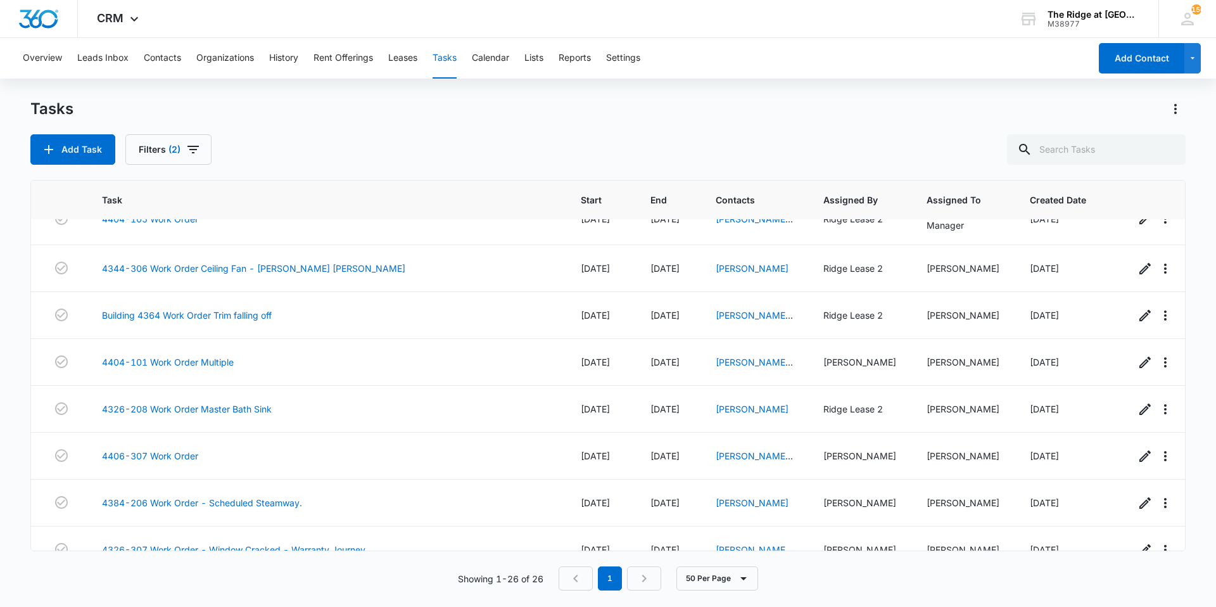
scroll to position [148, 0]
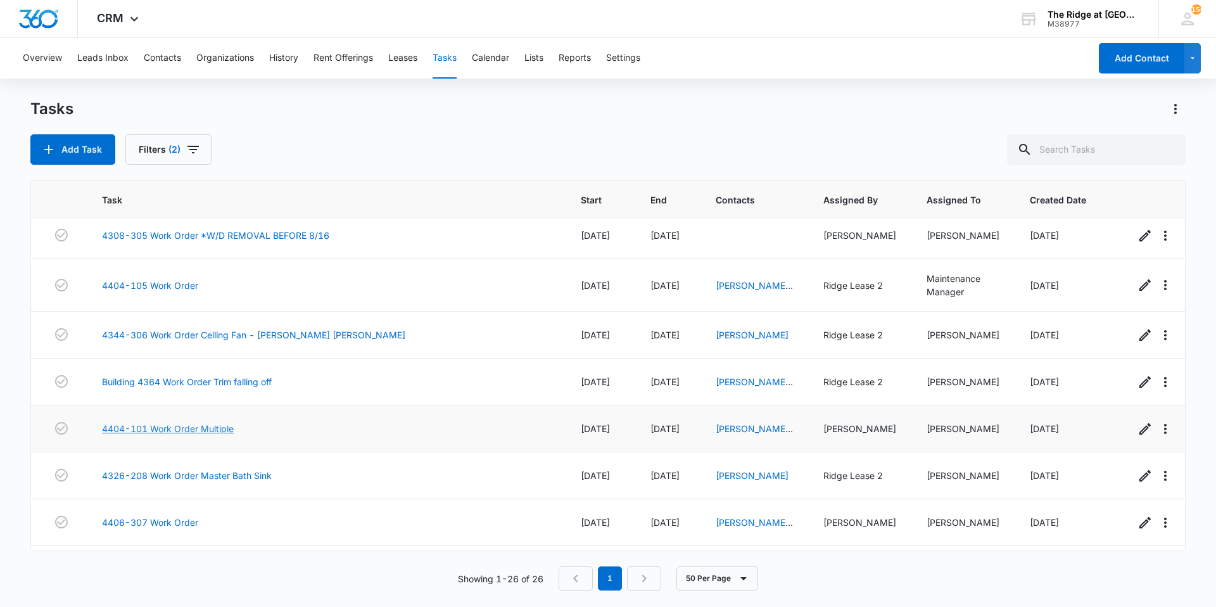
click at [156, 426] on link "4404-101 Work Order Multiple" at bounding box center [168, 428] width 132 height 13
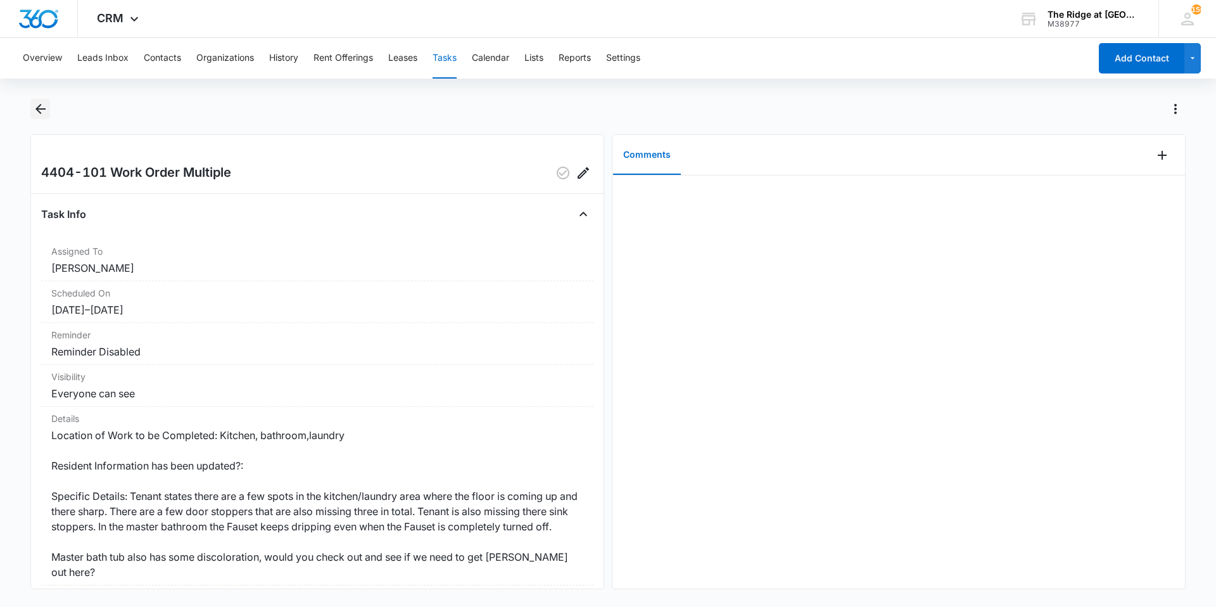
click at [42, 110] on icon "Back" at bounding box center [40, 109] width 10 height 10
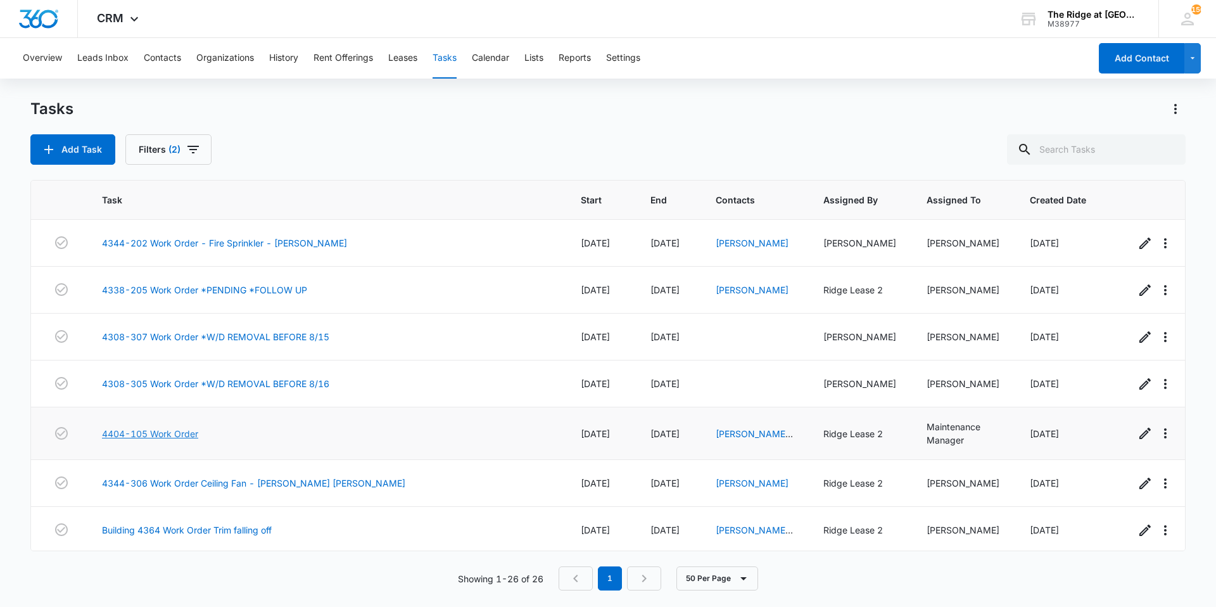
click at [186, 427] on link "4404-105 Work Order" at bounding box center [150, 433] width 96 height 13
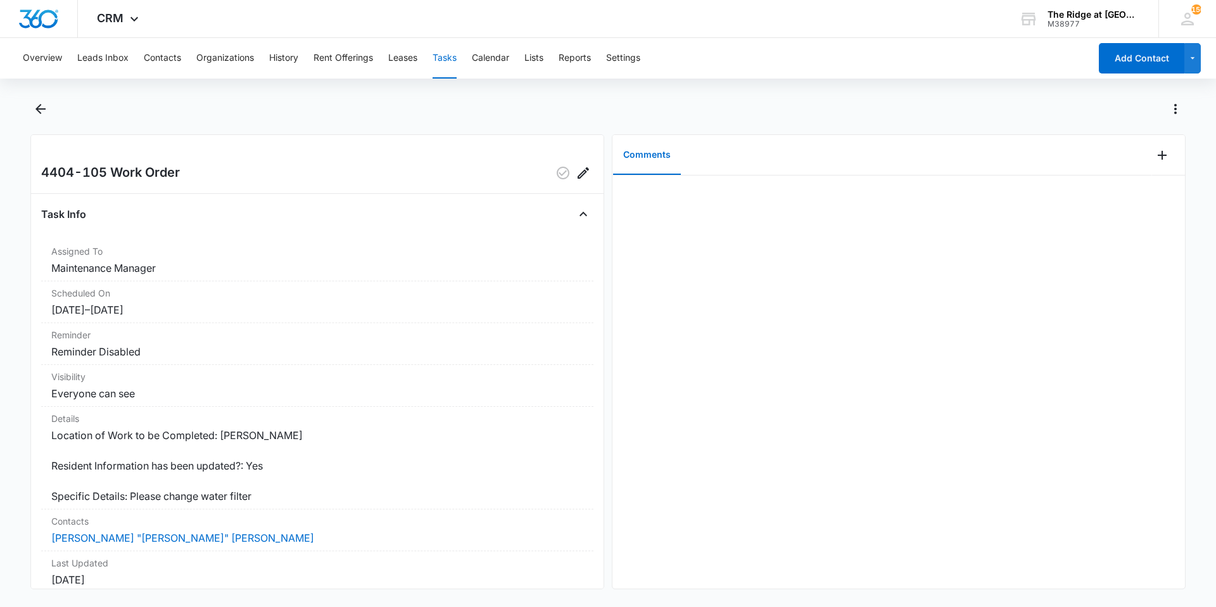
click at [1166, 164] on div at bounding box center [1168, 155] width 33 height 41
click at [1155, 158] on icon "Add Comment" at bounding box center [1162, 155] width 15 height 15
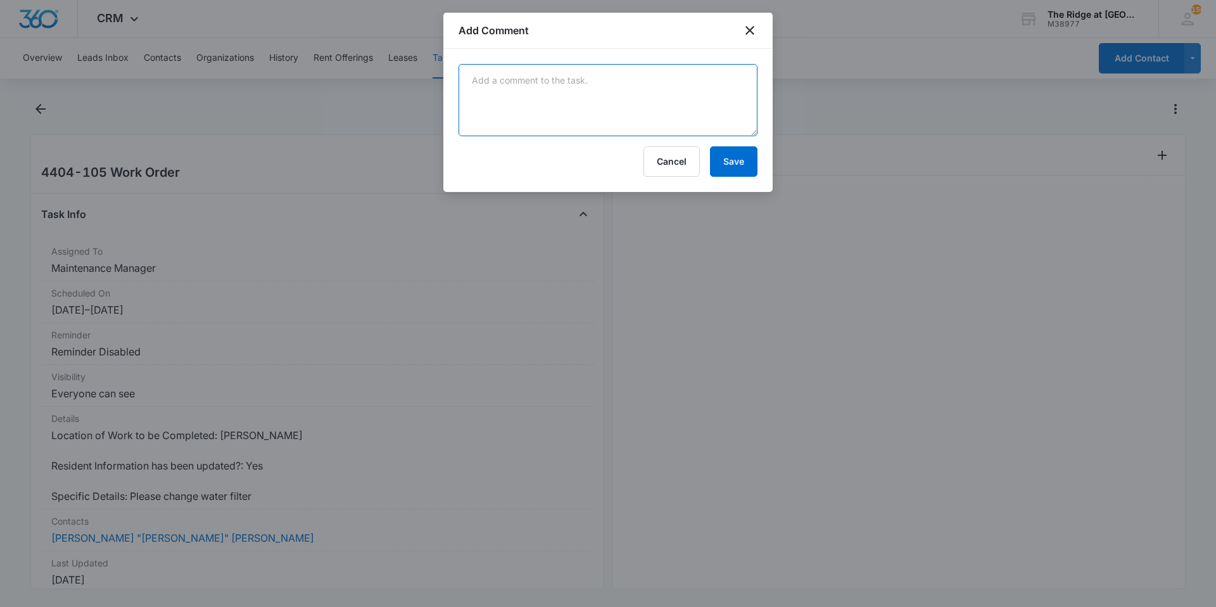
click at [604, 120] on textarea at bounding box center [608, 100] width 299 height 72
click at [597, 82] on textarea at bounding box center [608, 100] width 299 height 72
type textarea "replaced water filter"
click at [739, 173] on button "Save" at bounding box center [734, 161] width 48 height 30
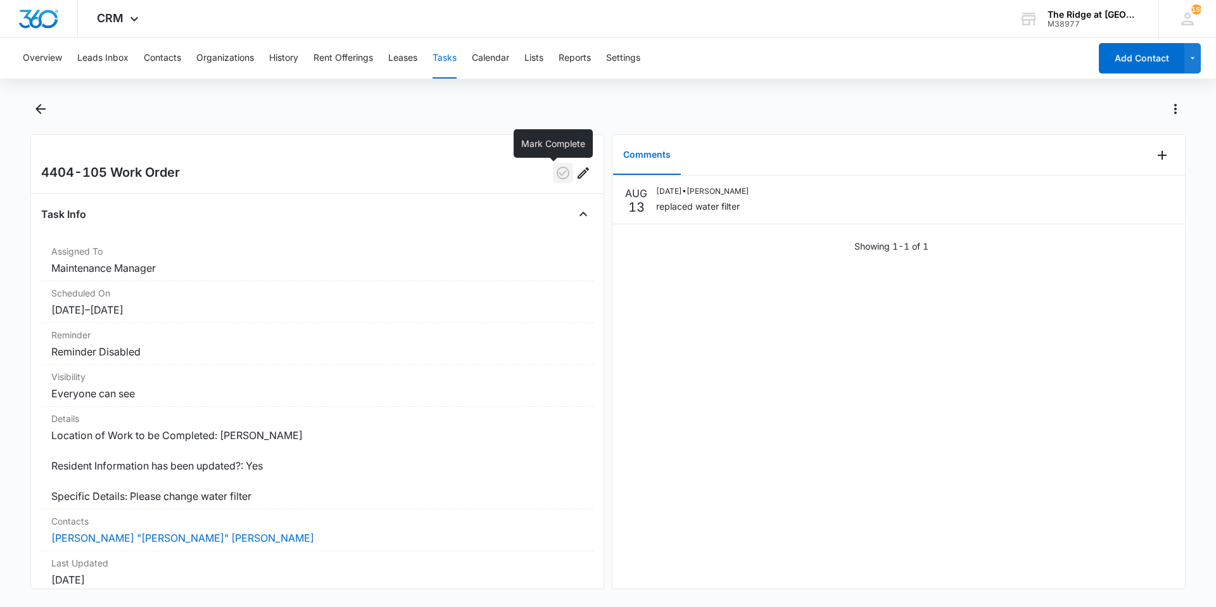
click at [558, 173] on icon "button" at bounding box center [563, 172] width 15 height 15
click at [42, 108] on icon "Back" at bounding box center [40, 108] width 15 height 15
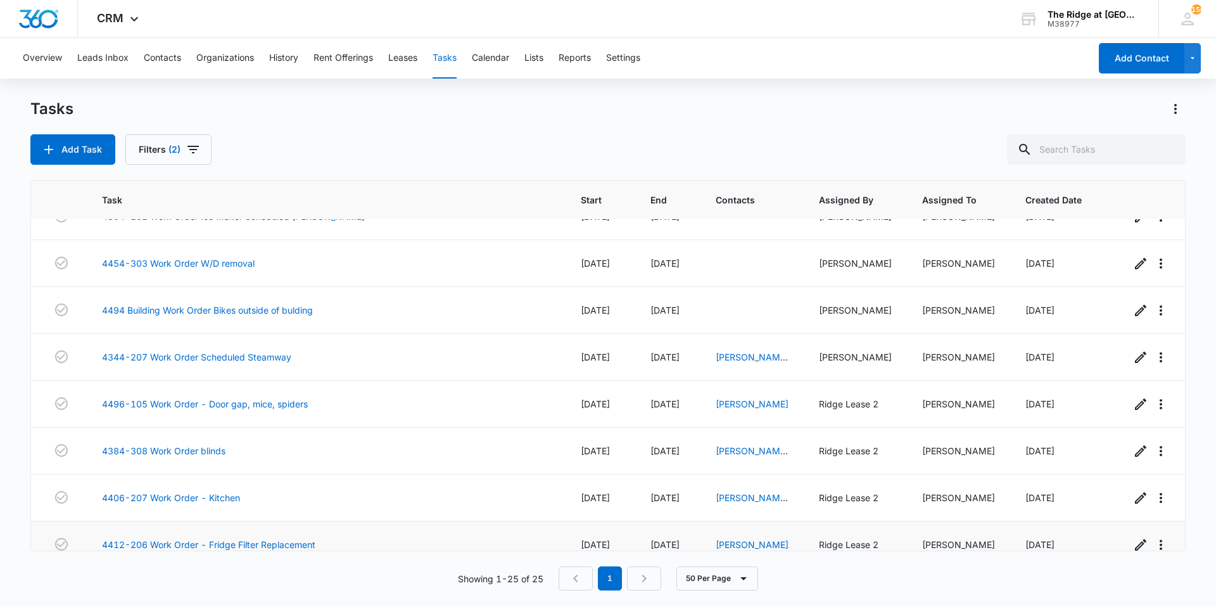
scroll to position [856, 0]
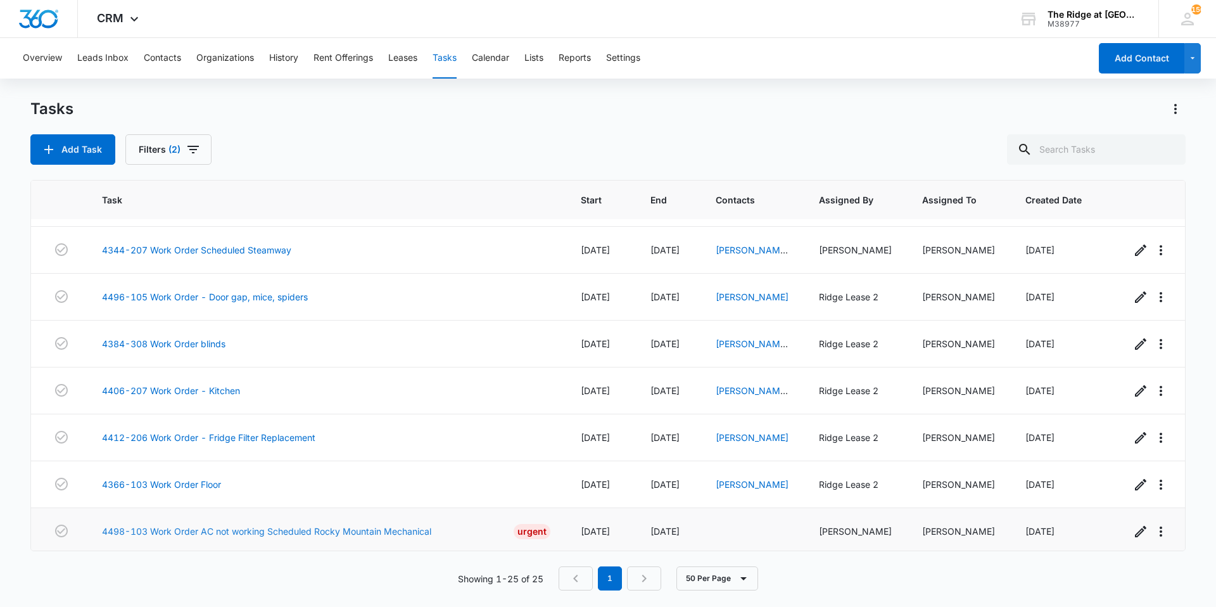
drag, startPoint x: 343, startPoint y: 511, endPoint x: 337, endPoint y: 518, distance: 9.4
click at [342, 524] on div "4498-103 Work Order AC not working Scheduled Rocky Mountain Mechanical Urgent" at bounding box center [326, 531] width 449 height 15
click at [335, 525] on link "4498-103 Work Order AC not working Scheduled Rocky Mountain Mechanical" at bounding box center [266, 531] width 329 height 13
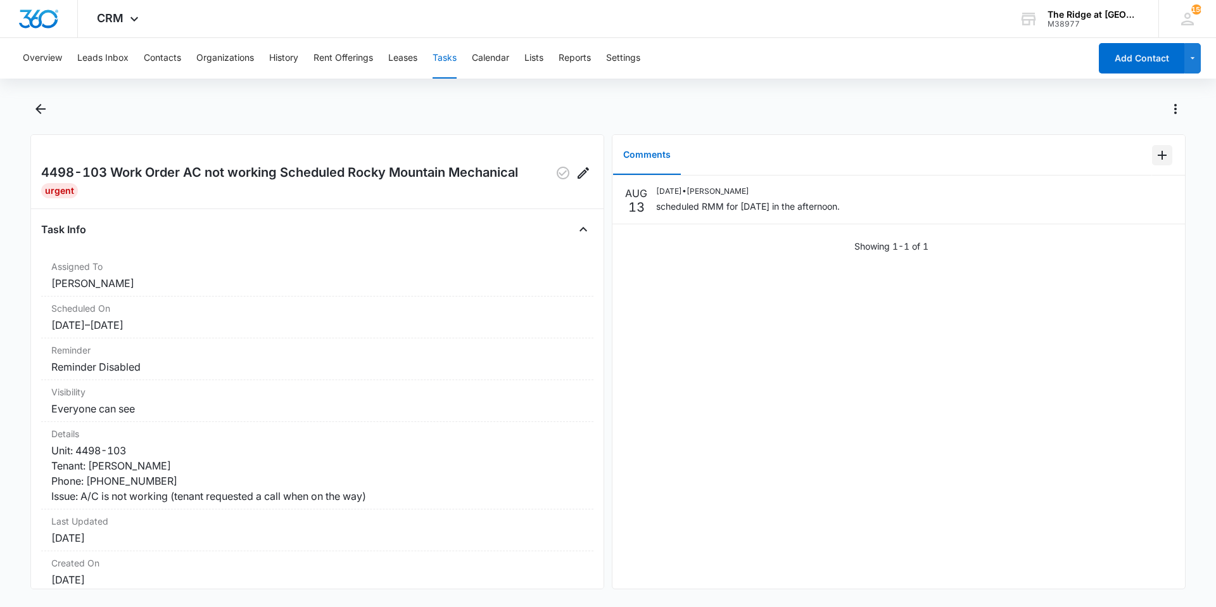
click at [1156, 153] on icon "Add Comment" at bounding box center [1162, 155] width 15 height 15
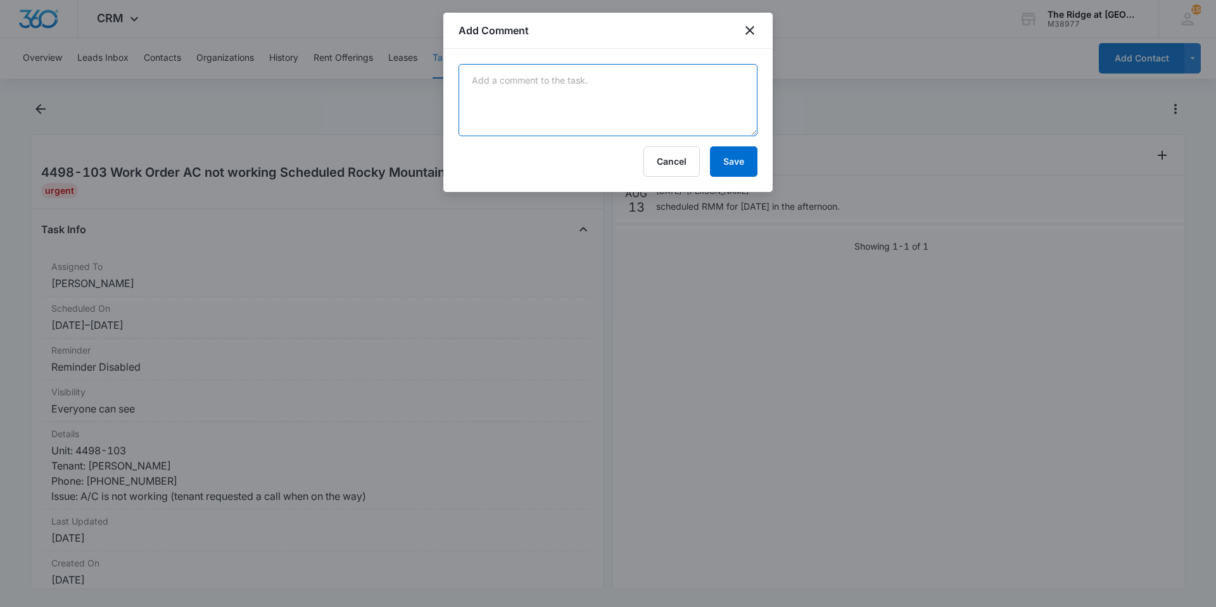
click at [572, 77] on textarea at bounding box center [608, 100] width 299 height 72
type textarea "was a short in low voltage pinched wire behind the cover. contactor failed too …"
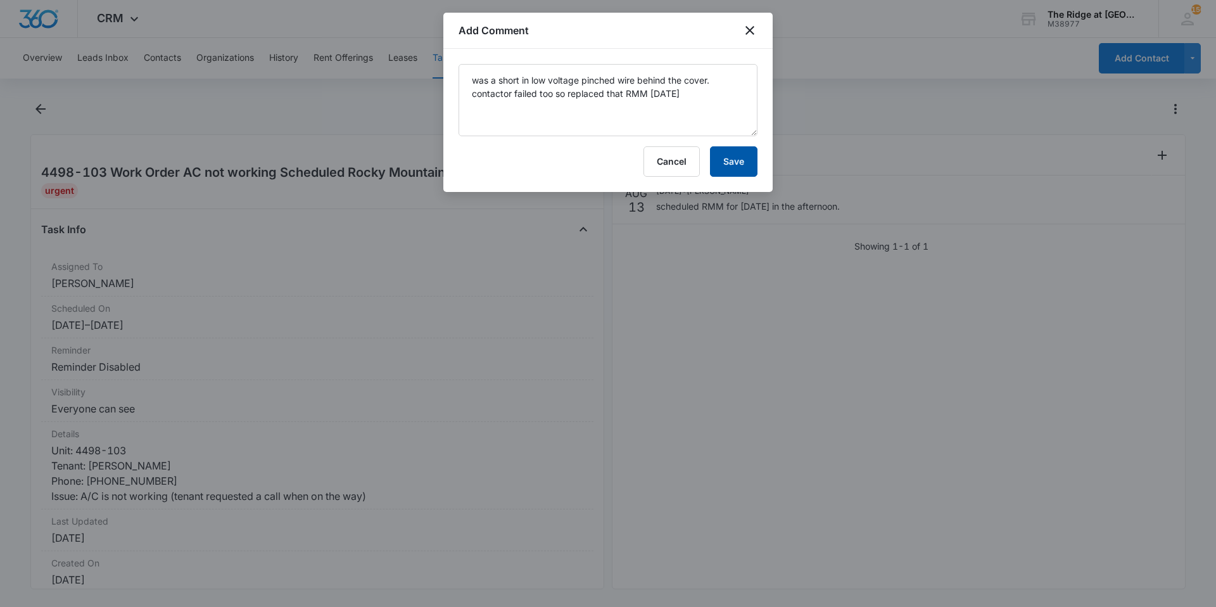
click at [729, 169] on button "Save" at bounding box center [734, 161] width 48 height 30
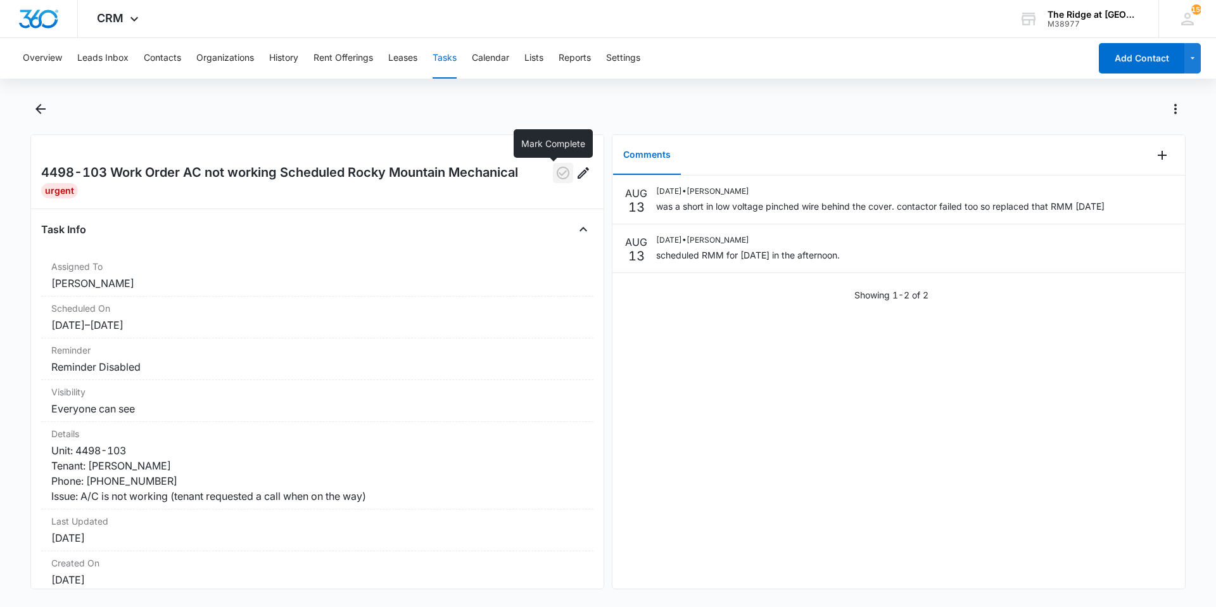
click at [557, 173] on icon "button" at bounding box center [563, 173] width 13 height 13
click at [41, 110] on icon "Back" at bounding box center [40, 108] width 15 height 15
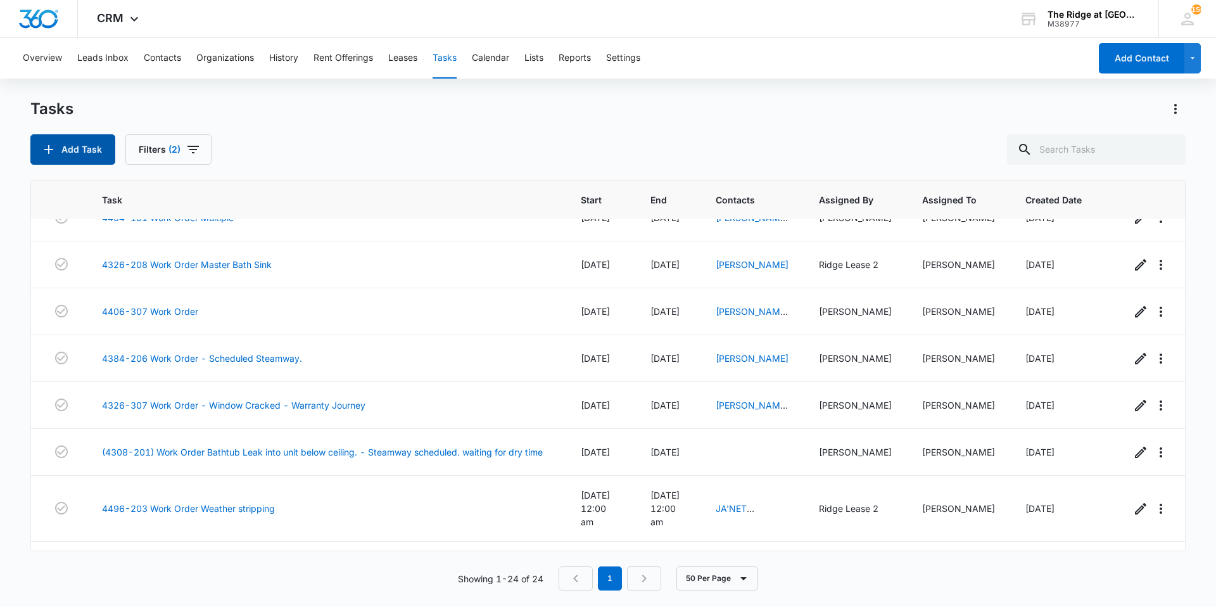
scroll to position [380, 0]
